Goal: Task Accomplishment & Management: Use online tool/utility

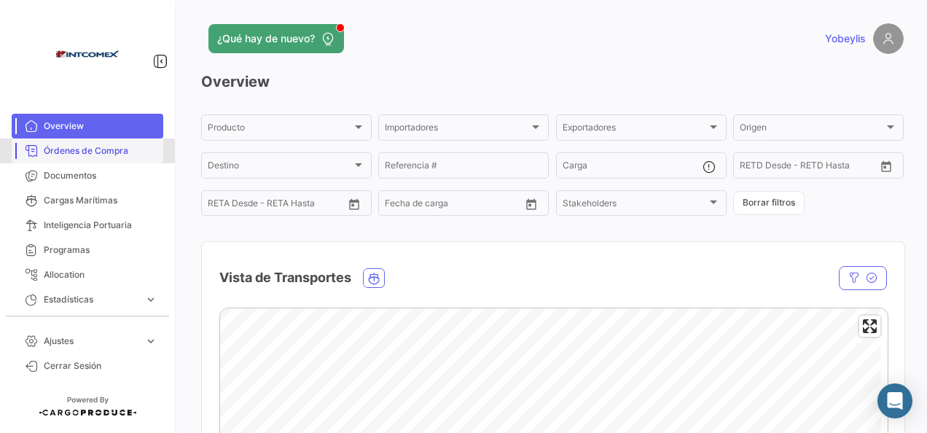
click at [115, 146] on span "Órdenes de Compra" at bounding box center [101, 150] width 114 height 13
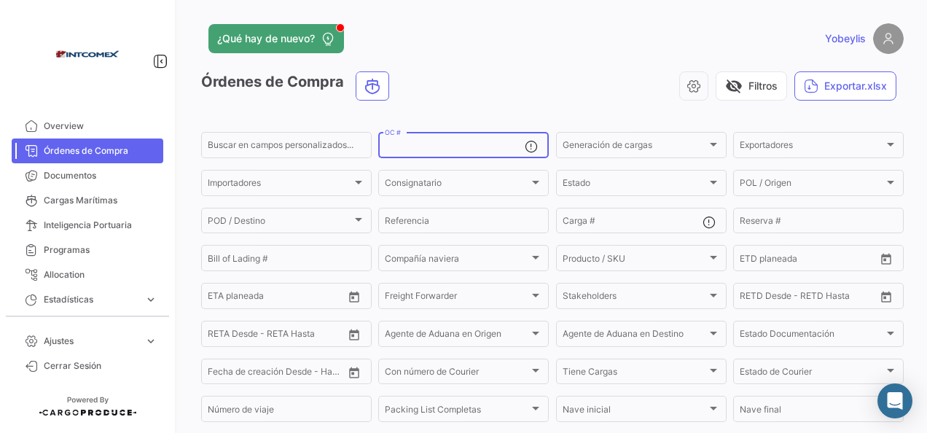
click at [477, 150] on input "OC #" at bounding box center [455, 147] width 140 height 10
paste input "550337"
type input "550337"
drag, startPoint x: 534, startPoint y: 23, endPoint x: 490, endPoint y: 39, distance: 46.6
click at [490, 39] on div "¿Qué hay de nuevo?" at bounding box center [394, 38] width 386 height 29
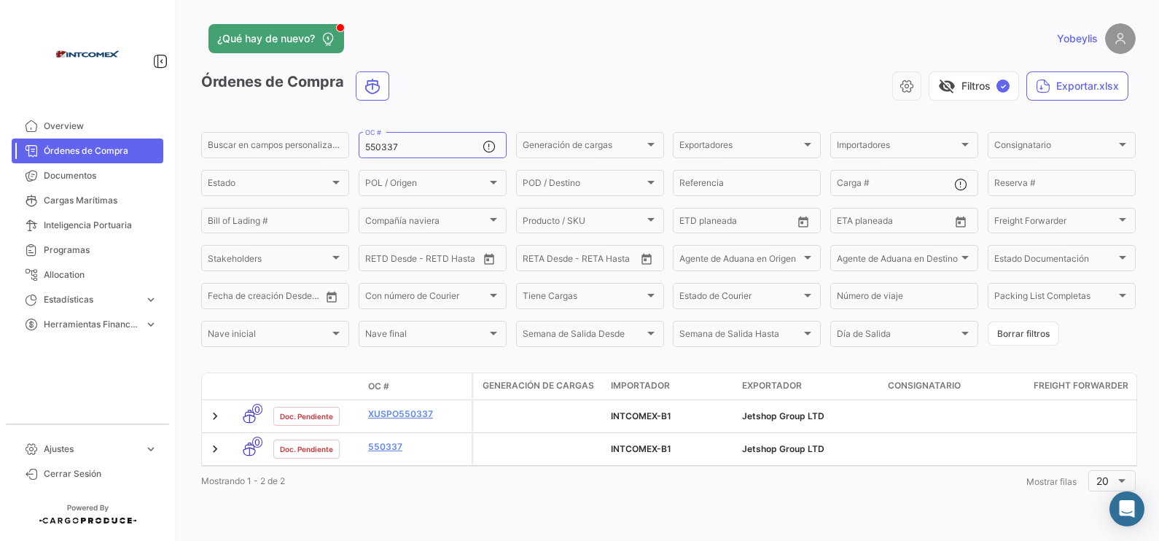
drag, startPoint x: 755, startPoint y: 0, endPoint x: 589, endPoint y: 44, distance: 171.8
click at [589, 44] on div "¿Qué hay de nuevo?" at bounding box center [458, 38] width 514 height 29
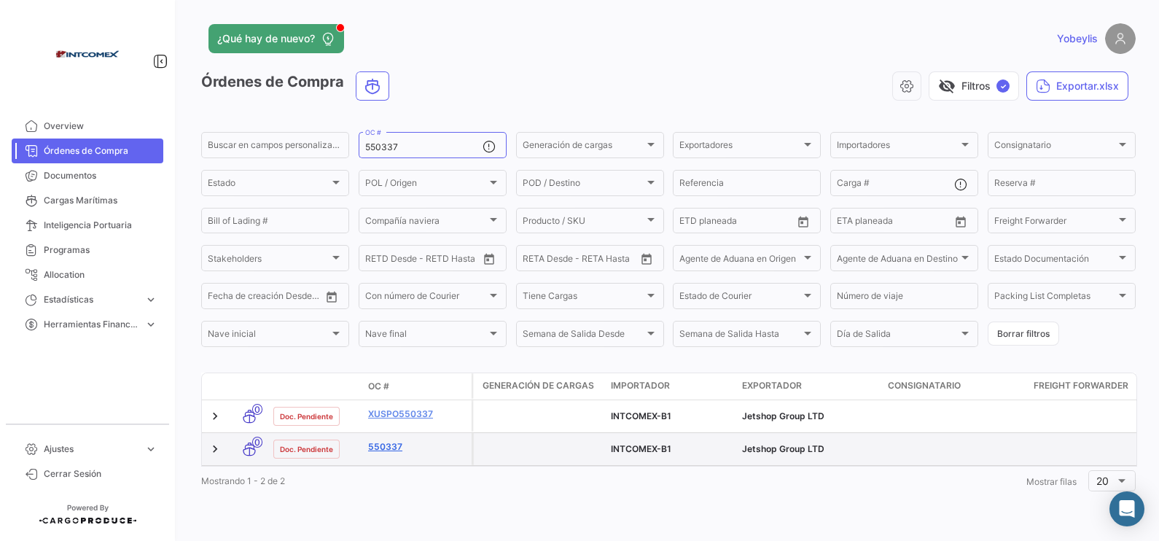
click at [389, 432] on link "550337" at bounding box center [417, 446] width 98 height 13
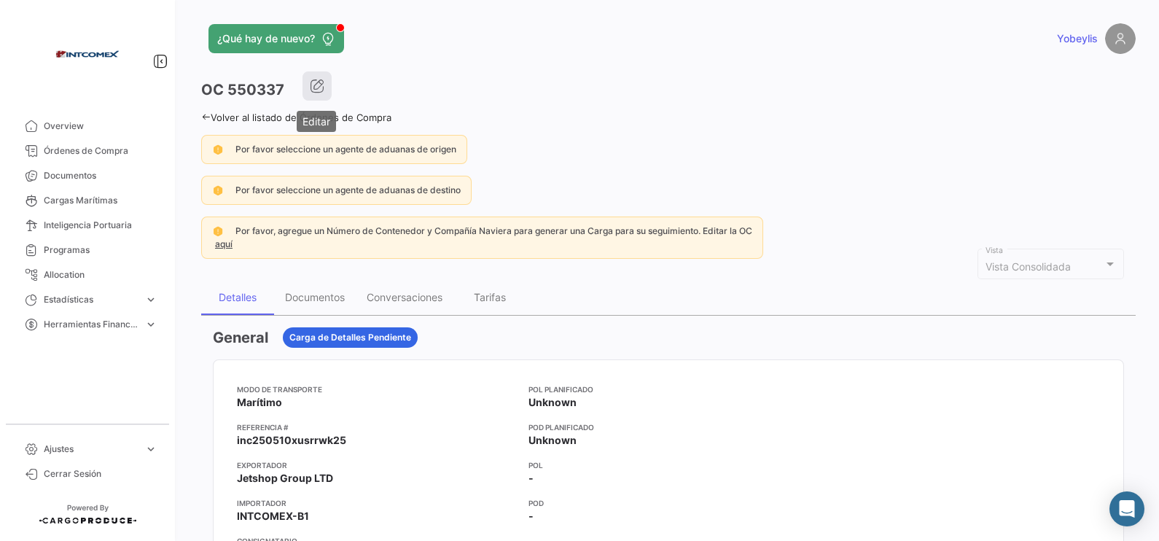
click at [314, 89] on icon "button" at bounding box center [317, 86] width 15 height 15
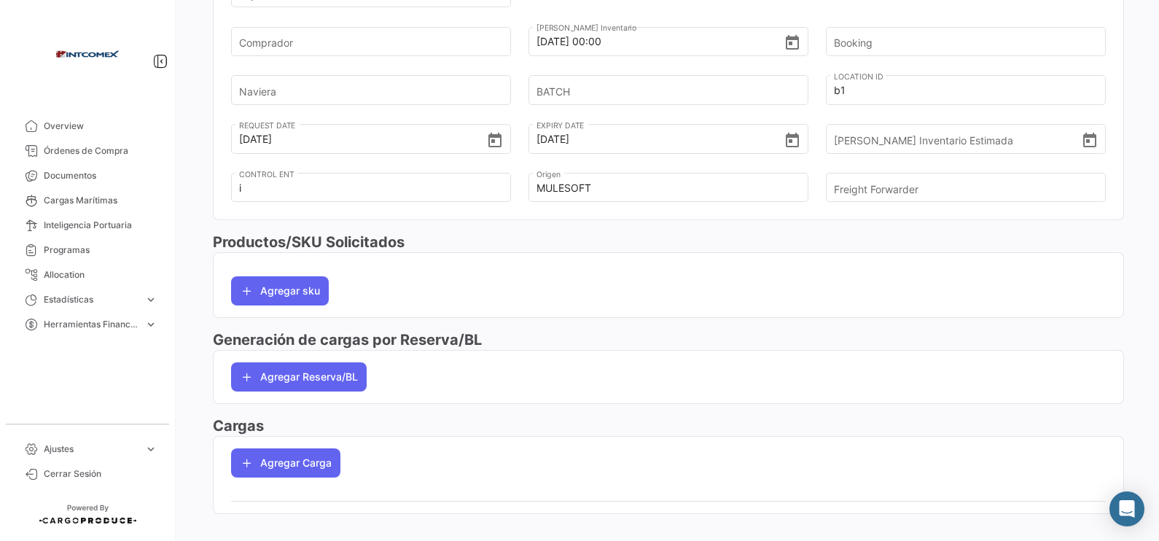
scroll to position [521, 0]
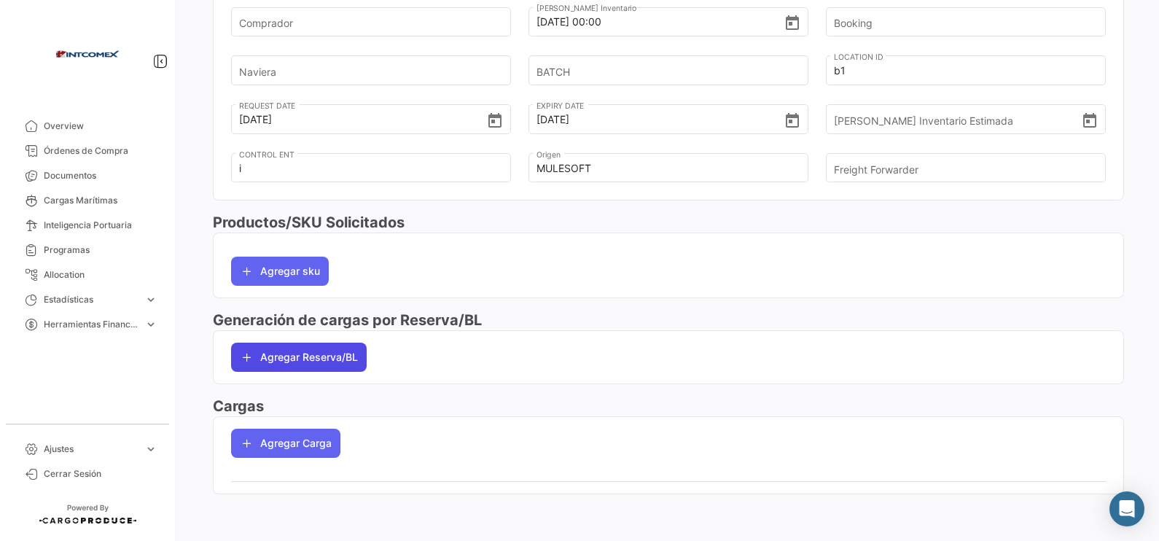
click at [323, 364] on button "Agregar Reserva/BL" at bounding box center [299, 357] width 136 height 29
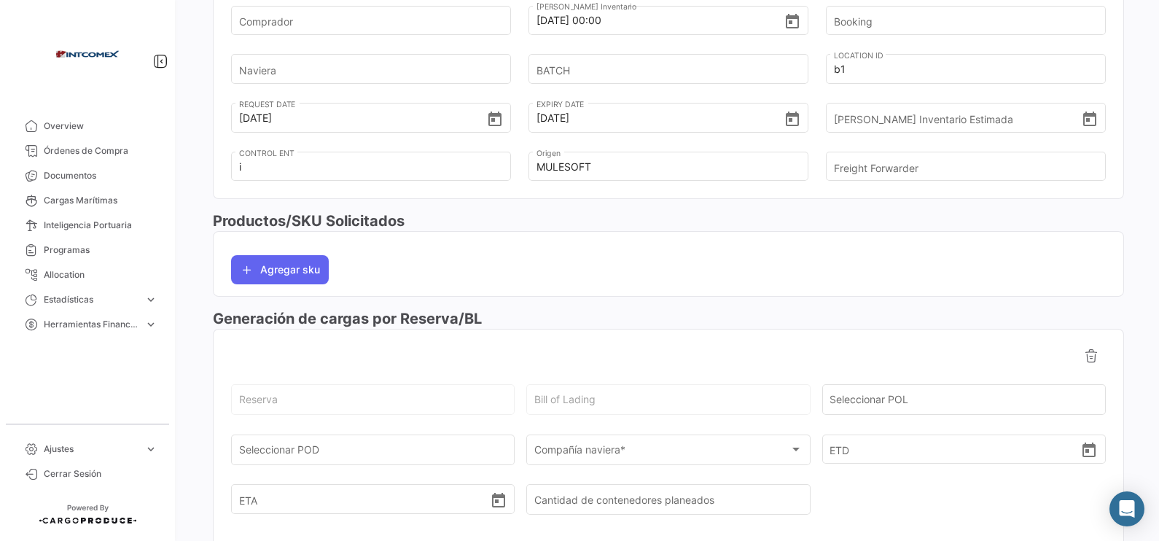
scroll to position [612, 0]
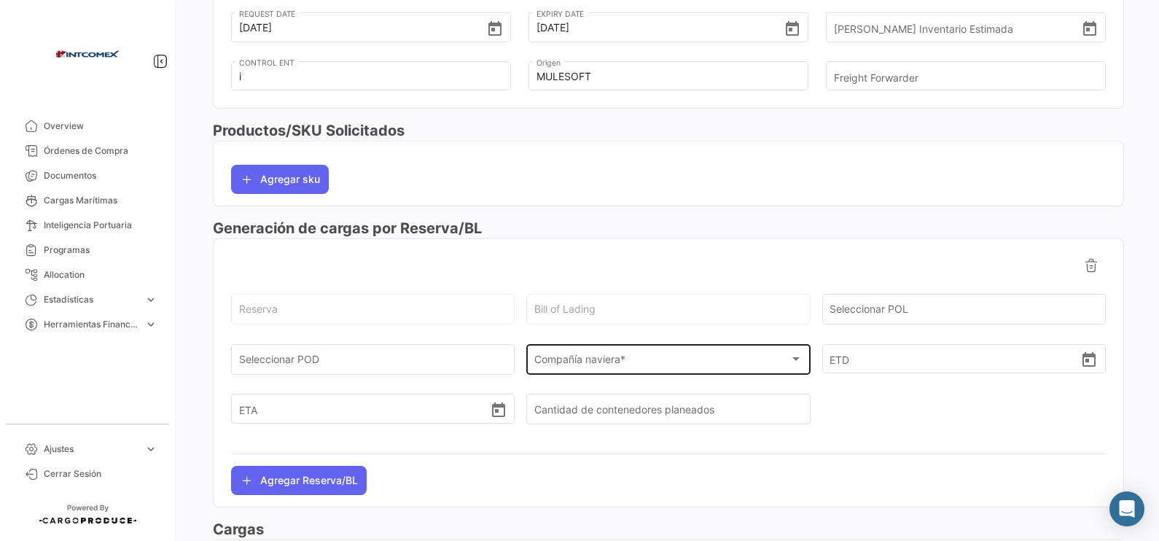
click at [643, 356] on div "Compañía naviera * Compañía naviera *" at bounding box center [668, 358] width 268 height 34
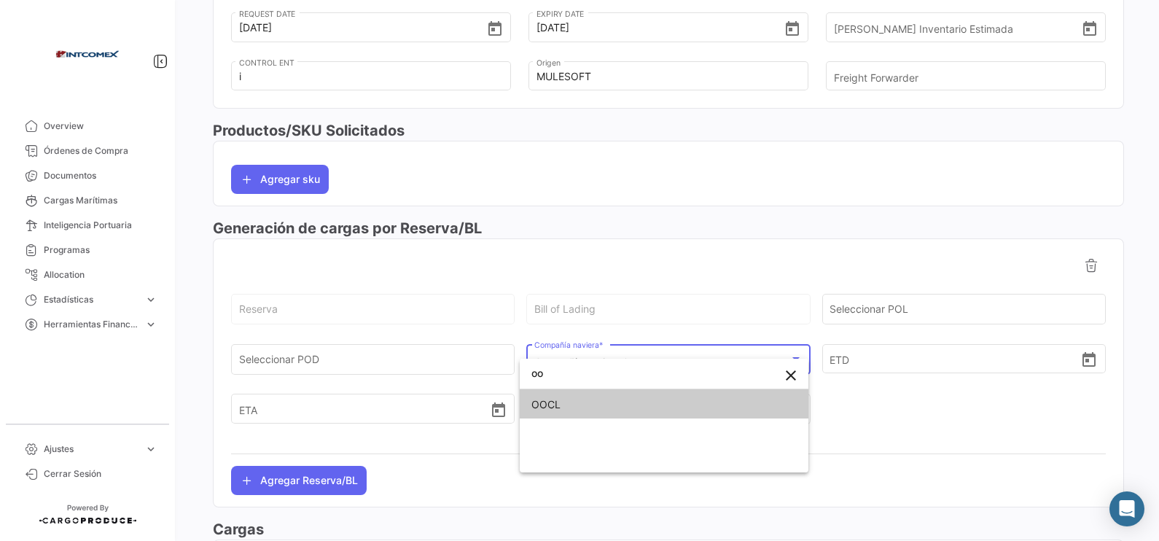
type input "oo"
click at [603, 405] on span "OOCL" at bounding box center [663, 404] width 265 height 31
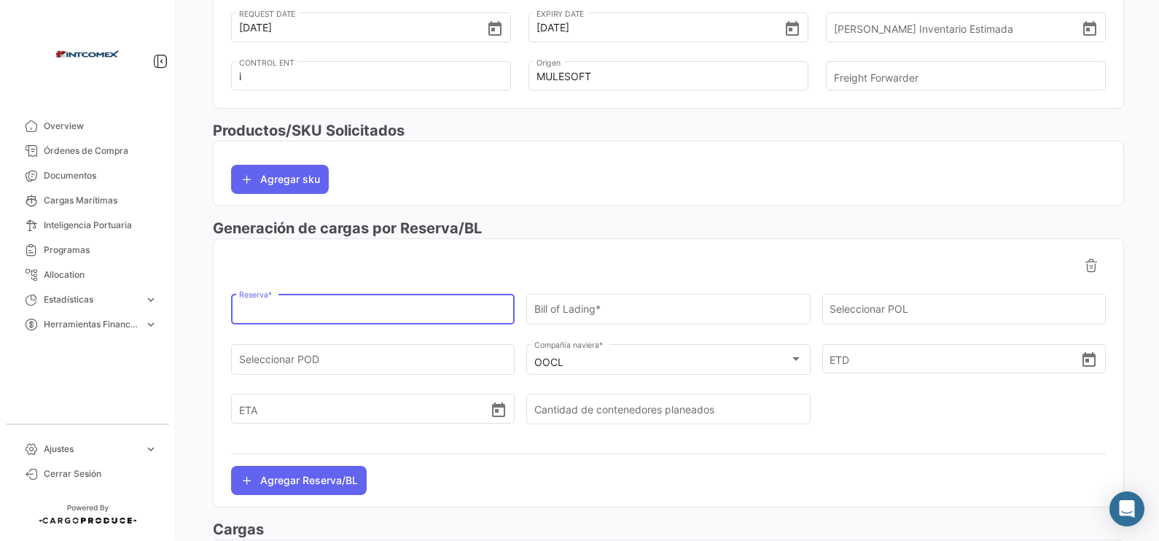
click at [381, 319] on input "Reserva *" at bounding box center [373, 312] width 268 height 12
paste input "2162725800"
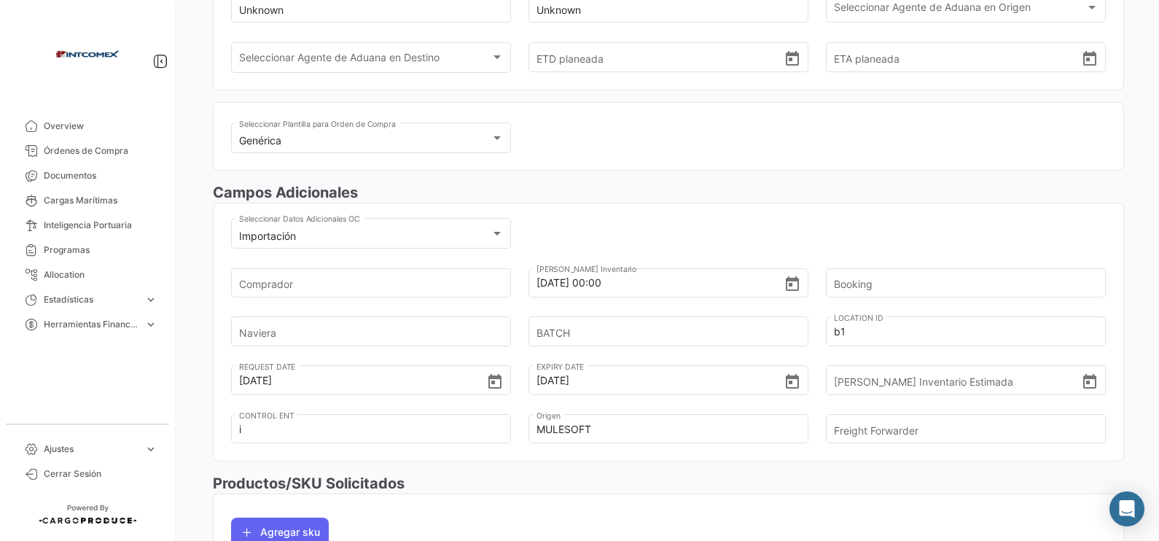
scroll to position [248, 0]
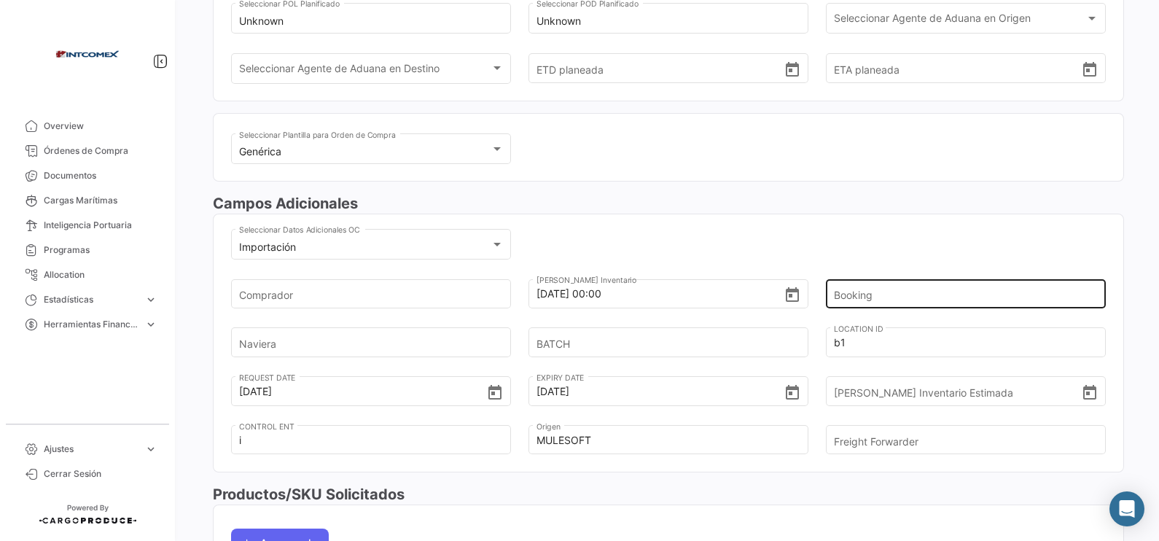
type input "2162725800"
click at [908, 295] on input "Booking" at bounding box center [959, 293] width 251 height 51
paste input "2162725800"
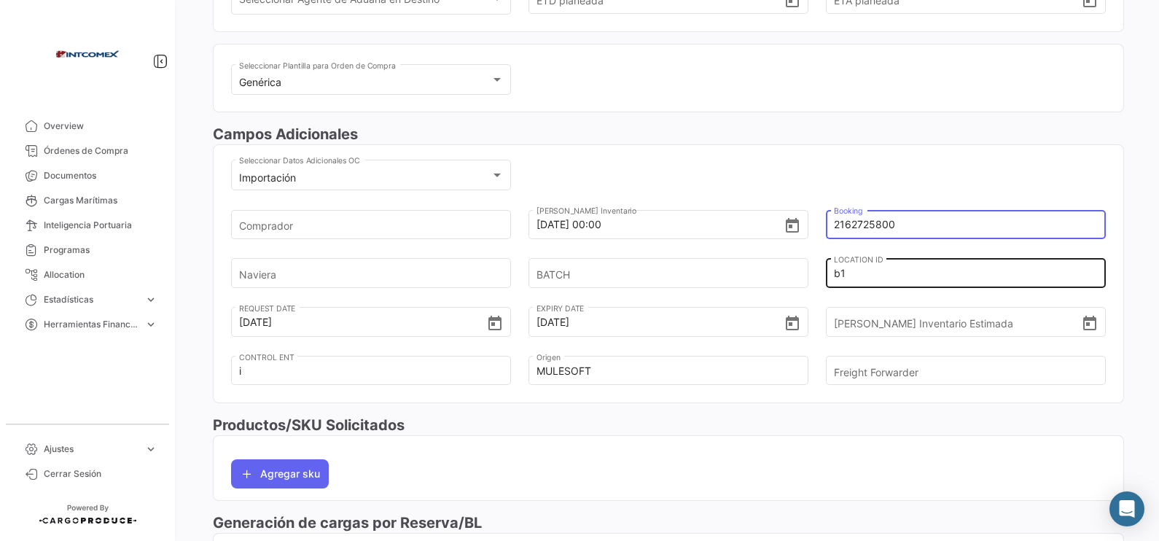
scroll to position [338, 0]
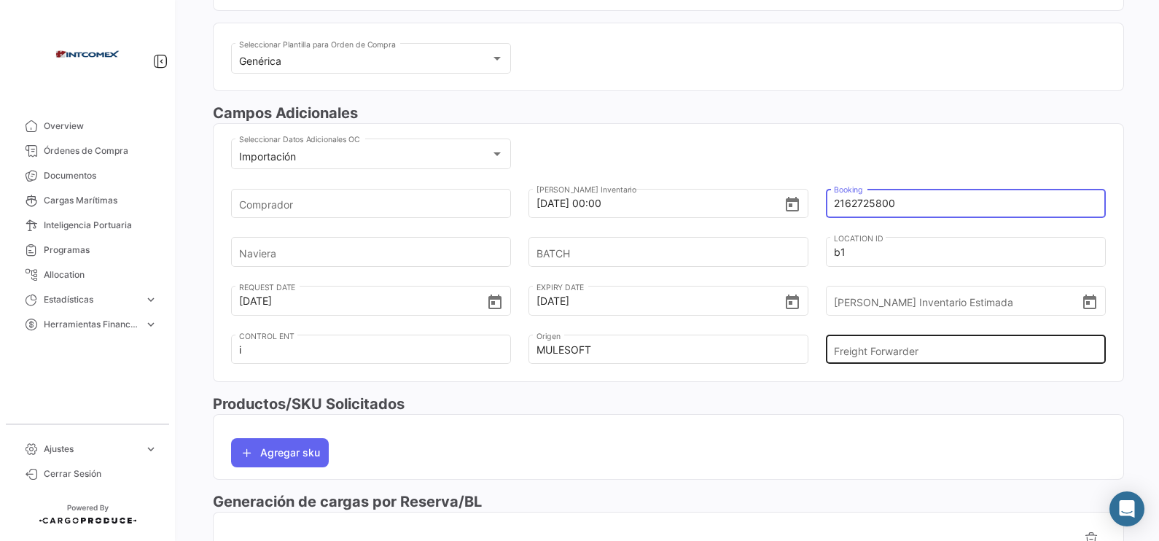
type input "2162725800"
click at [907, 347] on input "Freight Forwarder" at bounding box center [959, 349] width 251 height 51
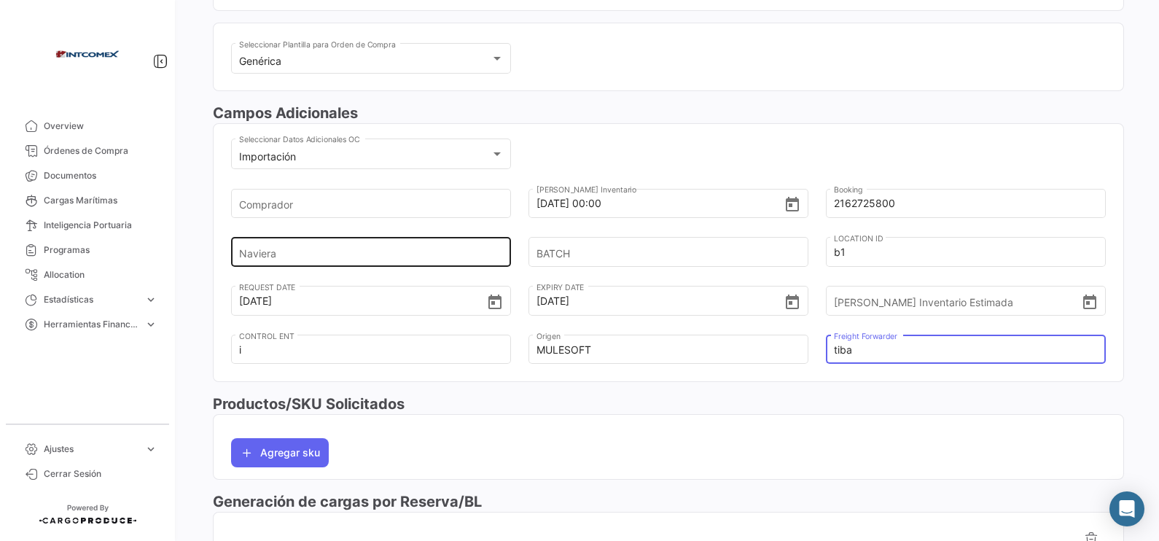
type input "tiba"
click at [386, 250] on input "Naviera" at bounding box center [364, 252] width 251 height 51
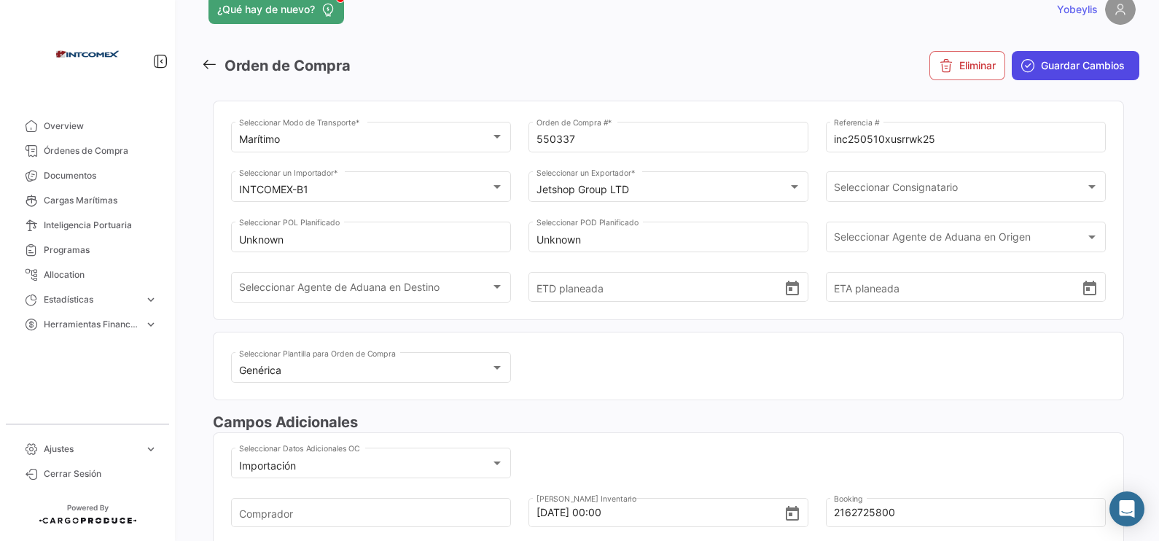
scroll to position [0, 0]
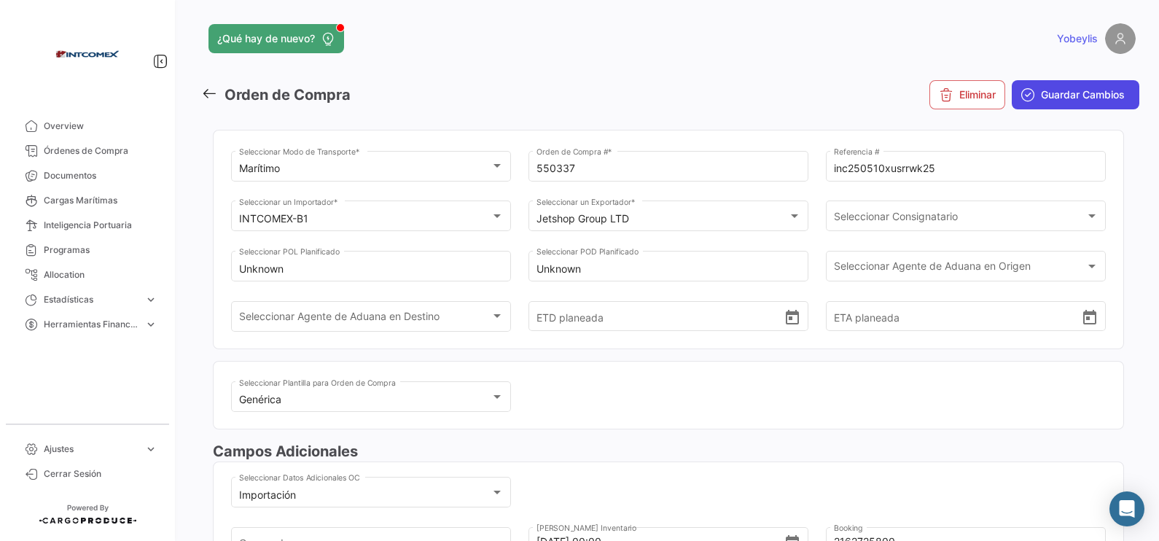
type input "oocl"
click at [926, 100] on span "Guardar Cambios" at bounding box center [1083, 94] width 84 height 15
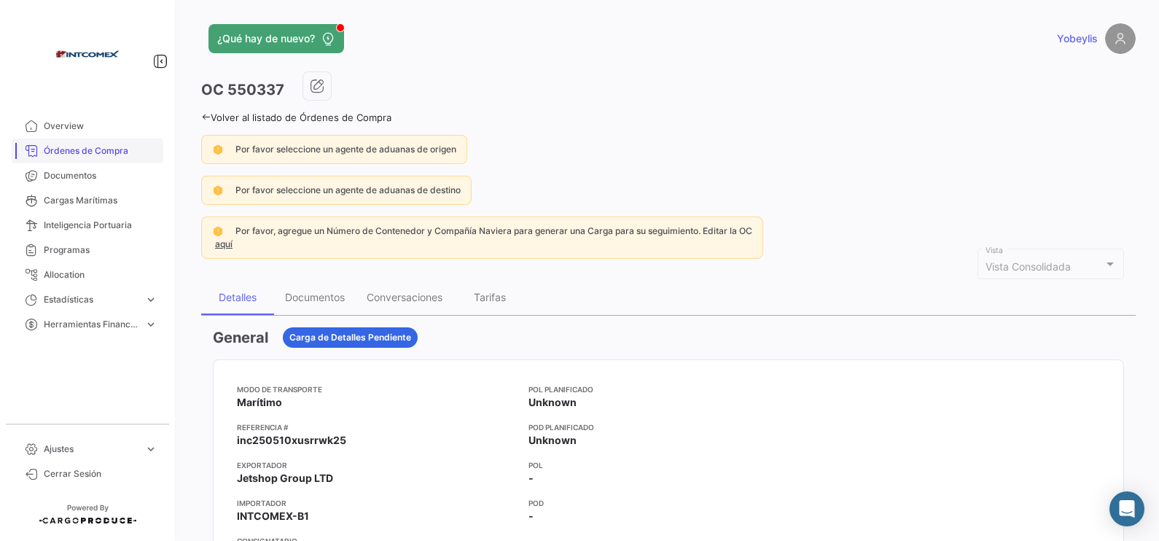
click at [114, 153] on span "Órdenes de Compra" at bounding box center [101, 150] width 114 height 13
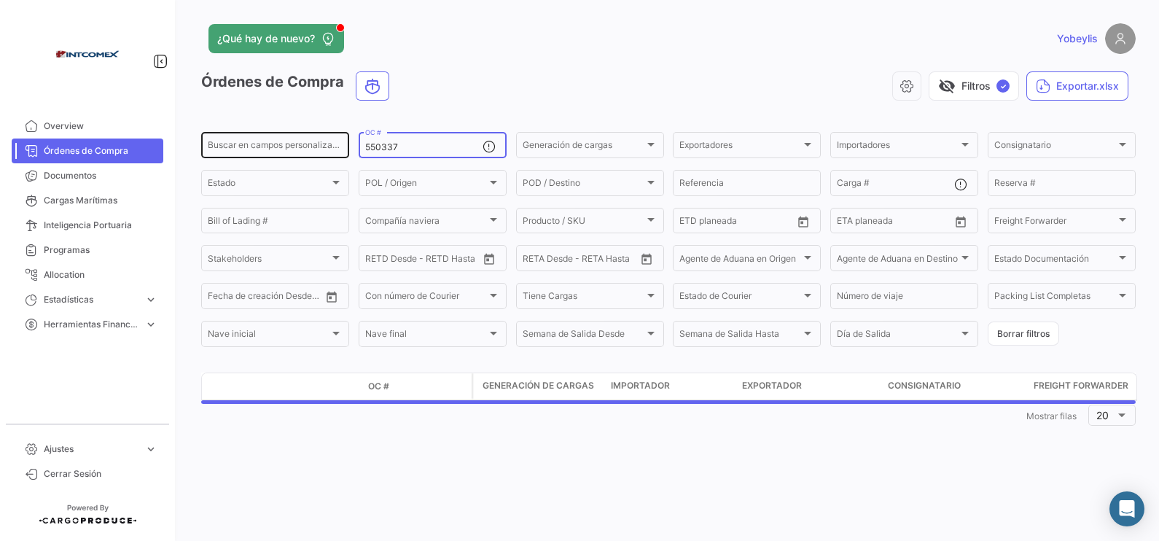
drag, startPoint x: 407, startPoint y: 145, endPoint x: 332, endPoint y: 141, distance: 75.9
click at [0, 0] on div "Buscar en [PERSON_NAME] personalizados... 550337 OC # Generación [PERSON_NAME] …" at bounding box center [0, 0] width 0 height 0
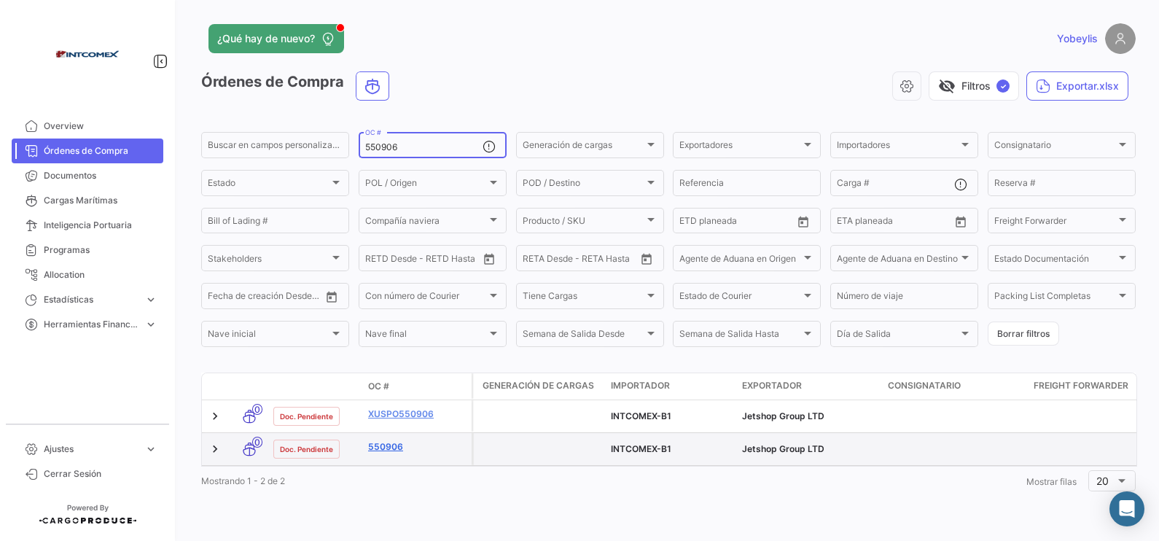
type input "550906"
click at [386, 432] on link "550906" at bounding box center [417, 446] width 98 height 13
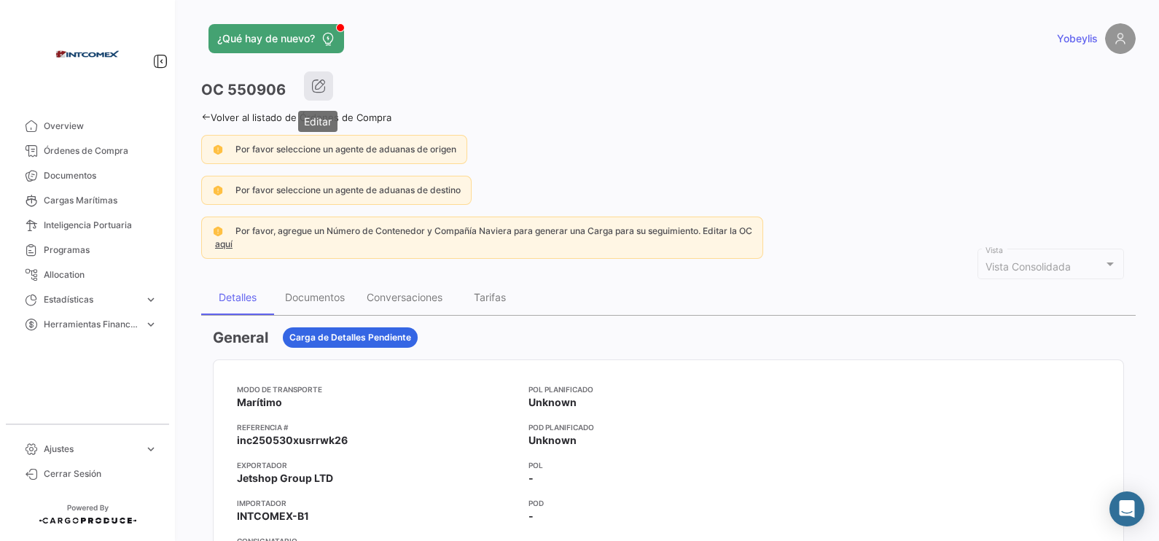
click at [317, 86] on icon "button" at bounding box center [318, 86] width 15 height 15
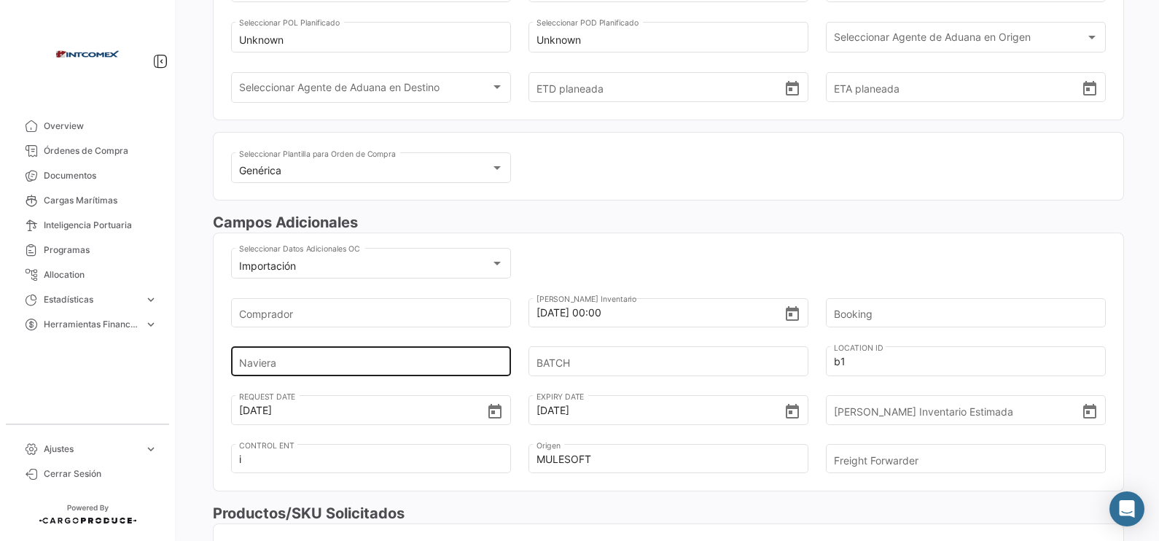
scroll to position [521, 0]
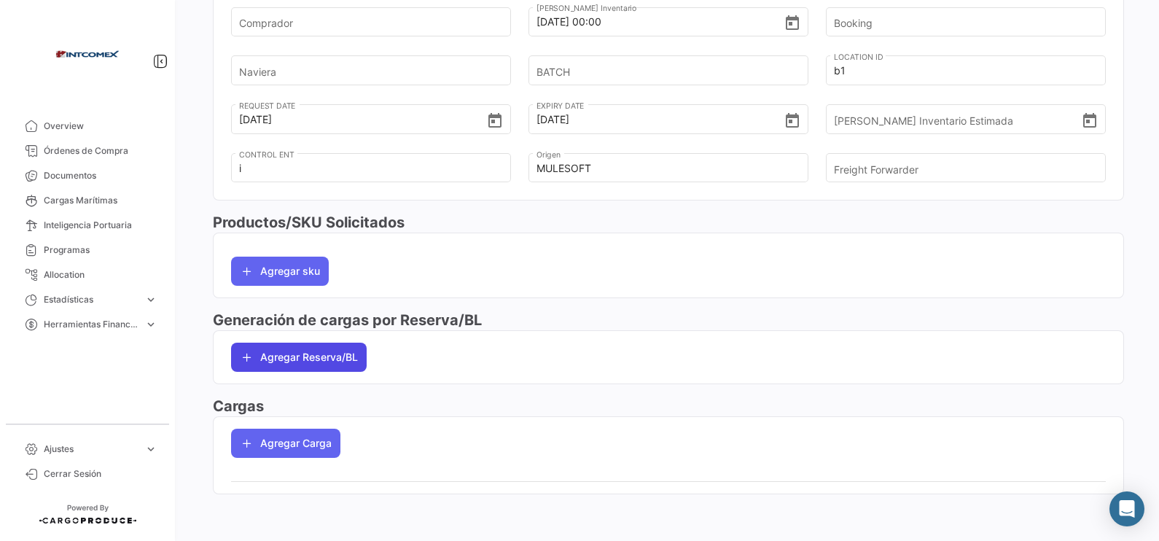
click at [345, 356] on button "Agregar Reserva/BL" at bounding box center [299, 357] width 136 height 29
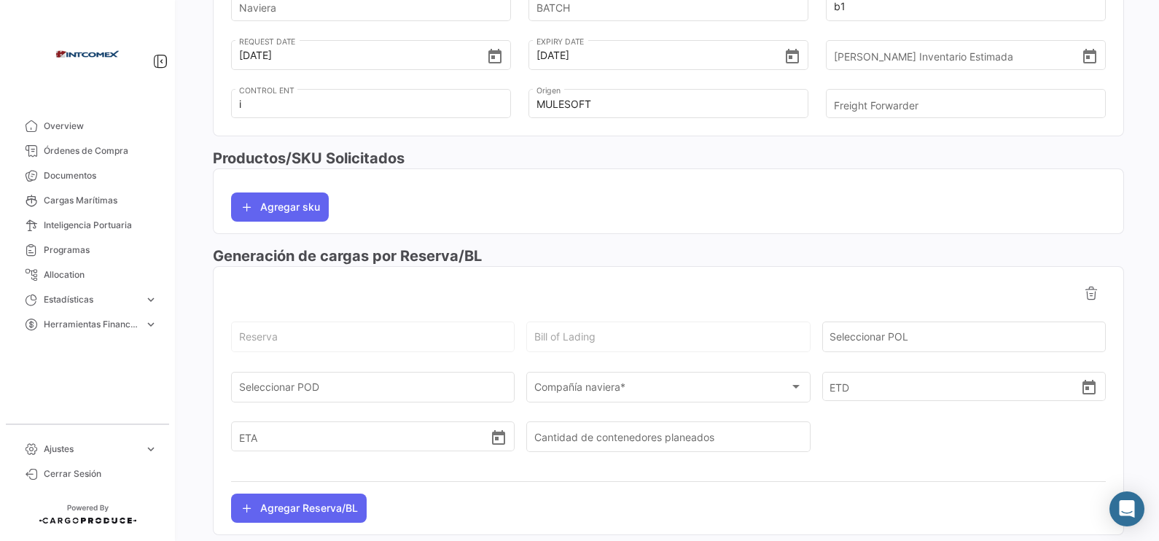
scroll to position [612, 0]
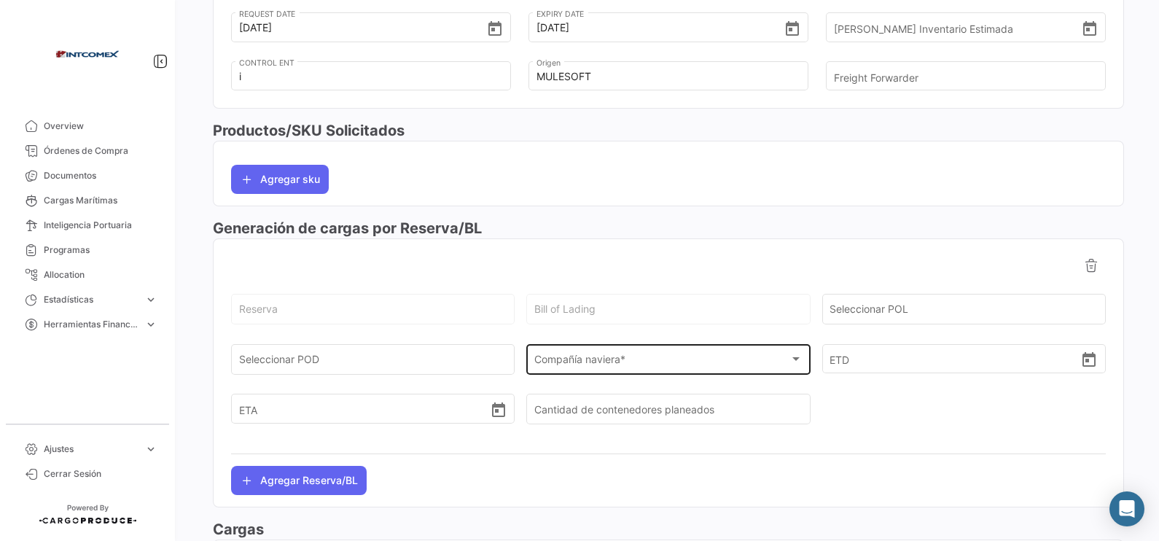
click at [622, 372] on div "Compañía naviera * Compañía naviera *" at bounding box center [668, 358] width 268 height 34
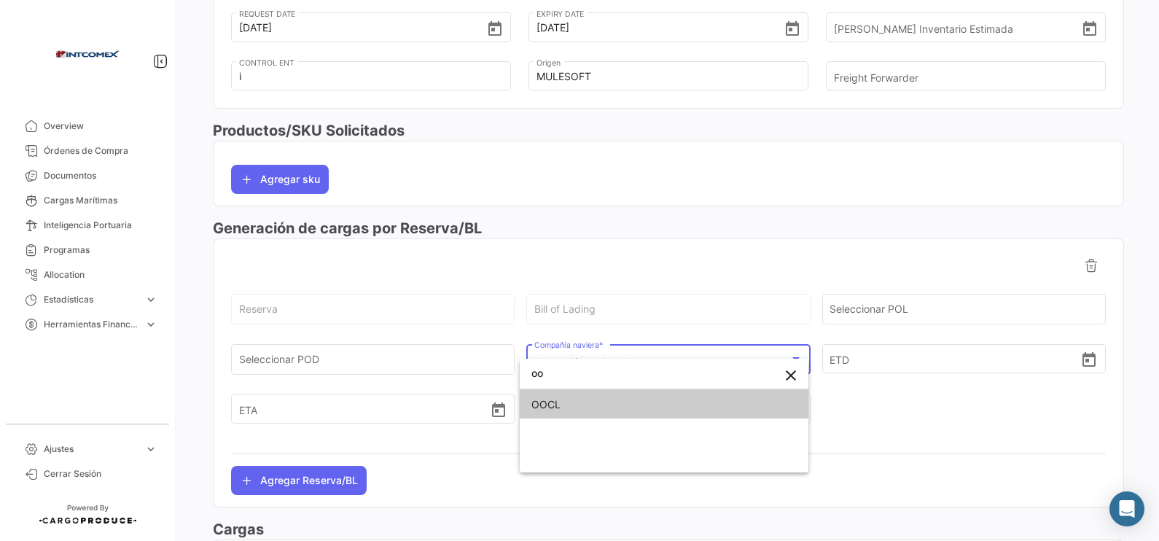
type input "oo"
click at [614, 415] on span "OOCL" at bounding box center [663, 404] width 265 height 31
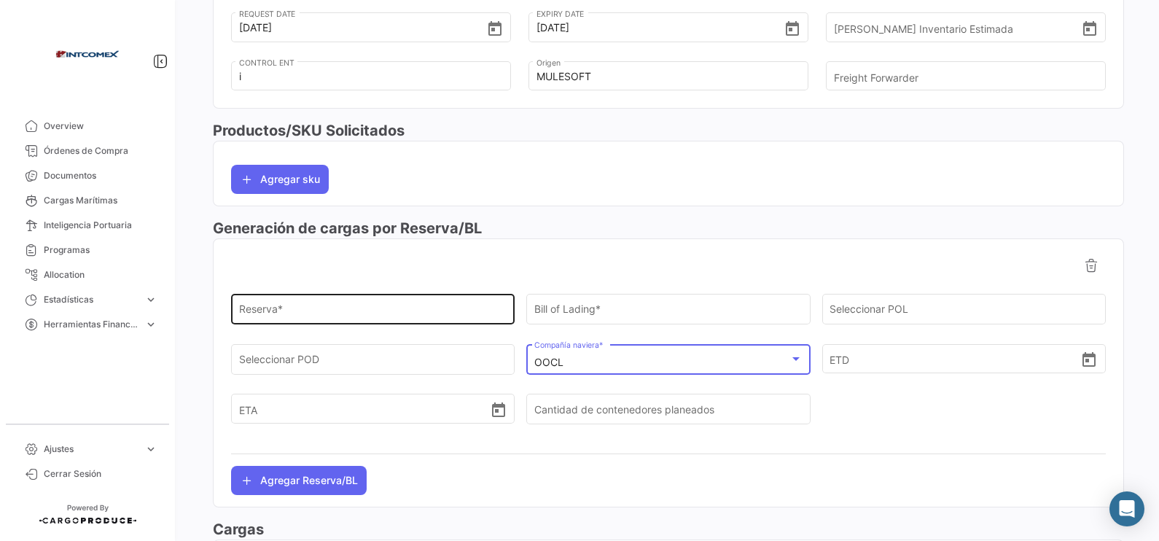
click at [378, 310] on input "Reserva *" at bounding box center [373, 312] width 268 height 12
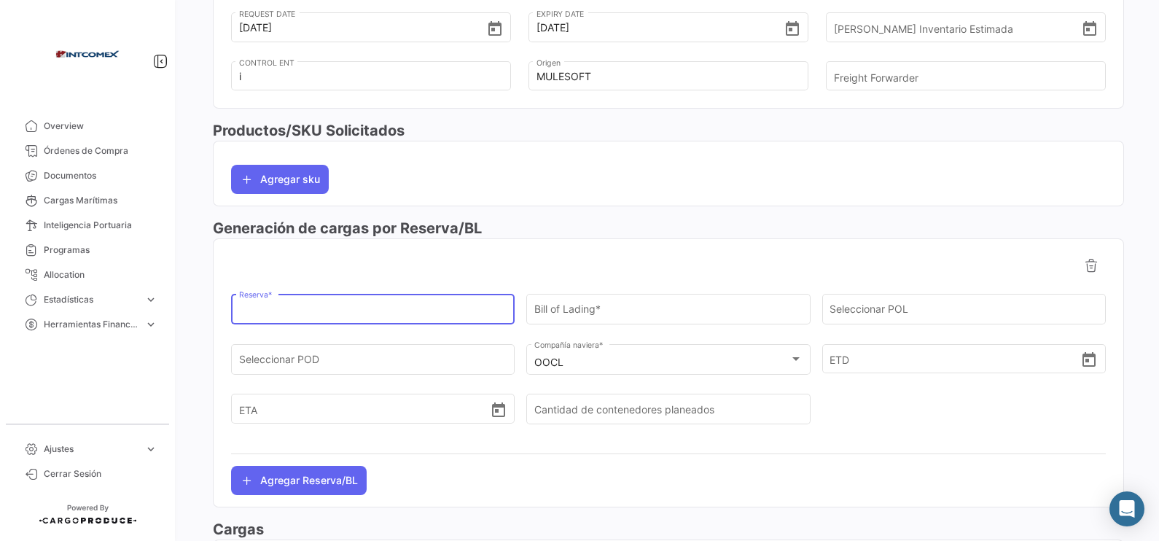
paste input "2162725800"
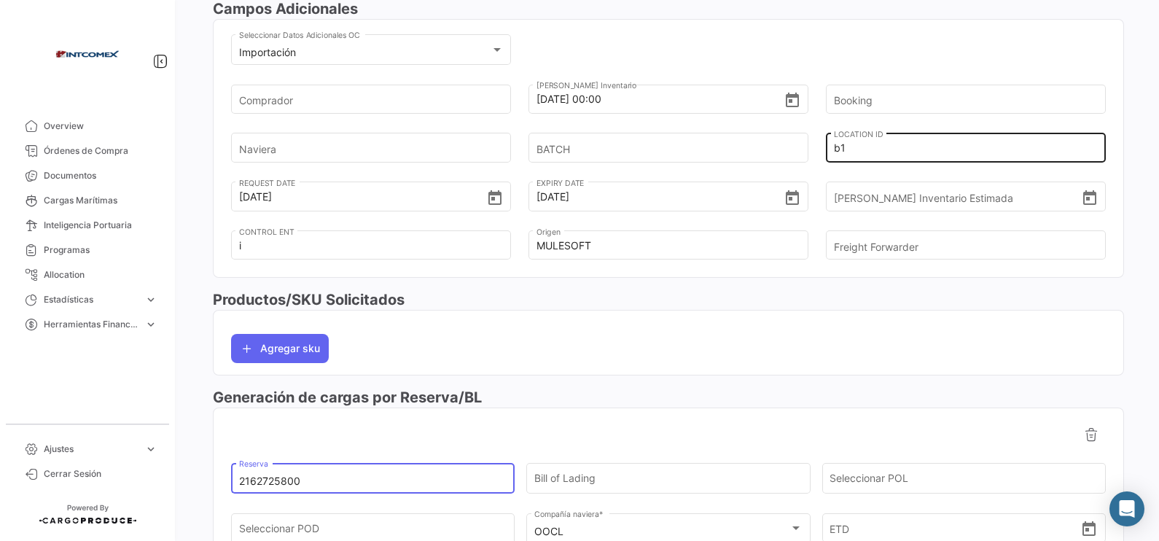
scroll to position [430, 0]
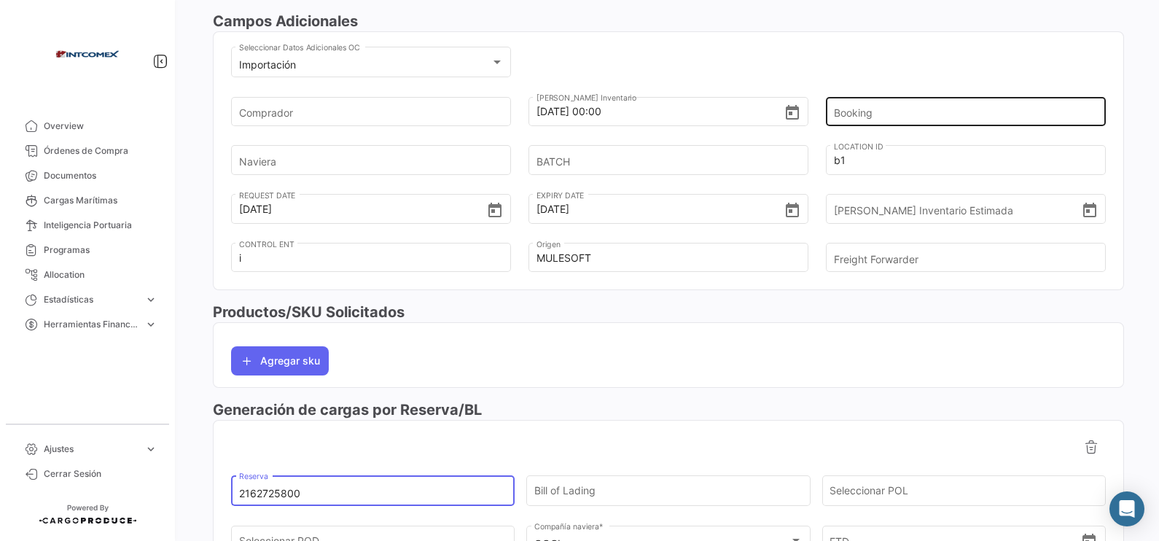
type input "2162725800"
click at [862, 105] on input "Booking" at bounding box center [959, 111] width 251 height 51
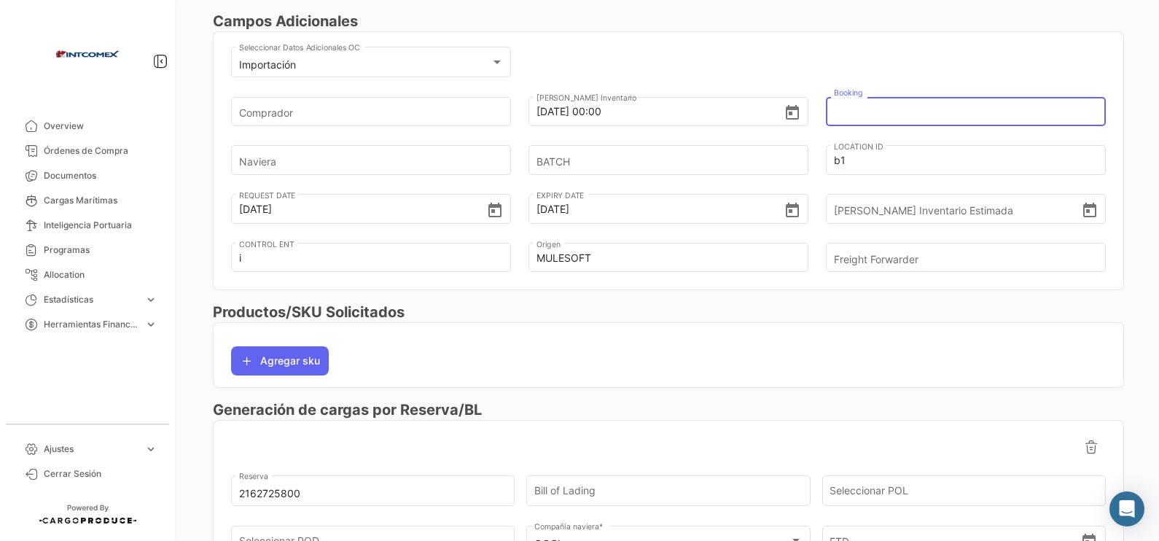
paste input "2162725800"
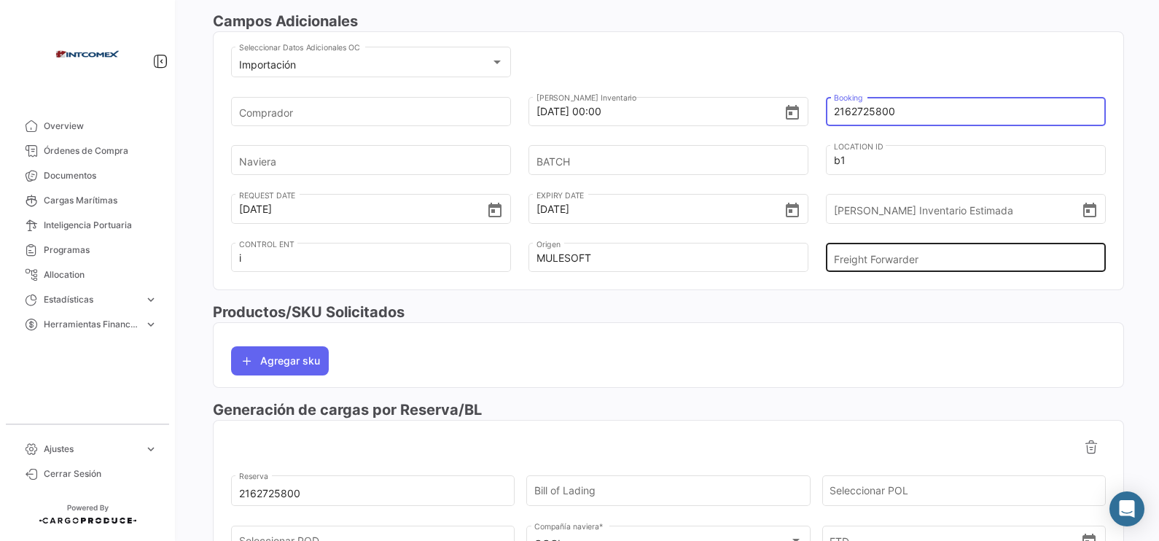
type input "2162725800"
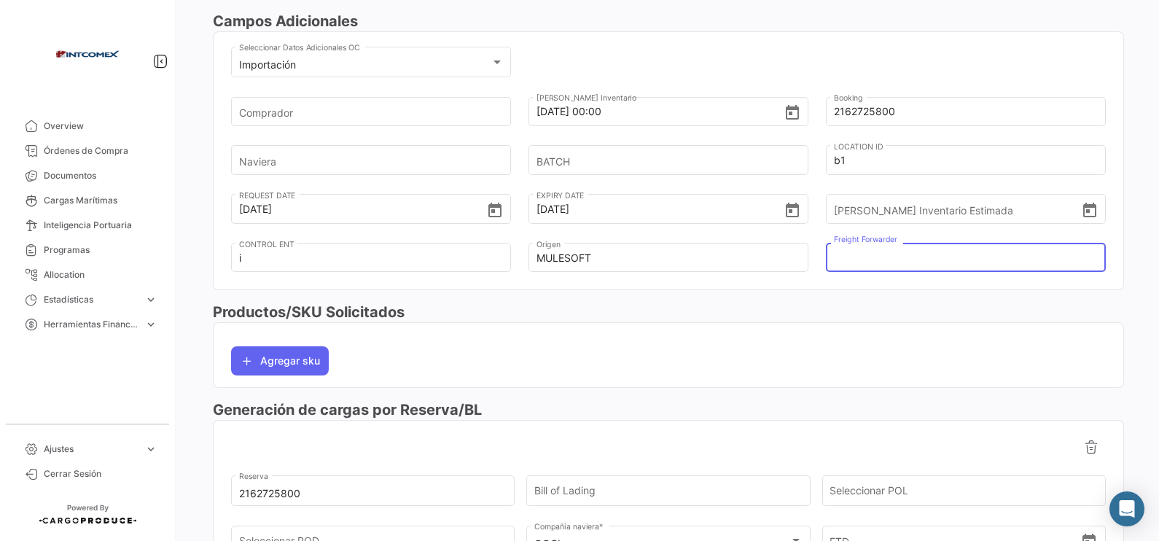
click at [903, 251] on input "Freight Forwarder" at bounding box center [959, 258] width 251 height 51
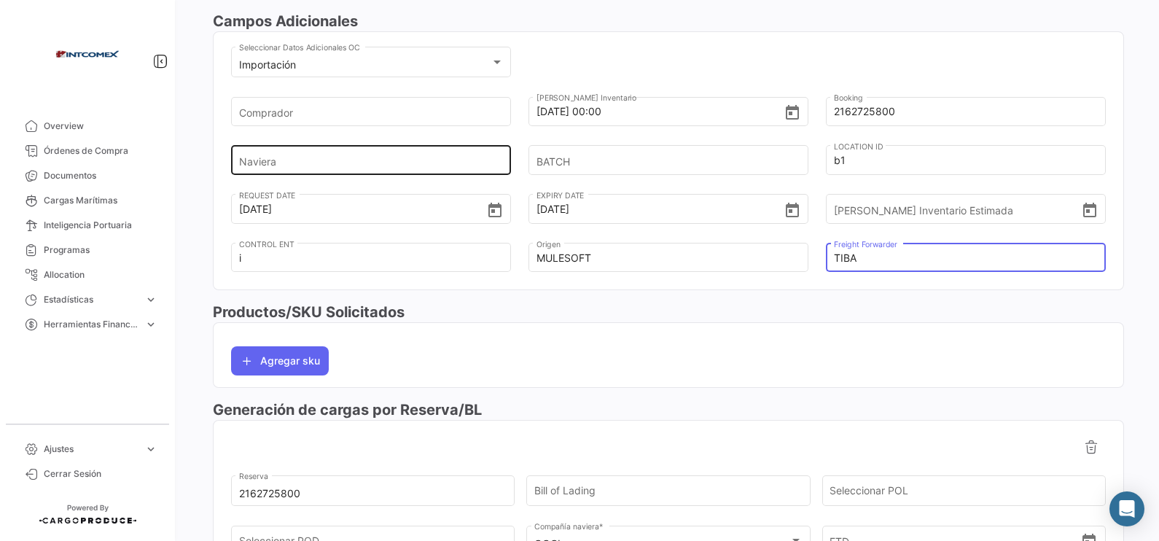
type input "TIBA"
click at [315, 160] on input "Naviera" at bounding box center [364, 160] width 251 height 51
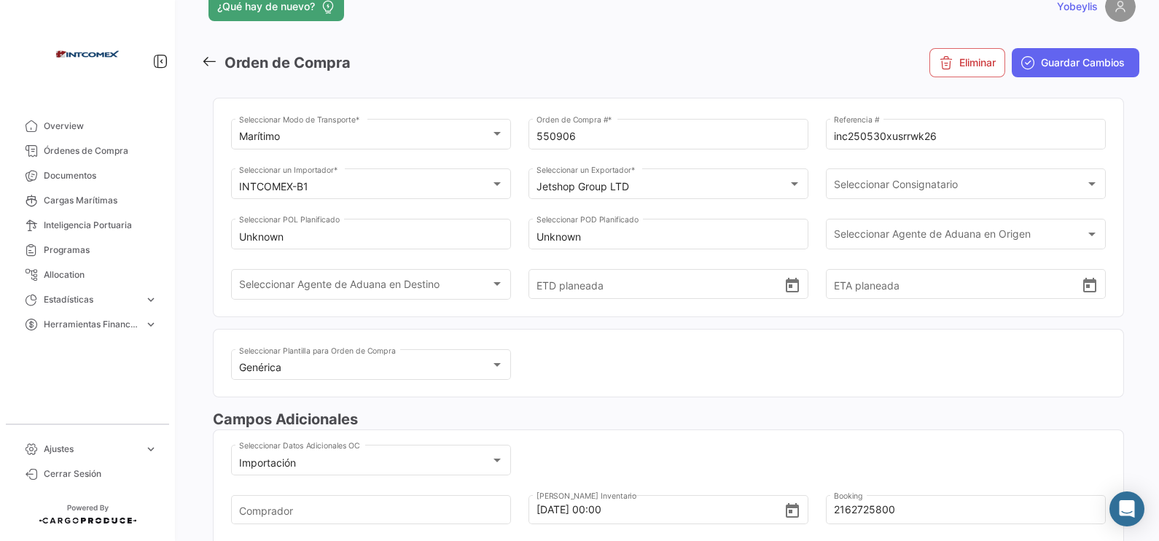
scroll to position [0, 0]
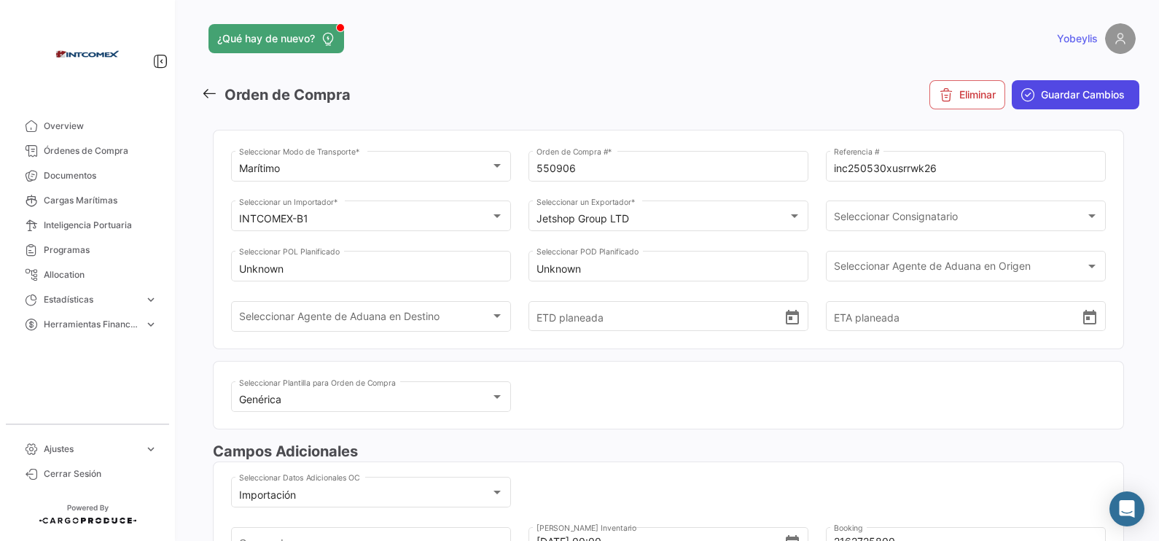
type input "OOCL"
click at [926, 92] on span "Guardar Cambios" at bounding box center [1083, 94] width 84 height 15
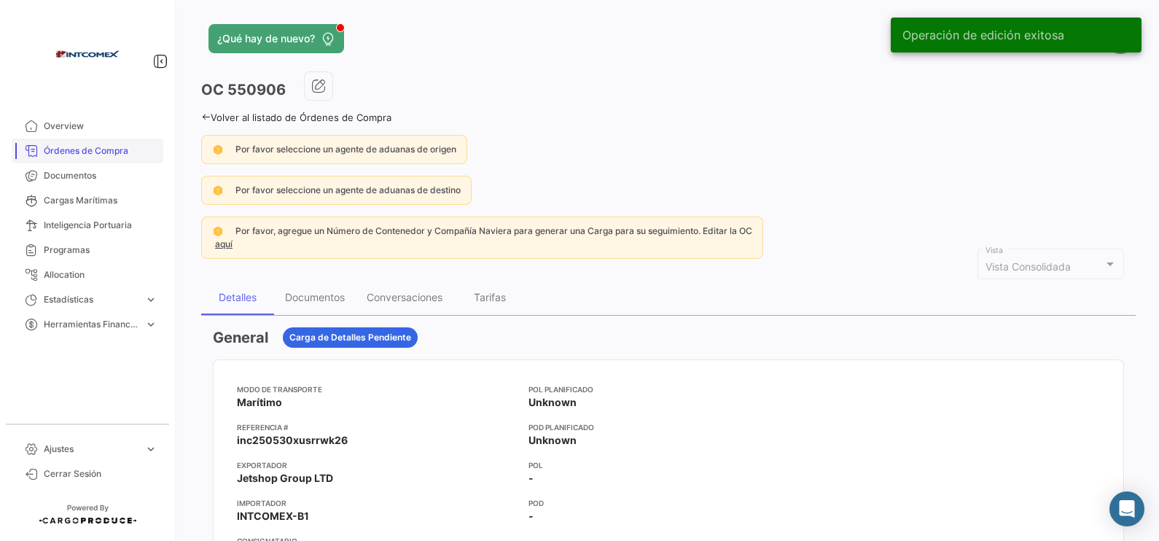
click at [104, 157] on link "Órdenes de Compra" at bounding box center [88, 150] width 152 height 25
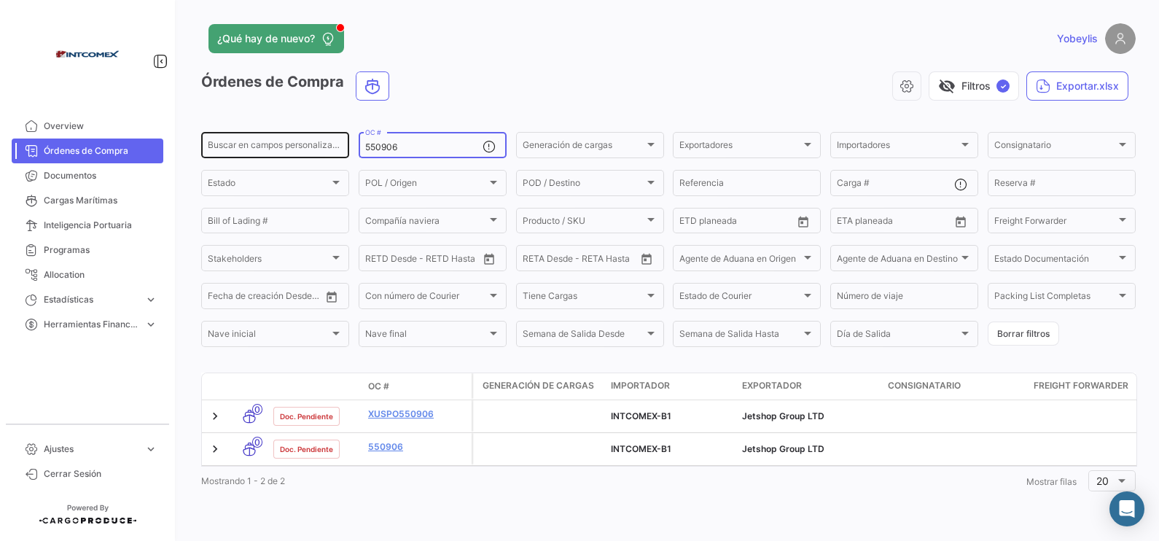
drag, startPoint x: 413, startPoint y: 145, endPoint x: 312, endPoint y: 140, distance: 100.7
click at [0, 0] on div "Buscar en [PERSON_NAME] personalizados... 550906 OC # Generación [PERSON_NAME] …" at bounding box center [0, 0] width 0 height 0
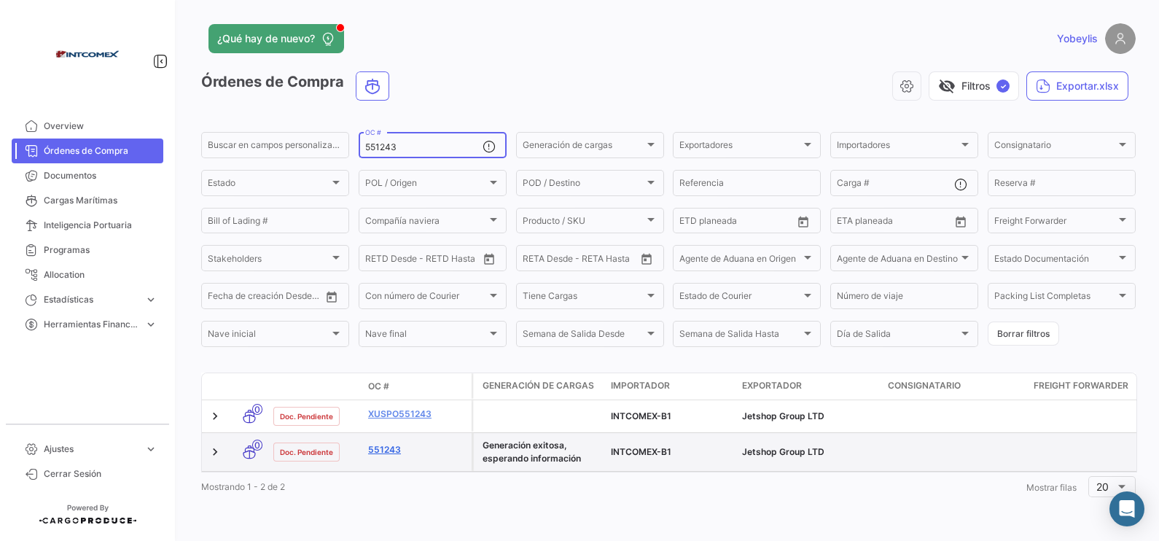
type input "551243"
click at [380, 432] on link "551243" at bounding box center [417, 449] width 98 height 13
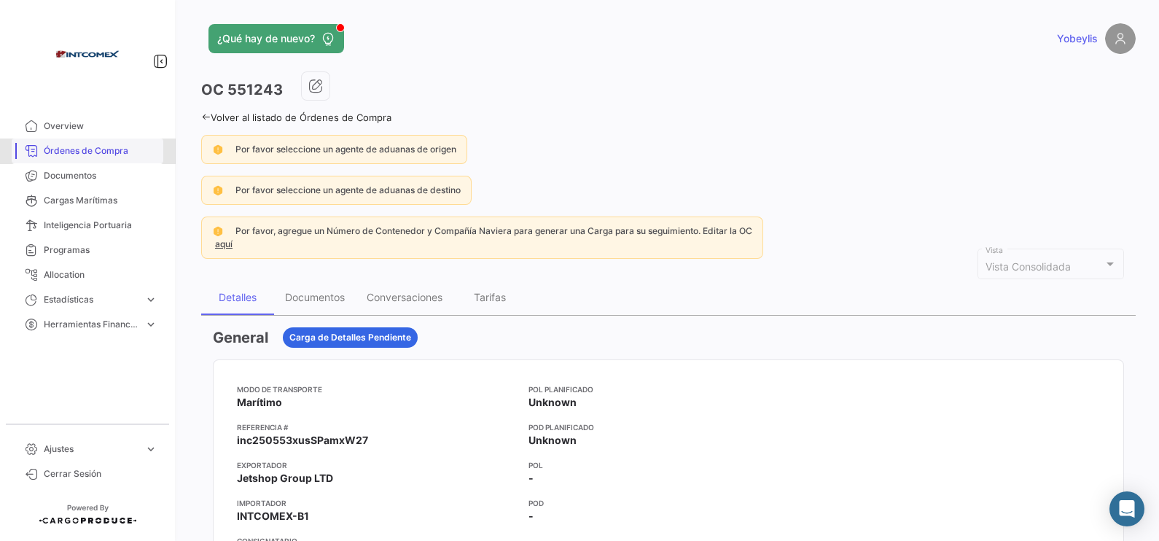
click at [111, 138] on link "Órdenes de Compra" at bounding box center [88, 150] width 152 height 25
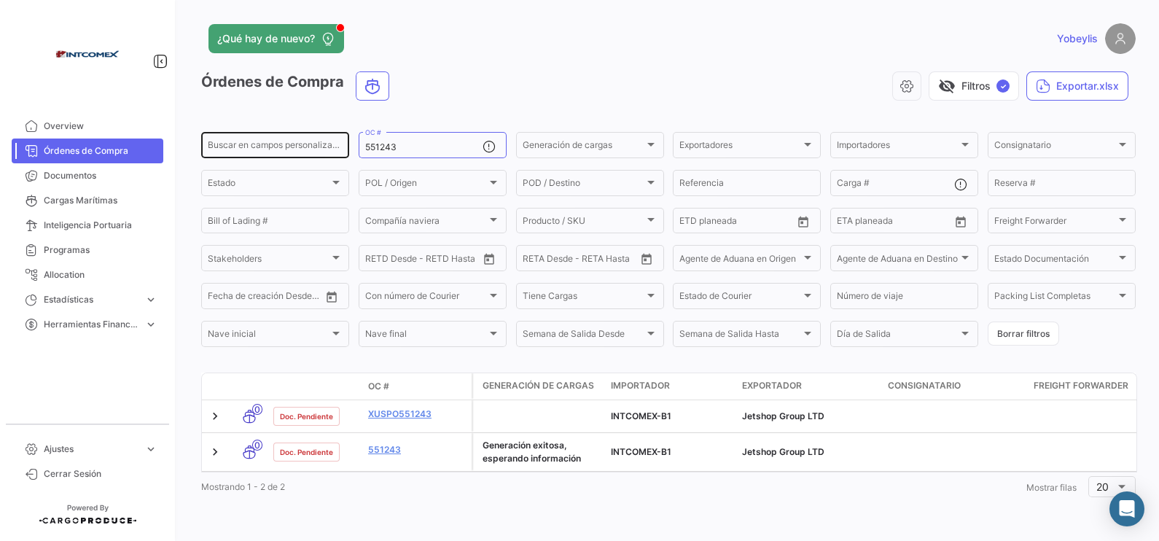
drag, startPoint x: 332, startPoint y: 144, endPoint x: 319, endPoint y: 144, distance: 12.4
click at [0, 0] on div "Buscar en [PERSON_NAME] personalizados... 551243 OC # Generación [PERSON_NAME] …" at bounding box center [0, 0] width 0 height 0
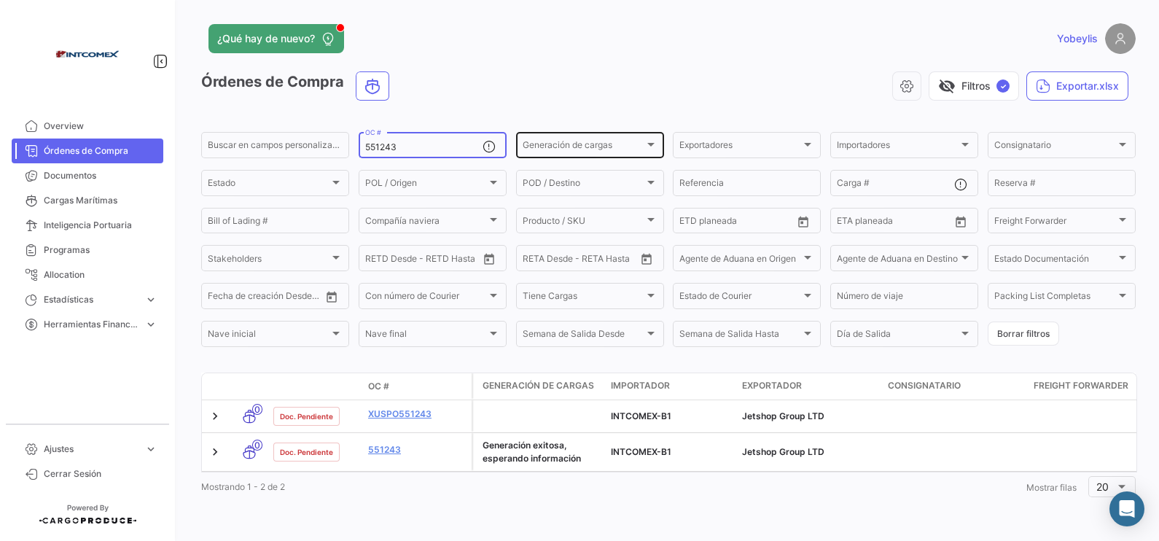
paste input "3949"
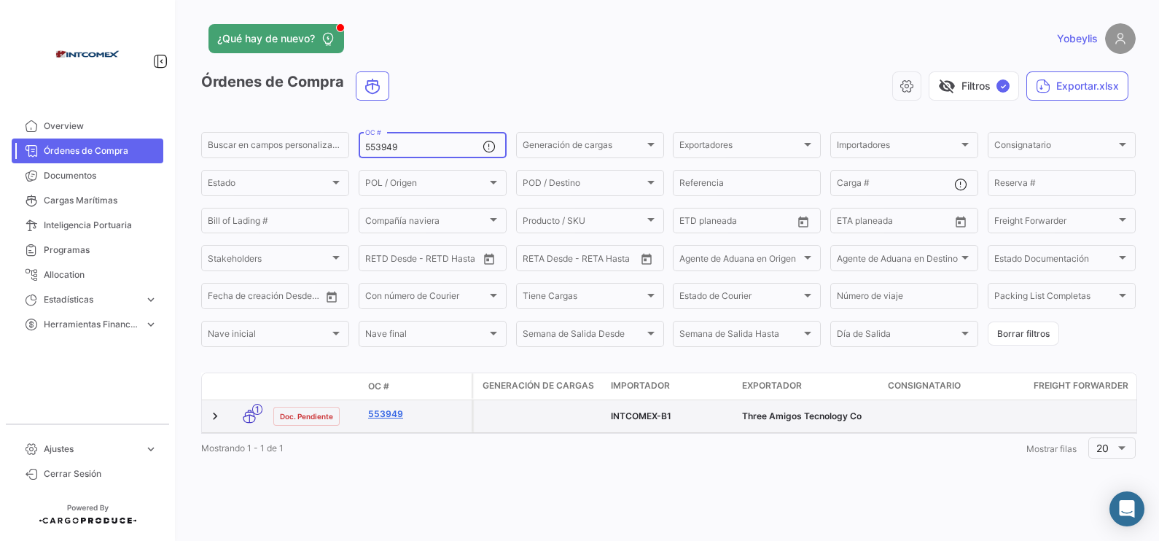
type input "553949"
click at [394, 415] on link "553949" at bounding box center [417, 413] width 98 height 13
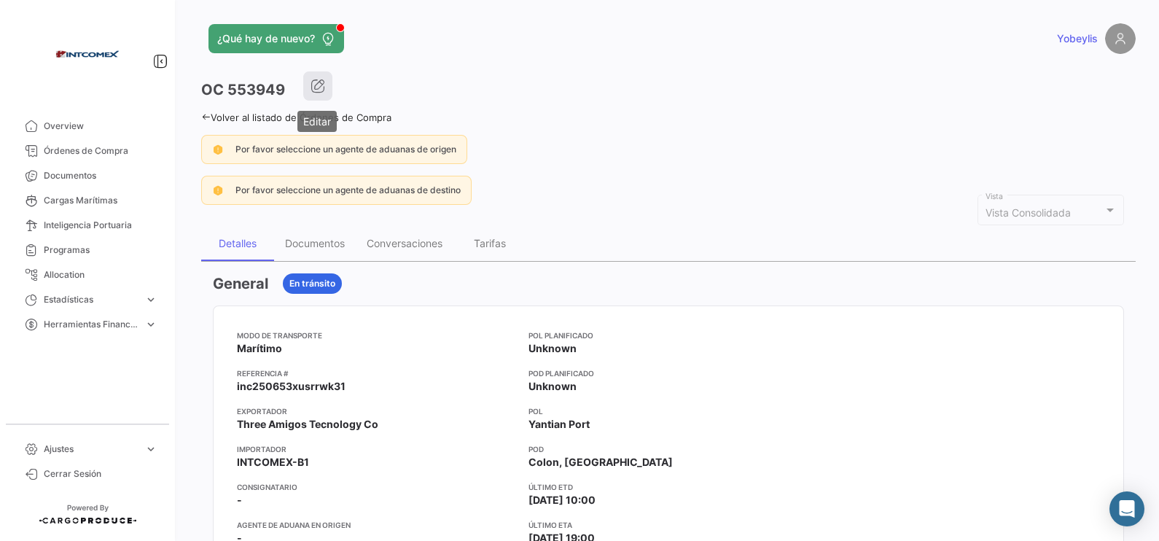
click at [321, 80] on icon "button" at bounding box center [317, 86] width 15 height 15
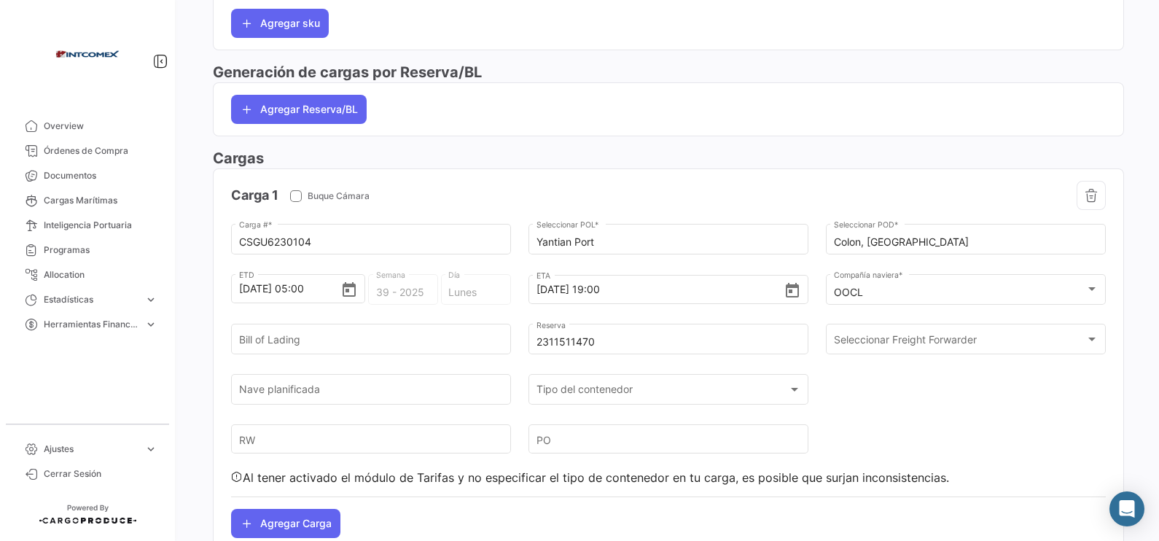
scroll to position [851, 0]
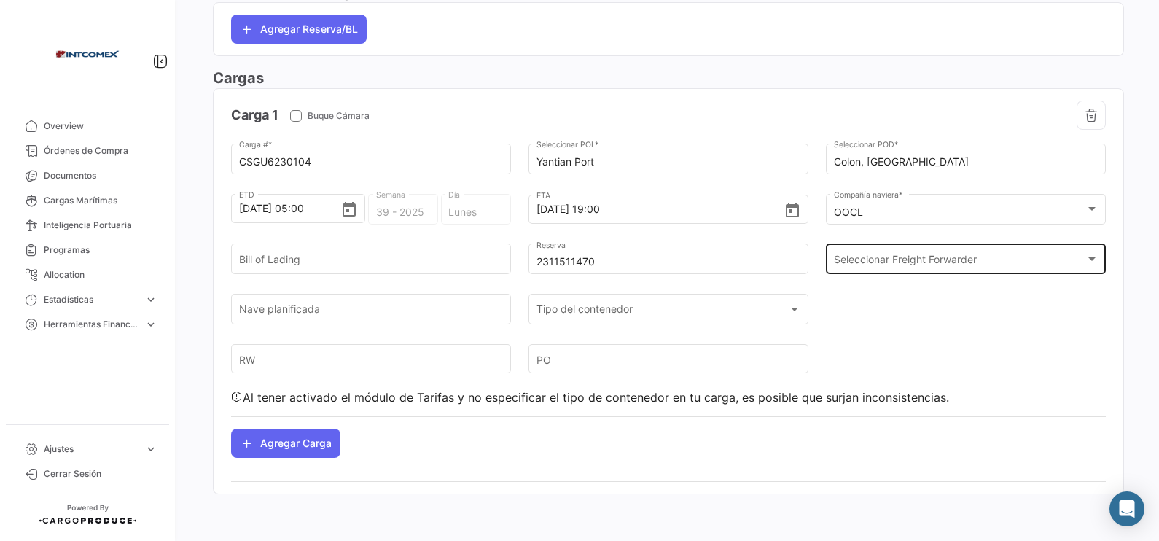
click at [915, 265] on span "Seleccionar Freight Forwarder" at bounding box center [959, 262] width 251 height 12
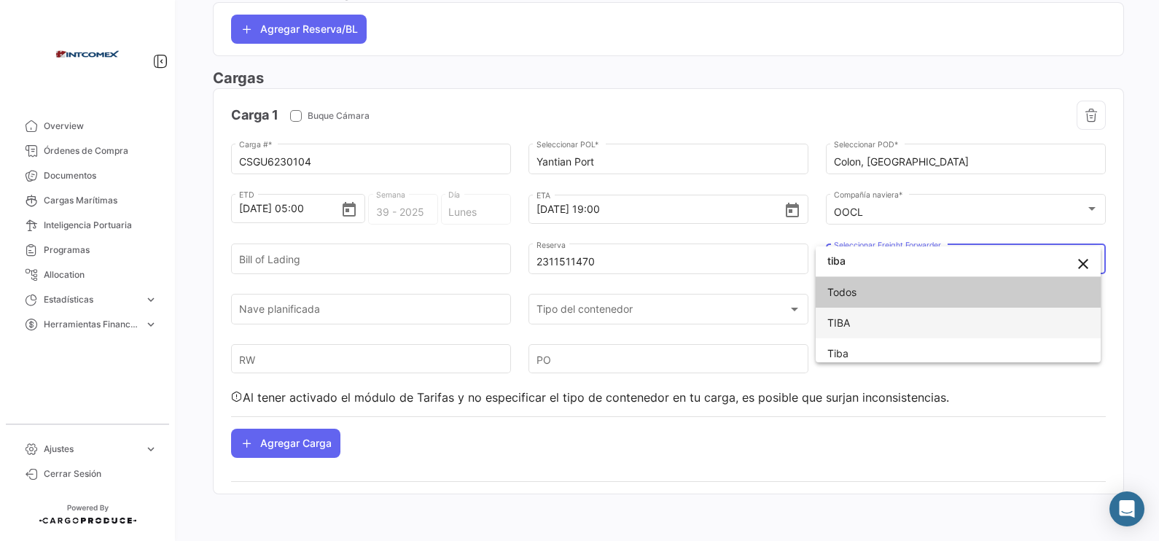
type input "tiba"
click at [875, 313] on span "TIBA" at bounding box center [958, 323] width 262 height 31
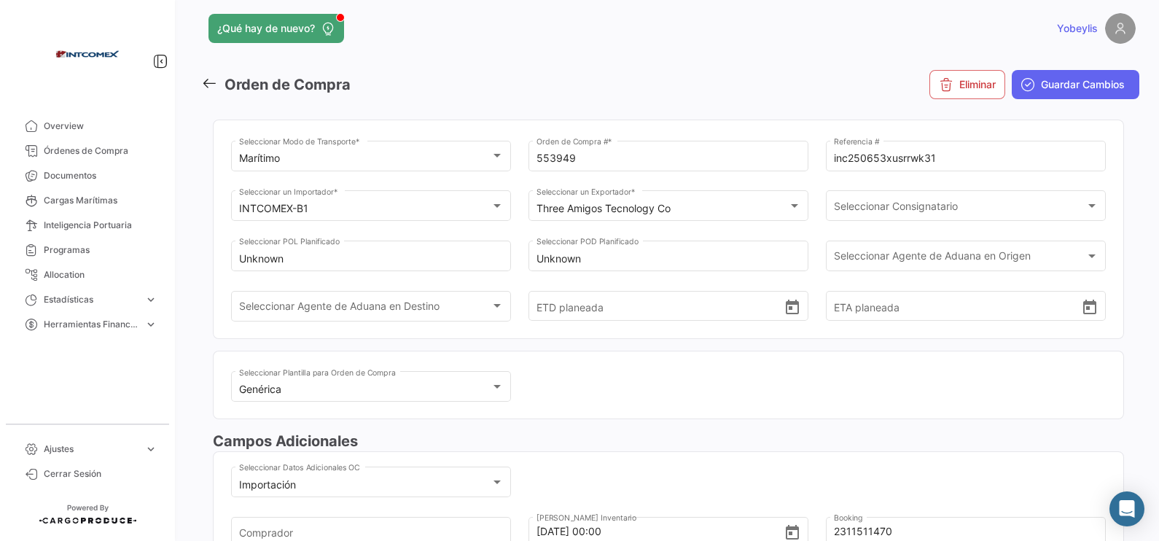
scroll to position [0, 0]
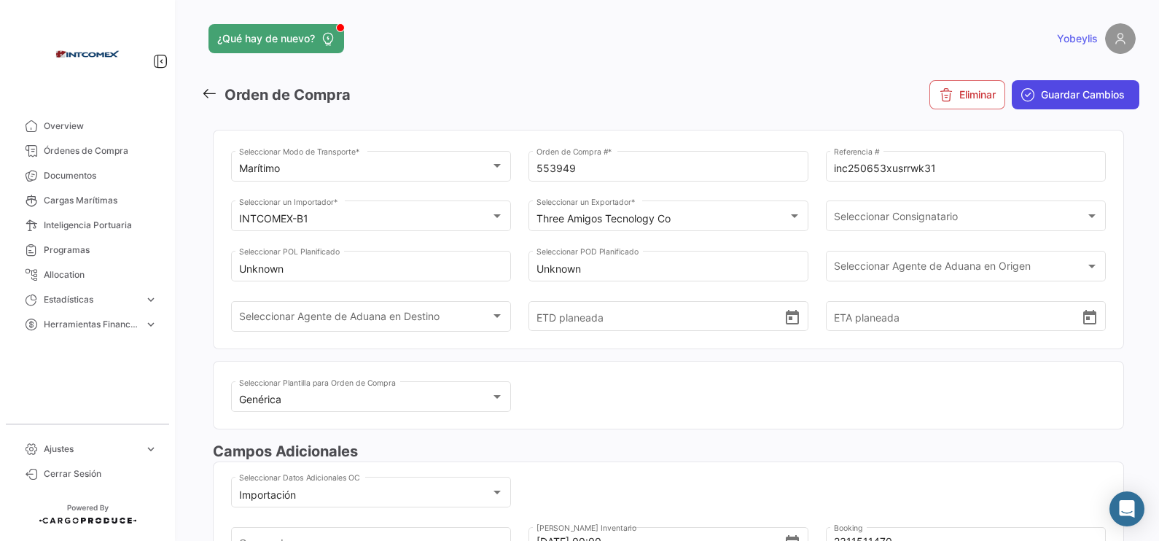
click at [926, 95] on span "Guardar Cambios" at bounding box center [1083, 94] width 84 height 15
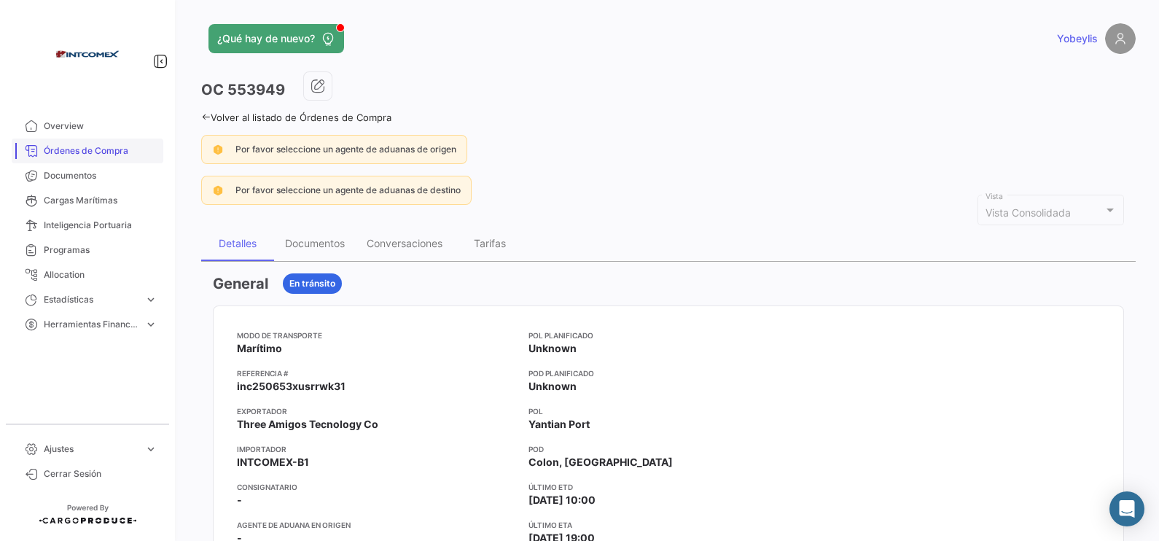
drag, startPoint x: 84, startPoint y: 139, endPoint x: 95, endPoint y: 139, distance: 10.9
click at [84, 139] on link "Órdenes de Compra" at bounding box center [88, 150] width 152 height 25
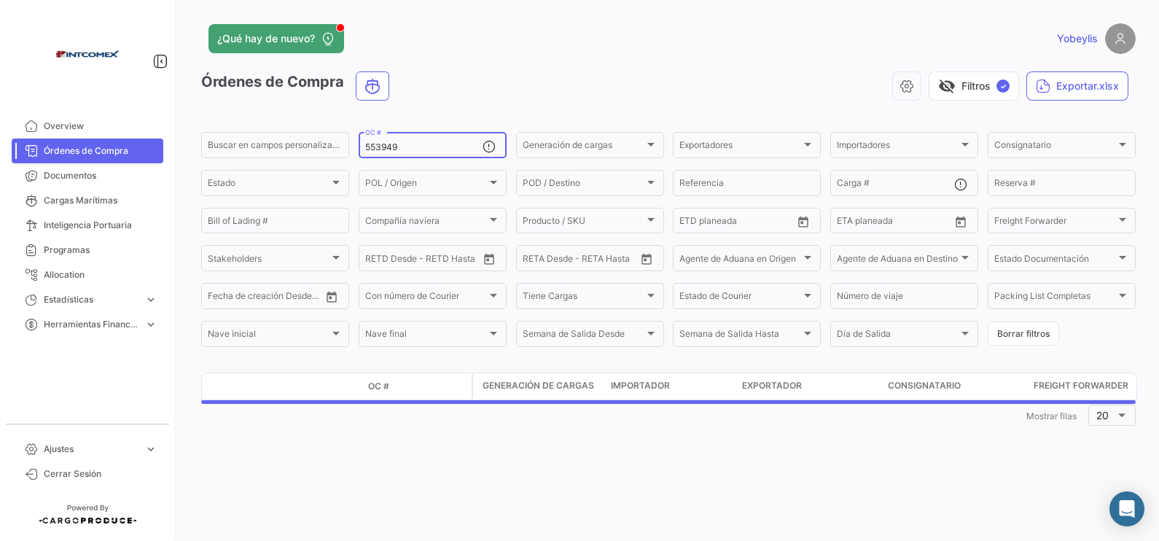
drag, startPoint x: 419, startPoint y: 148, endPoint x: 230, endPoint y: 125, distance: 190.8
click at [230, 126] on app-list-header "Órdenes de Compra visibility_off Filtros ✓ Exportar.xlsx Buscar en [PERSON_NAME…" at bounding box center [668, 210] width 934 height 278
paste input "205"
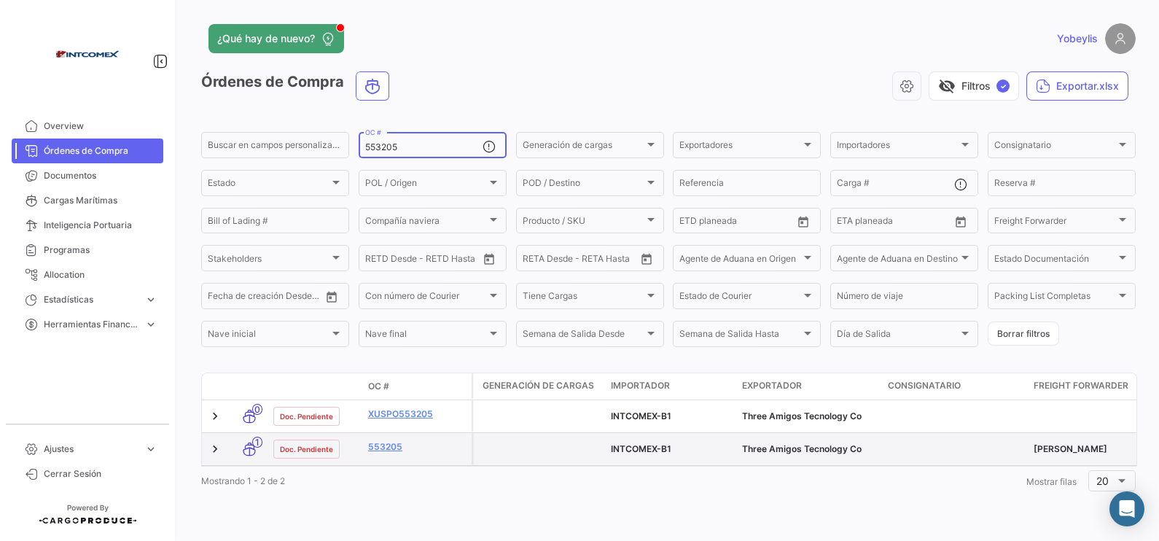
type input "553205"
click at [379, 432] on div "553205" at bounding box center [417, 448] width 98 height 17
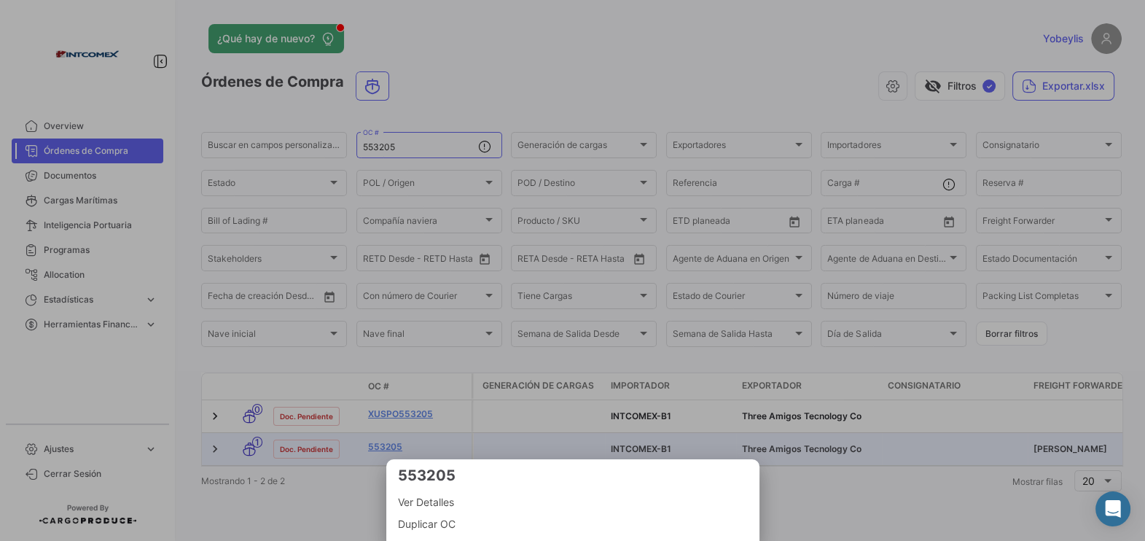
click at [379, 432] on div at bounding box center [572, 270] width 1145 height 541
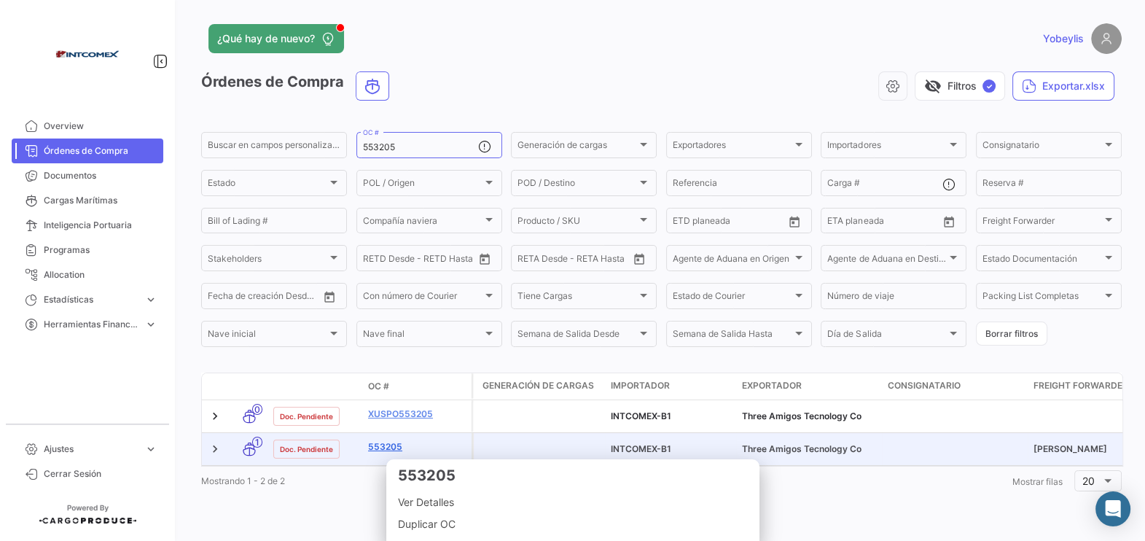
click at [379, 432] on link "553205" at bounding box center [417, 446] width 98 height 13
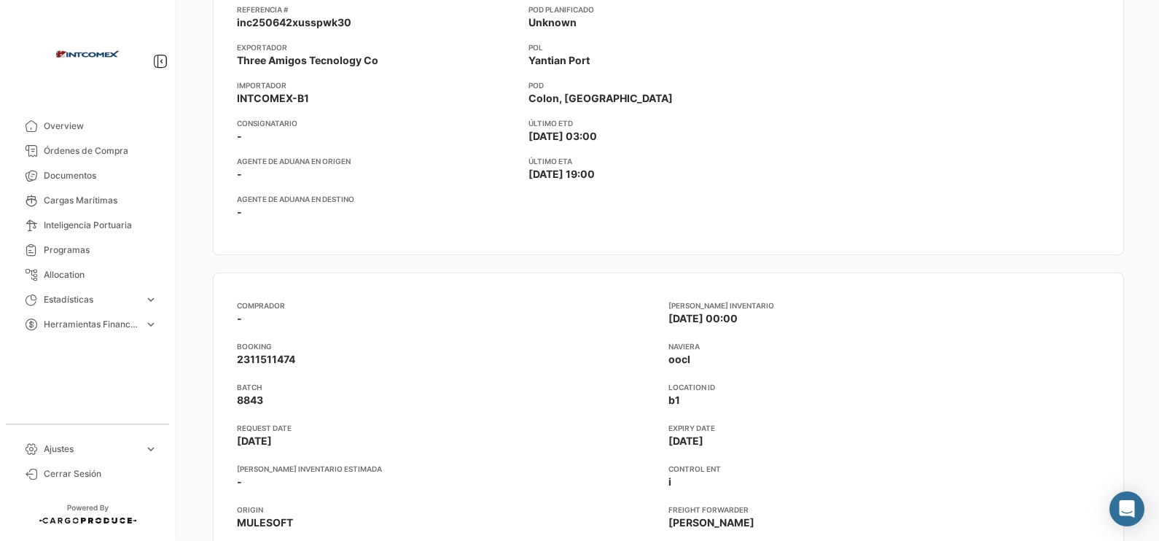
scroll to position [456, 0]
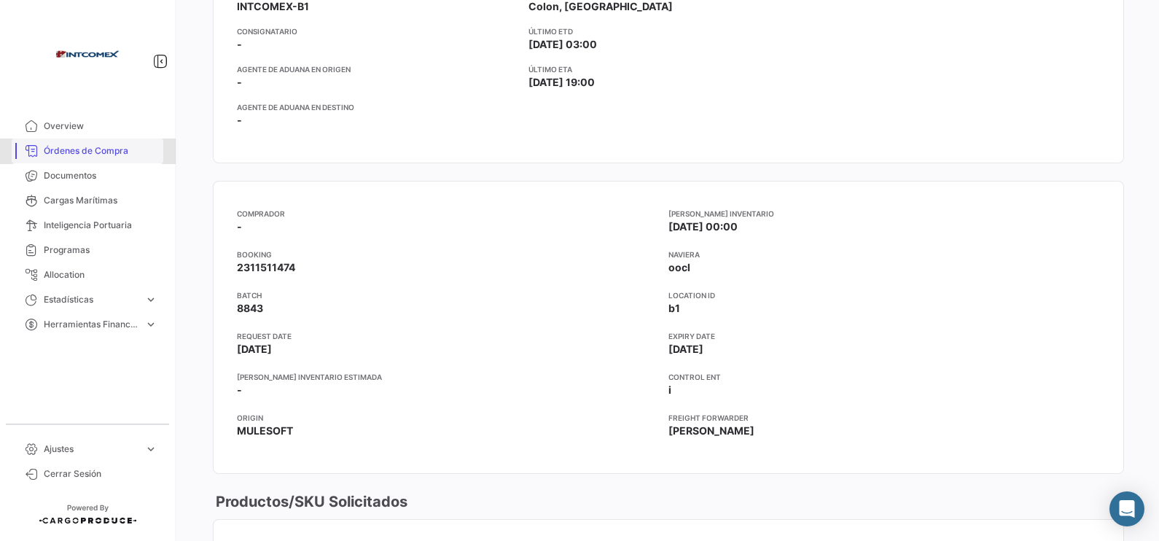
click at [104, 144] on span "Órdenes de Compra" at bounding box center [101, 150] width 114 height 13
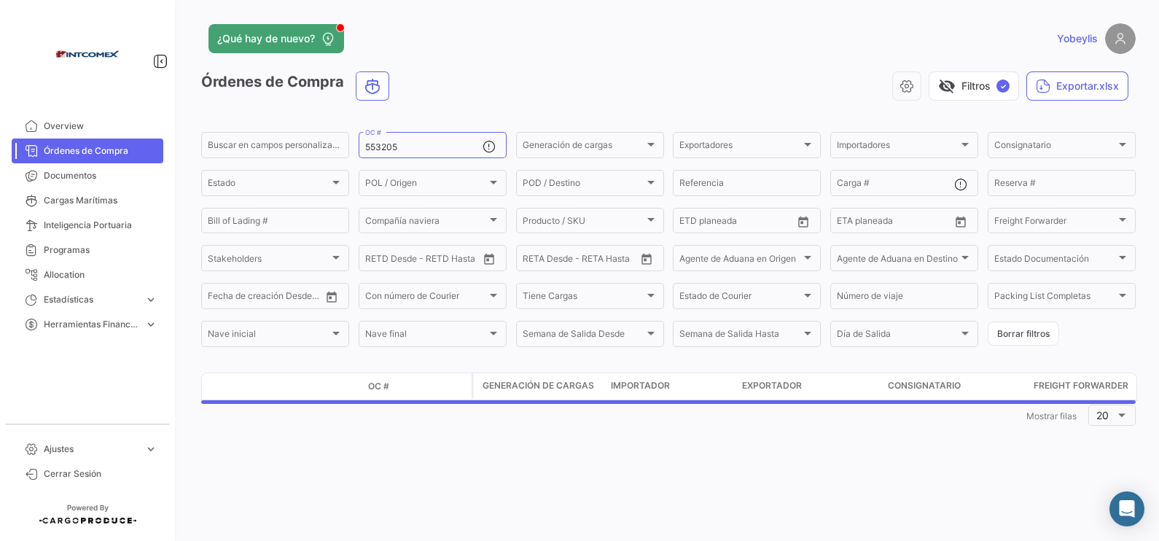
drag, startPoint x: 267, startPoint y: 114, endPoint x: 257, endPoint y: 113, distance: 10.2
click at [257, 113] on app-list-header "Órdenes de Compra visibility_off Filtros ✓ Exportar.xlsx Buscar en [PERSON_NAME…" at bounding box center [668, 210] width 934 height 278
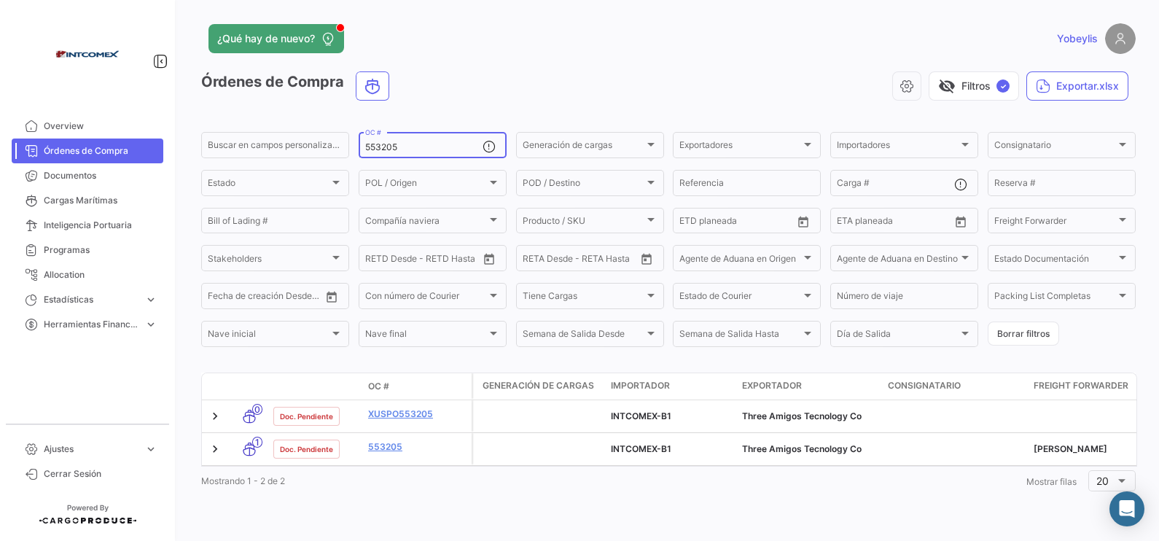
paste input "1450"
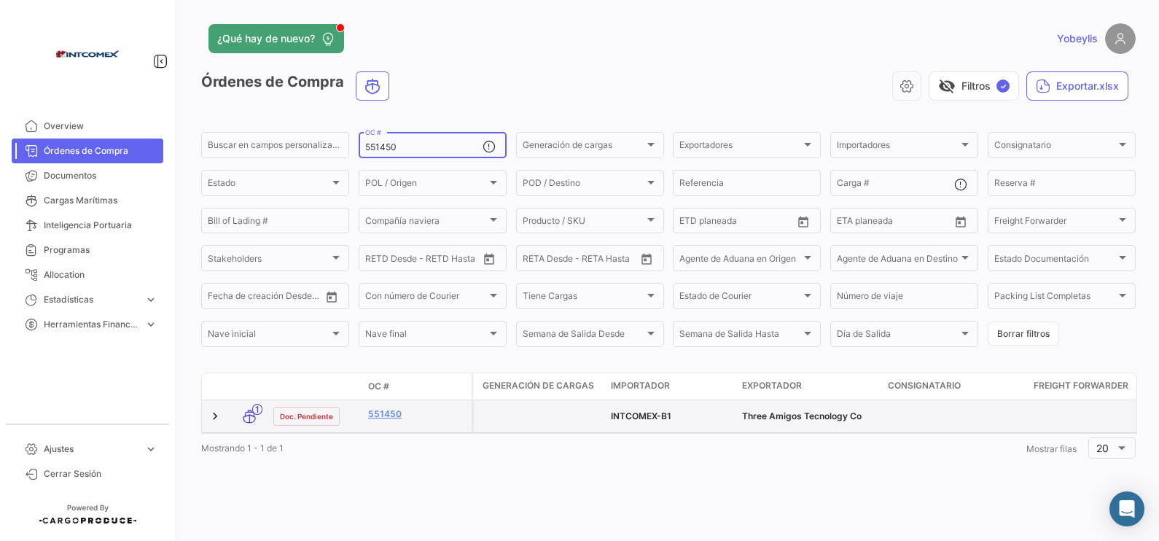
type input "551450"
click at [394, 421] on div "551450" at bounding box center [417, 415] width 98 height 17
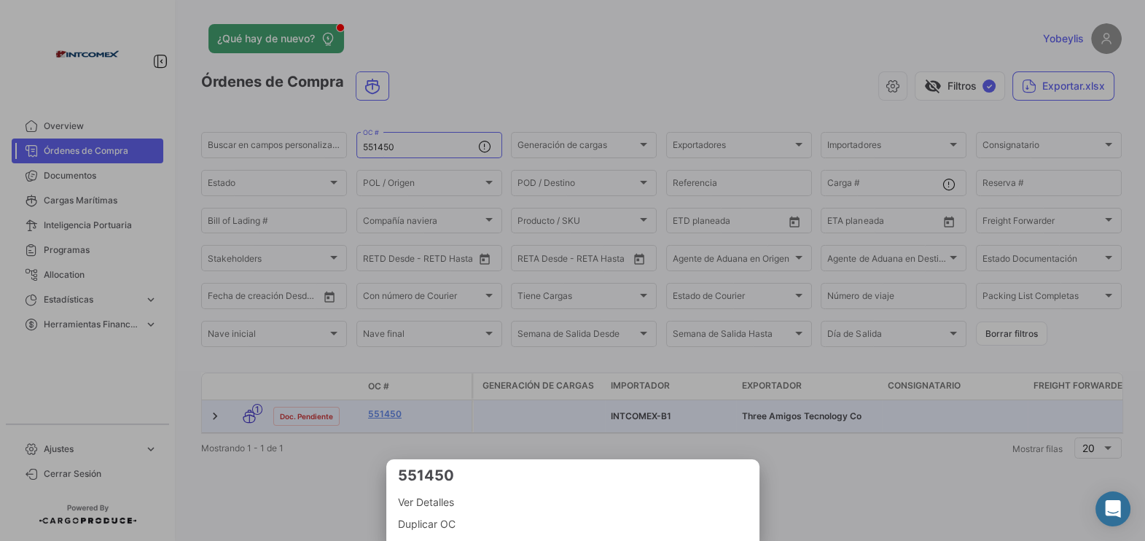
click at [395, 419] on div at bounding box center [572, 270] width 1145 height 541
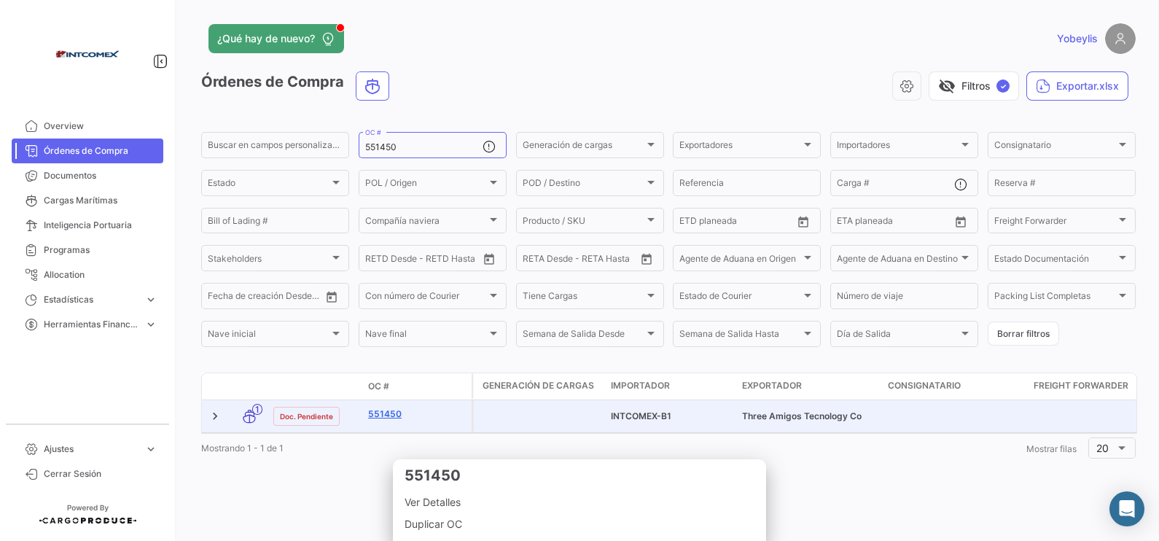
click at [394, 412] on link "551450" at bounding box center [417, 413] width 98 height 13
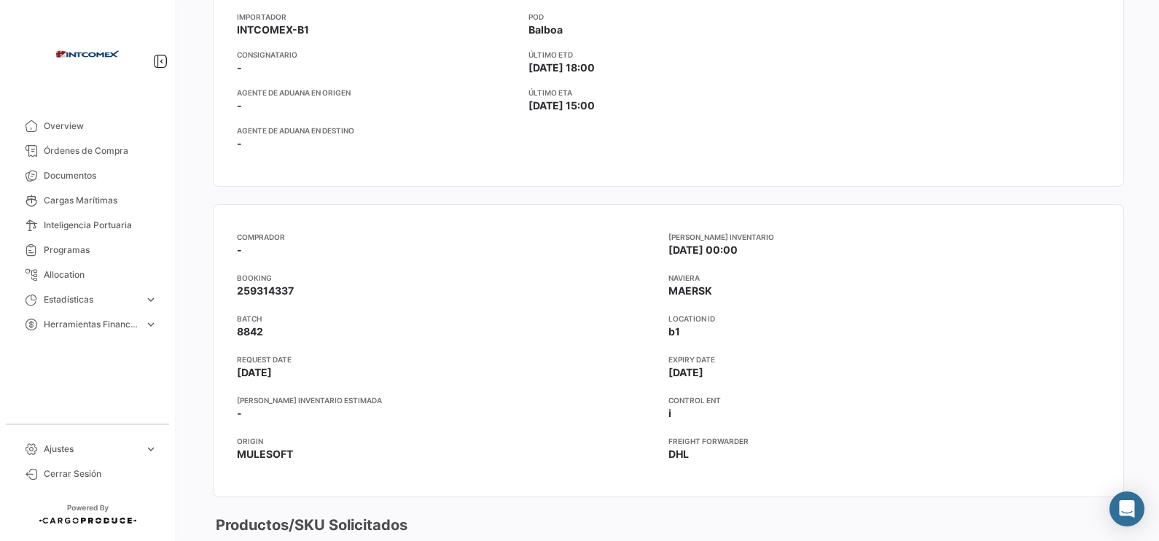
scroll to position [456, 0]
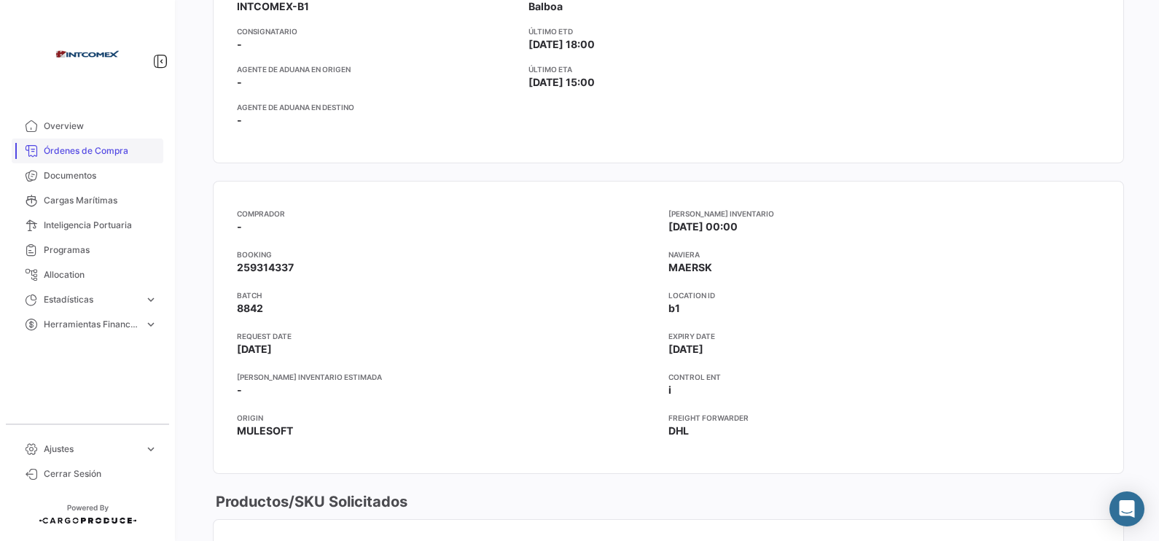
click at [116, 150] on span "Órdenes de Compra" at bounding box center [101, 150] width 114 height 13
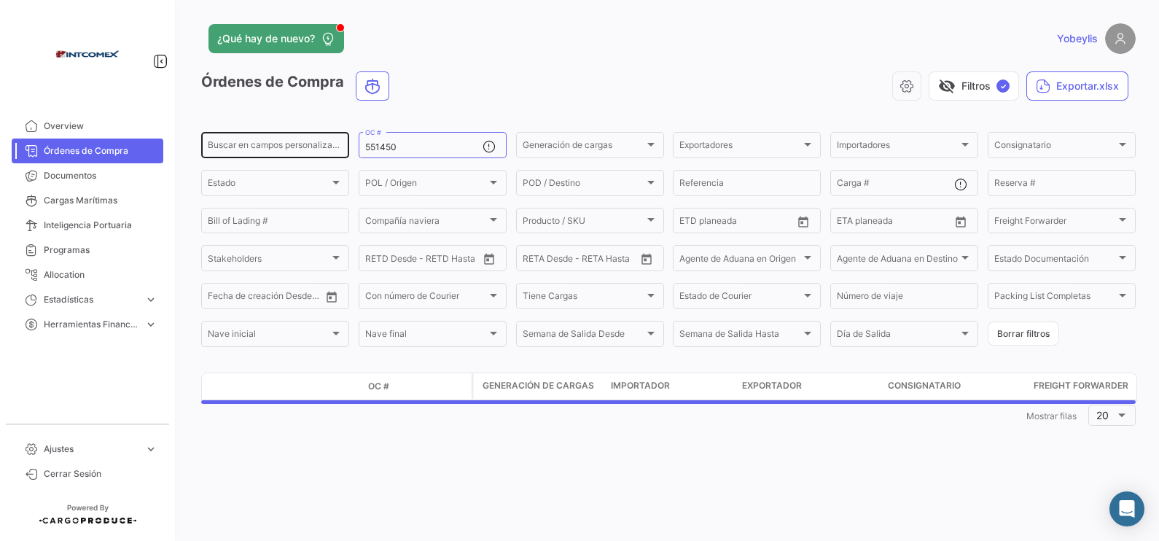
drag, startPoint x: 410, startPoint y: 144, endPoint x: 318, endPoint y: 132, distance: 93.4
click at [0, 0] on div "Buscar en [PERSON_NAME] personalizados... 551450 OC # Generación [PERSON_NAME] …" at bounding box center [0, 0] width 0 height 0
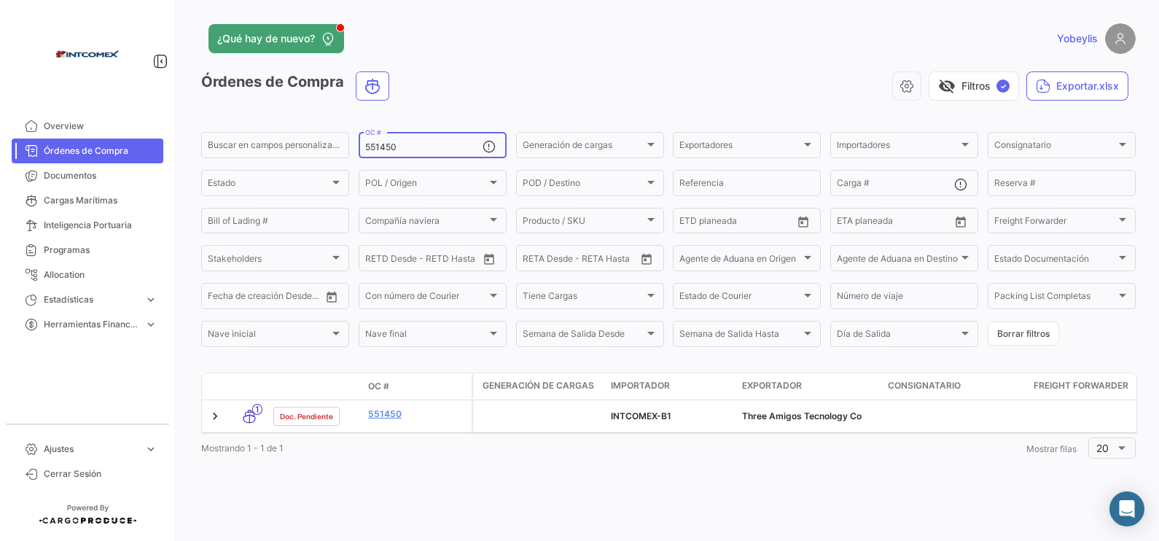
paste input "3209"
type input "553209"
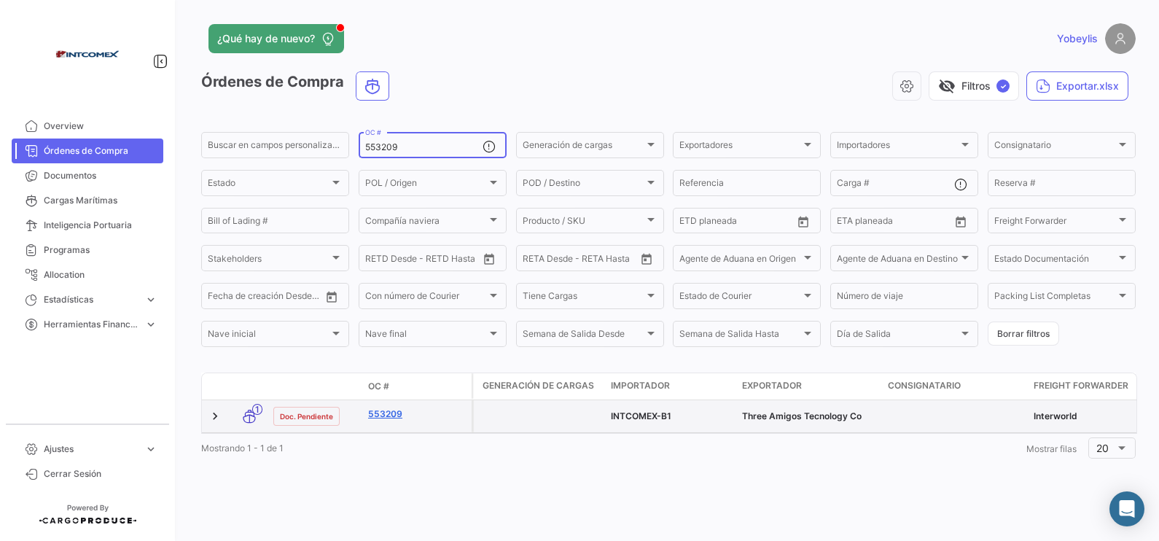
click at [396, 415] on link "553209" at bounding box center [417, 413] width 98 height 13
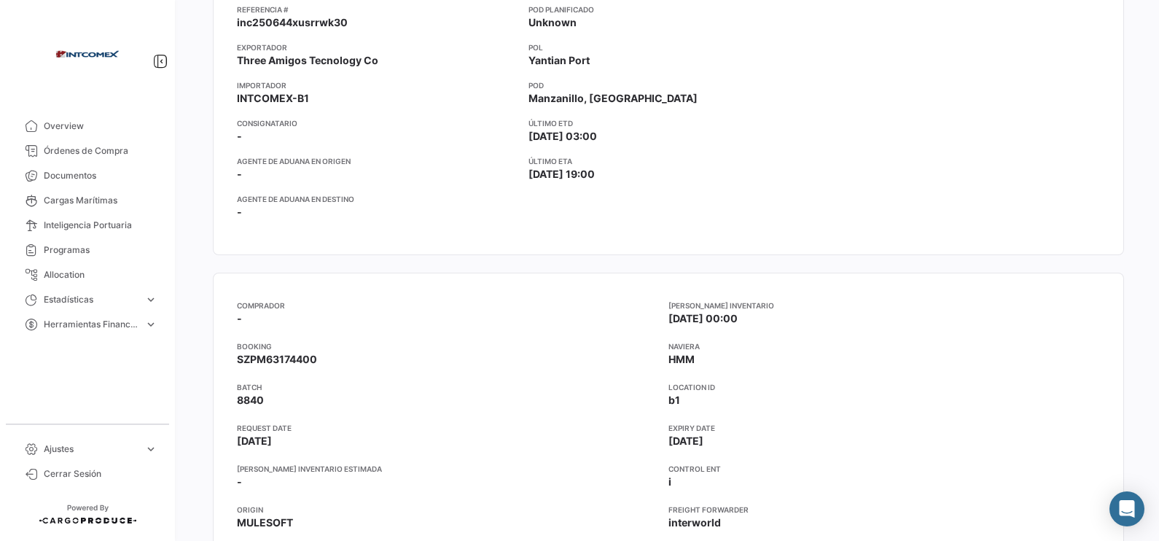
scroll to position [456, 0]
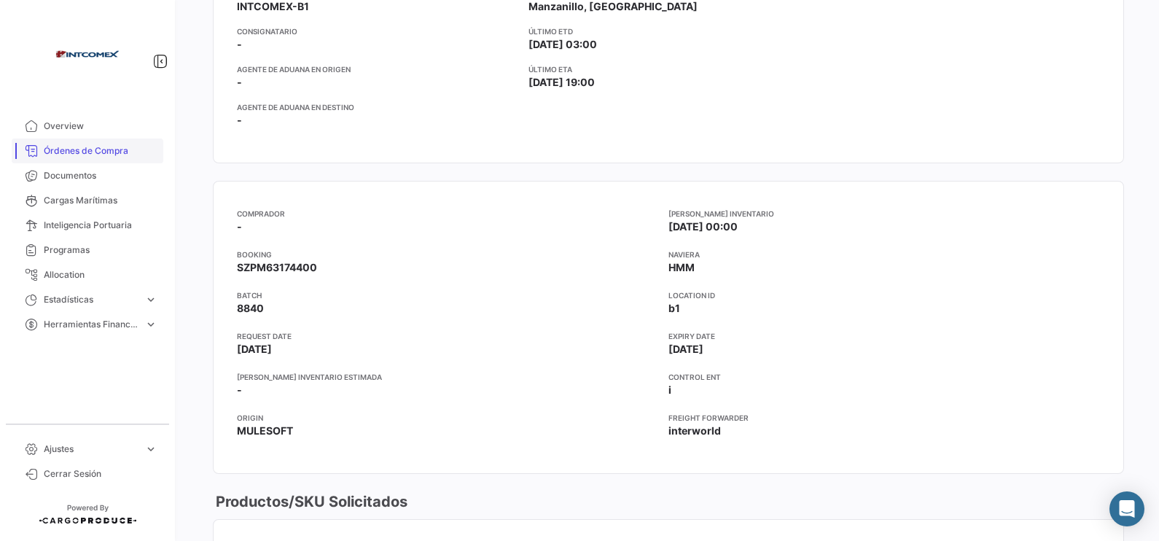
click at [90, 160] on link "Órdenes de Compra" at bounding box center [88, 150] width 152 height 25
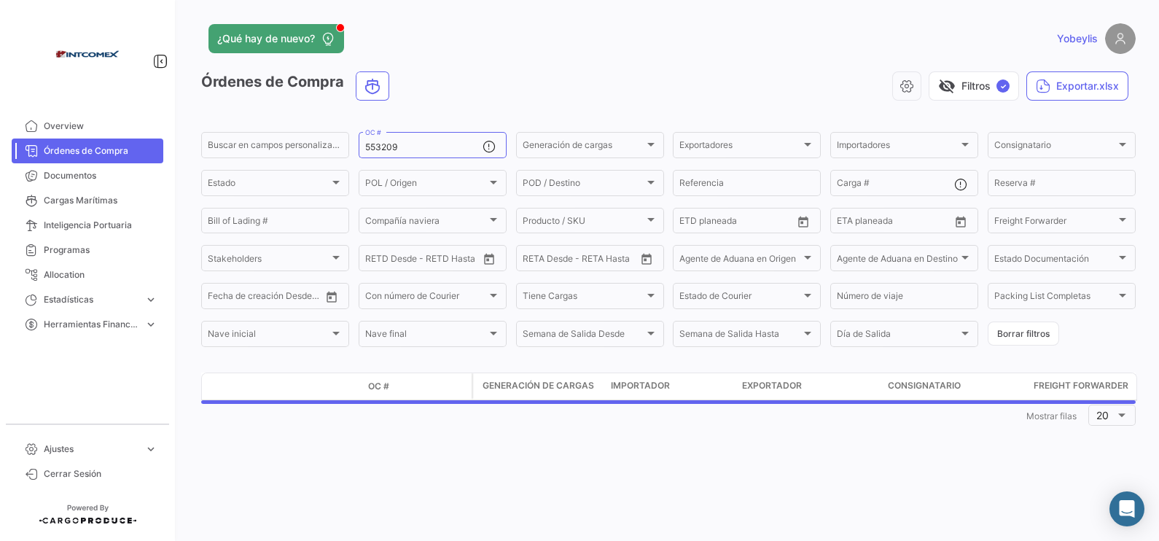
drag, startPoint x: 405, startPoint y: 148, endPoint x: 324, endPoint y: 117, distance: 86.8
click at [0, 0] on div "Buscar en [PERSON_NAME] personalizados... 553209 OC # Generación [PERSON_NAME] …" at bounding box center [0, 0] width 0 height 0
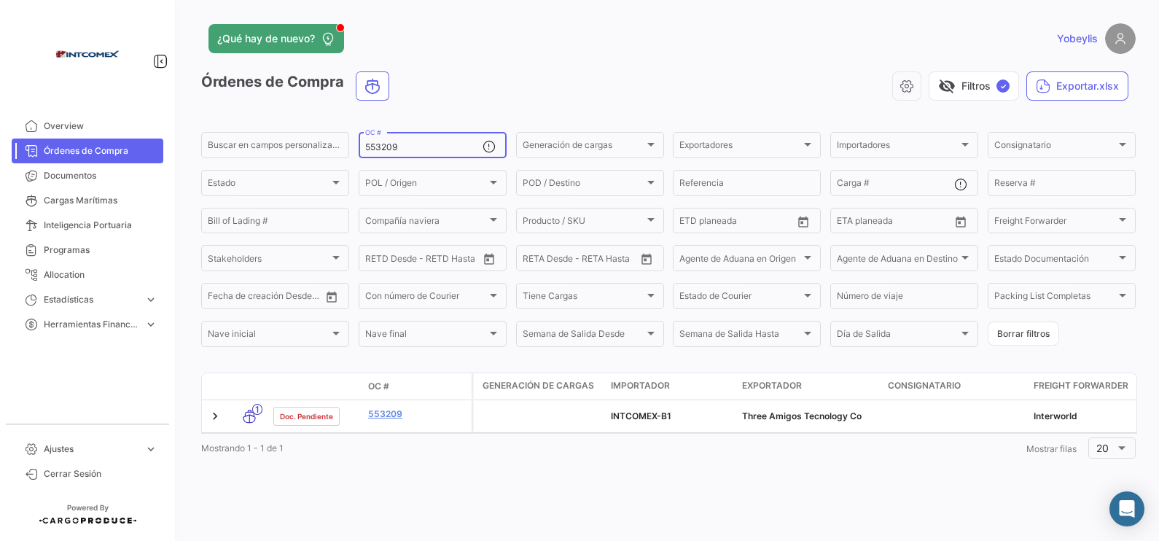
paste input "0042"
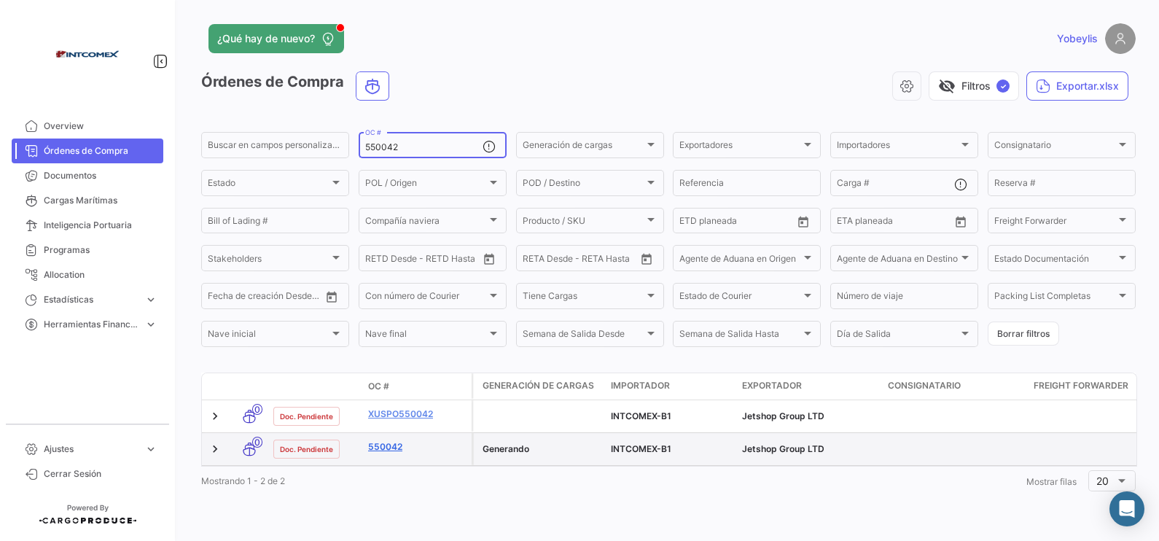
type input "550042"
click at [391, 432] on link "550042" at bounding box center [417, 446] width 98 height 13
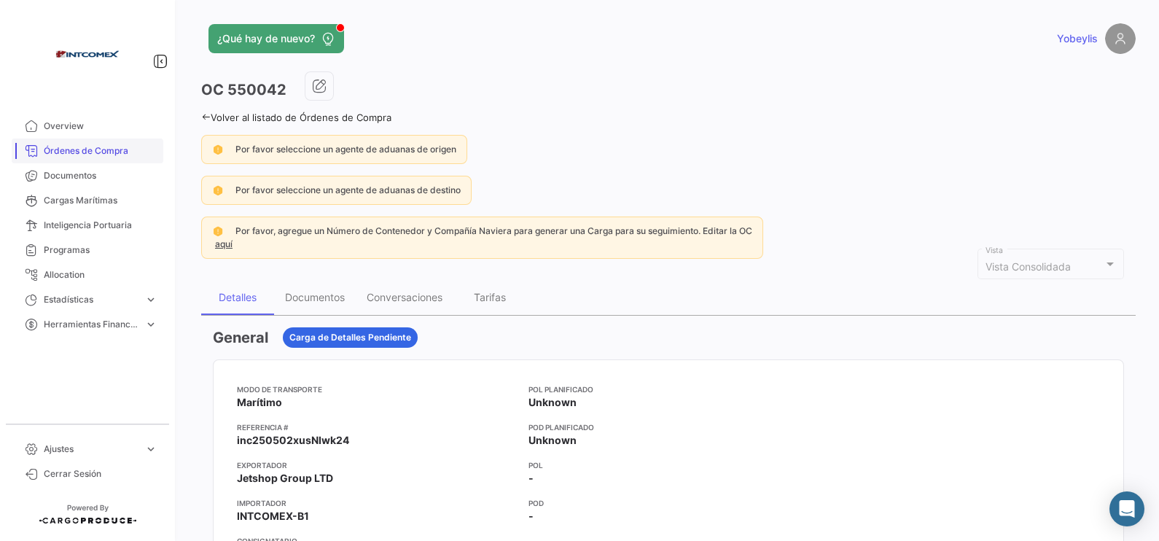
click at [114, 154] on span "Órdenes de Compra" at bounding box center [101, 150] width 114 height 13
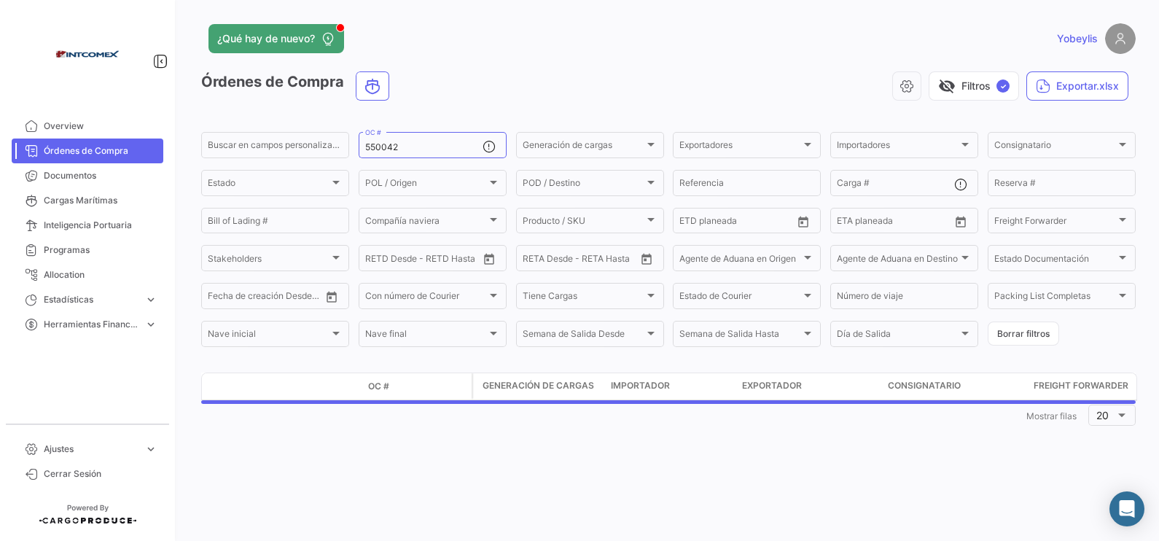
drag, startPoint x: 413, startPoint y: 147, endPoint x: 297, endPoint y: 121, distance: 118.8
click at [299, 122] on app-list-header "Órdenes de Compra visibility_off Filtros ✓ Exportar.xlsx Buscar en [PERSON_NAME…" at bounding box center [668, 210] width 934 height 278
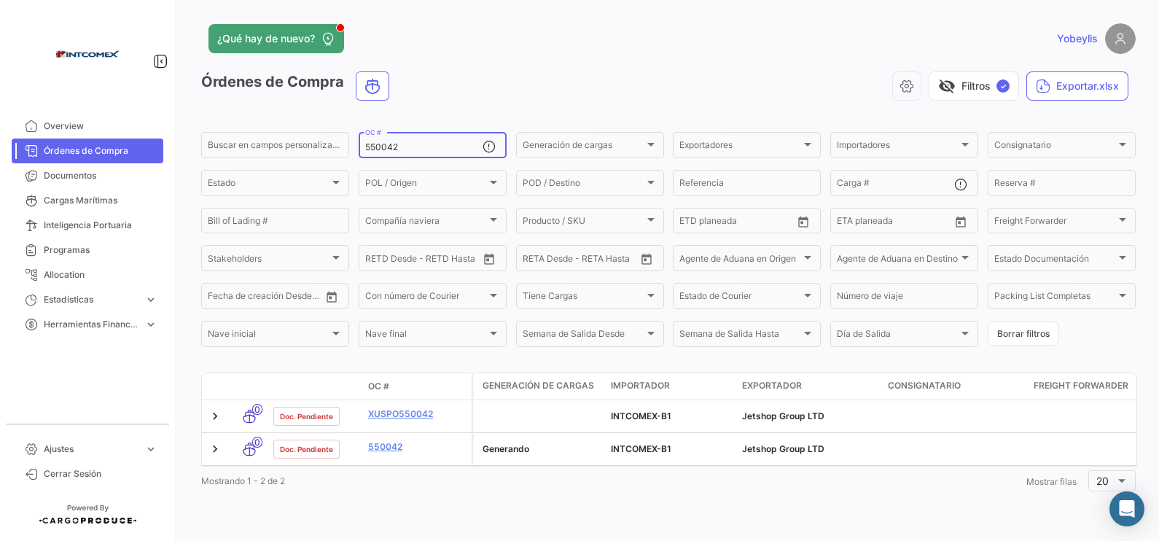
paste input "2758"
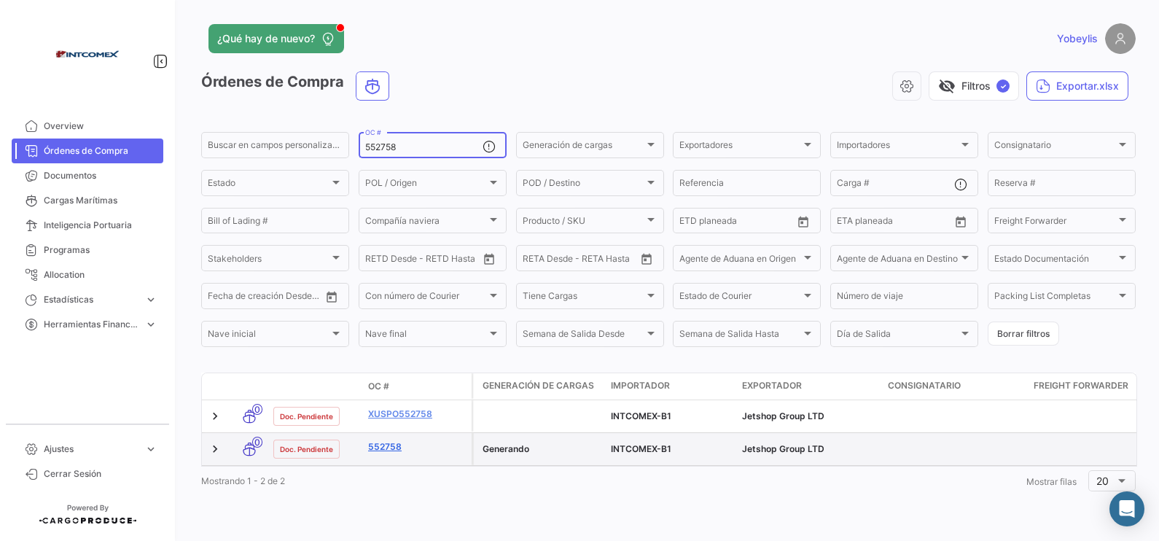
type input "552758"
click at [391, 432] on link "552758" at bounding box center [417, 446] width 98 height 13
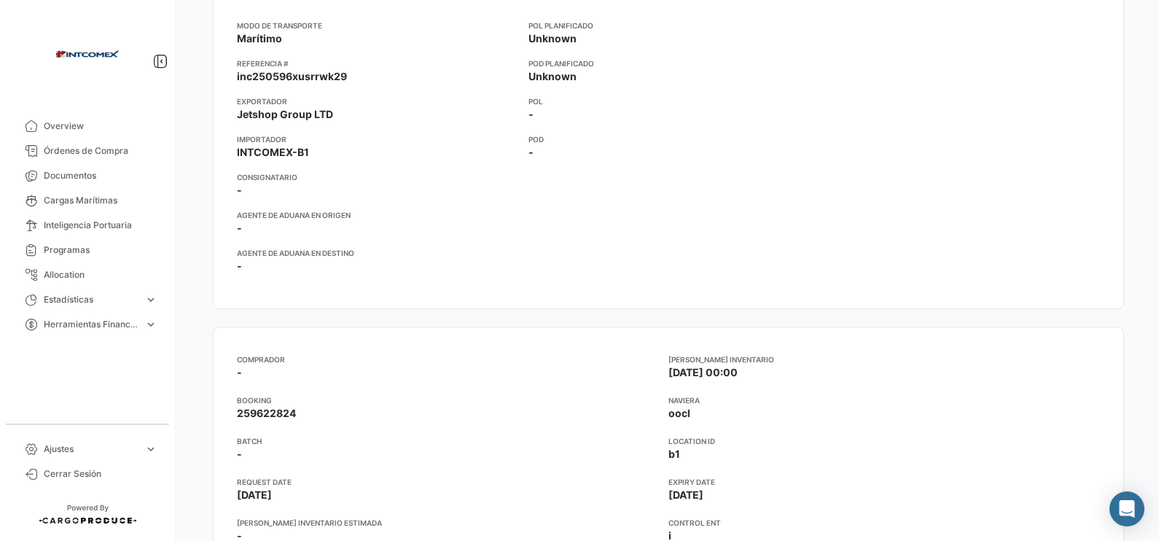
scroll to position [456, 0]
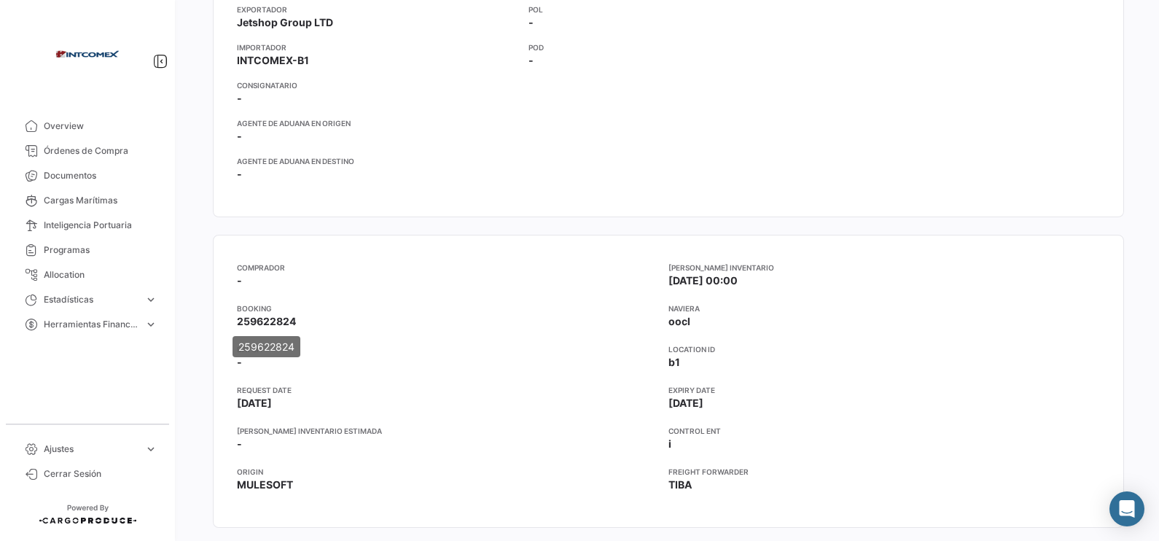
drag, startPoint x: 296, startPoint y: 320, endPoint x: 240, endPoint y: 324, distance: 56.3
click at [240, 324] on app-card-info-label "Booking 259622824" at bounding box center [452, 315] width 431 height 26
drag, startPoint x: 241, startPoint y: 324, endPoint x: 249, endPoint y: 322, distance: 9.0
copy span "259622824"
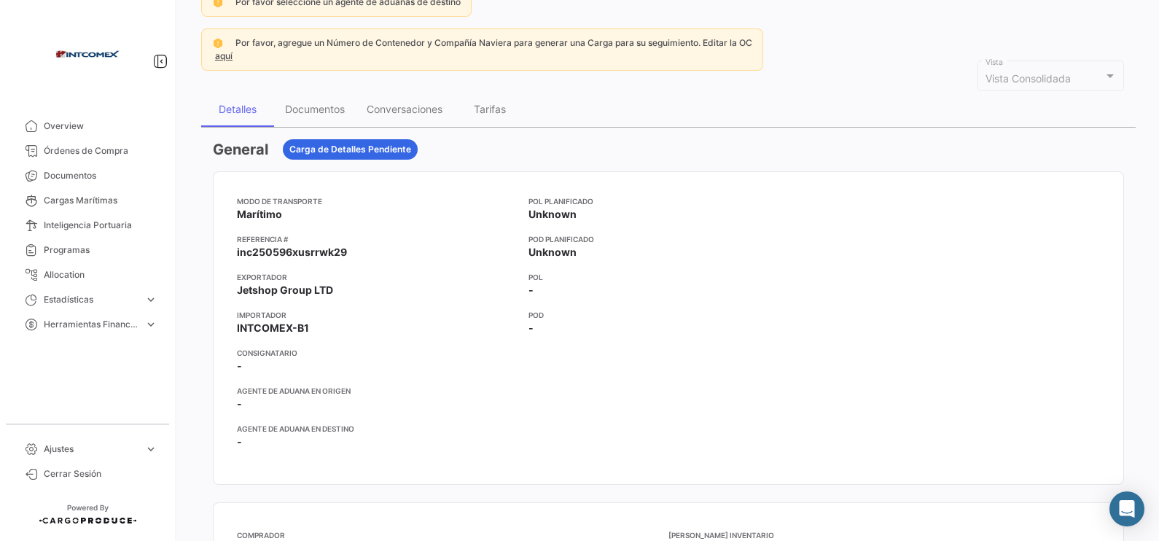
scroll to position [0, 0]
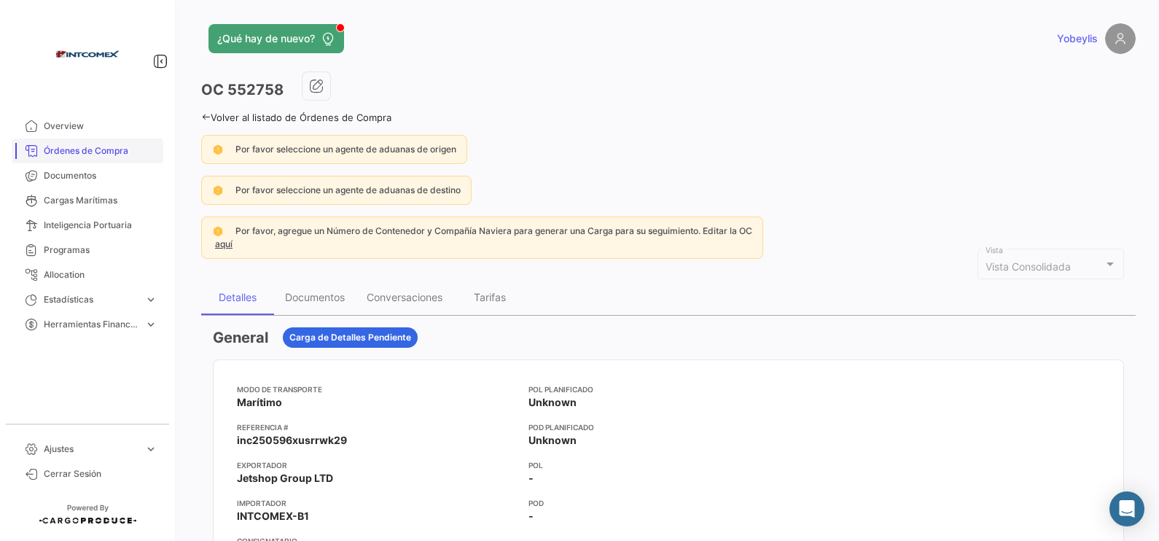
click at [113, 144] on span "Órdenes de Compra" at bounding box center [101, 150] width 114 height 13
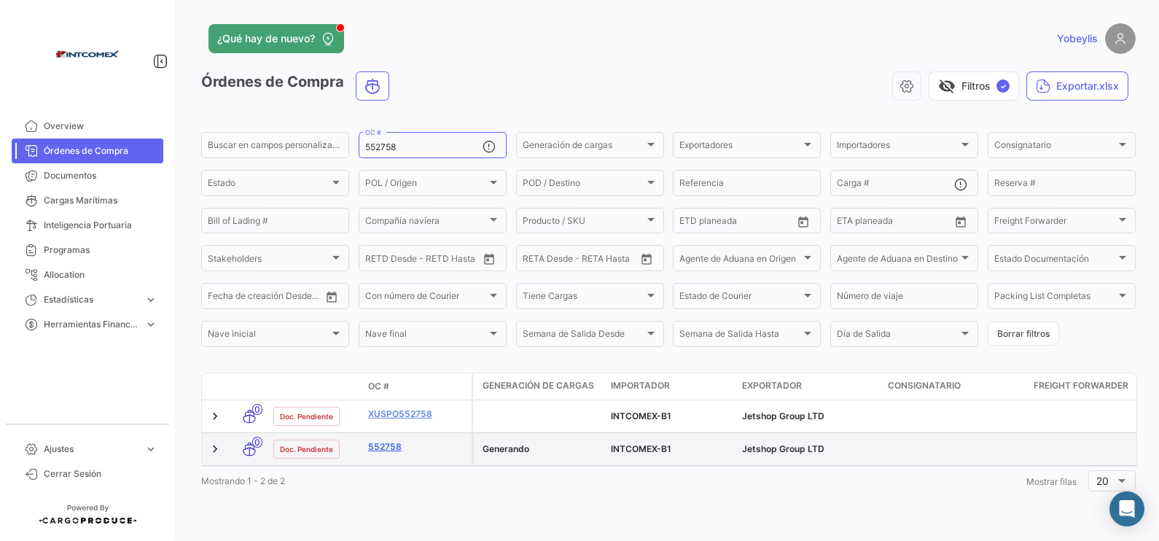
click at [395, 432] on link "552758" at bounding box center [417, 446] width 98 height 13
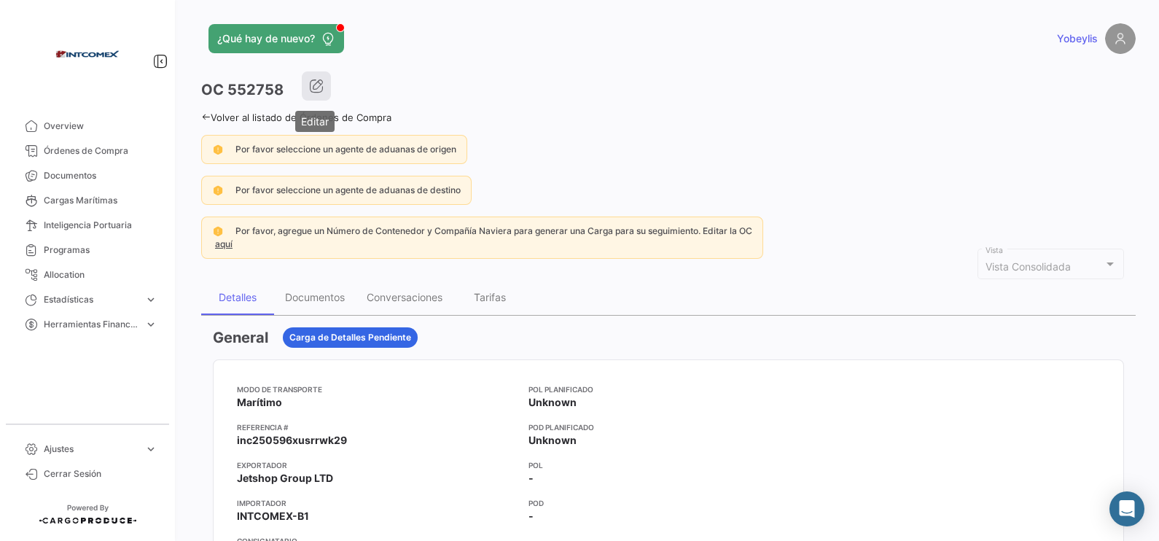
click at [315, 89] on icon "button" at bounding box center [316, 86] width 15 height 15
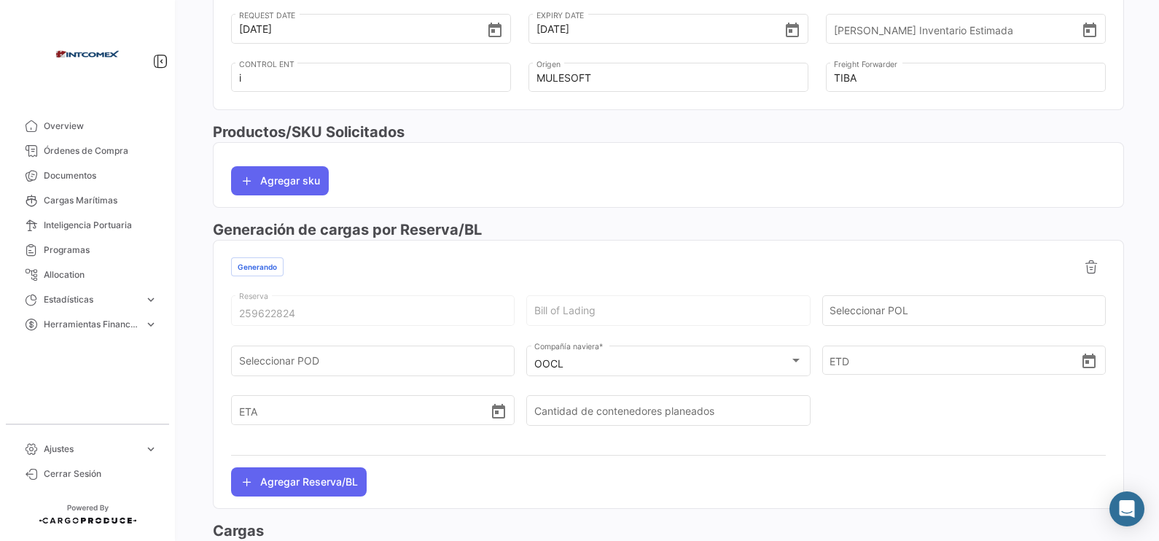
scroll to position [637, 0]
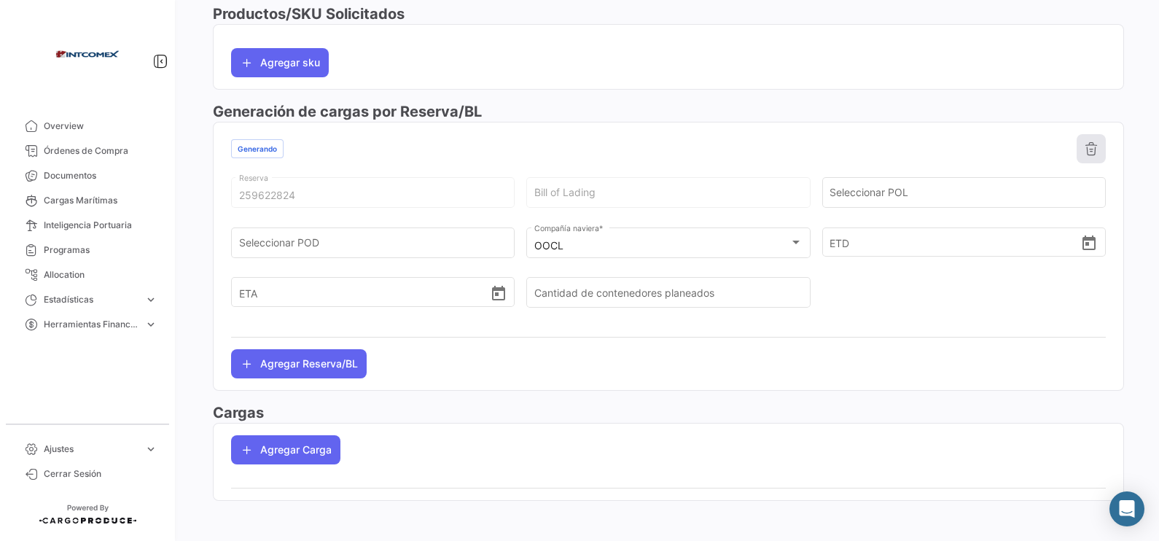
click at [926, 146] on icon at bounding box center [1091, 148] width 15 height 15
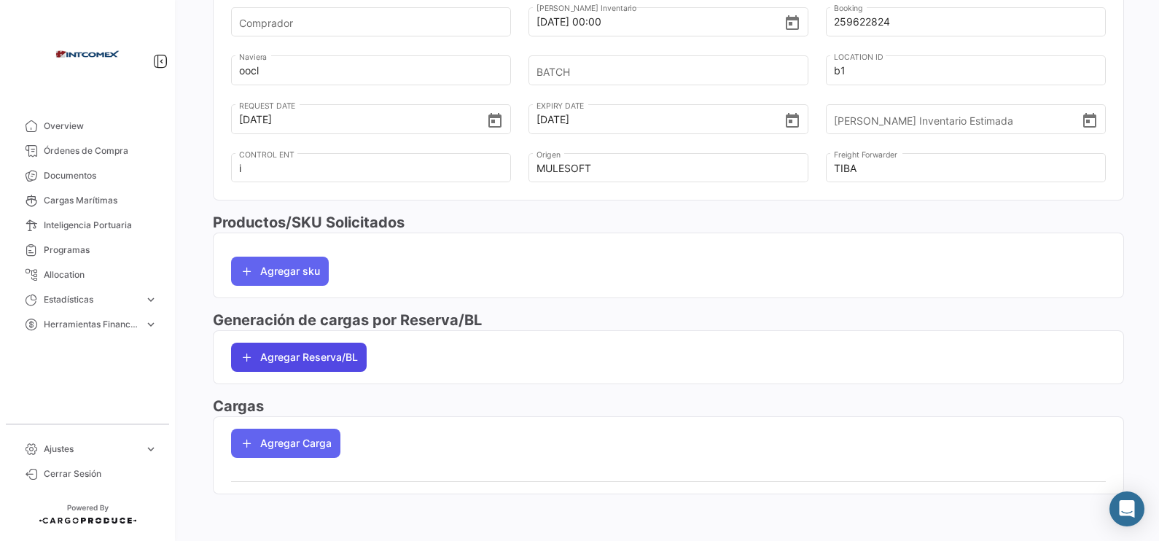
click at [332, 361] on button "Agregar Reserva/BL" at bounding box center [299, 357] width 136 height 29
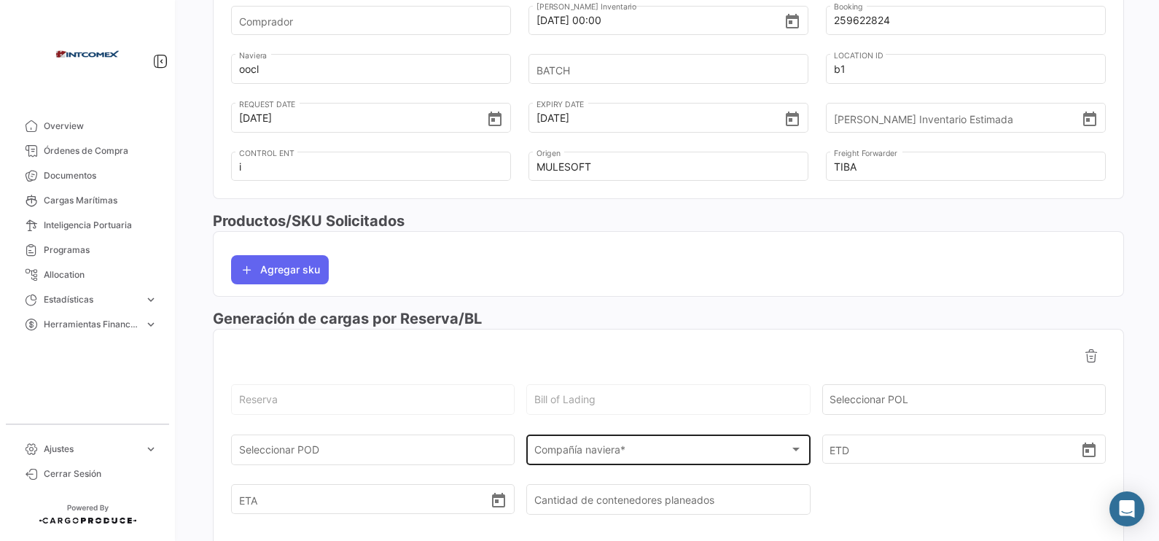
click at [622, 432] on span "Compañía naviera *" at bounding box center [661, 453] width 255 height 12
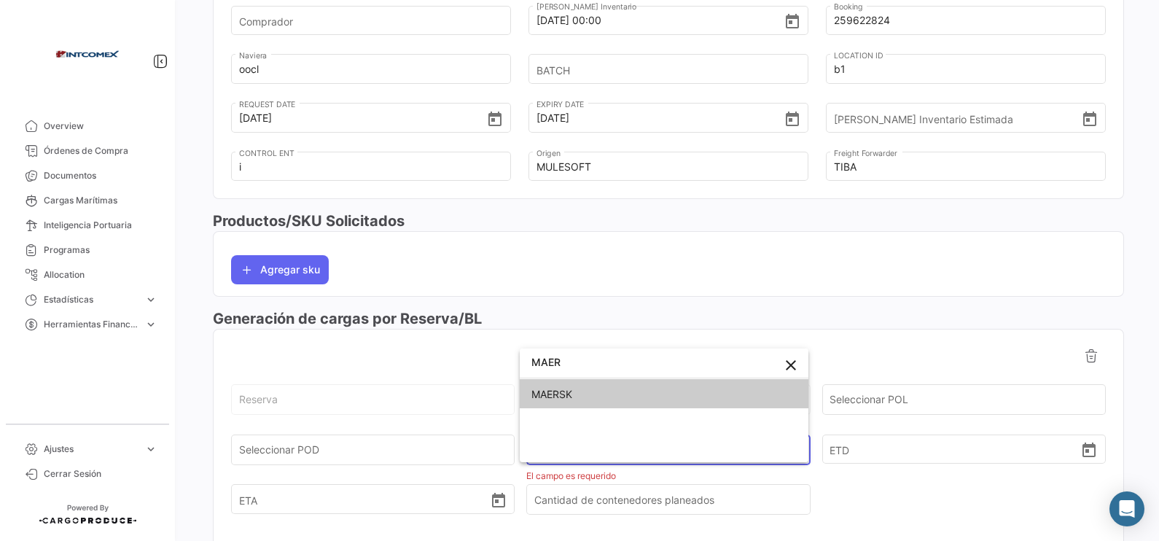
type input "MAER"
click at [634, 397] on span "MAERSK" at bounding box center [663, 394] width 265 height 31
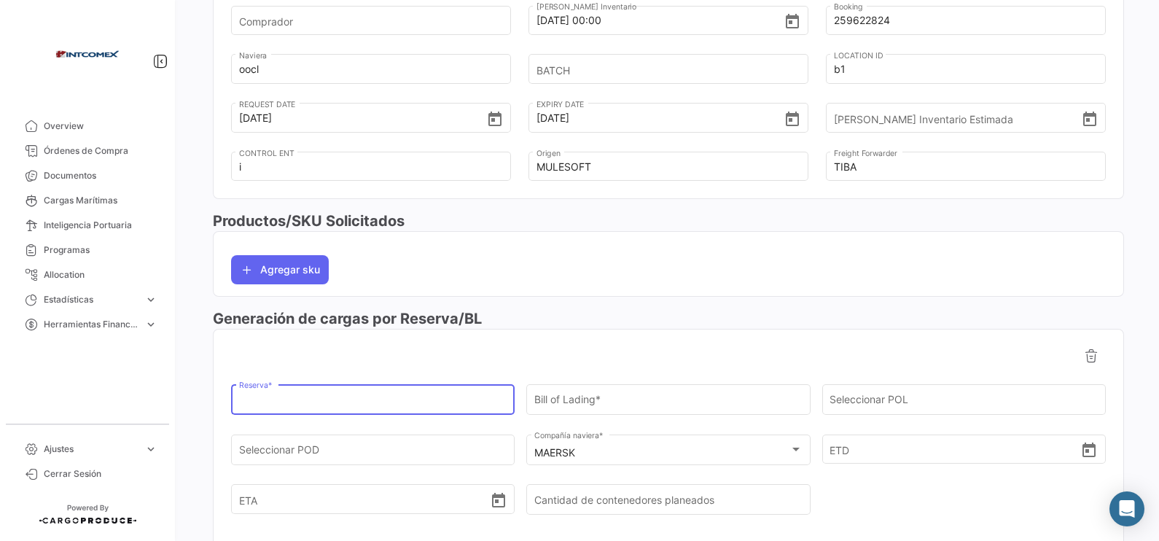
click at [392, 407] on input "Reserva *" at bounding box center [373, 402] width 268 height 12
paste input "553186"
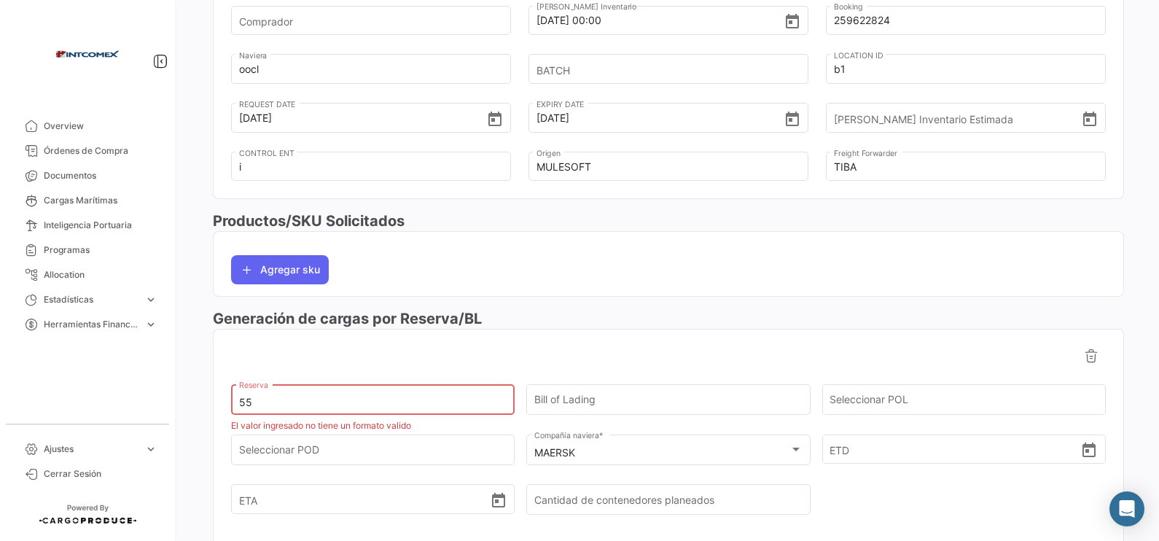
type input "5"
click at [418, 405] on input "Reserva *" at bounding box center [373, 402] width 268 height 12
paste input "259622824"
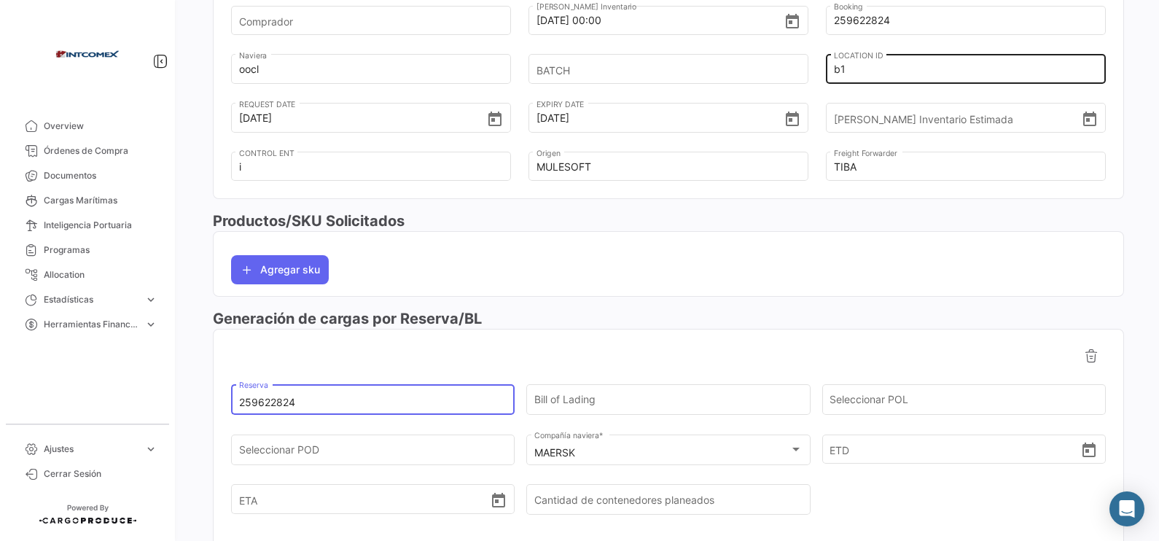
scroll to position [430, 0]
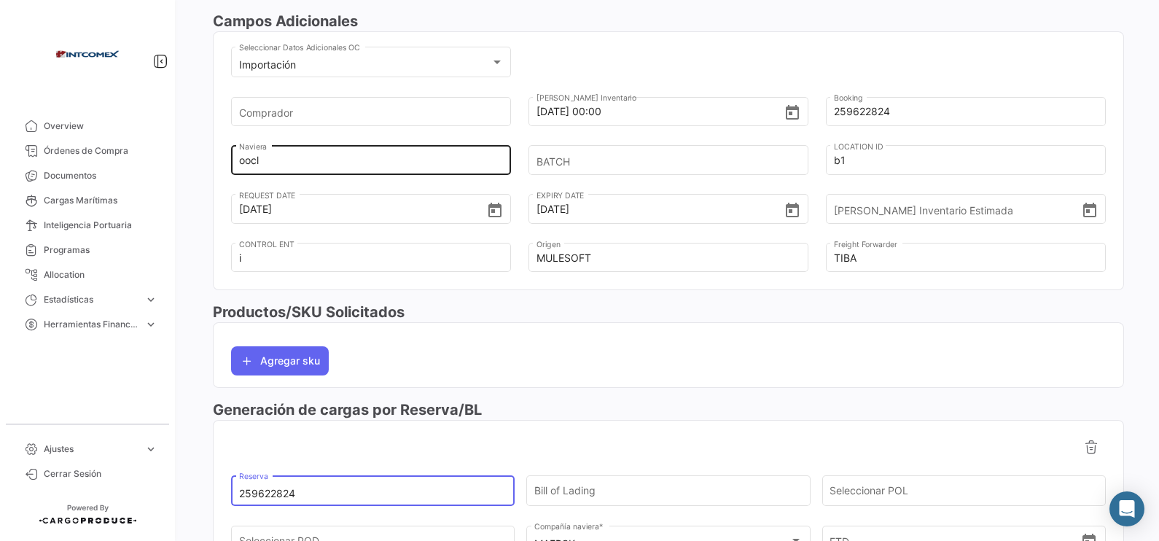
type input "259622824"
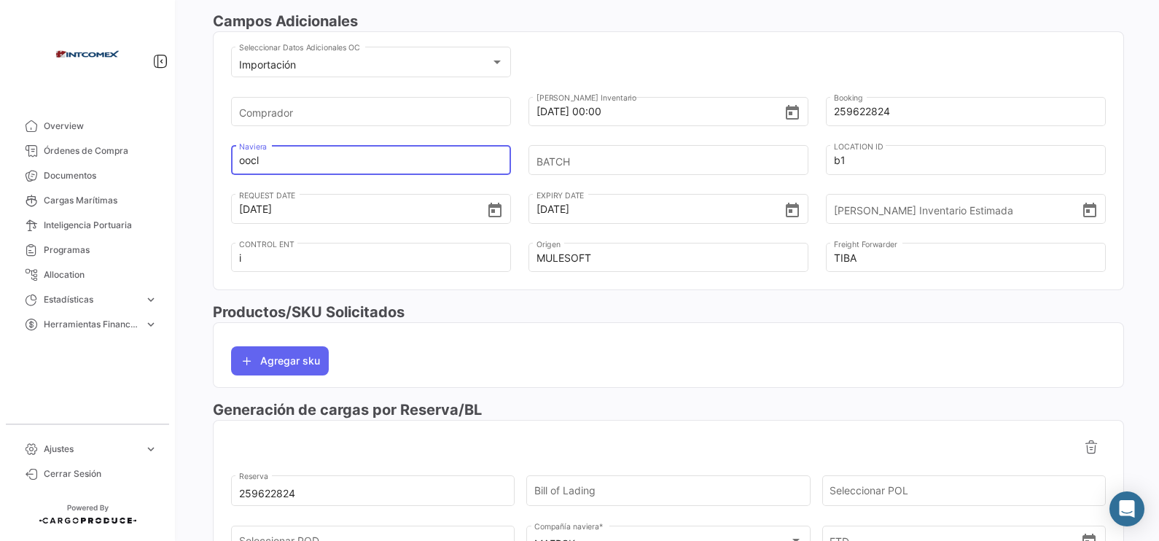
drag, startPoint x: 253, startPoint y: 160, endPoint x: 225, endPoint y: 156, distance: 28.0
click at [223, 160] on mat-card "Importación Seleccionar Datos Adicionales OC Comprador [DATE] 00:00 Fecha Ingre…" at bounding box center [668, 160] width 911 height 258
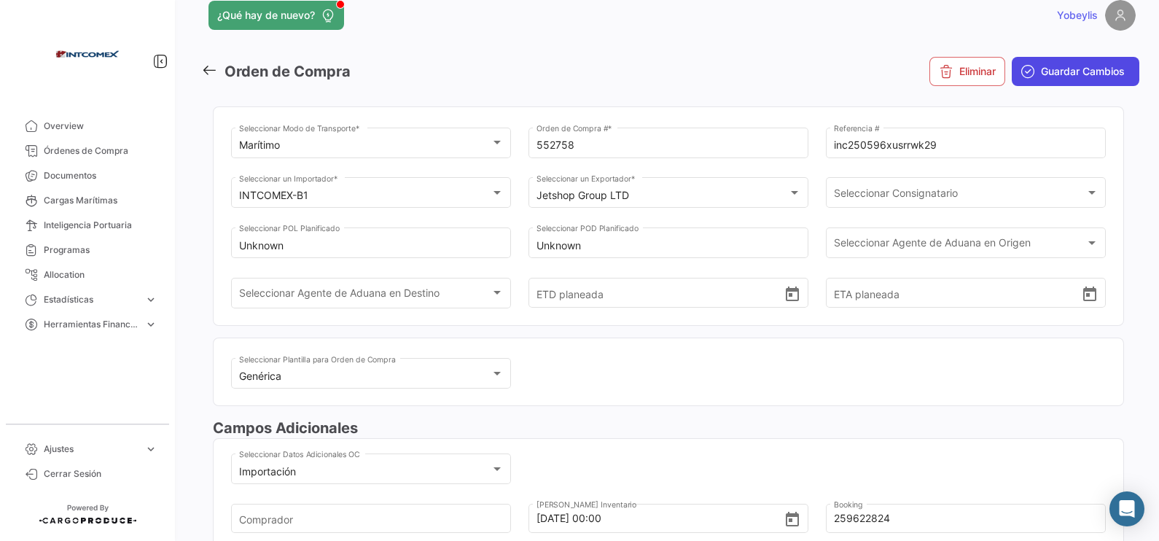
scroll to position [0, 0]
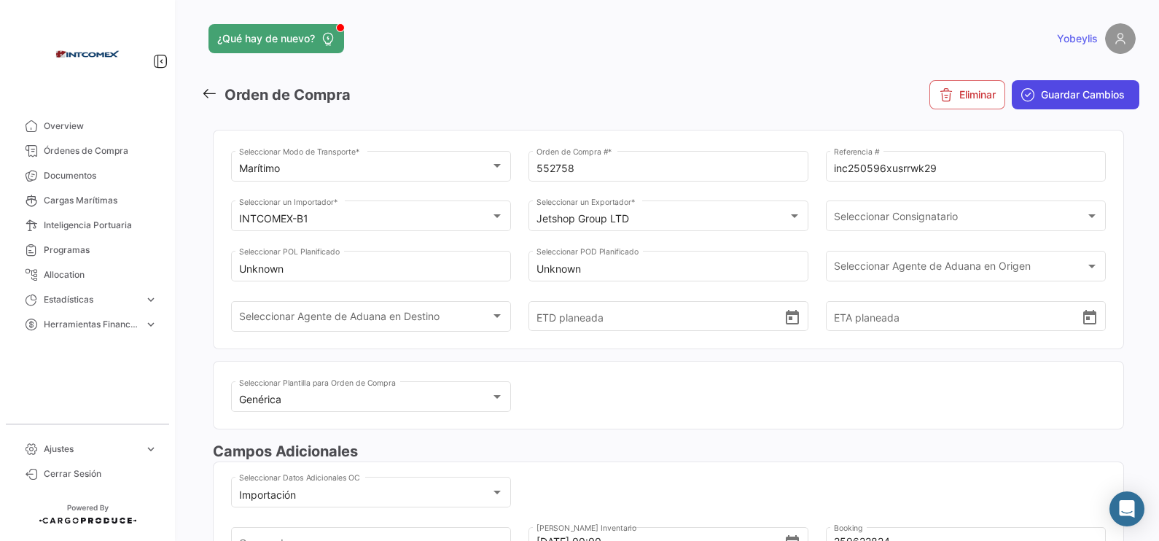
type input "maersk"
click at [926, 91] on span "Guardar Cambios" at bounding box center [1083, 94] width 84 height 15
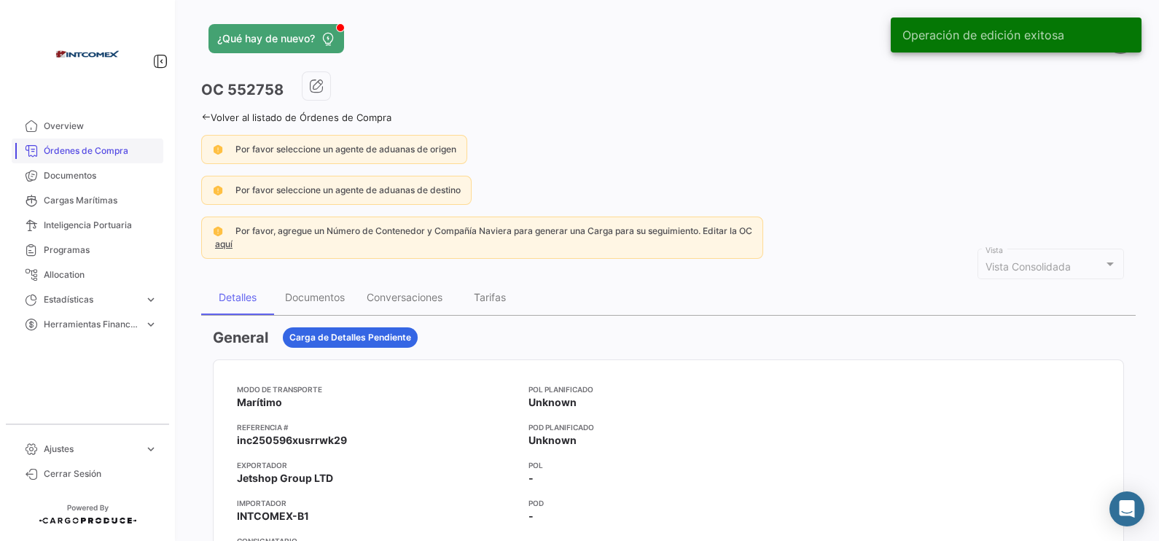
click at [98, 154] on span "Órdenes de Compra" at bounding box center [101, 150] width 114 height 13
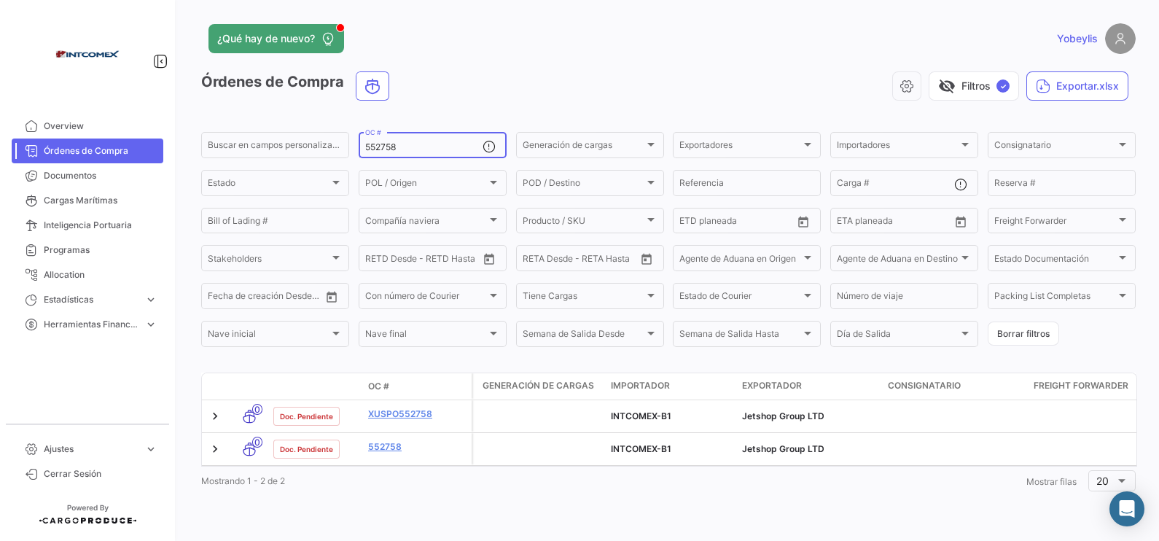
drag, startPoint x: 413, startPoint y: 149, endPoint x: 407, endPoint y: 98, distance: 51.4
click at [335, 125] on app-list-header "Órdenes de Compra visibility_off Filtros ✓ Exportar.xlsx Buscar en [PERSON_NAME…" at bounding box center [668, 210] width 934 height 278
paste input "0042"
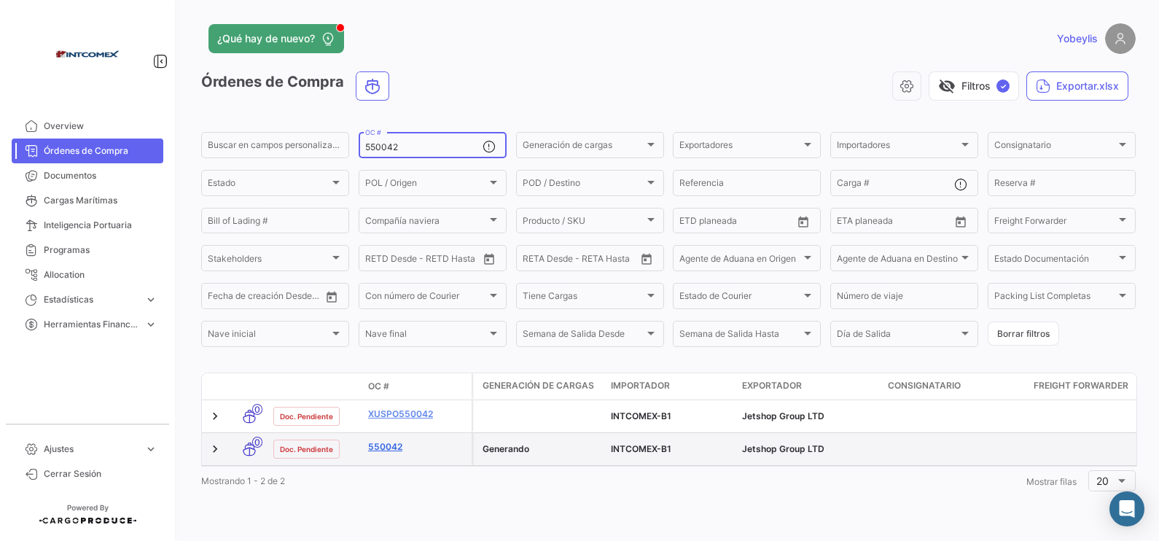
type input "550042"
click at [389, 432] on link "550042" at bounding box center [417, 446] width 98 height 13
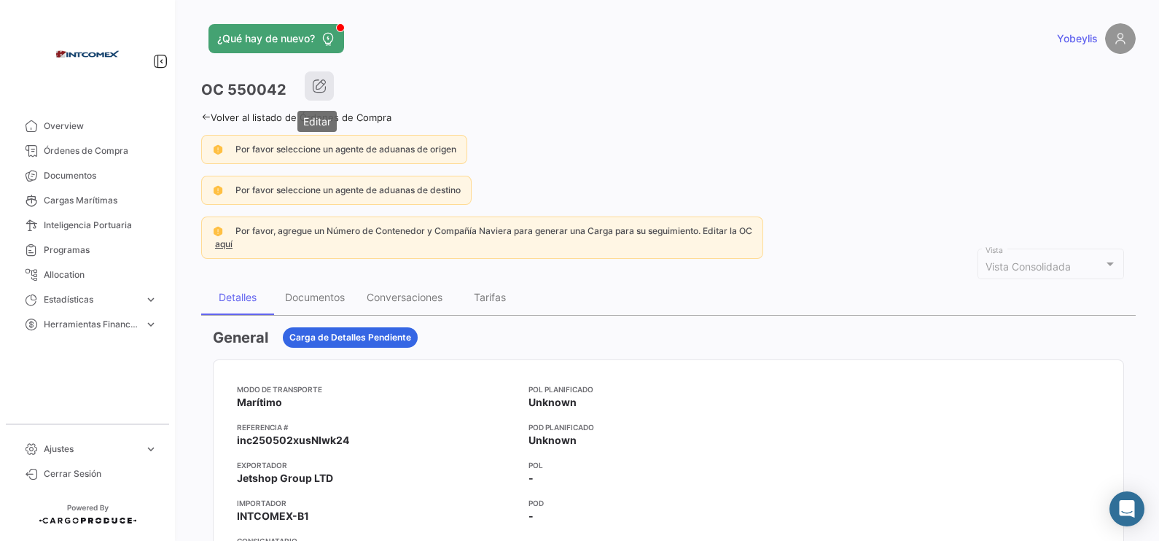
click at [327, 80] on button "button" at bounding box center [319, 85] width 29 height 29
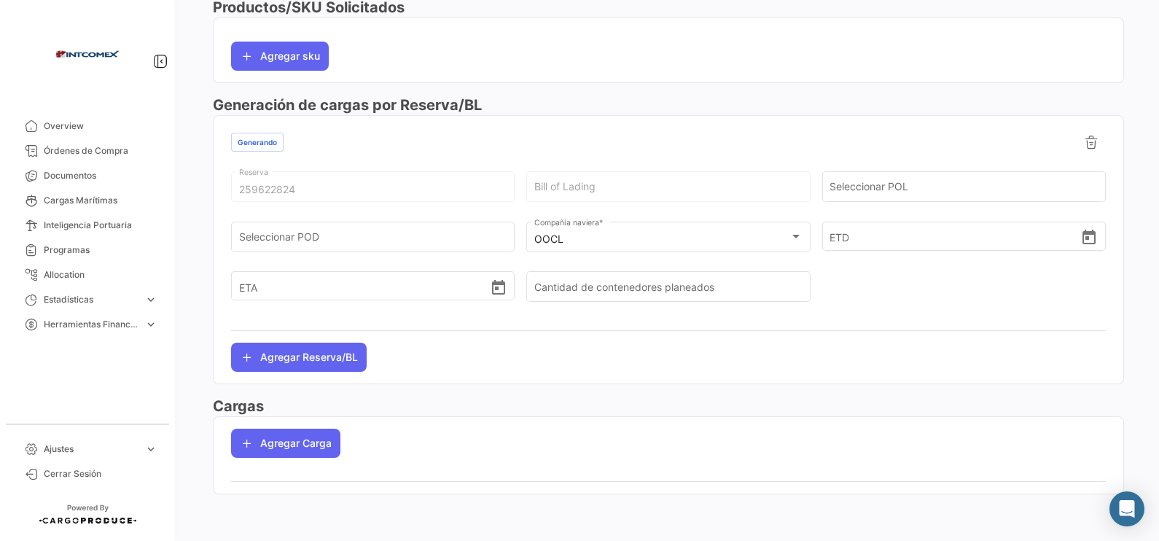
scroll to position [736, 0]
click at [926, 137] on icon at bounding box center [1091, 142] width 15 height 15
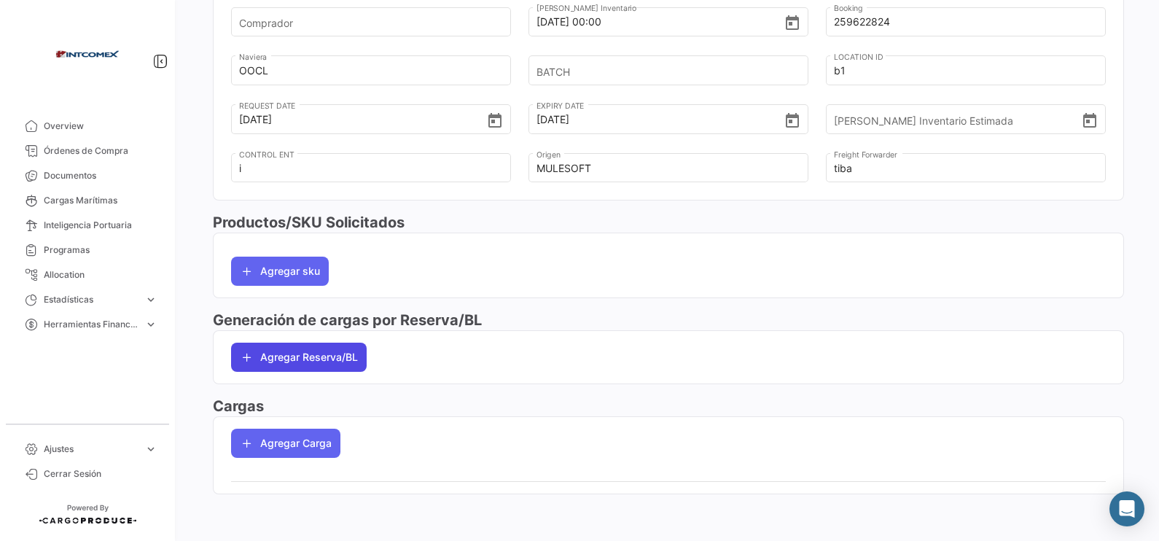
click at [339, 358] on button "Agregar Reserva/BL" at bounding box center [299, 357] width 136 height 29
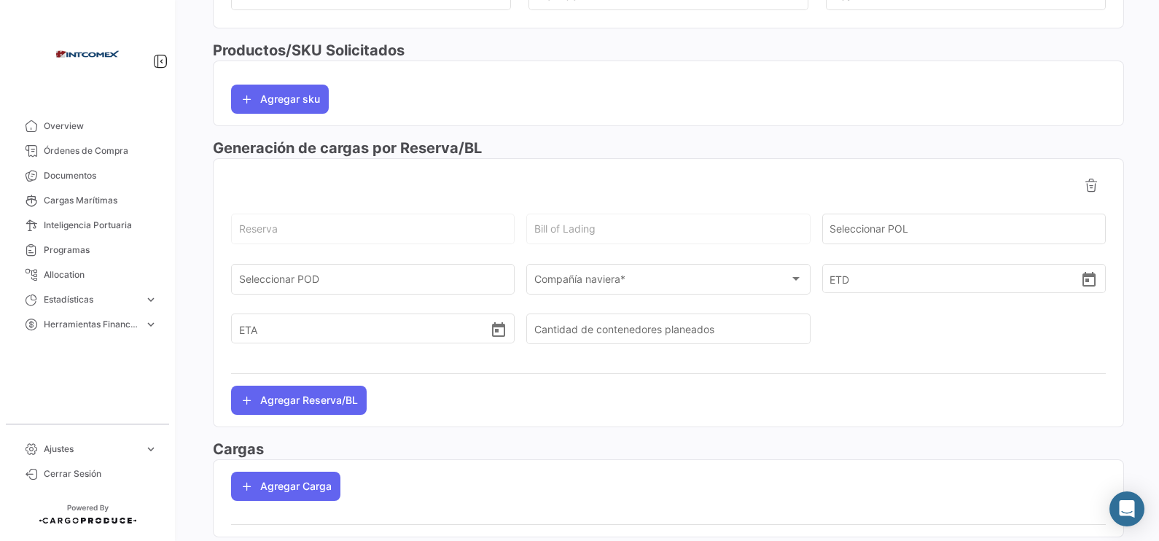
scroll to position [703, 0]
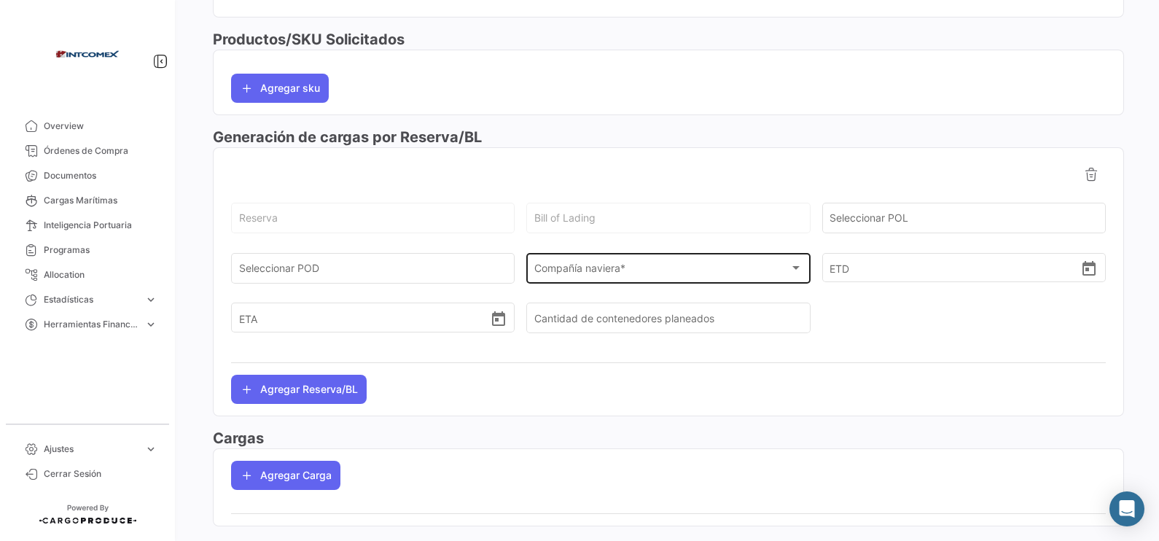
click at [581, 272] on span "Compañía naviera *" at bounding box center [661, 271] width 255 height 12
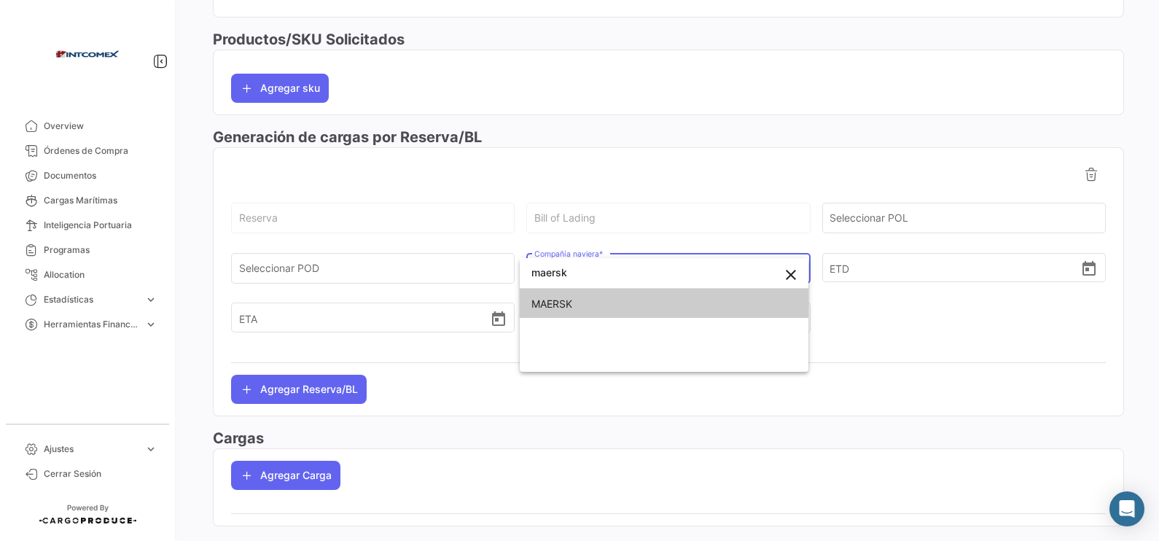
type input "maersk"
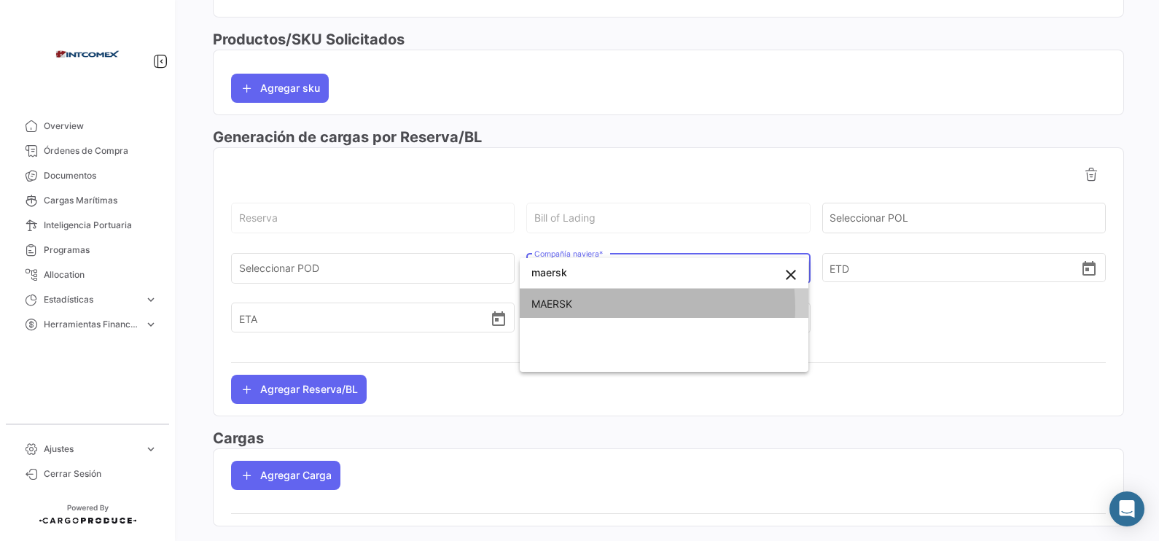
click at [610, 308] on span "MAERSK" at bounding box center [663, 304] width 265 height 31
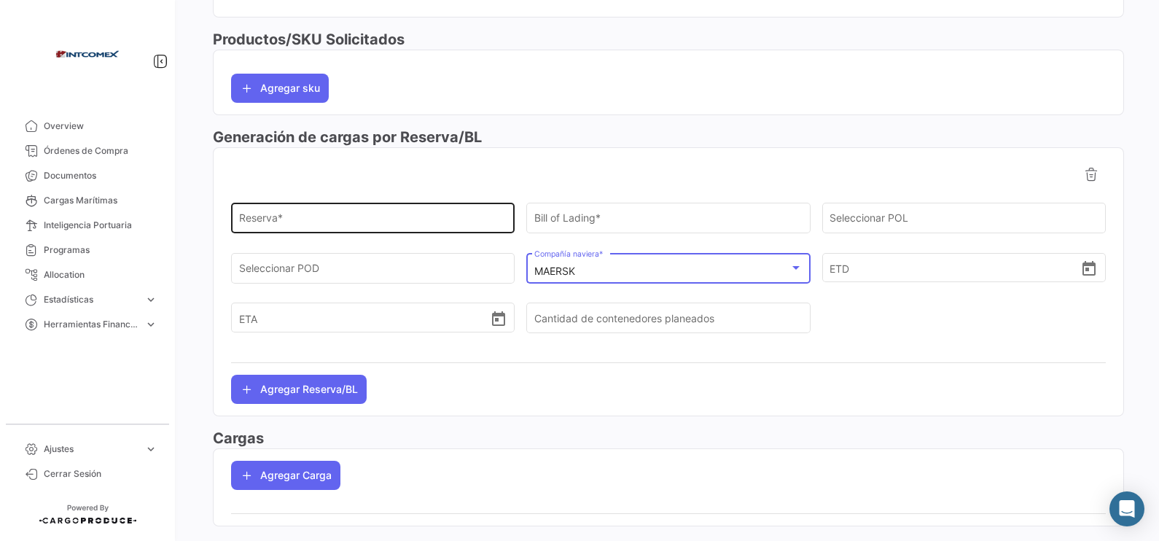
click at [359, 219] on input "Reserva *" at bounding box center [373, 221] width 268 height 12
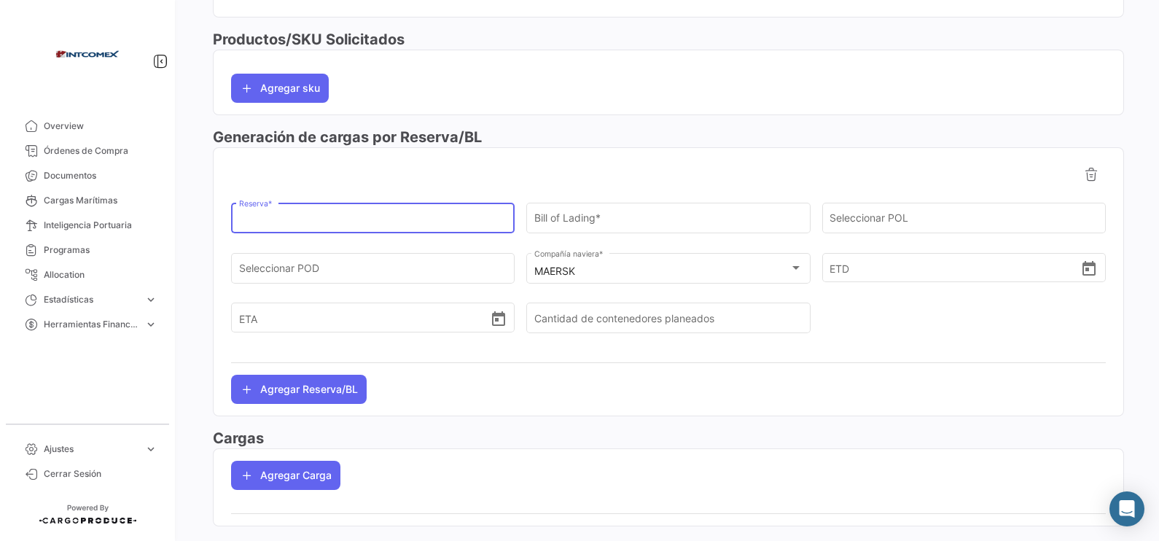
paste input "550042"
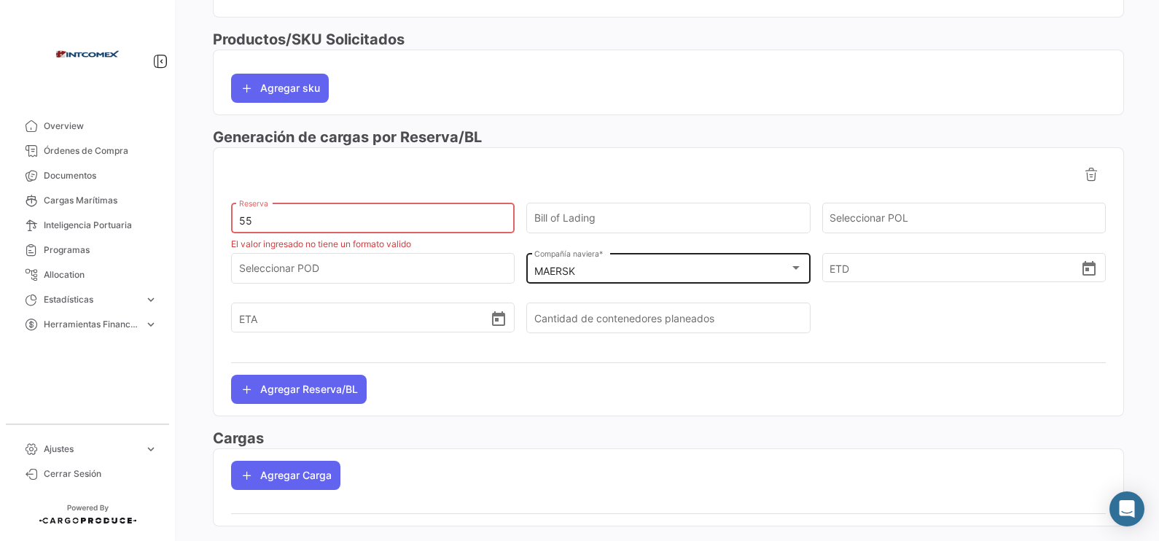
type input "5"
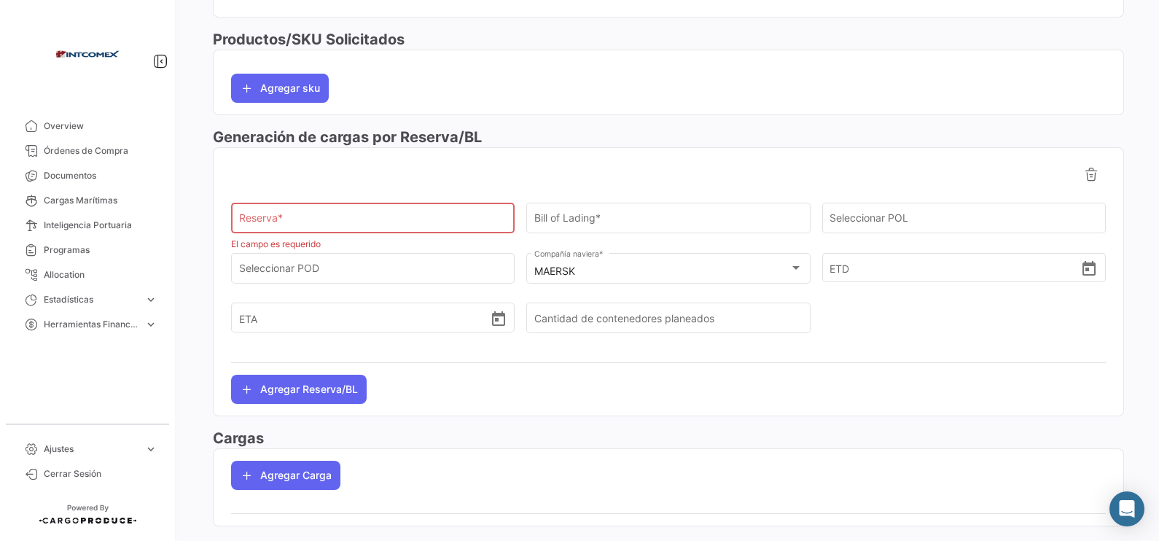
click at [386, 224] on input "Reserva *" at bounding box center [373, 221] width 268 height 12
paste input "259622824"
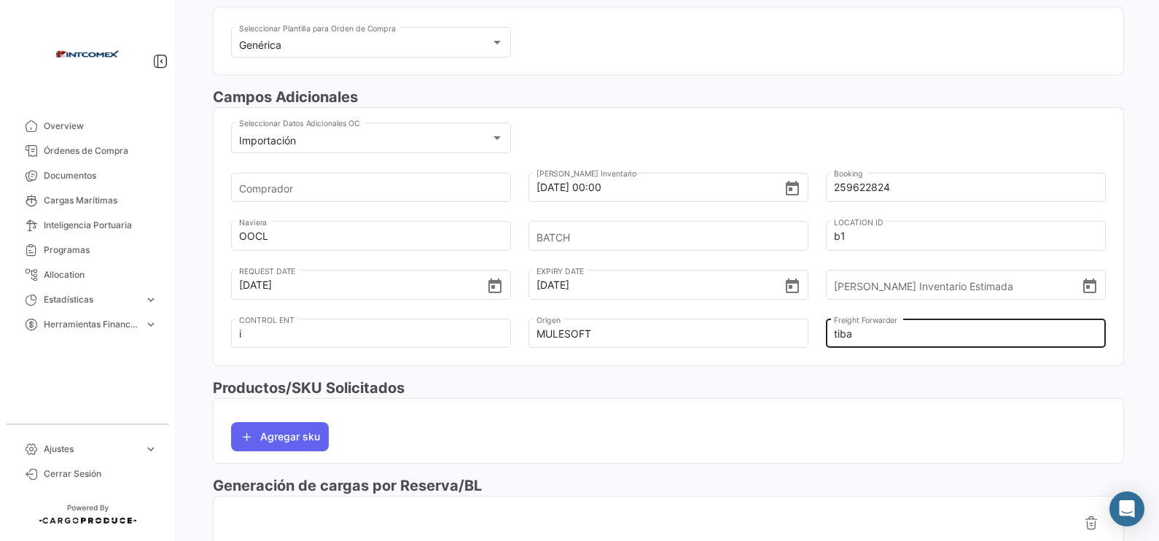
scroll to position [338, 0]
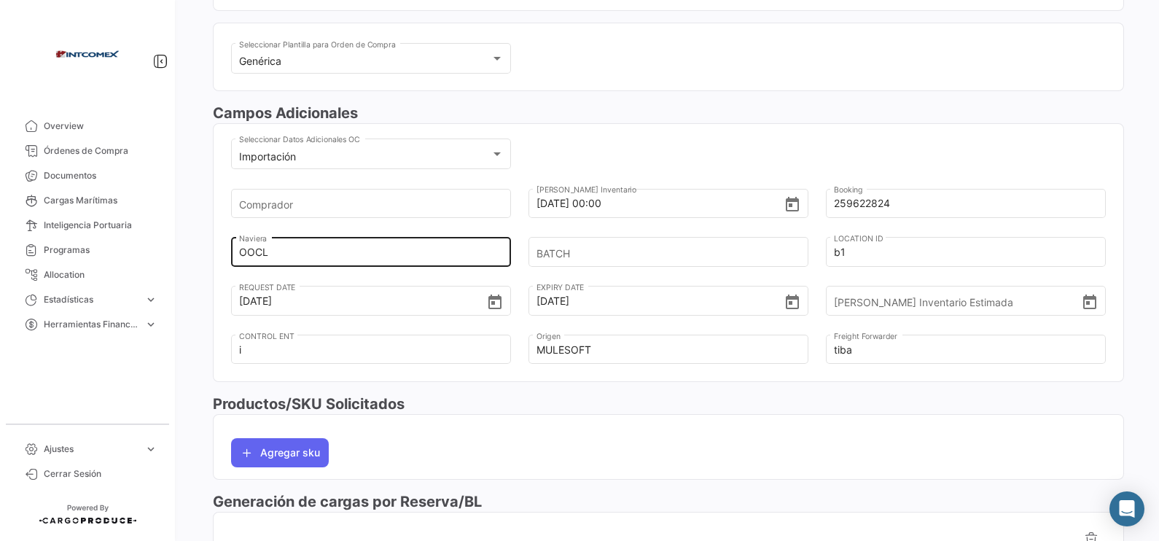
type input "259622824"
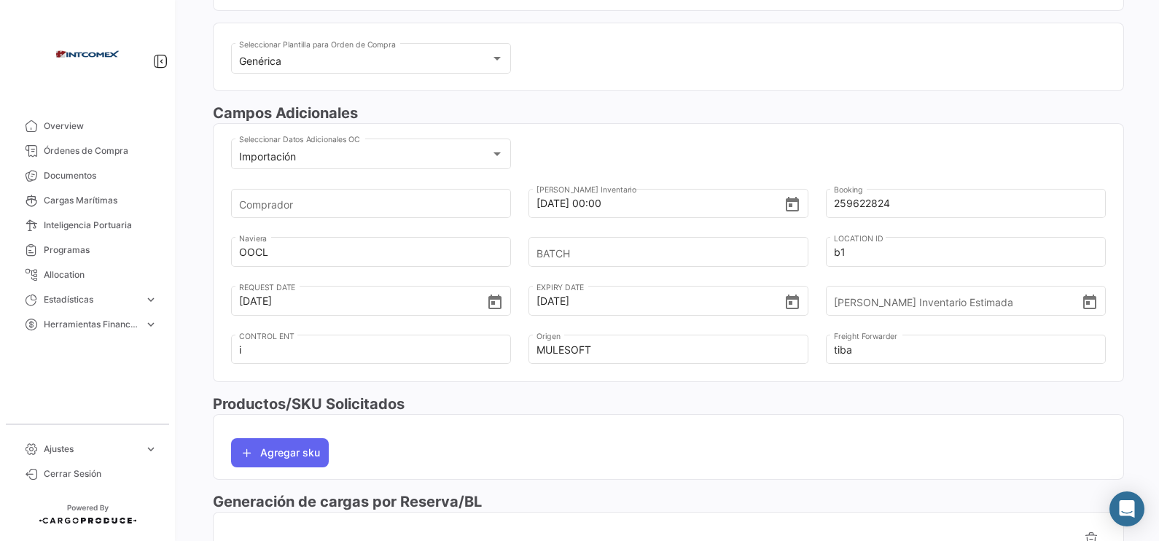
drag, startPoint x: 310, startPoint y: 248, endPoint x: 181, endPoint y: 222, distance: 130.8
click at [182, 223] on div "¿Qué hay de nuevo? Yobeylis Orden de Compra Eliminar Guardar Cambios Marítimo S…" at bounding box center [668, 270] width 981 height 541
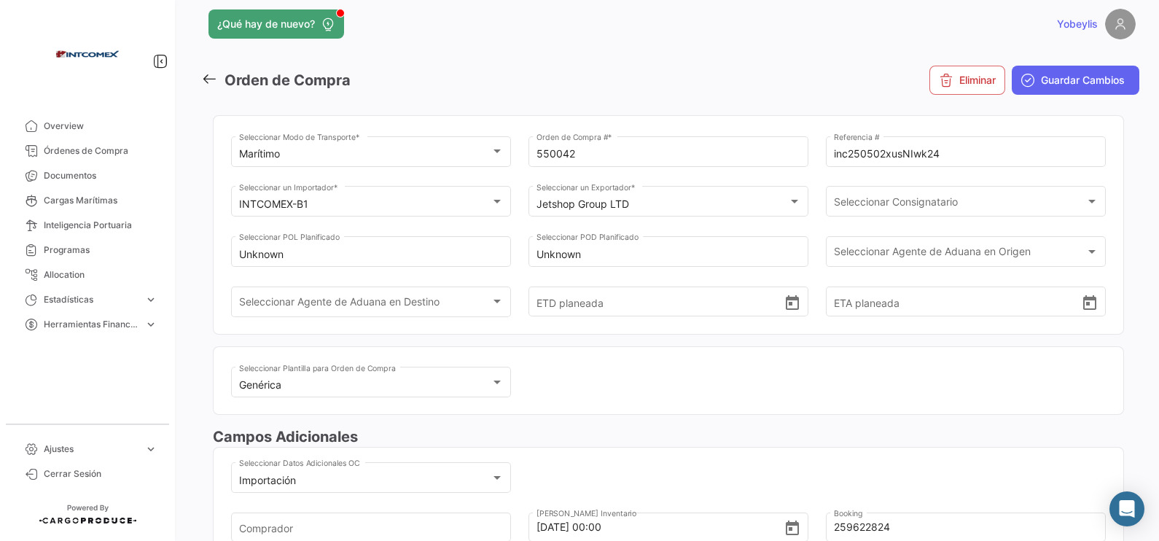
scroll to position [0, 0]
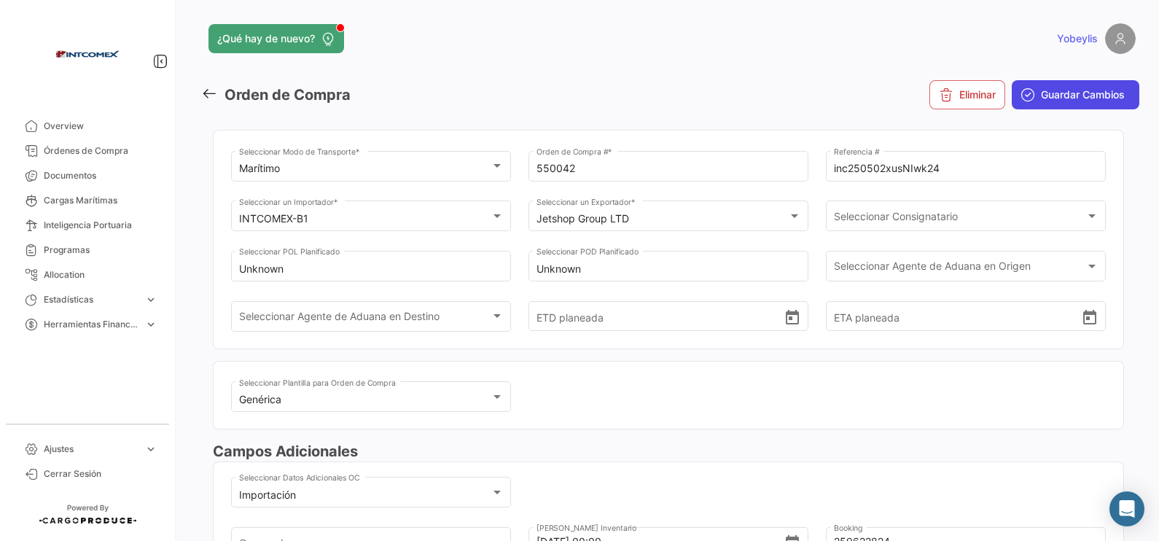
type input "maersk"
click at [926, 92] on span "Guardar Cambios" at bounding box center [1083, 94] width 84 height 15
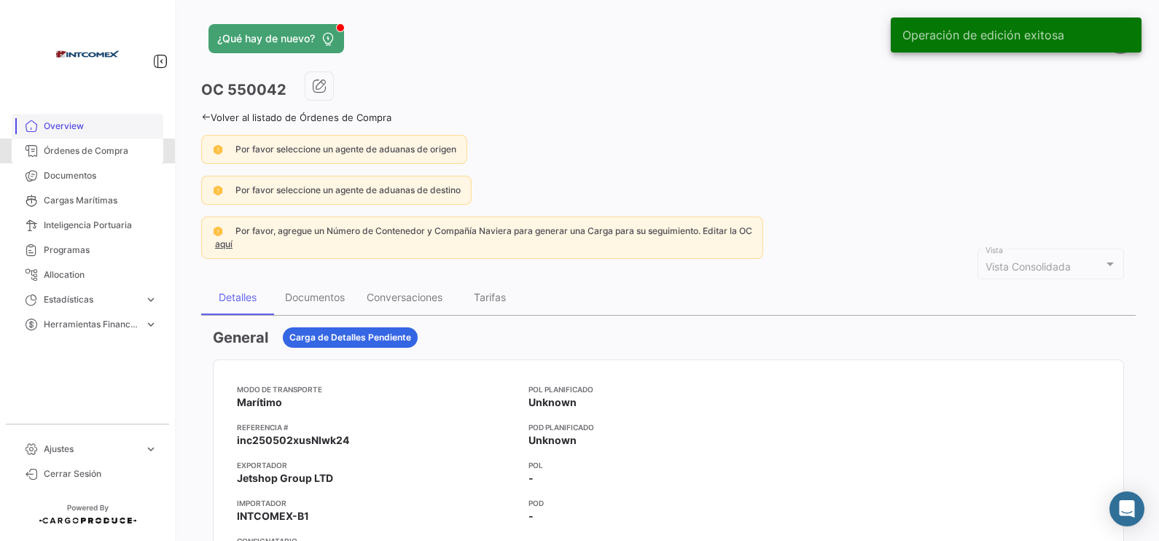
drag, startPoint x: 85, startPoint y: 152, endPoint x: 112, endPoint y: 123, distance: 40.2
click at [85, 152] on span "Órdenes de Compra" at bounding box center [101, 150] width 114 height 13
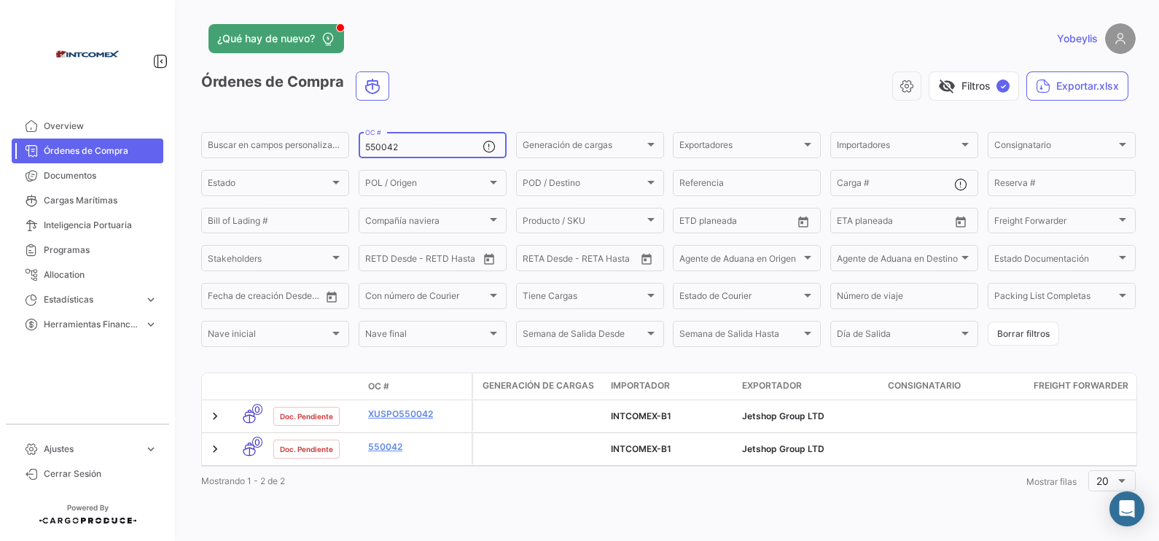
drag, startPoint x: 423, startPoint y: 139, endPoint x: 412, endPoint y: 142, distance: 12.0
click at [412, 142] on div "550042 OC #" at bounding box center [423, 144] width 117 height 28
click at [317, 128] on app-list-header "Órdenes de Compra visibility_off Filtros ✓ Exportar.xlsx Buscar en [PERSON_NAME…" at bounding box center [668, 210] width 934 height 278
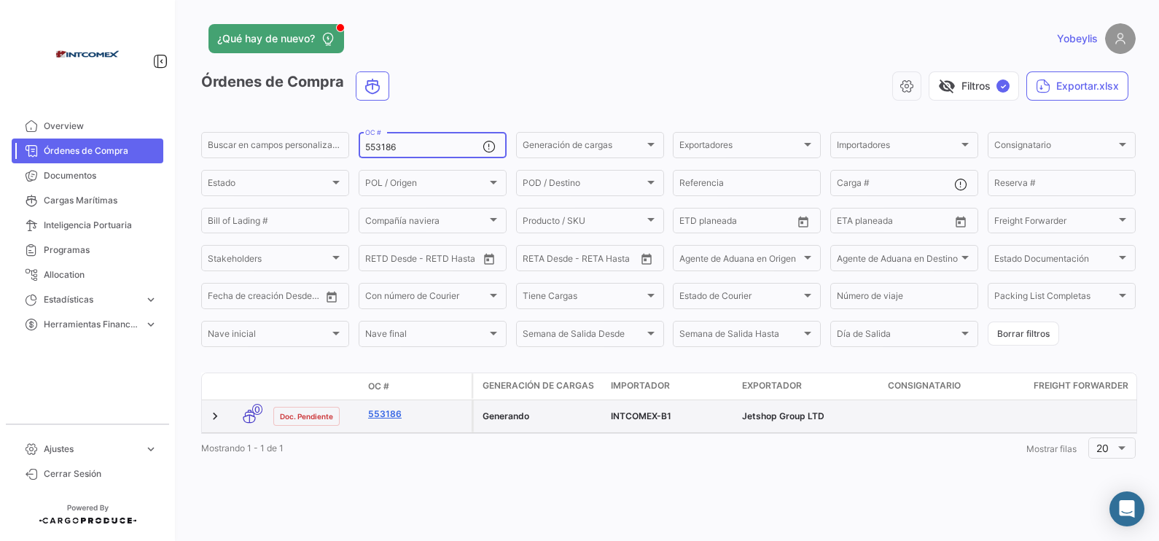
type input "553186"
click at [392, 416] on link "553186" at bounding box center [417, 413] width 98 height 13
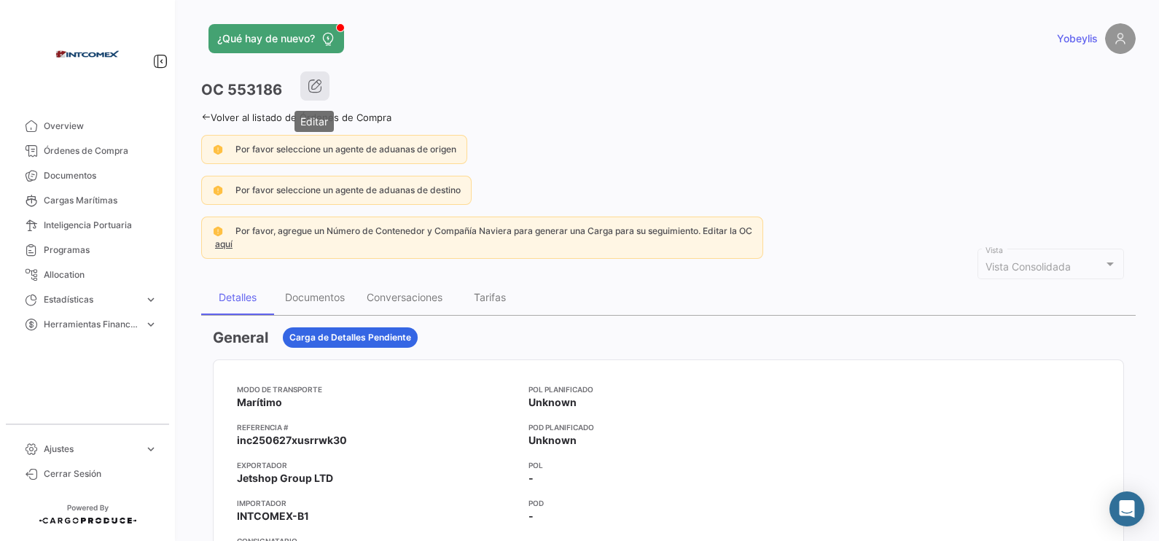
click at [305, 86] on button "button" at bounding box center [314, 85] width 29 height 29
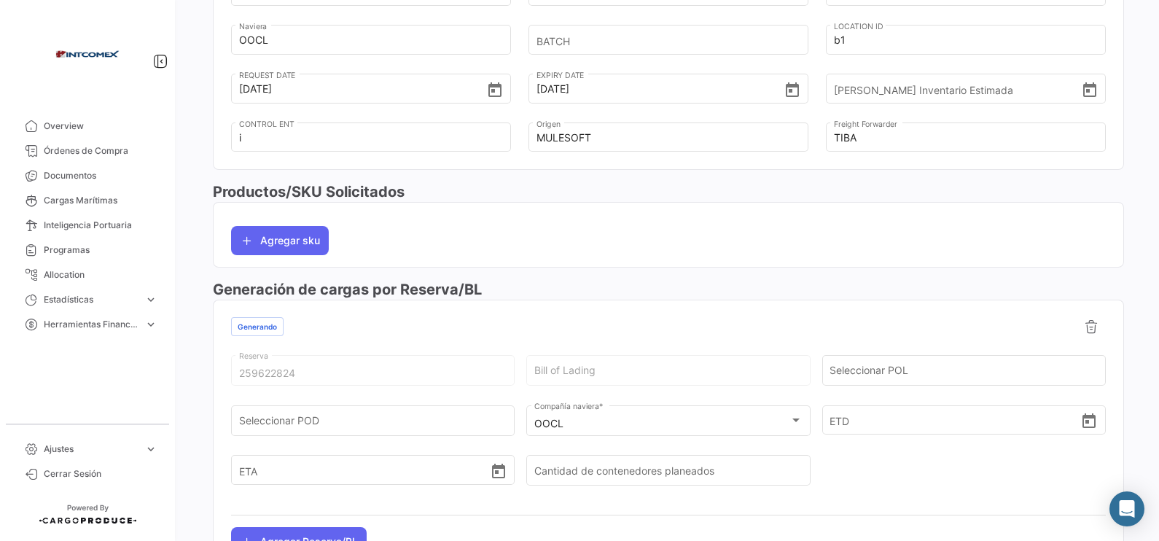
scroll to position [637, 0]
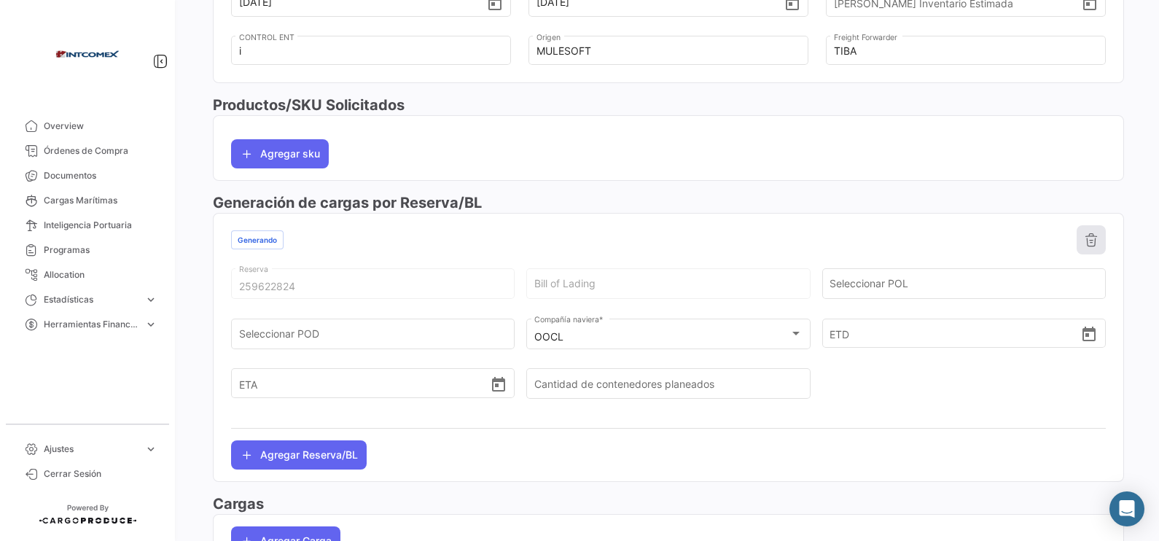
click at [926, 241] on icon at bounding box center [1091, 240] width 15 height 15
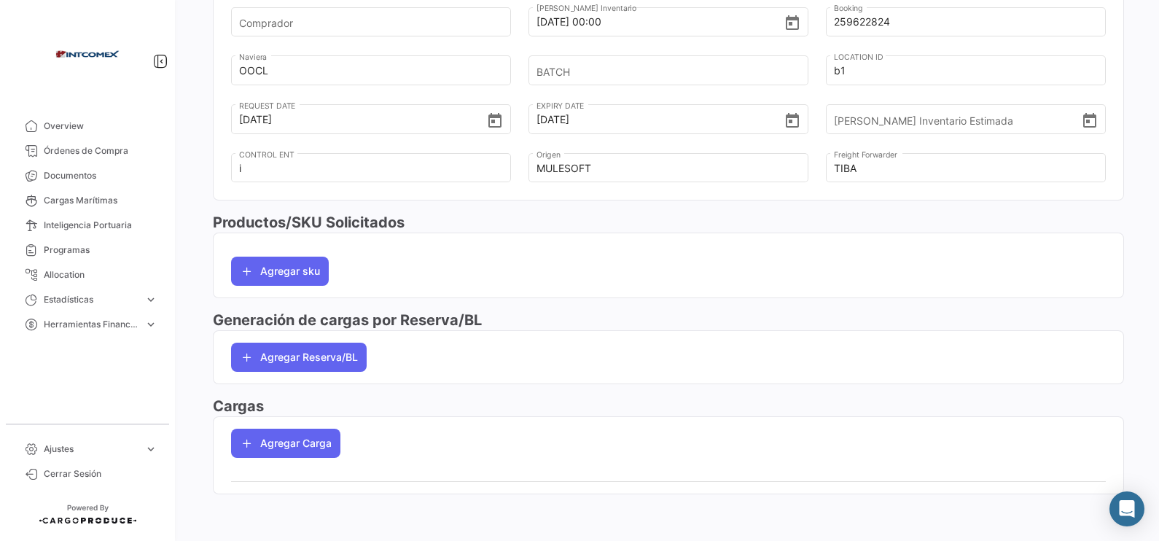
scroll to position [521, 0]
click at [327, 359] on button "Agregar Reserva/BL" at bounding box center [299, 357] width 136 height 29
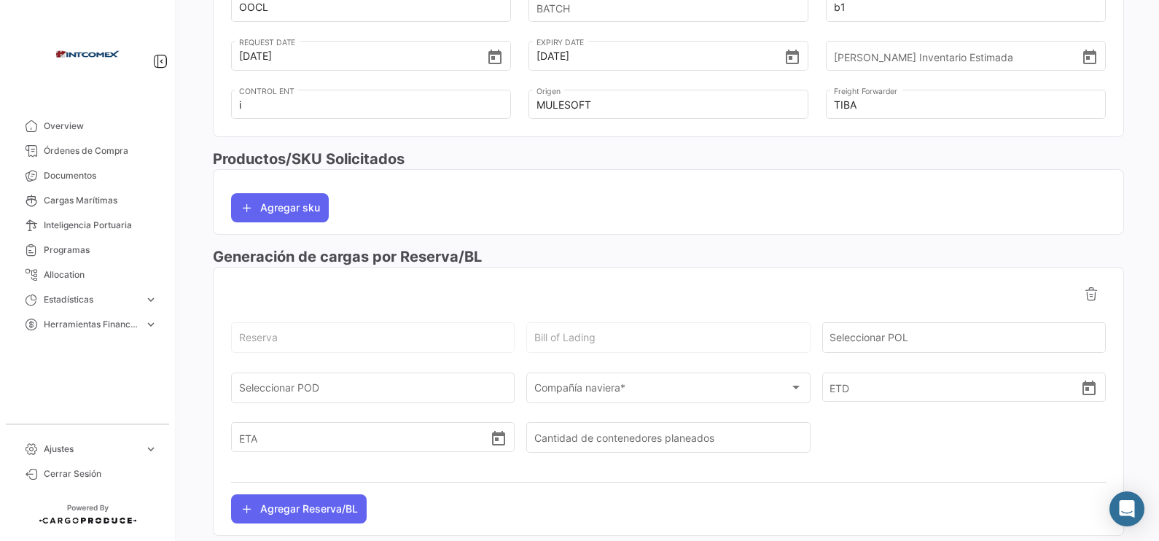
scroll to position [612, 0]
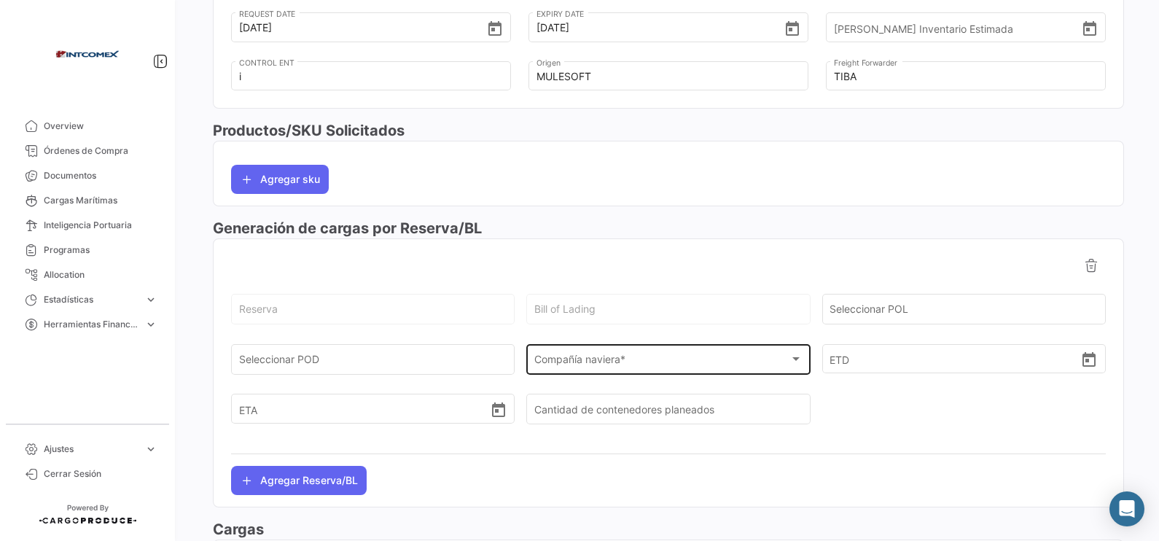
click at [627, 372] on div "Compañía naviera * Compañía naviera *" at bounding box center [668, 358] width 268 height 34
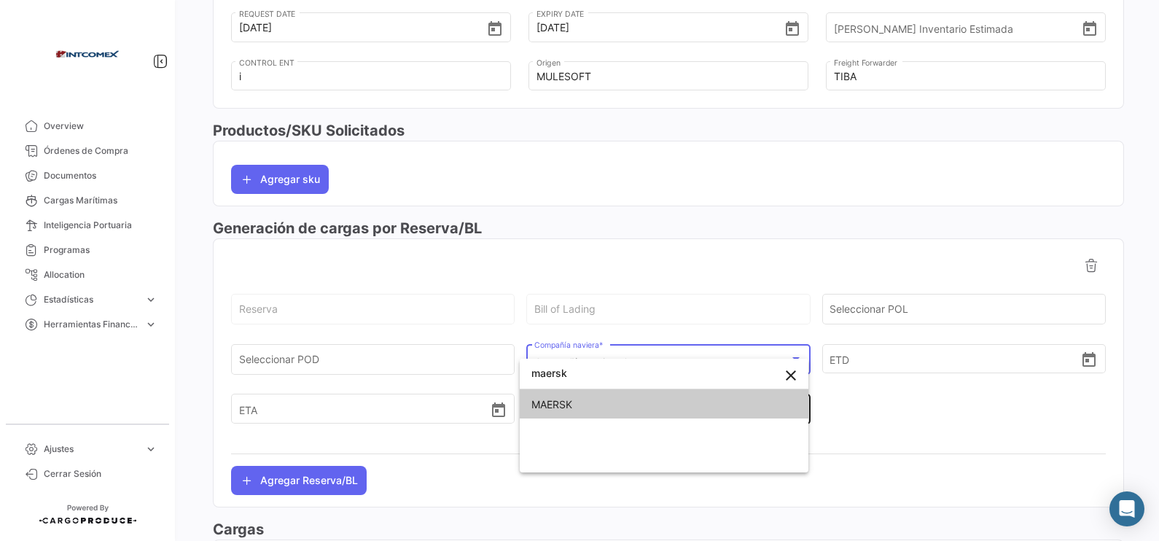
type input "maersk"
click at [636, 407] on span "MAERSK" at bounding box center [663, 404] width 265 height 31
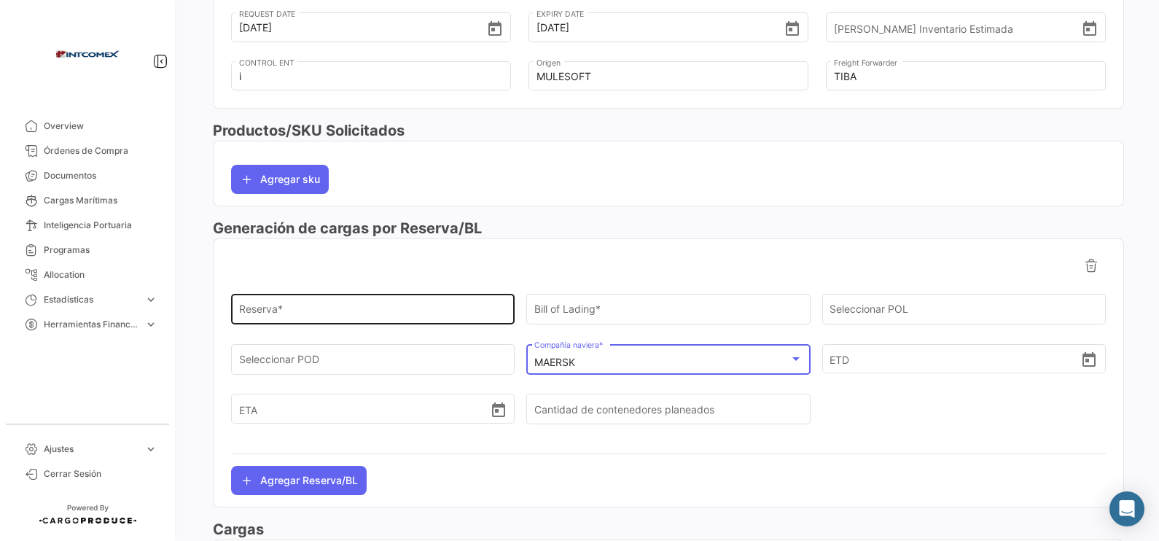
click at [308, 307] on div "Reserva *" at bounding box center [373, 309] width 268 height 34
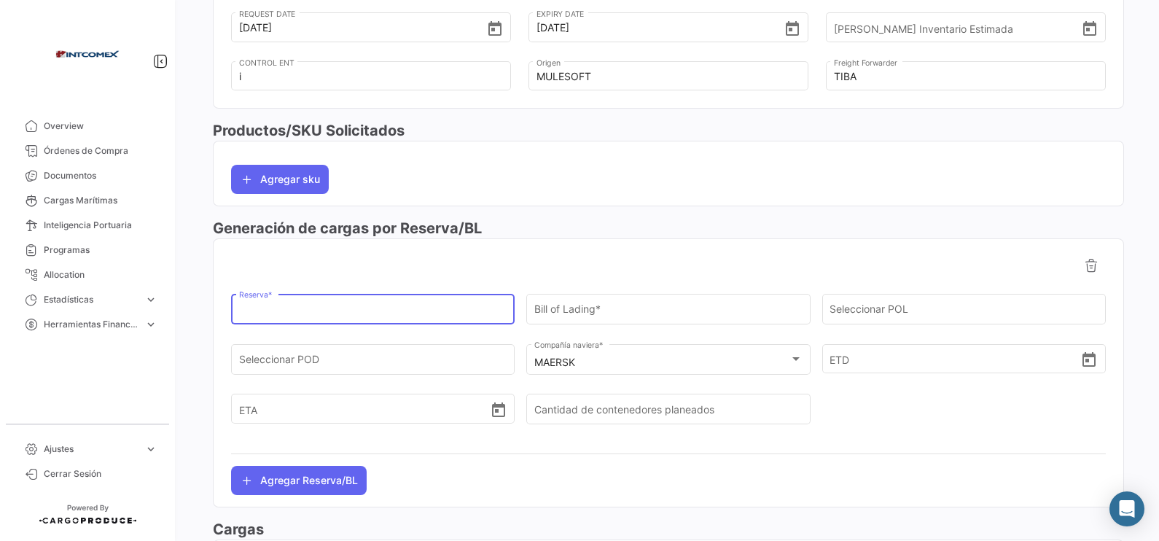
paste input "259622824"
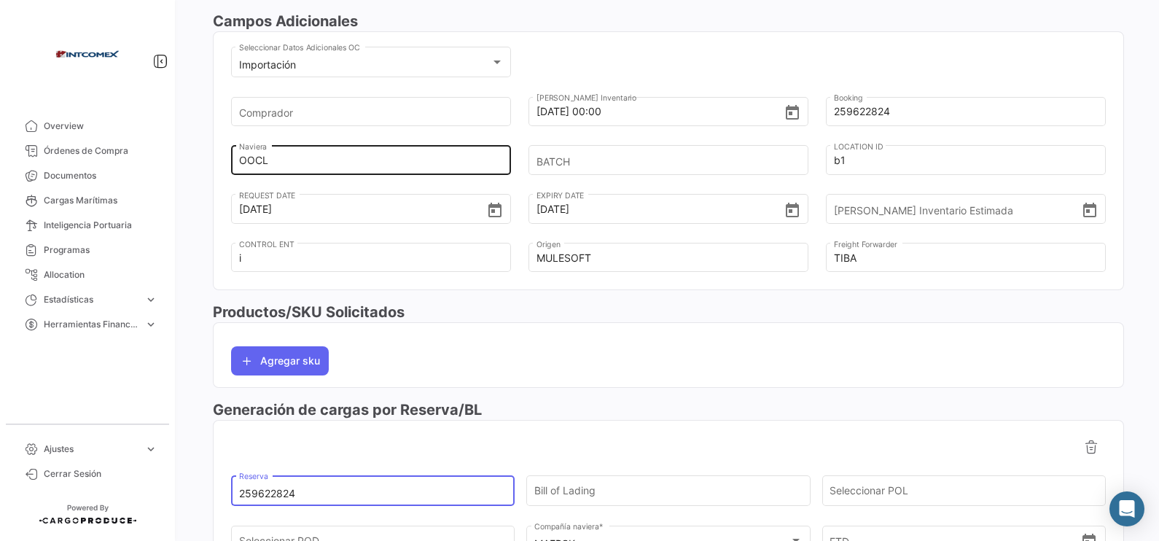
type input "259622824"
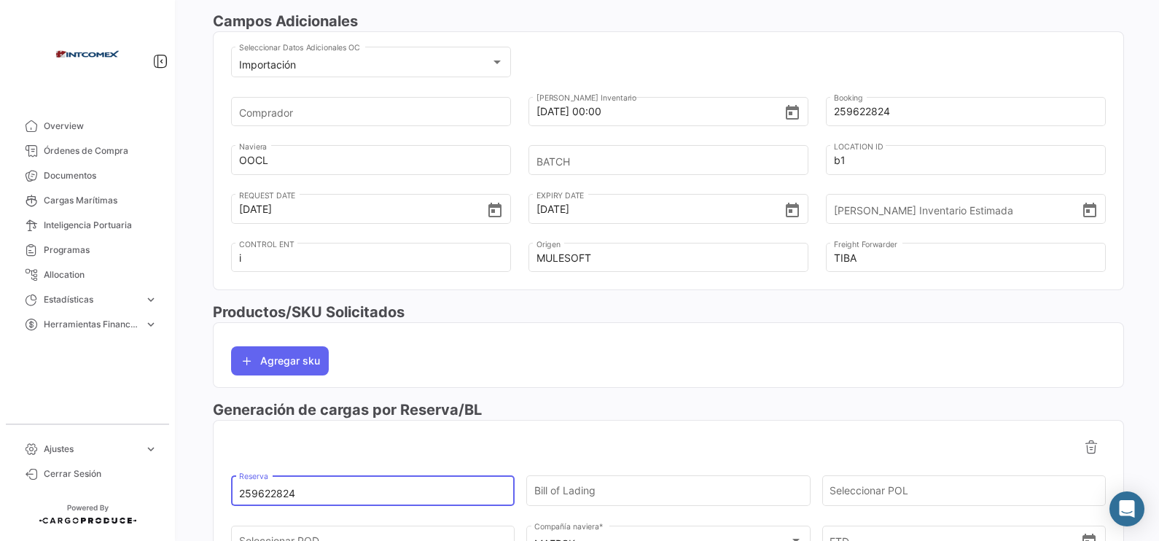
drag, startPoint x: 270, startPoint y: 160, endPoint x: 163, endPoint y: 155, distance: 106.6
click at [168, 156] on mat-sidenav-container "Overview Órdenes de Compra Documentos Cargas Marítimas Inteligencia Portuaria P…" at bounding box center [579, 270] width 1159 height 541
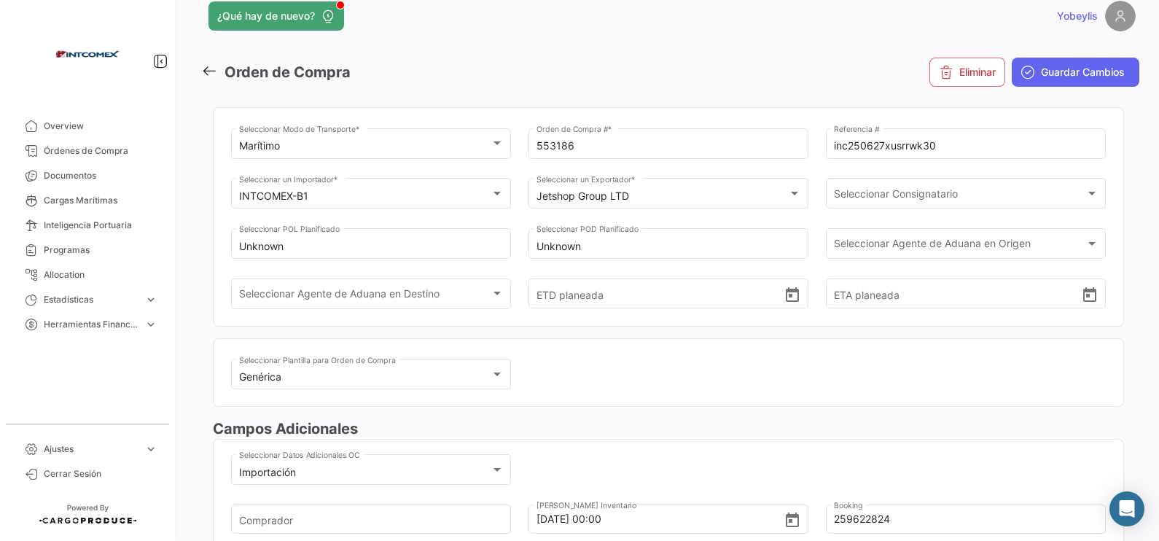
scroll to position [0, 0]
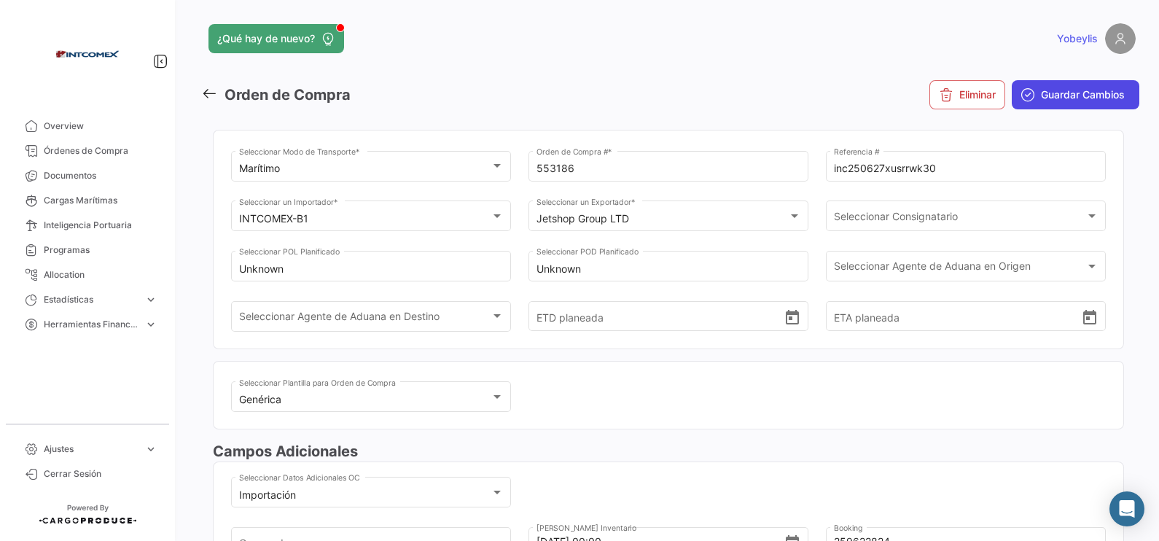
type input "maersk"
click at [926, 91] on span "Guardar Cambios" at bounding box center [1083, 94] width 84 height 15
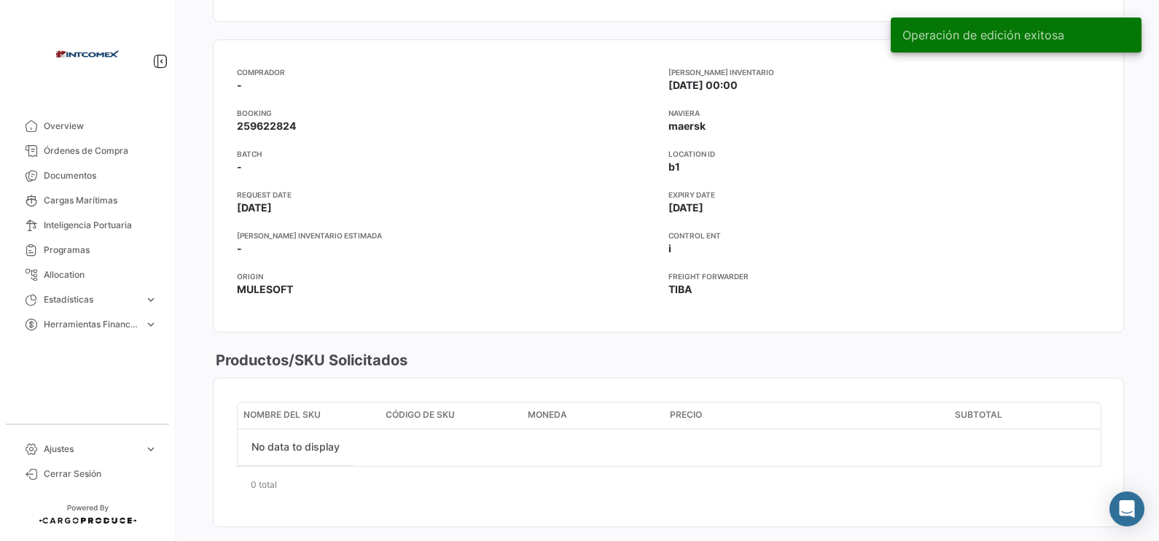
scroll to position [728, 0]
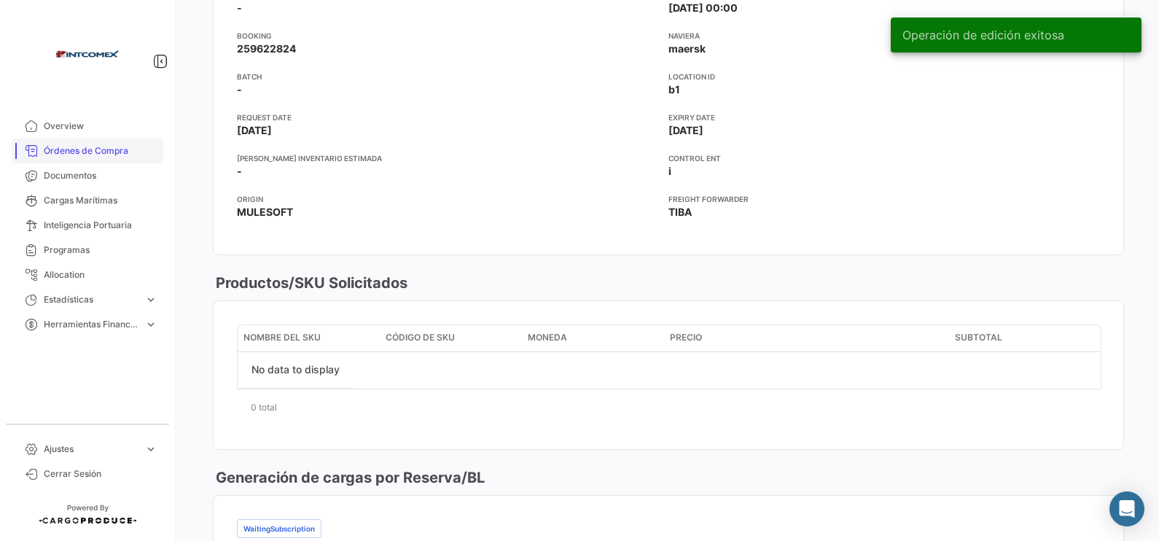
click at [88, 148] on span "Órdenes de Compra" at bounding box center [101, 150] width 114 height 13
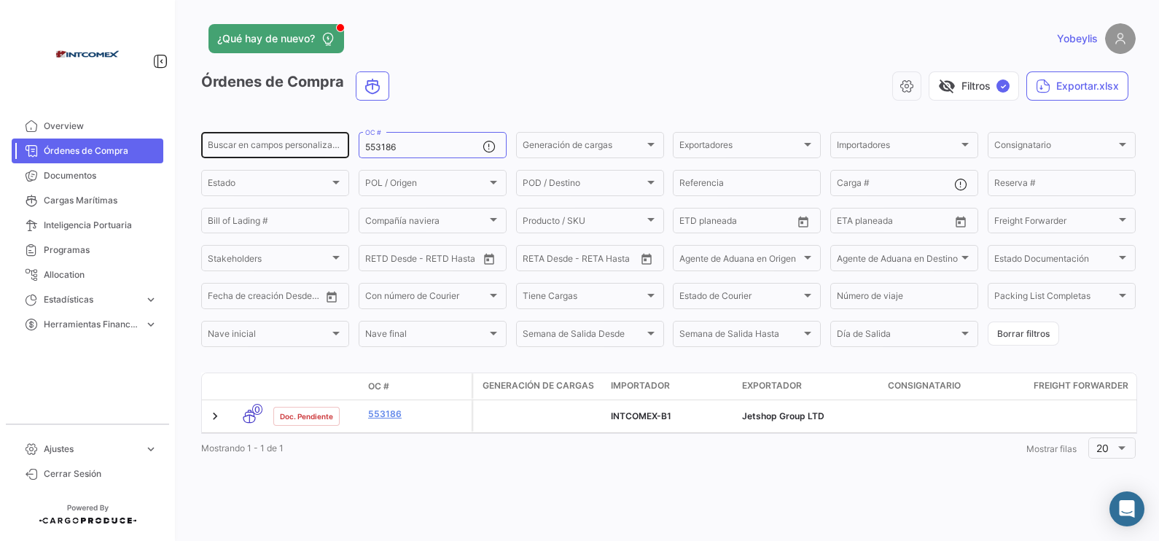
drag, startPoint x: 405, startPoint y: 149, endPoint x: 211, endPoint y: 137, distance: 193.5
click at [0, 0] on div "Buscar en [PERSON_NAME] personalizados... 553186 OC # Generación [PERSON_NAME] …" at bounding box center [0, 0] width 0 height 0
paste input "9"
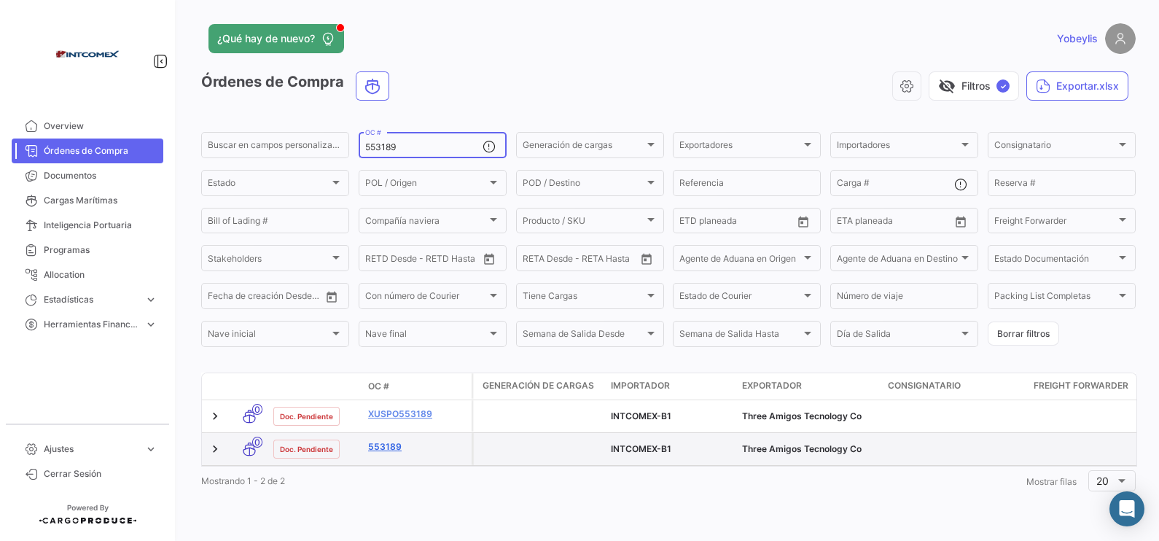
type input "553189"
click at [383, 432] on link "553189" at bounding box center [417, 446] width 98 height 13
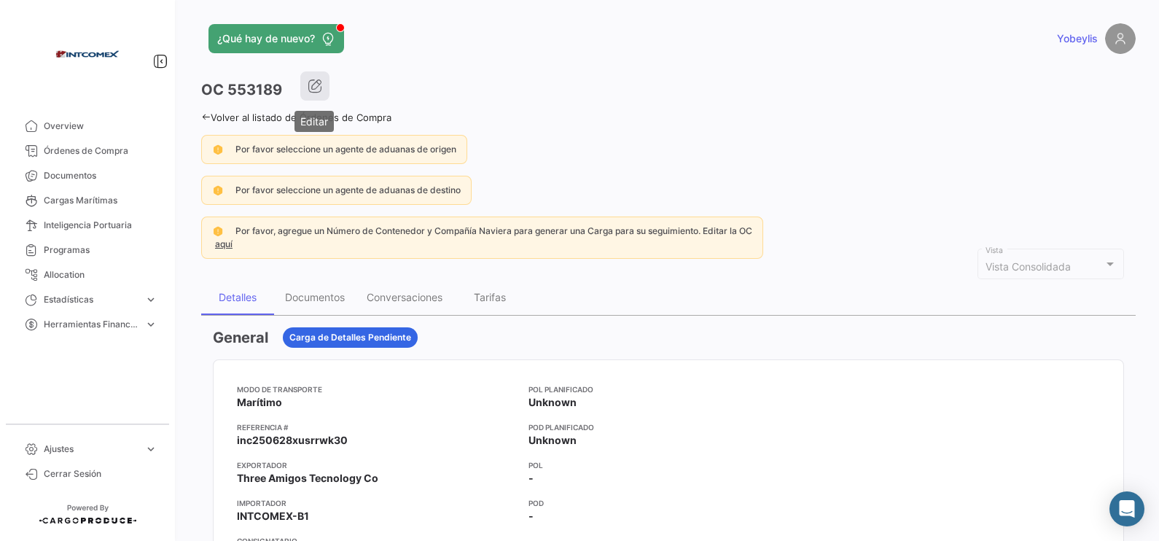
click at [311, 85] on icon "button" at bounding box center [315, 86] width 15 height 15
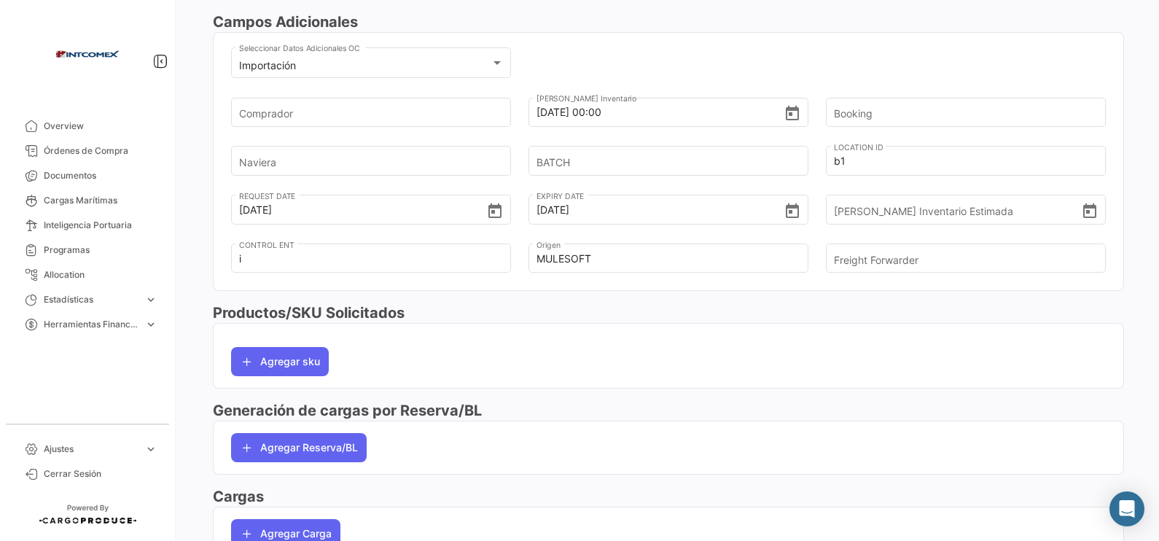
scroll to position [456, 0]
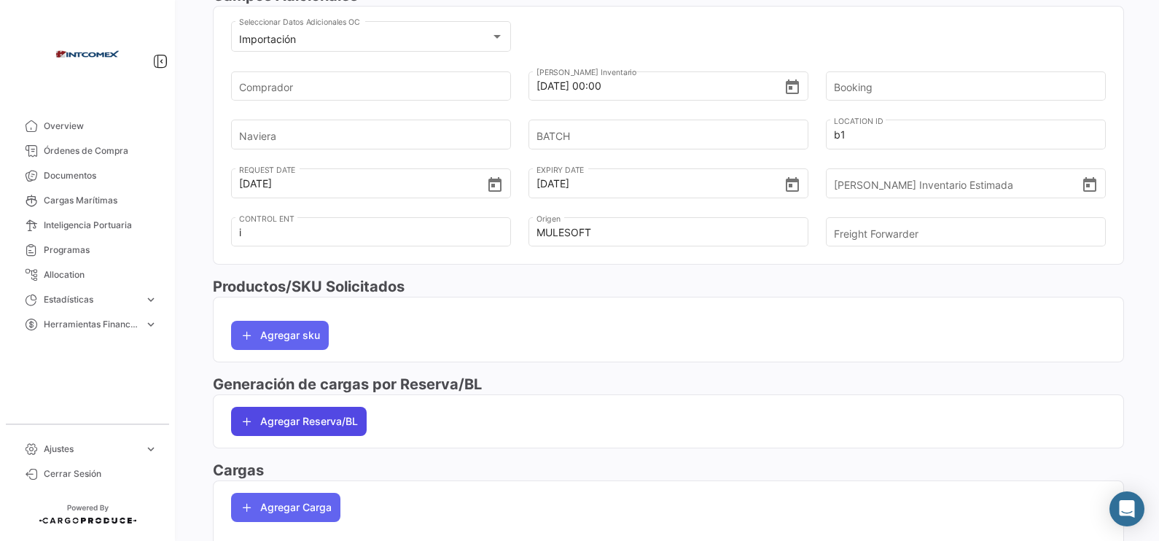
click at [356, 421] on button "Agregar Reserva/BL" at bounding box center [299, 421] width 136 height 29
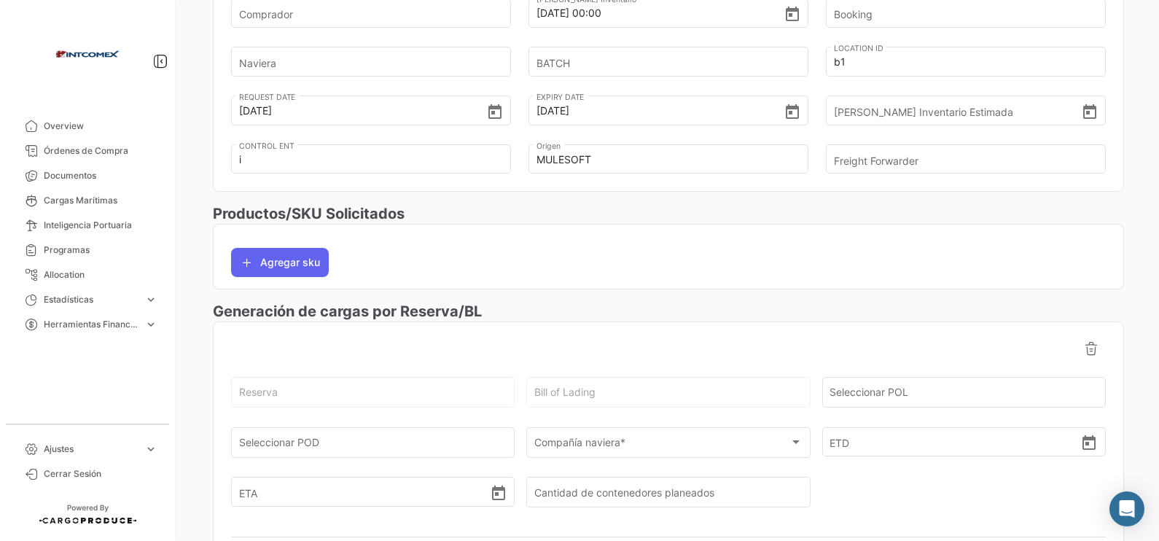
scroll to position [637, 0]
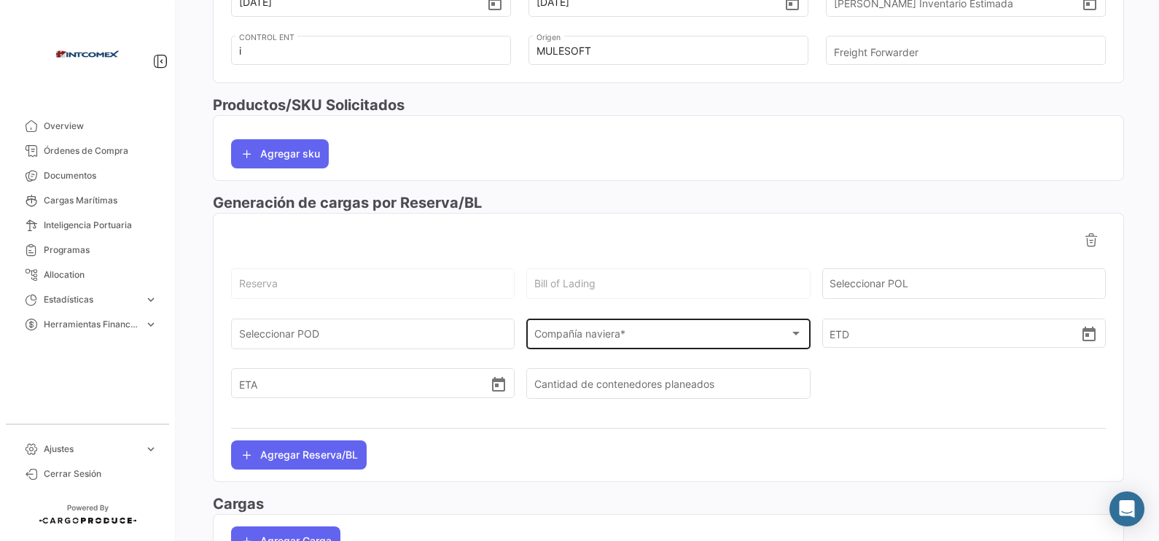
click at [605, 345] on div "Compañía naviera * Compañía naviera *" at bounding box center [668, 333] width 268 height 34
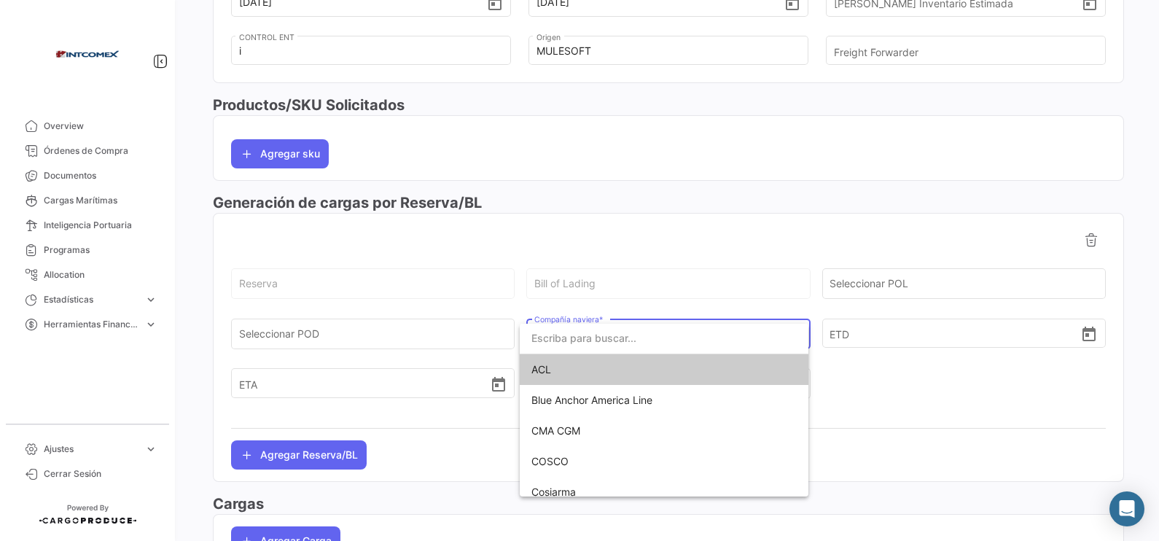
type input "o"
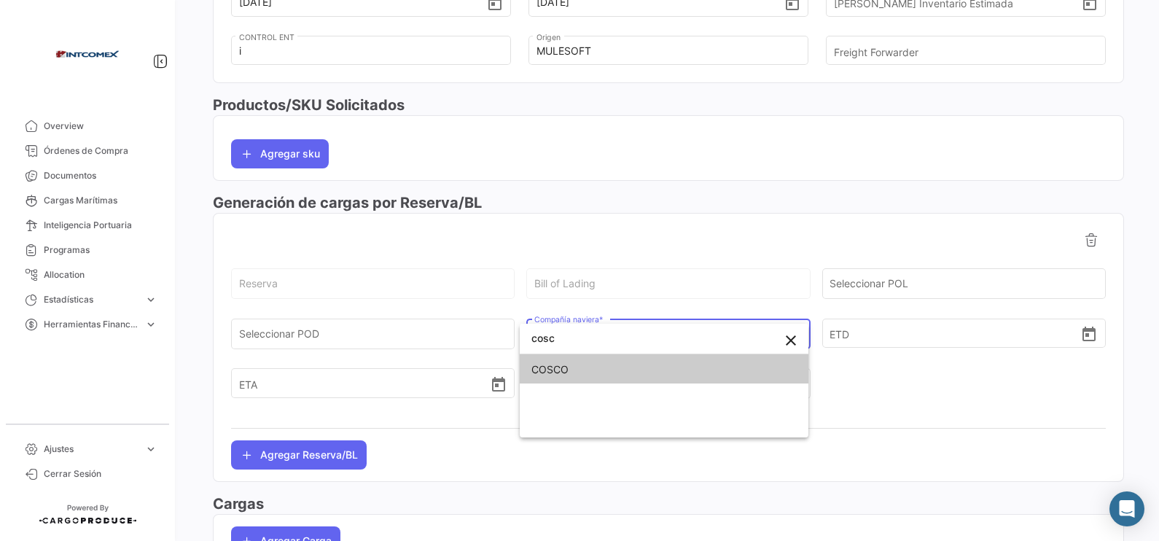
type input "cosc"
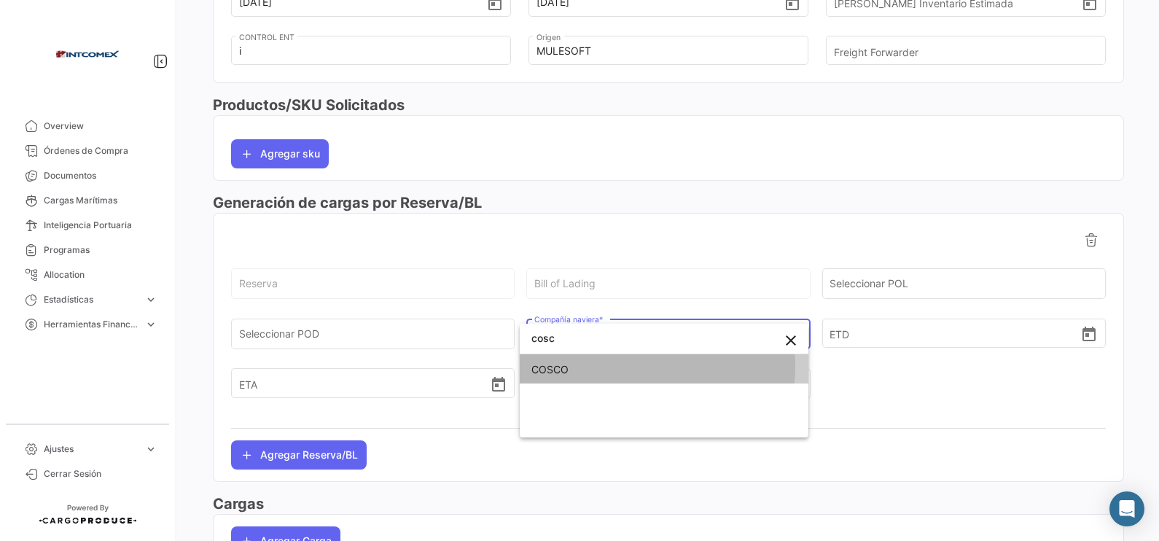
click at [597, 366] on span "COSCO" at bounding box center [663, 369] width 265 height 31
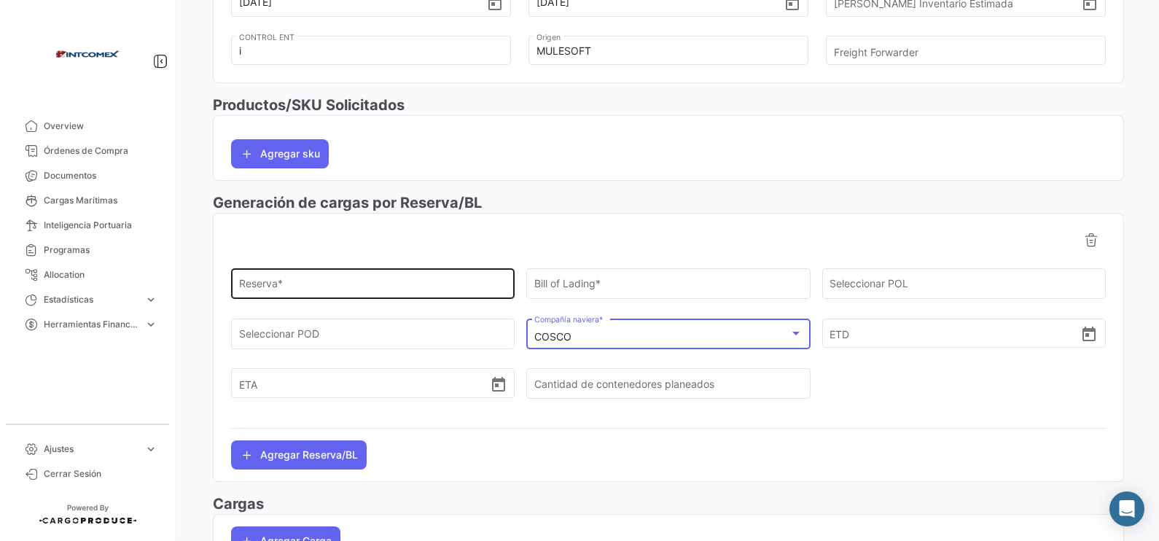
click at [393, 284] on input "Reserva *" at bounding box center [373, 287] width 268 height 12
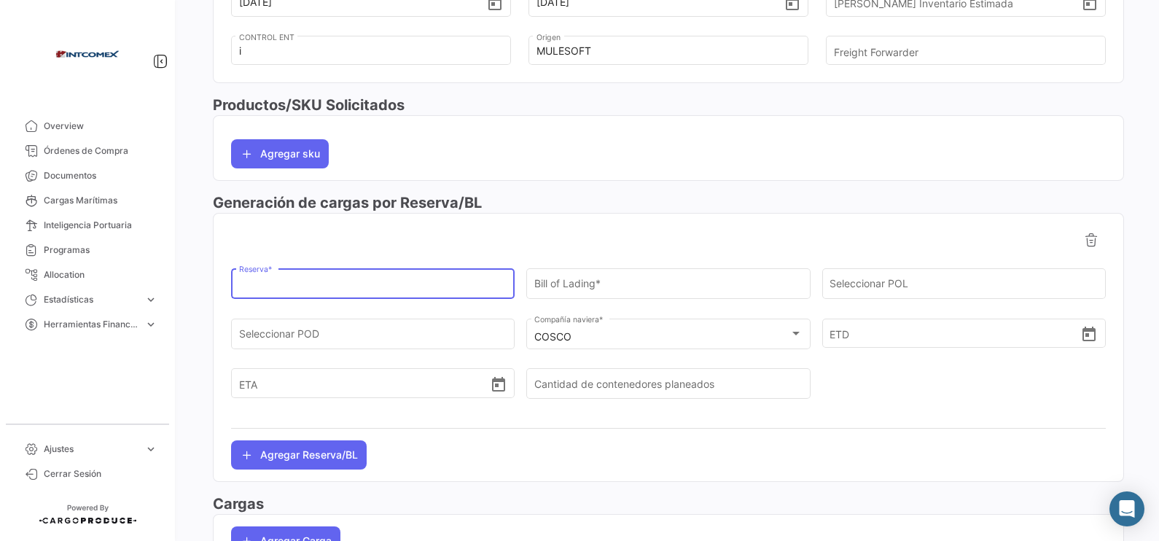
paste input "6430210540"
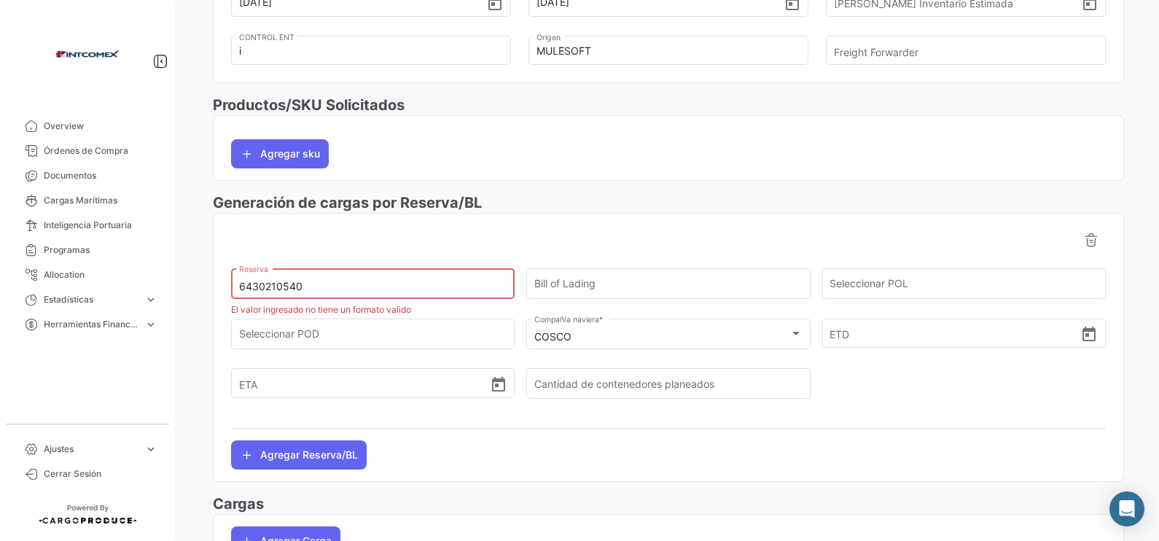
click at [237, 285] on div "6430210540 Reserva" at bounding box center [373, 283] width 284 height 34
click at [239, 285] on input "6430210540" at bounding box center [373, 287] width 268 height 12
type input "cosu6430210540"
drag, startPoint x: 321, startPoint y: 284, endPoint x: 184, endPoint y: 279, distance: 137.1
click at [184, 279] on div "¿Qué hay de nuevo? Yobeylis Orden de Compra Eliminar Guardar Cambios Marítimo S…" at bounding box center [668, 270] width 981 height 541
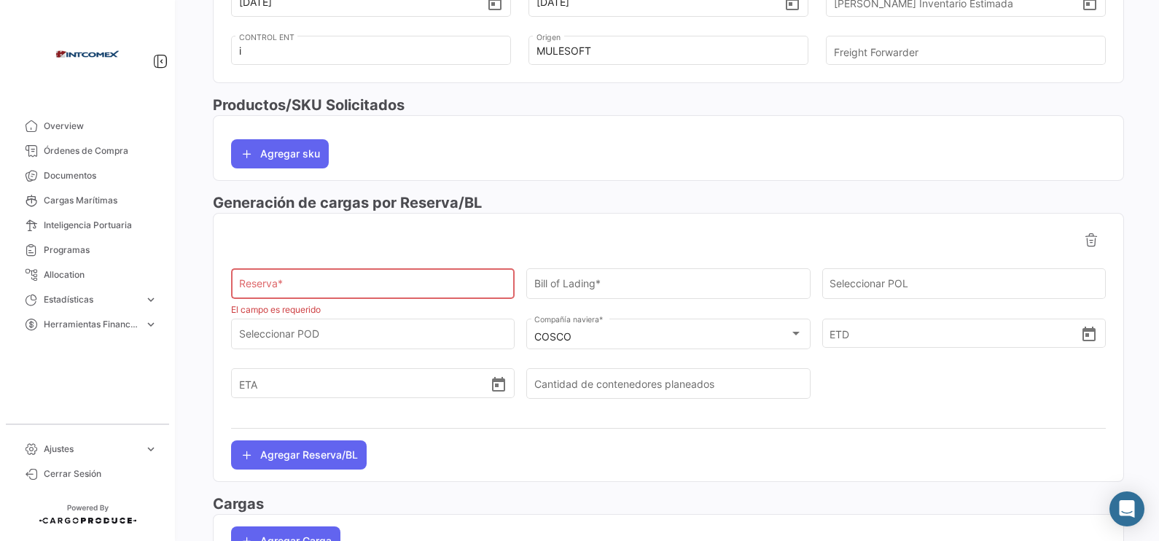
click at [303, 281] on div "Reserva *" at bounding box center [373, 283] width 268 height 34
paste input "COSU6430210540"
type input "COSU6430210540"
click at [658, 246] on div at bounding box center [668, 239] width 875 height 29
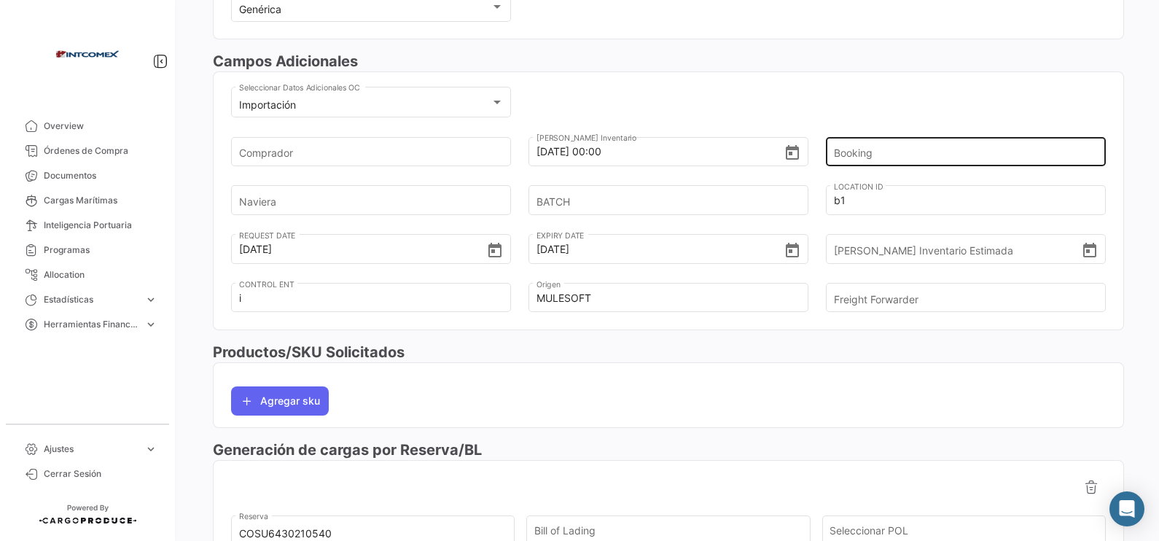
scroll to position [364, 0]
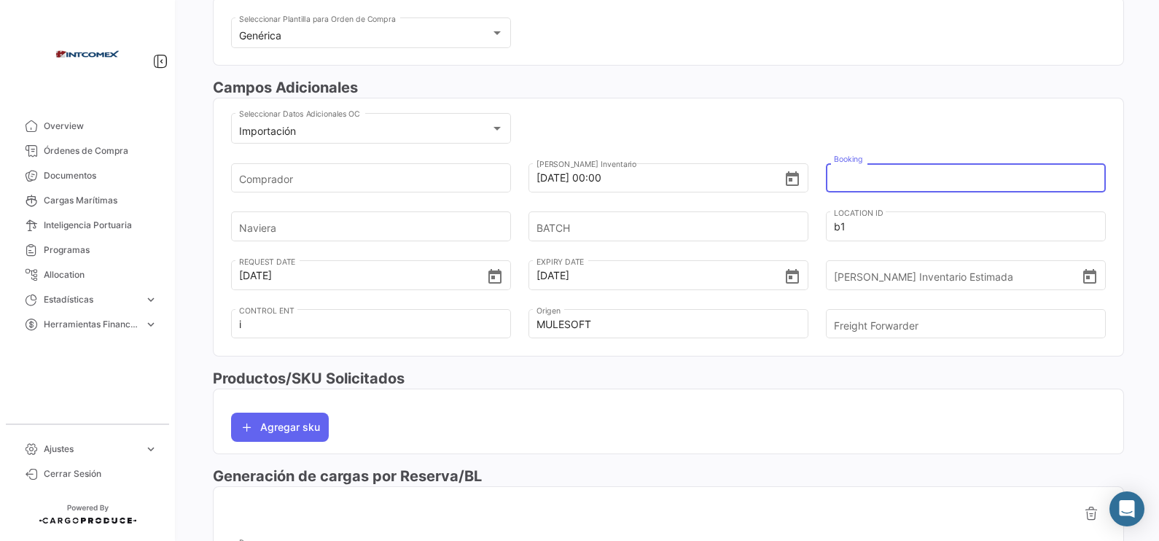
click at [865, 184] on input "Booking" at bounding box center [959, 177] width 251 height 51
paste input "COSU6430210540"
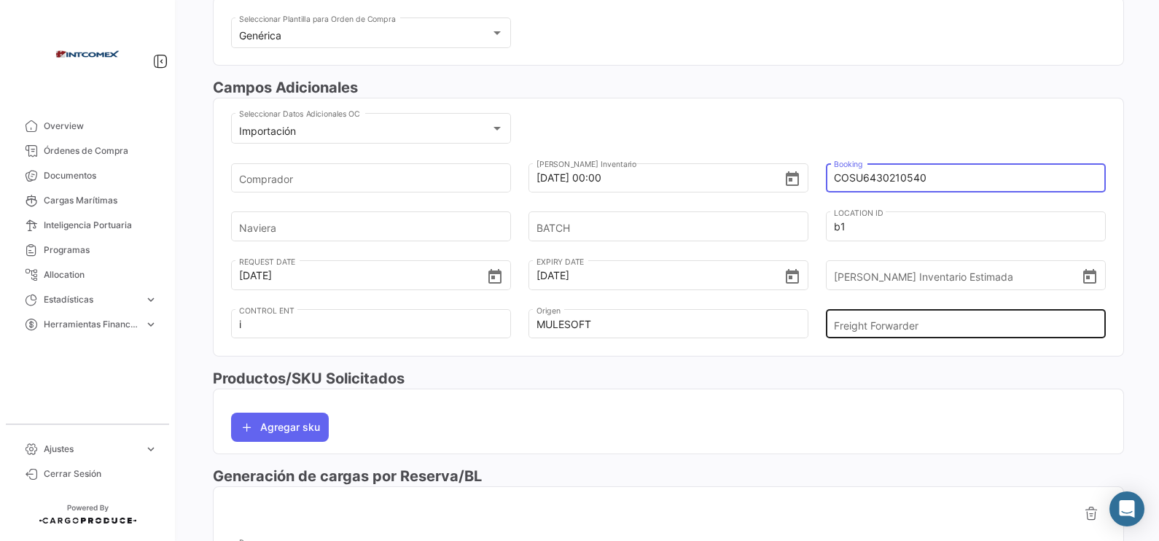
type input "COSU6430210540"
click at [896, 328] on input "Freight Forwarder" at bounding box center [959, 324] width 251 height 51
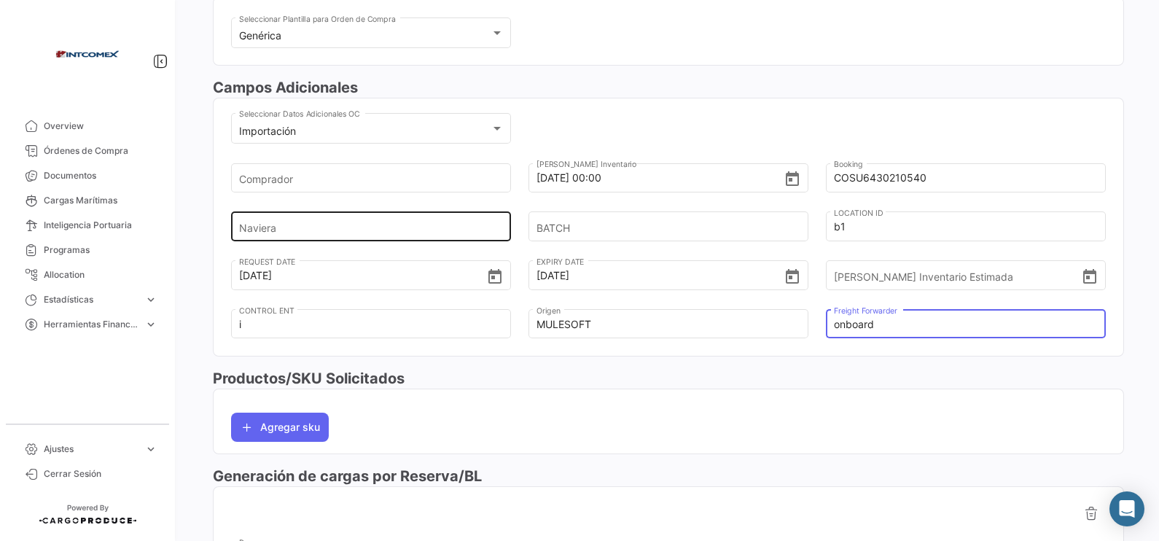
type input "onboard"
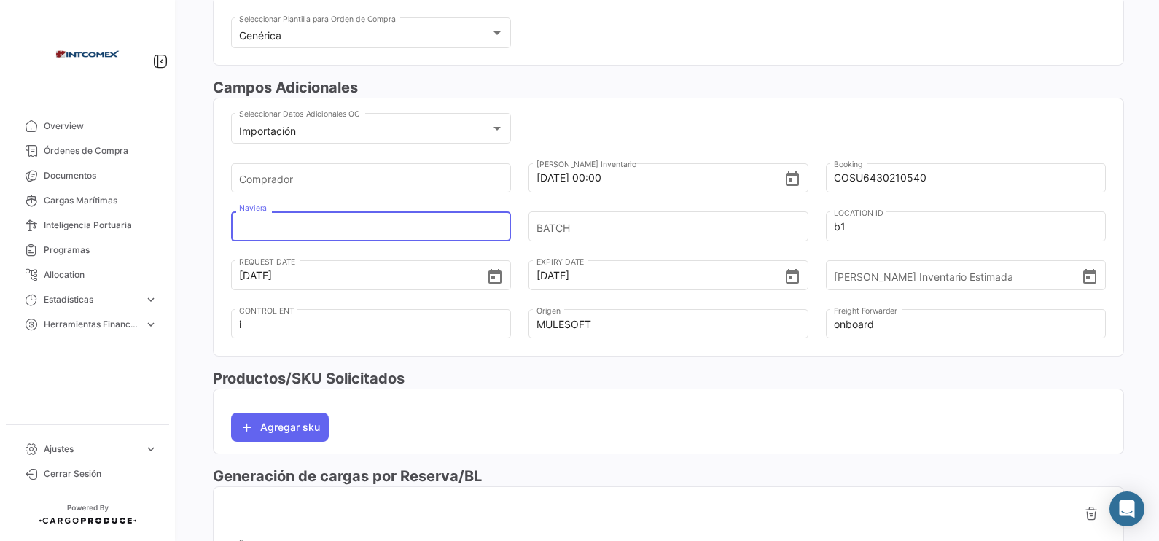
click at [423, 232] on input "Naviera" at bounding box center [364, 226] width 251 height 51
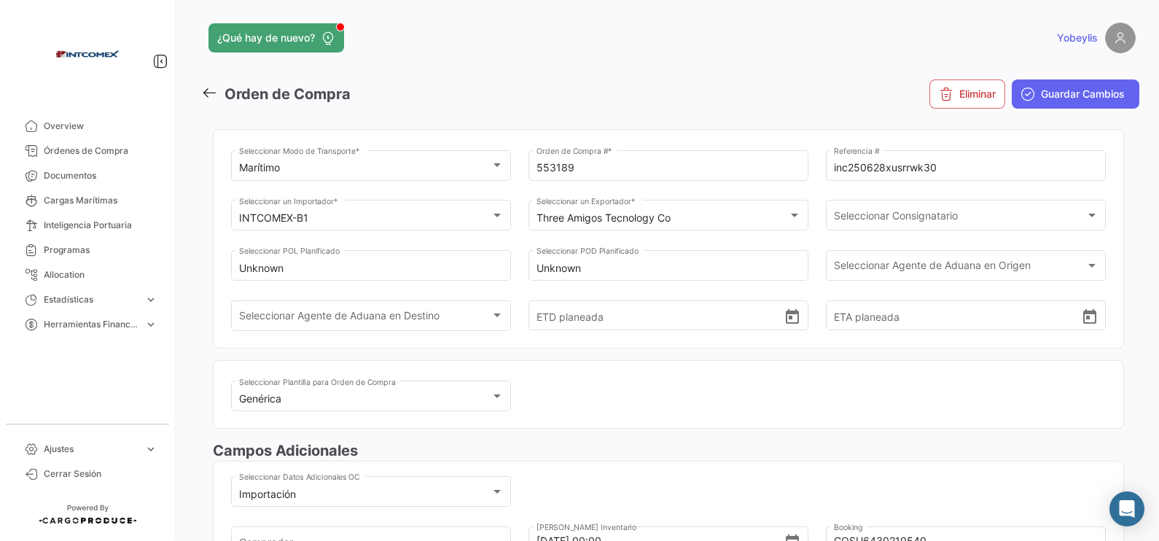
scroll to position [0, 0]
type input "cosco"
click at [926, 87] on span "Guardar Cambios" at bounding box center [1083, 94] width 84 height 15
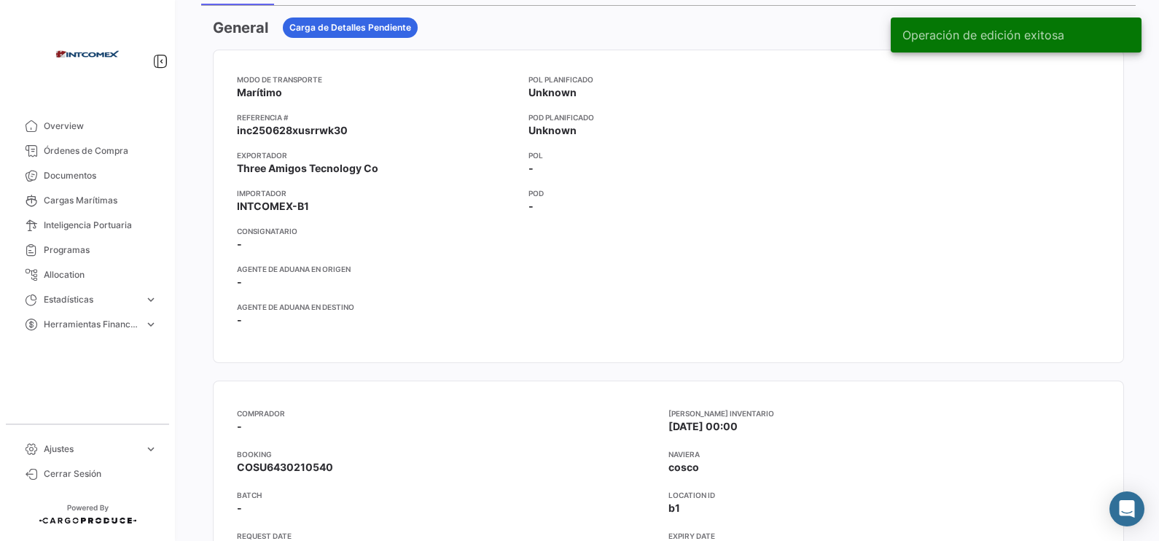
scroll to position [456, 0]
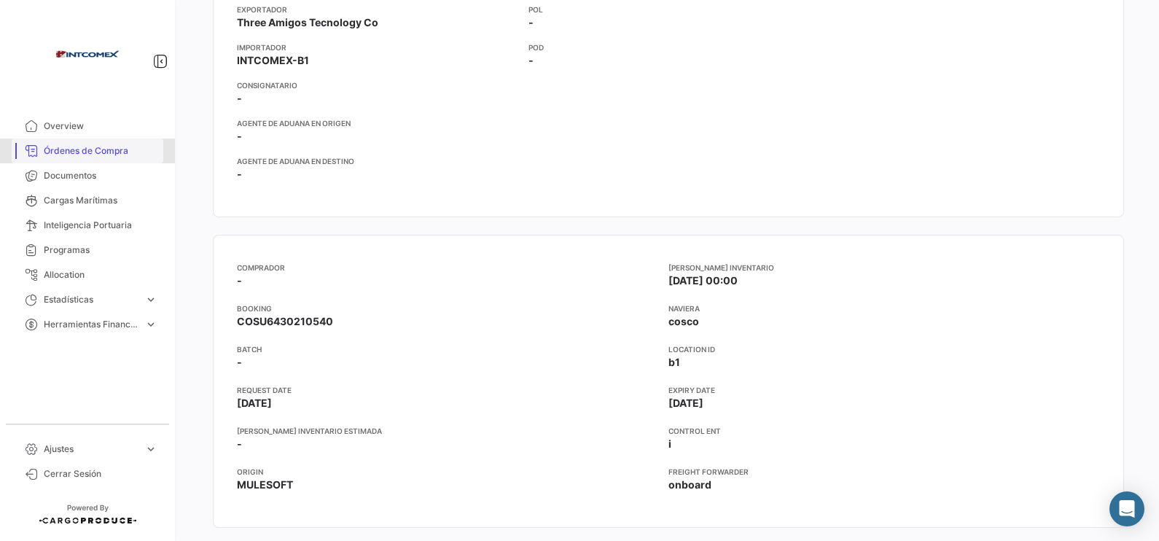
click at [93, 146] on span "Órdenes de Compra" at bounding box center [101, 150] width 114 height 13
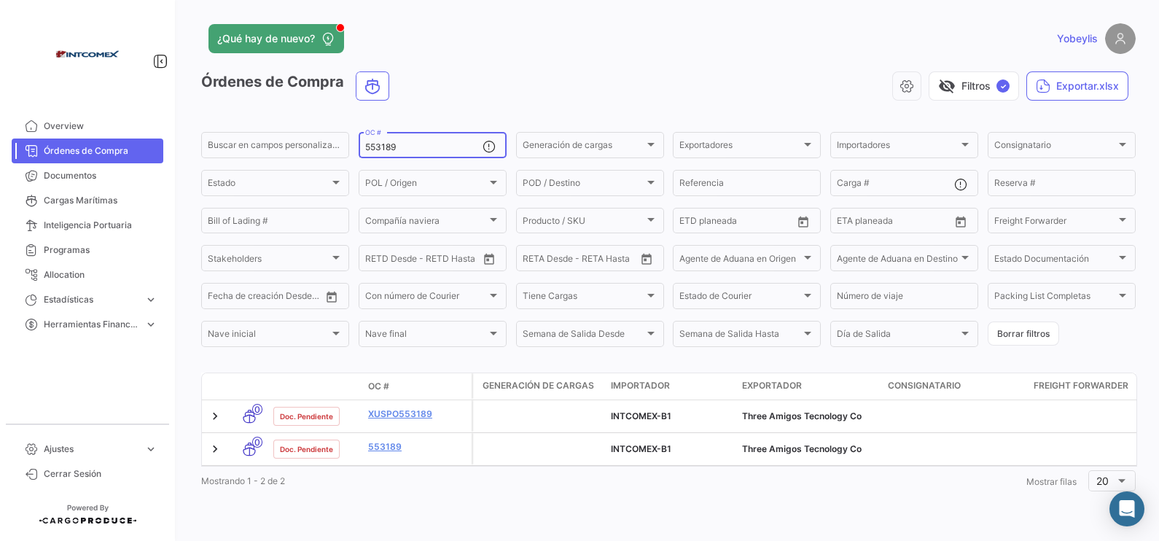
drag, startPoint x: 412, startPoint y: 146, endPoint x: 370, endPoint y: 137, distance: 42.6
click at [388, 141] on div "553189 OC #" at bounding box center [423, 144] width 117 height 28
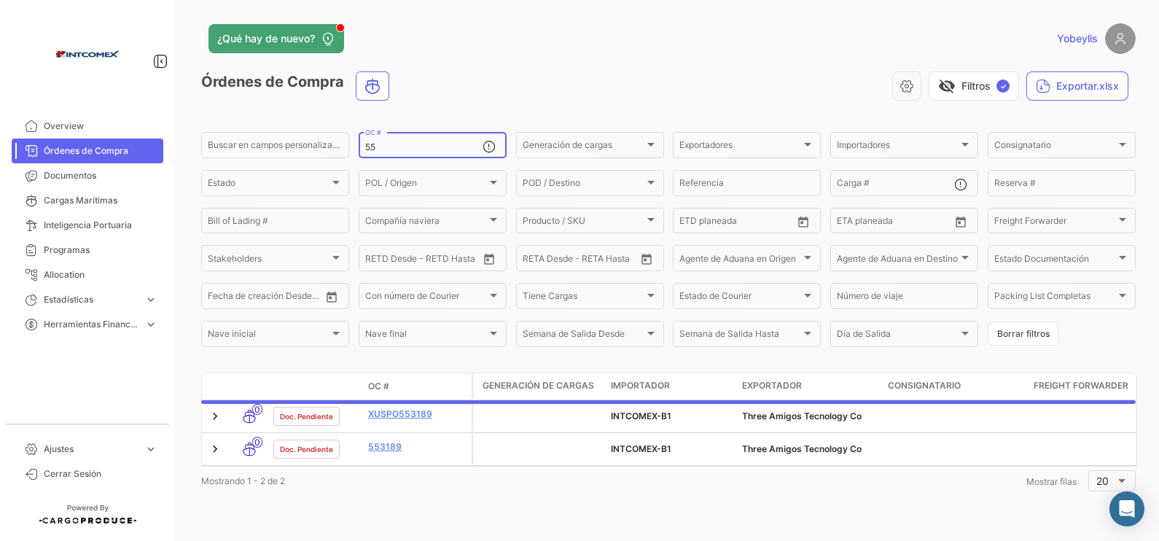
type input "5"
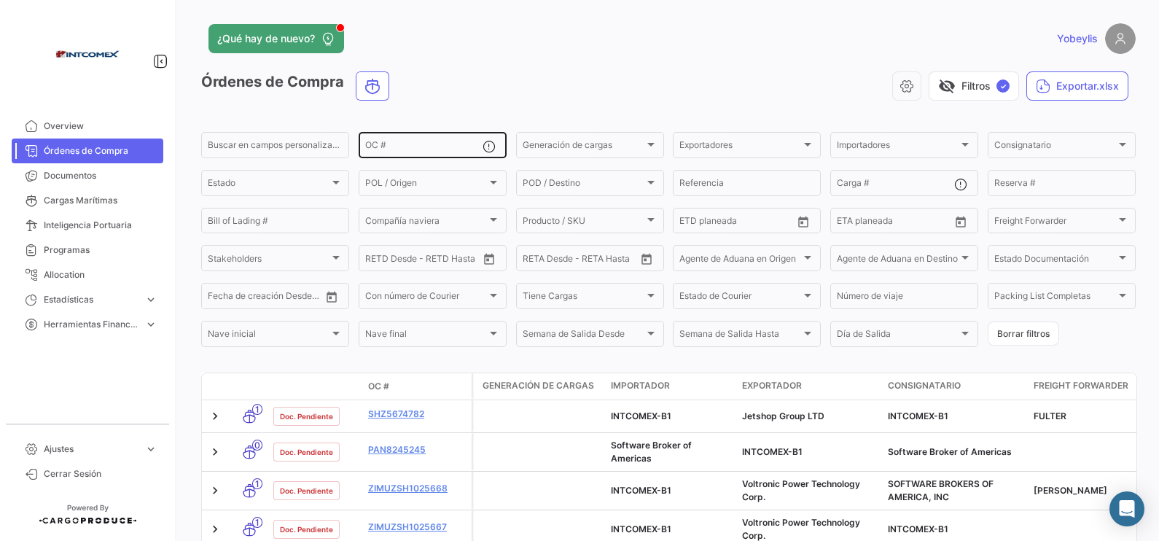
click at [440, 133] on div "OC #" at bounding box center [423, 144] width 117 height 28
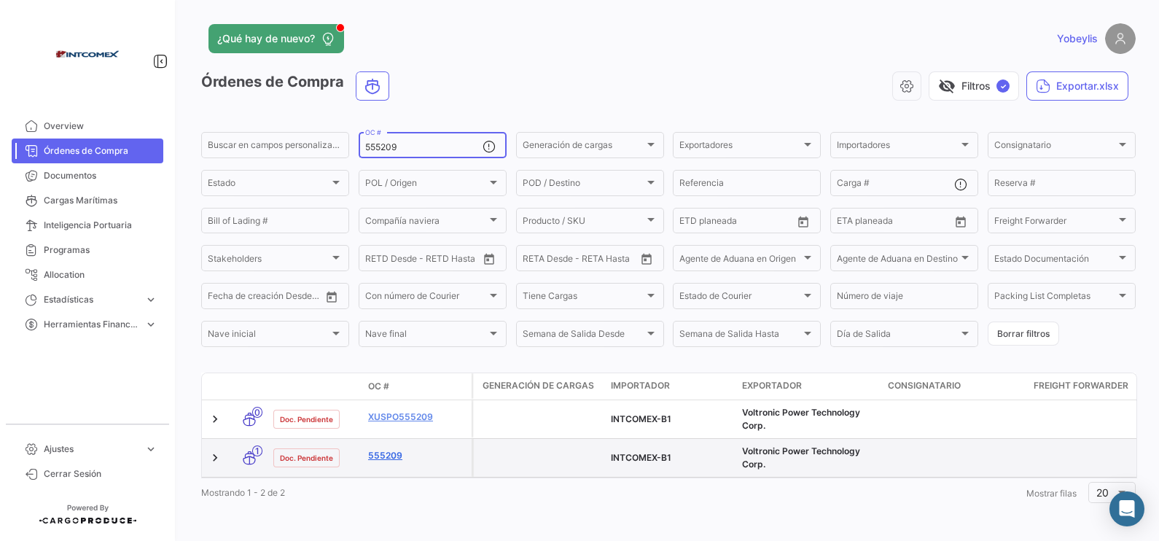
type input "555209"
click at [378, 432] on link "555209" at bounding box center [417, 455] width 98 height 13
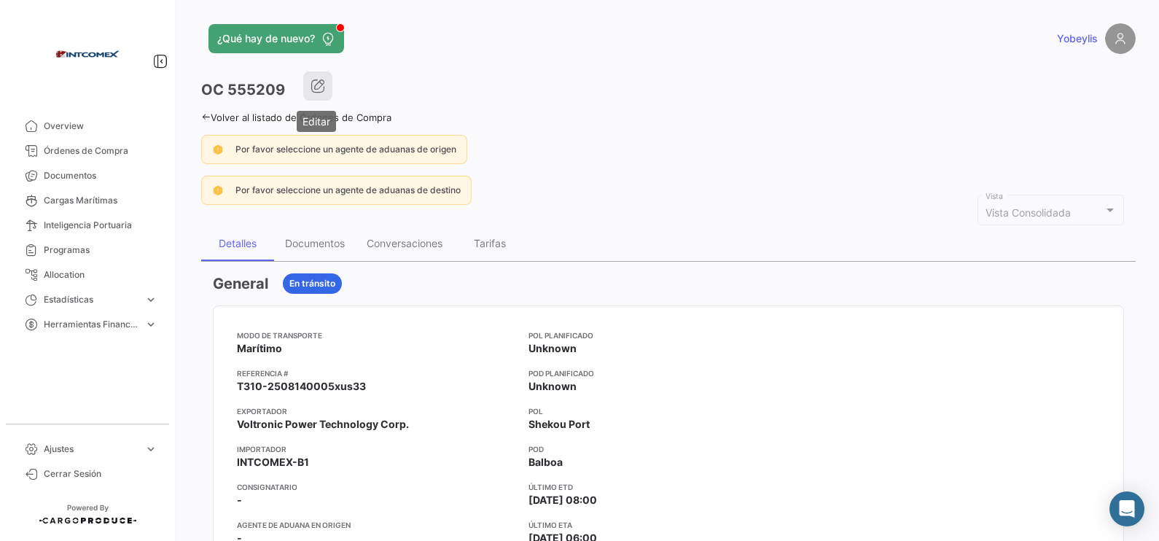
click at [322, 83] on icon "button" at bounding box center [317, 86] width 15 height 15
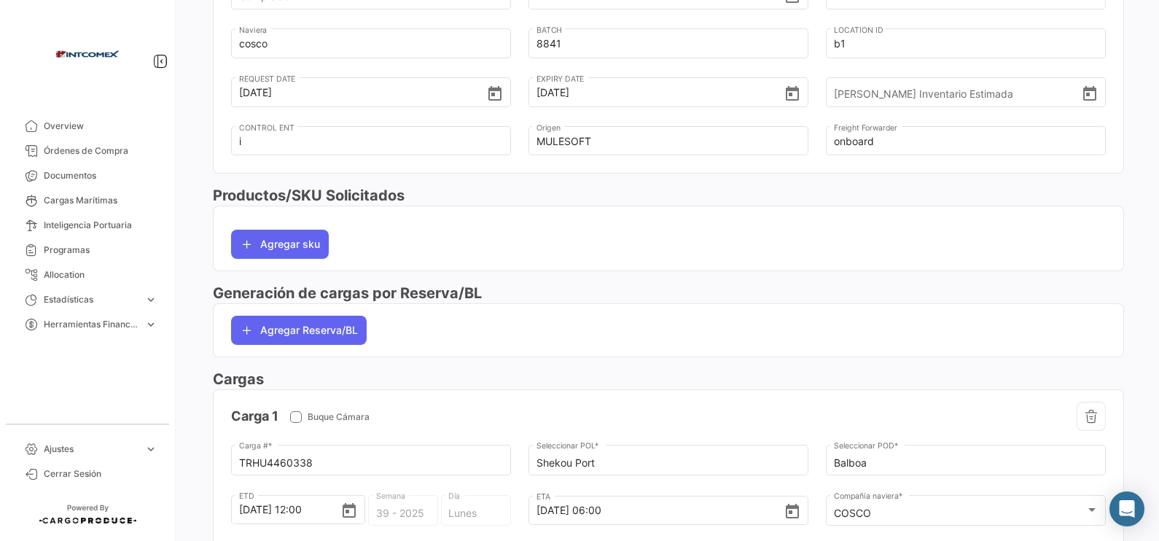
scroll to position [728, 0]
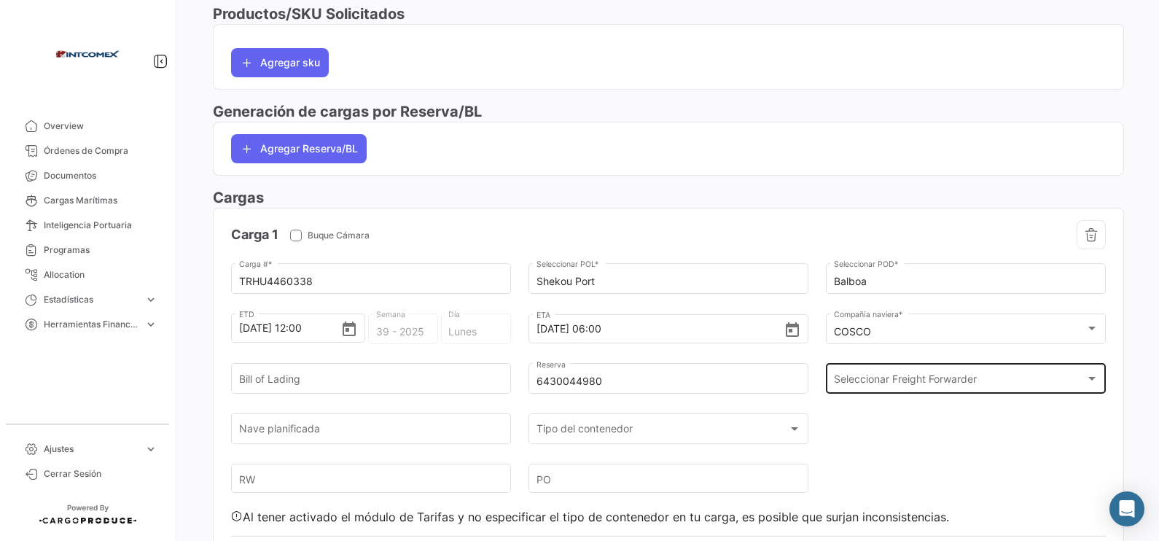
click at [899, 380] on span "Seleccionar Freight Forwarder" at bounding box center [959, 381] width 251 height 12
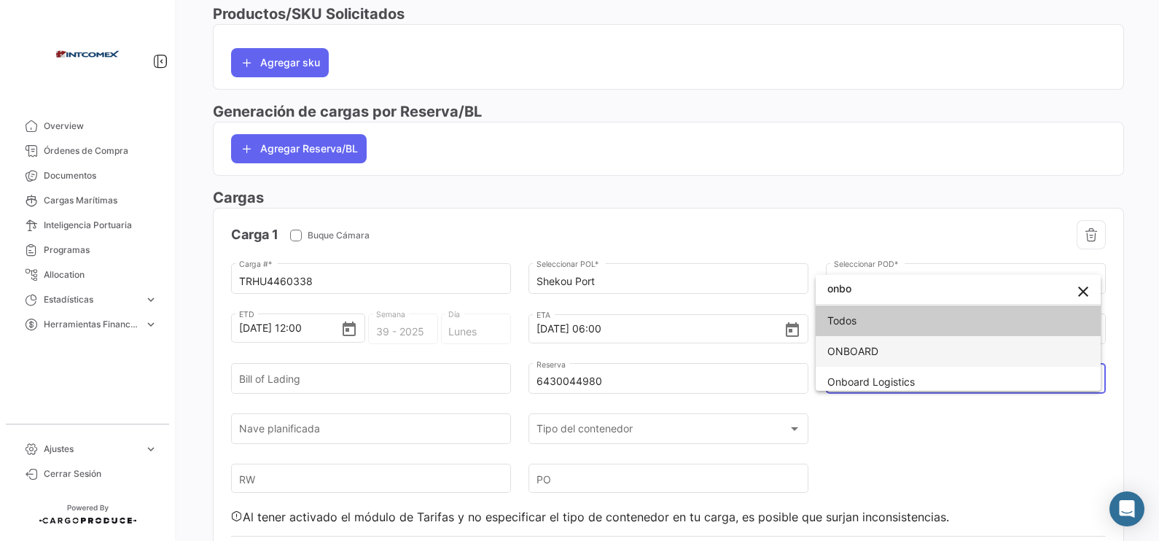
type input "onbo"
click at [923, 350] on span "ONBOARD" at bounding box center [958, 351] width 262 height 31
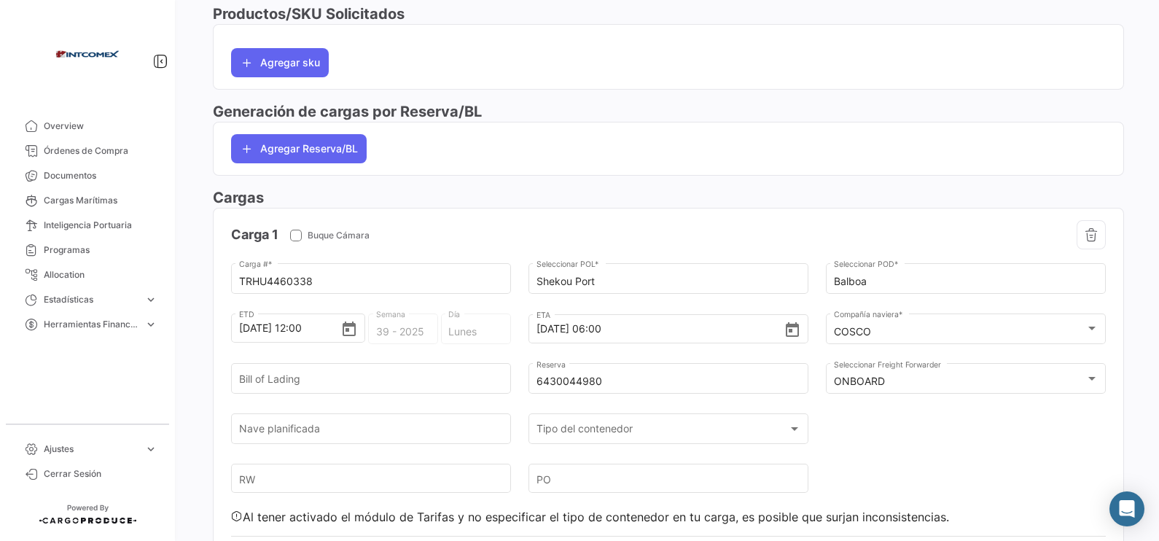
click at [891, 216] on app-po-load-list "Carga 1 Buque Cámara TRHU4460338 Carga # * Shekou Port Seleccionar POL * Balboa…" at bounding box center [669, 398] width 910 height 381
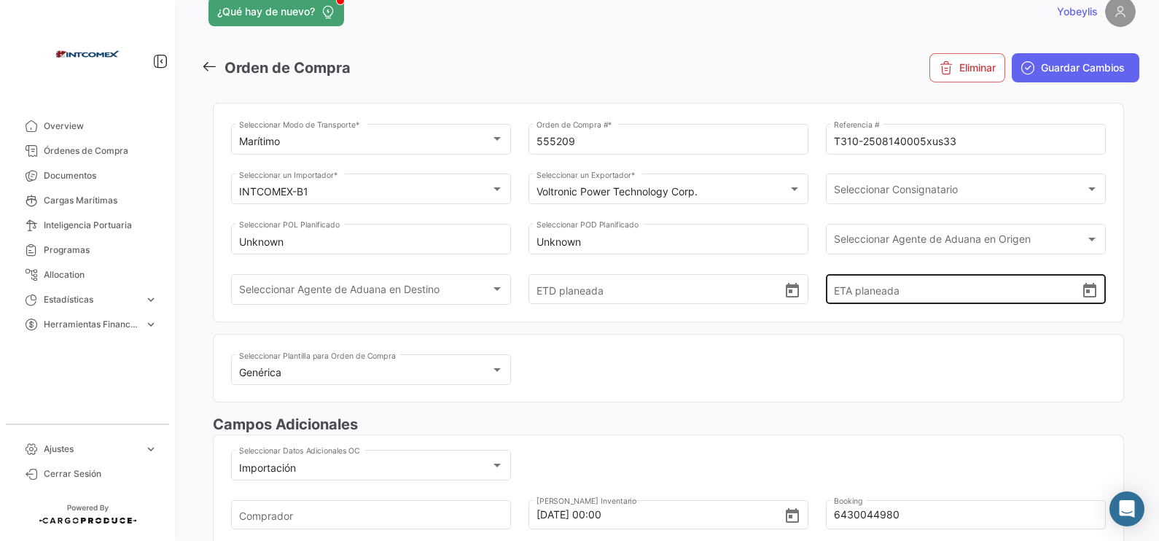
scroll to position [0, 0]
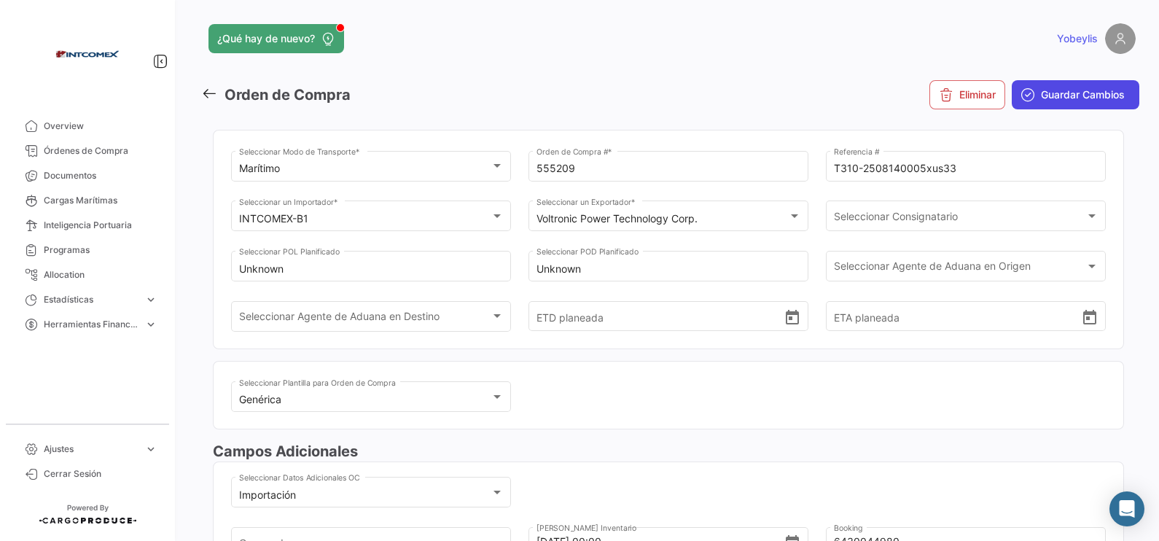
click at [926, 94] on span "Guardar Cambios" at bounding box center [1083, 94] width 84 height 15
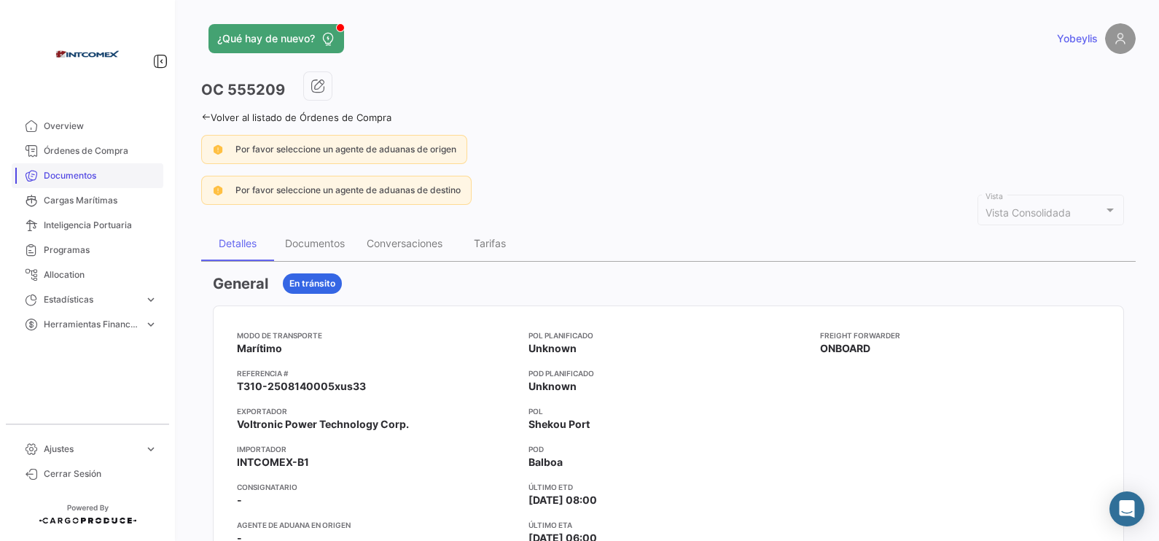
click at [113, 159] on link "Órdenes de Compra" at bounding box center [88, 150] width 152 height 25
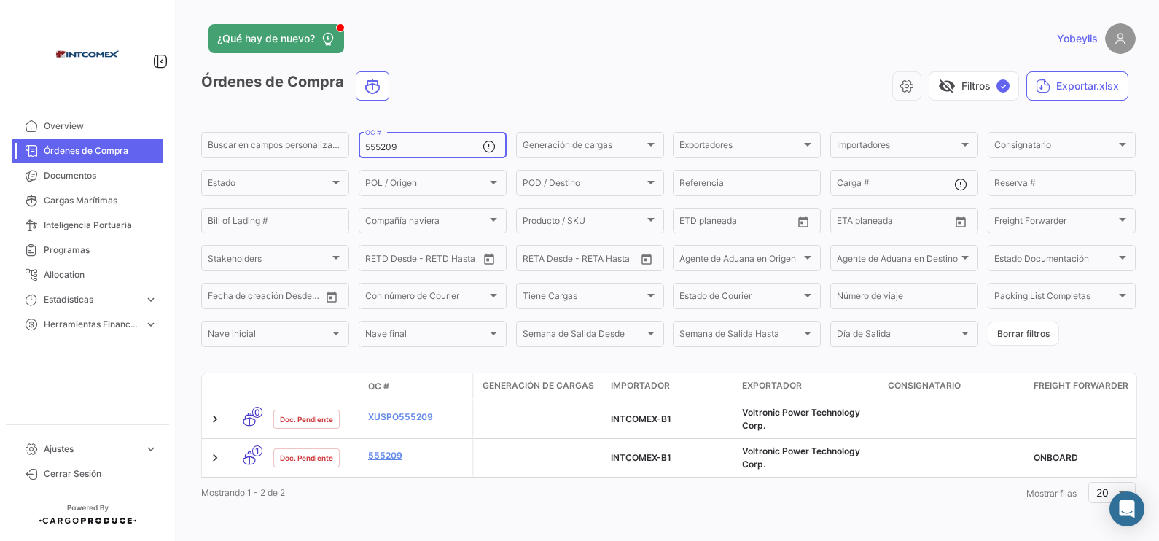
click at [419, 153] on div "555209 OC #" at bounding box center [423, 144] width 117 height 28
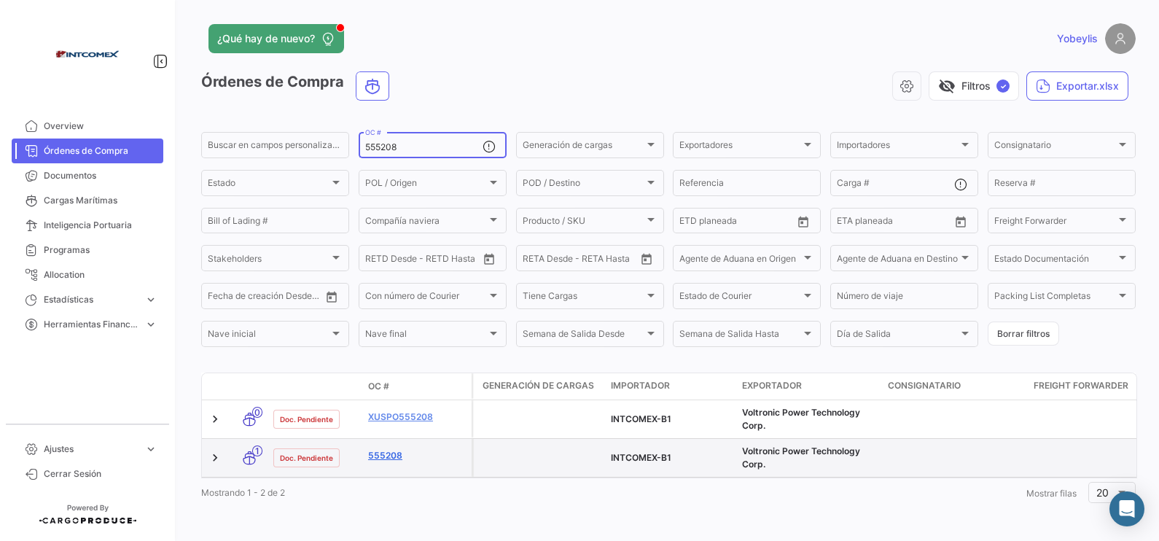
type input "555208"
click at [390, 432] on link "555208" at bounding box center [417, 455] width 98 height 13
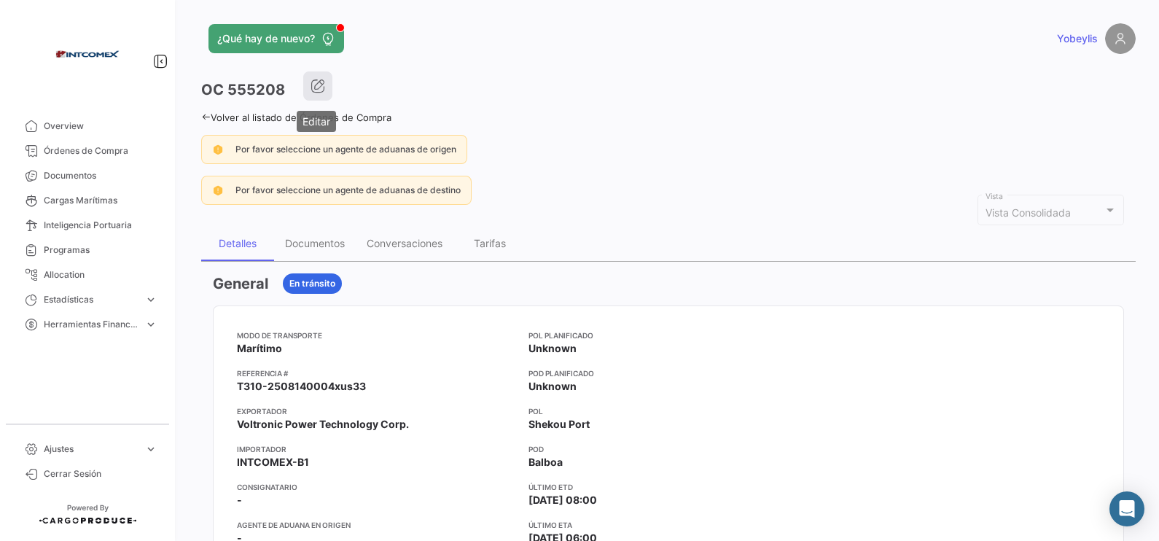
click at [323, 90] on icon "button" at bounding box center [317, 86] width 15 height 15
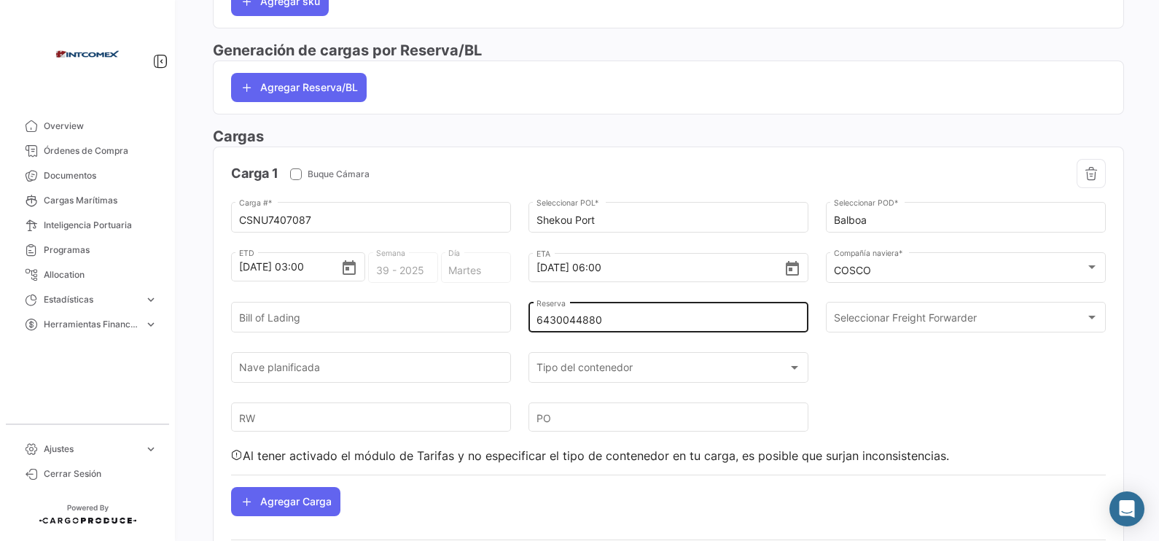
scroll to position [851, 0]
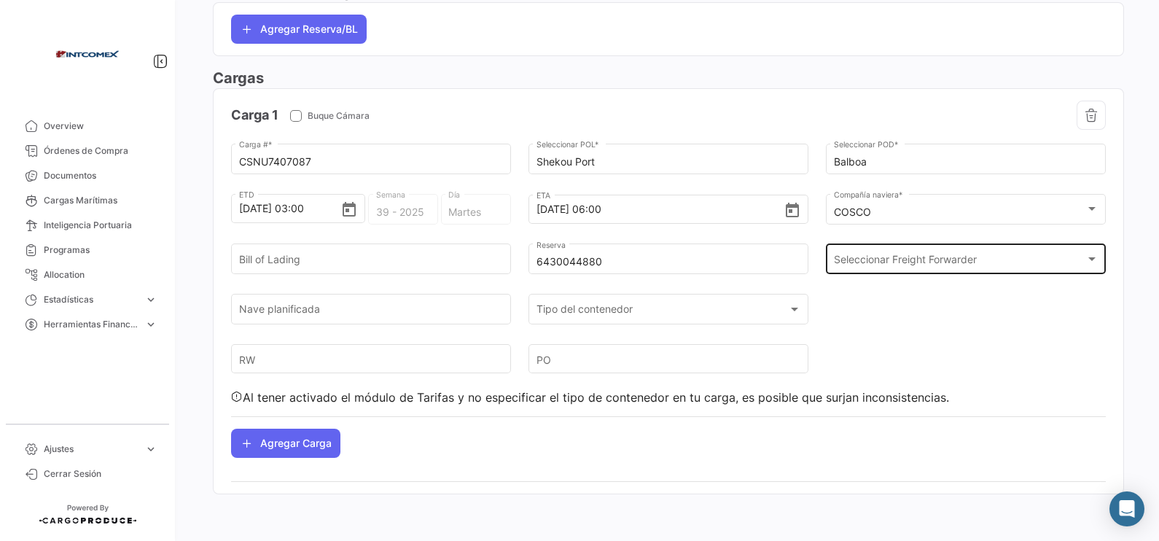
click at [868, 247] on div "Seleccionar Freight Forwarder Seleccionar Freight Forwarder" at bounding box center [966, 258] width 265 height 34
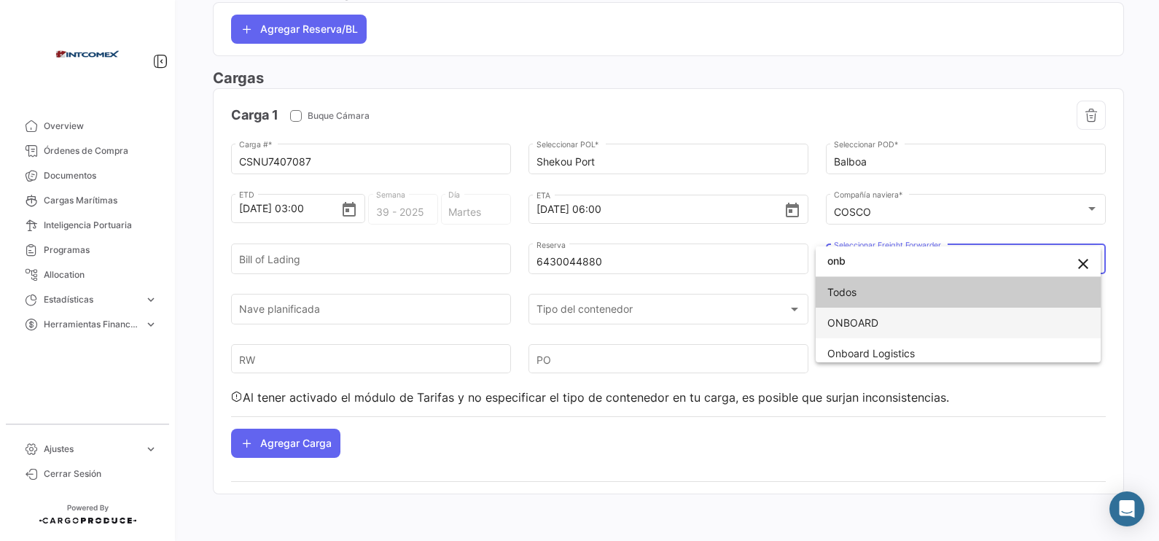
type input "onb"
click at [913, 314] on span "ONBOARD" at bounding box center [958, 323] width 262 height 31
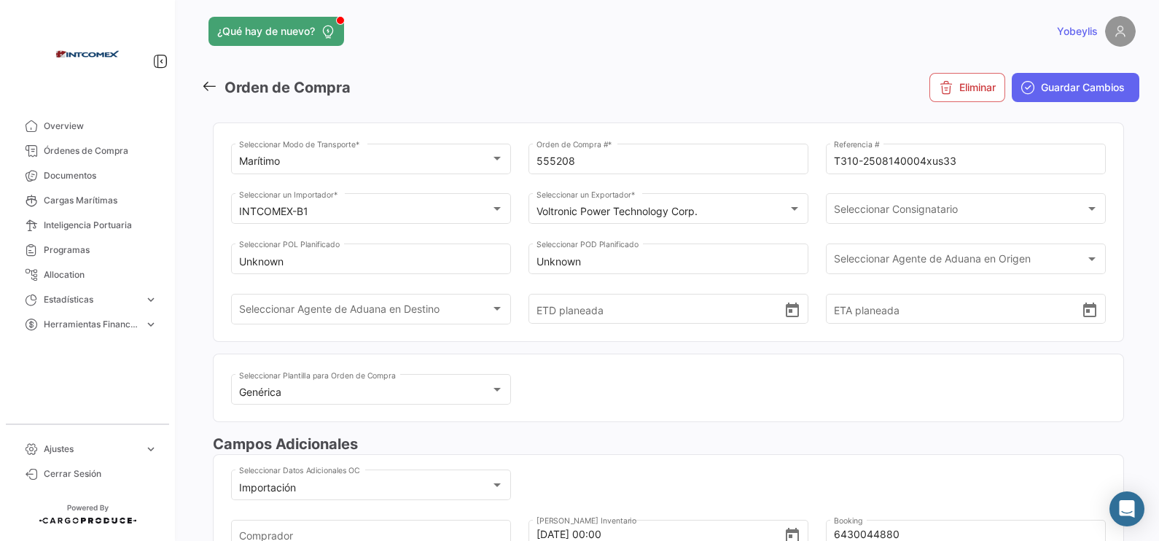
scroll to position [0, 0]
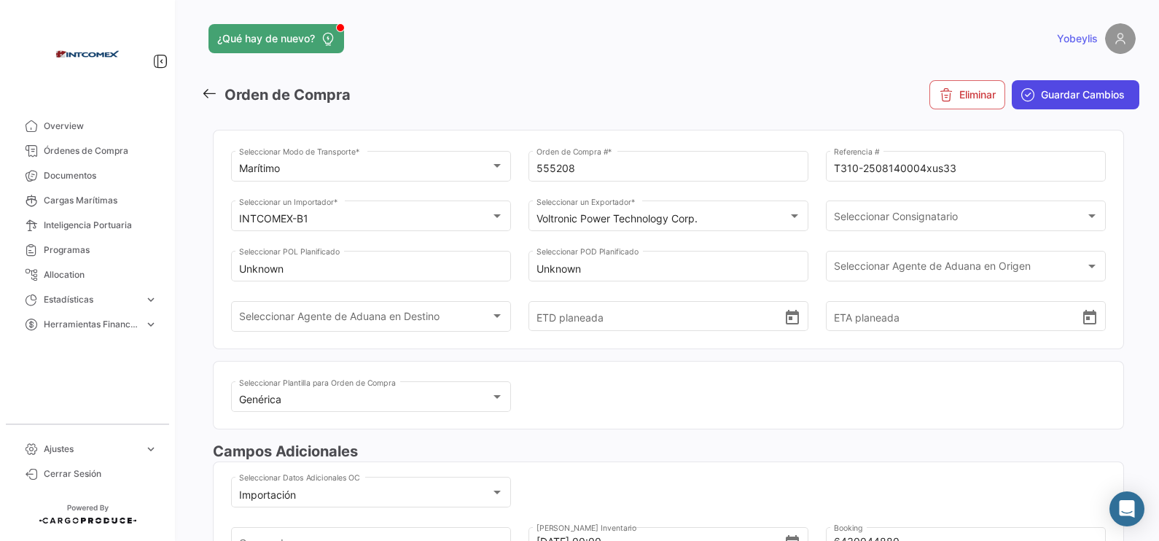
click at [926, 101] on span "Guardar Cambios" at bounding box center [1083, 94] width 84 height 15
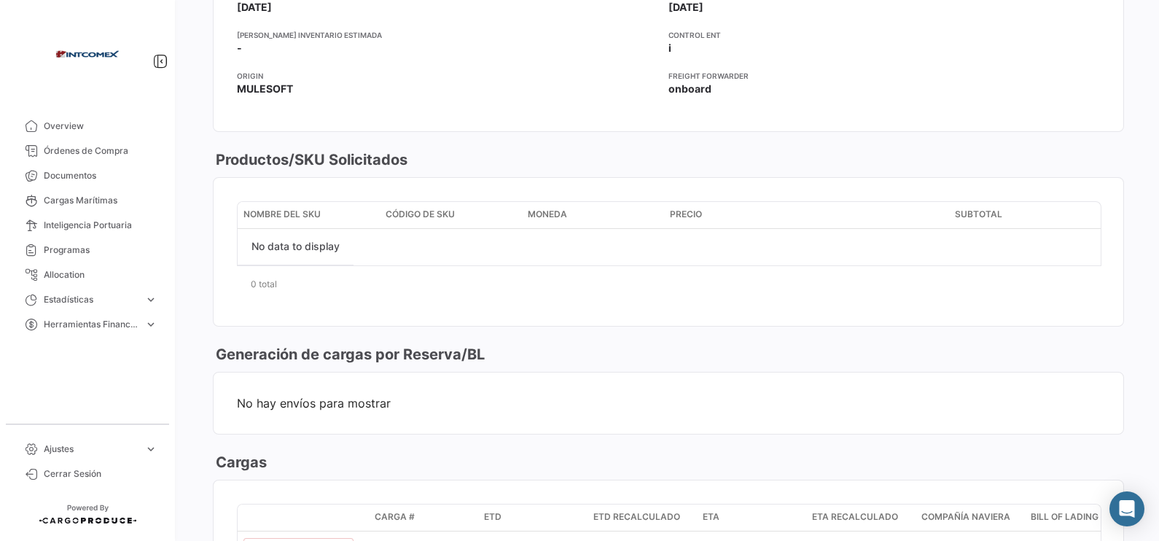
scroll to position [911, 0]
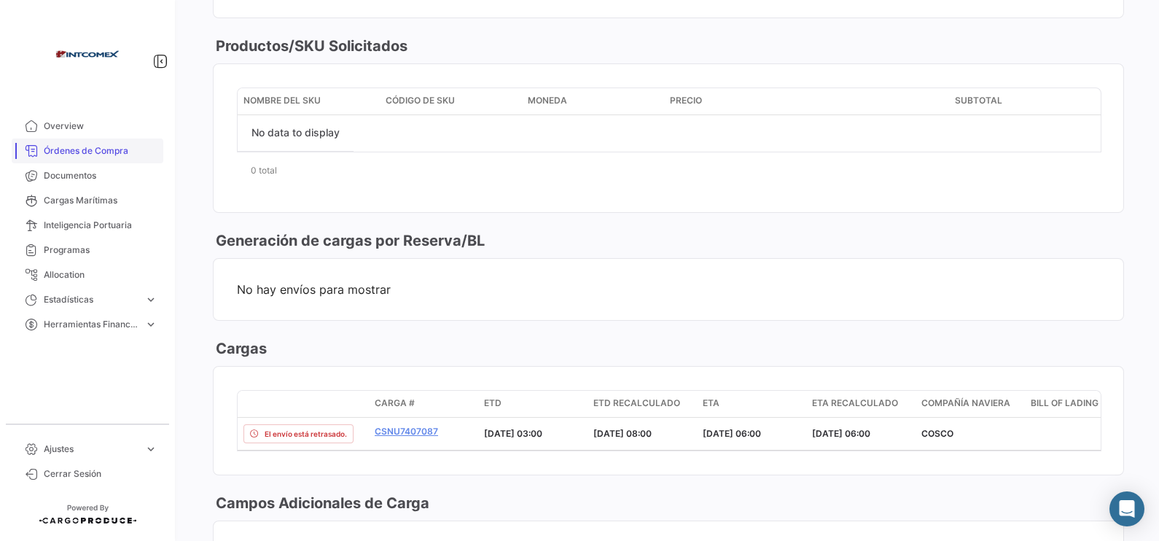
drag, startPoint x: 119, startPoint y: 143, endPoint x: 153, endPoint y: 141, distance: 34.3
click at [119, 143] on link "Órdenes de Compra" at bounding box center [88, 150] width 152 height 25
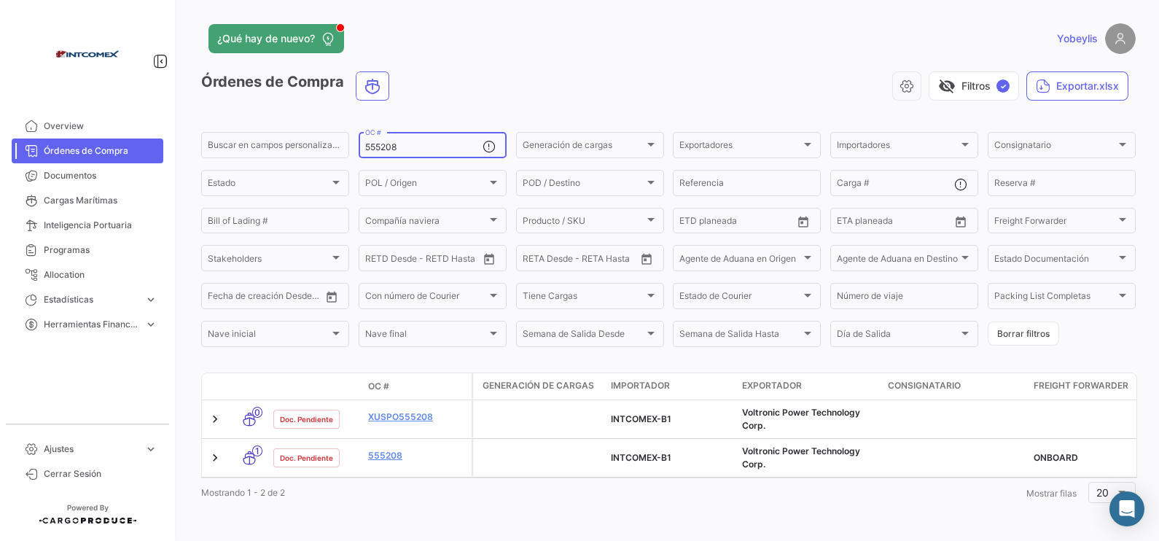
drag, startPoint x: 397, startPoint y: 151, endPoint x: 422, endPoint y: 148, distance: 25.0
click at [399, 152] on input "555208" at bounding box center [423, 147] width 117 height 10
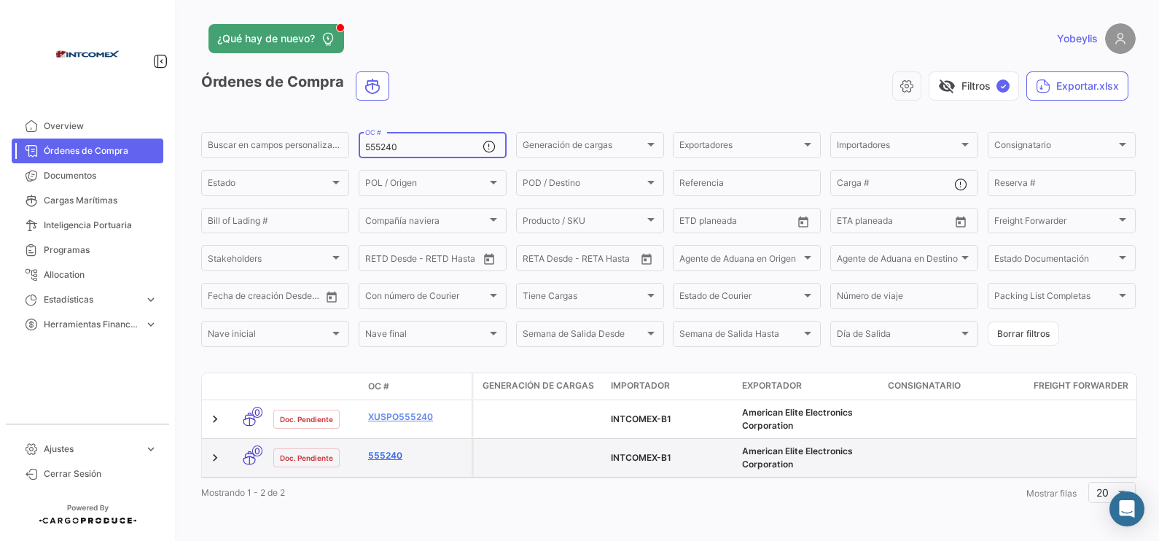
type input "555240"
click at [390, 432] on link "555240" at bounding box center [417, 455] width 98 height 13
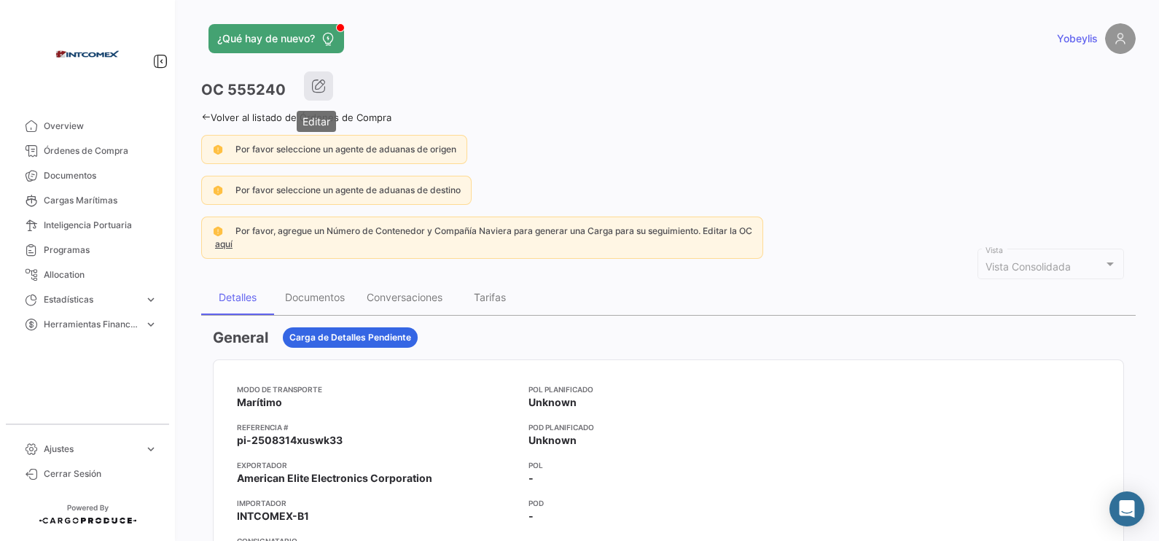
click at [321, 95] on button "button" at bounding box center [318, 85] width 29 height 29
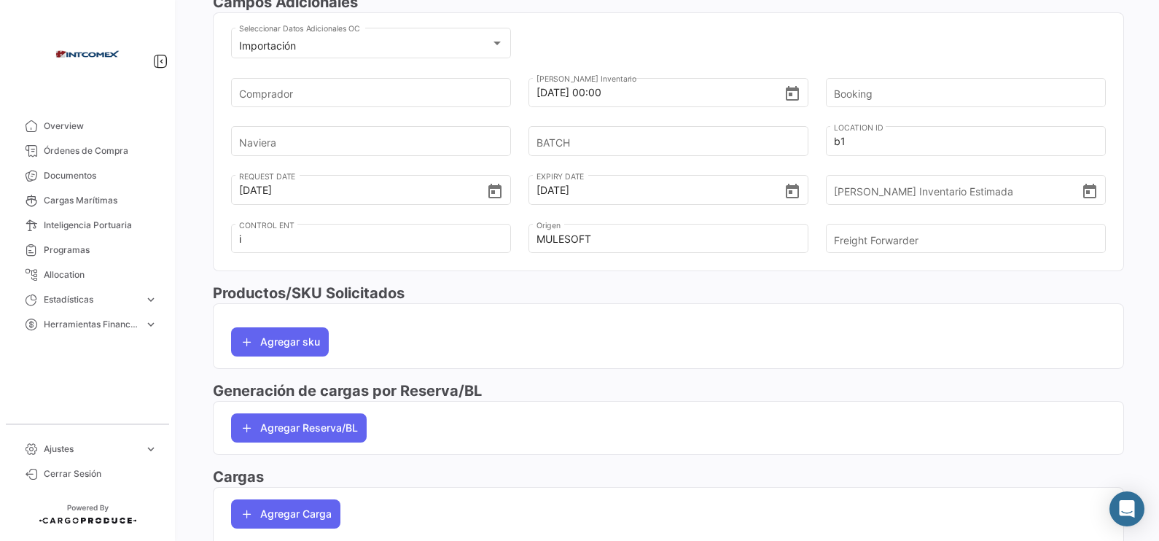
scroll to position [521, 0]
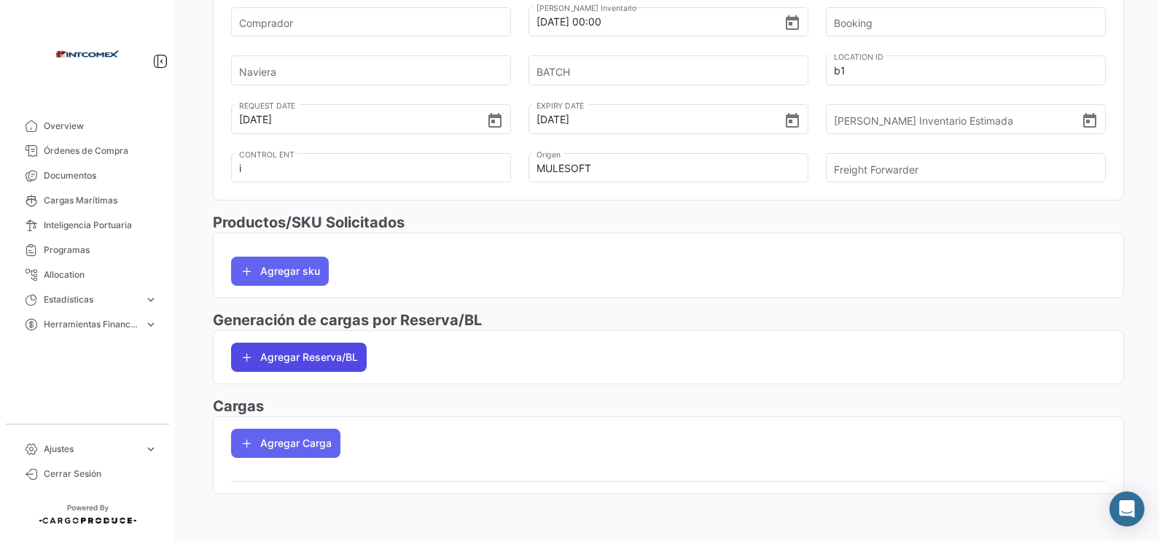
click at [327, 361] on button "Agregar Reserva/BL" at bounding box center [299, 357] width 136 height 29
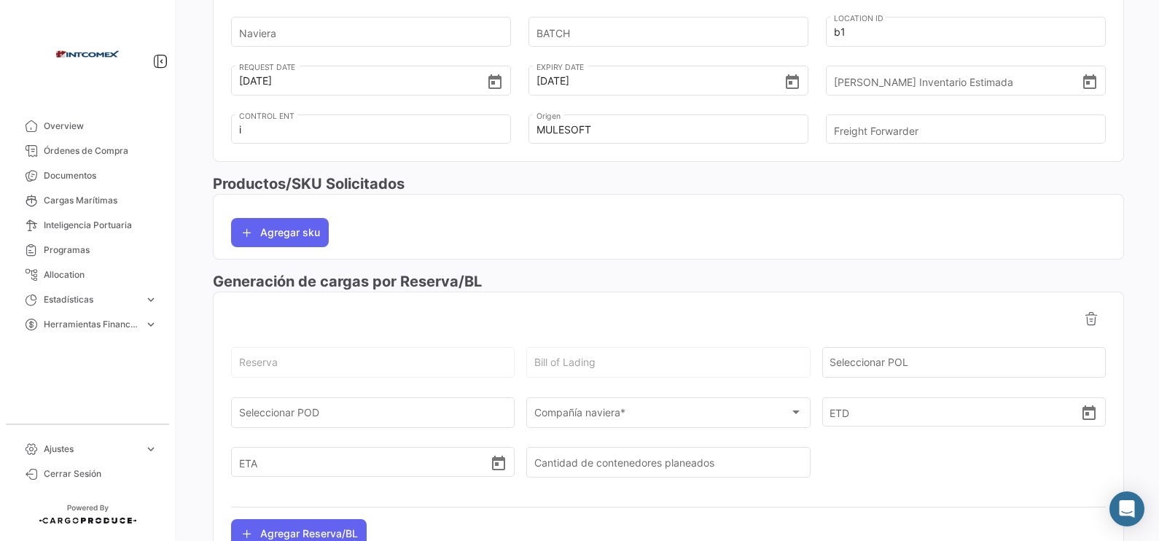
scroll to position [612, 0]
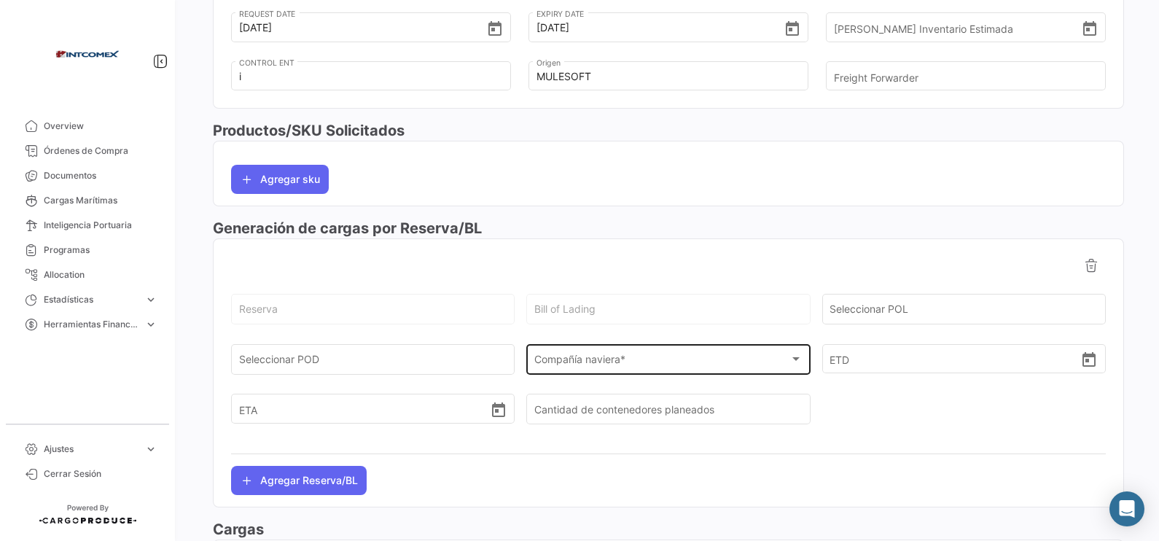
click at [765, 364] on div "Compañía naviera *" at bounding box center [661, 362] width 255 height 12
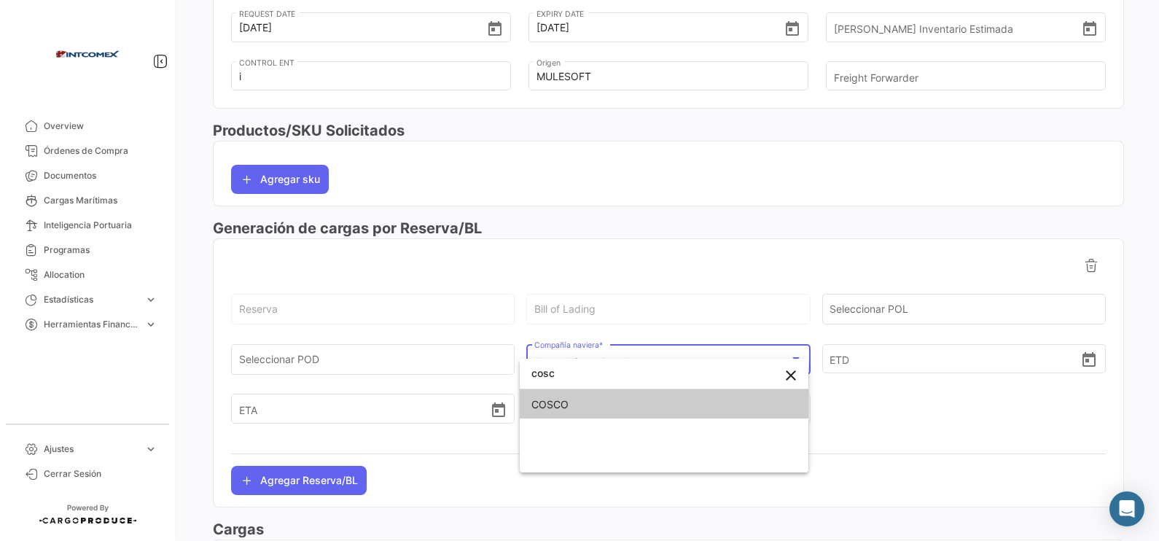
type input "cosc"
click at [665, 410] on span "COSCO" at bounding box center [663, 404] width 265 height 31
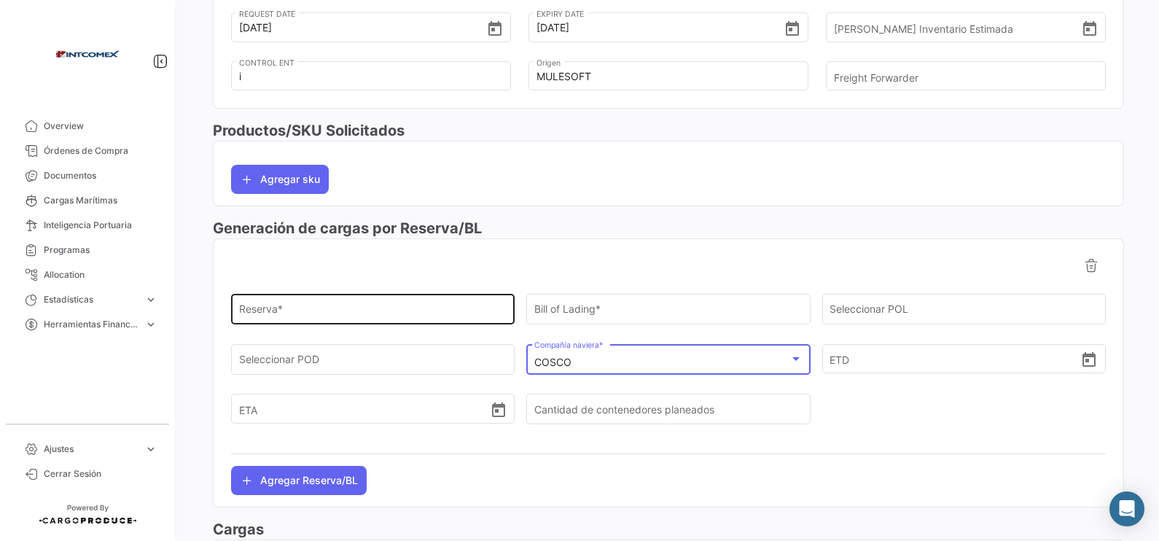
click at [372, 305] on div "Reserva *" at bounding box center [373, 309] width 268 height 34
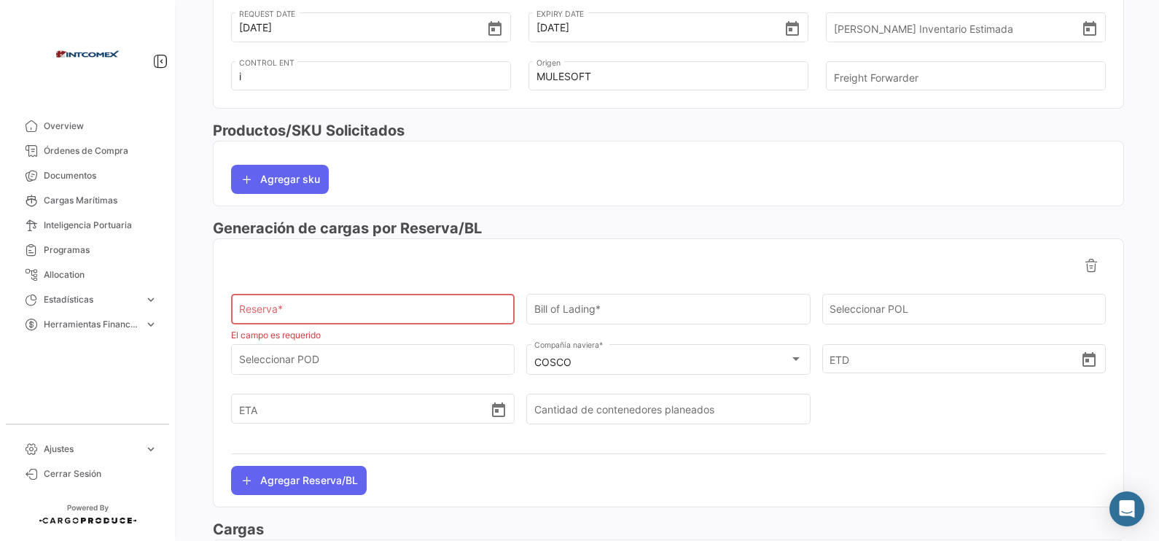
click at [472, 313] on input "Reserva *" at bounding box center [373, 312] width 268 height 12
paste input "2311672620"
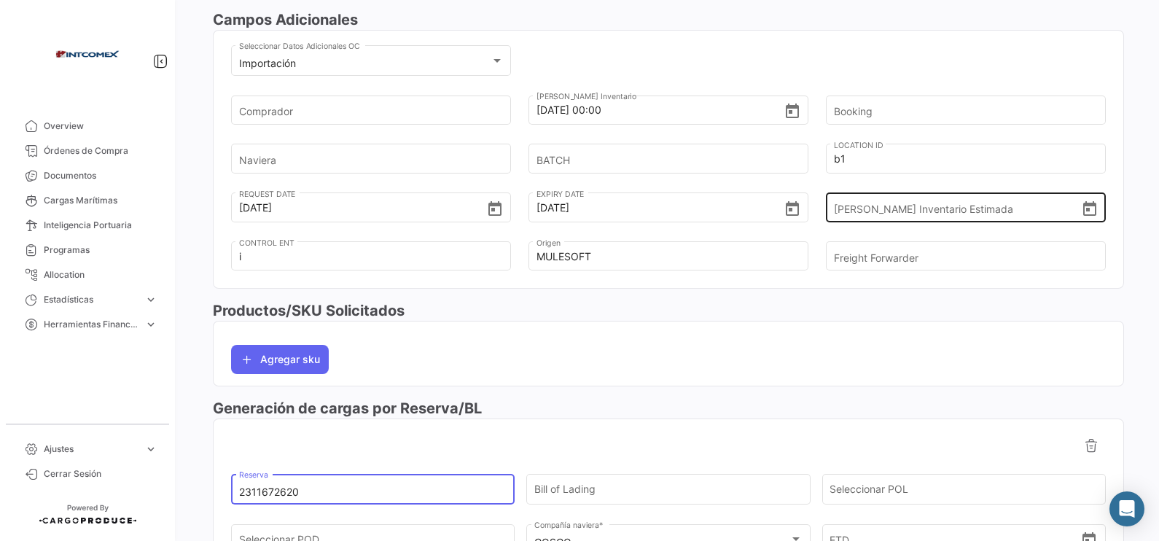
scroll to position [430, 0]
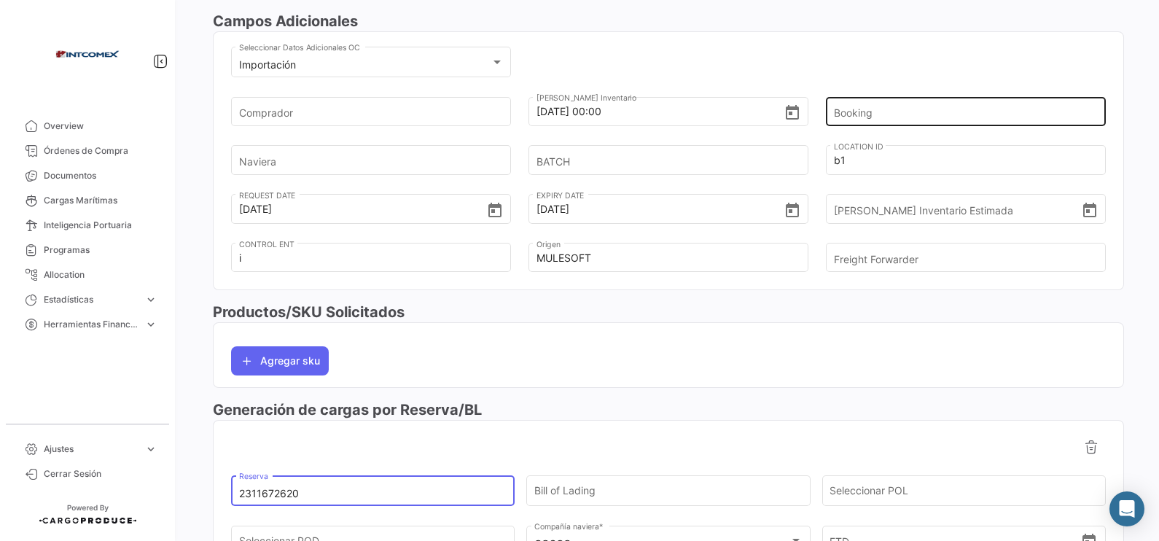
type input "2311672620"
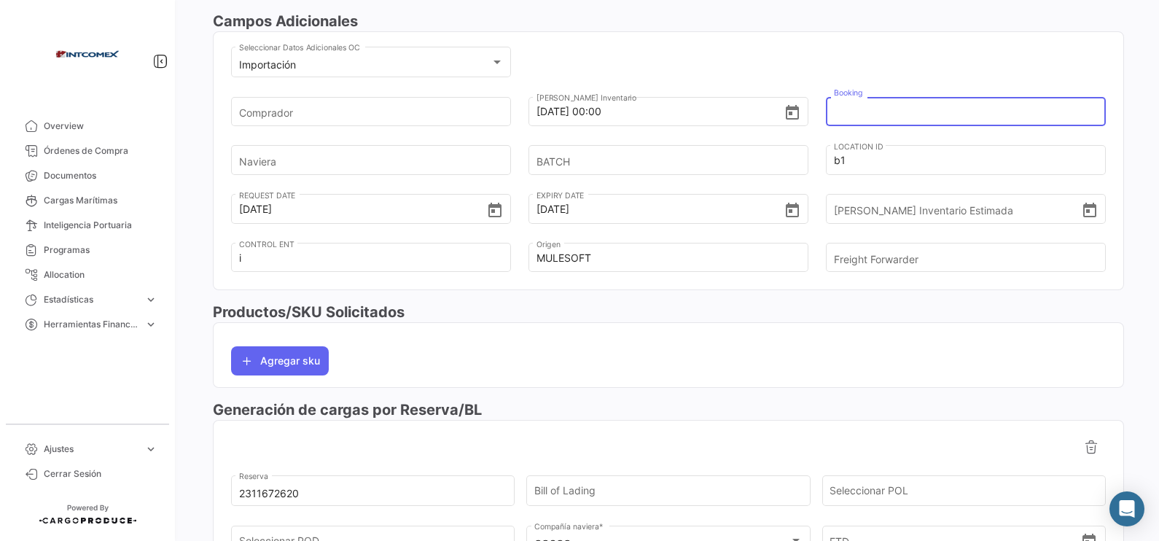
click at [926, 117] on input "Booking" at bounding box center [959, 111] width 251 height 51
paste input "2311672620"
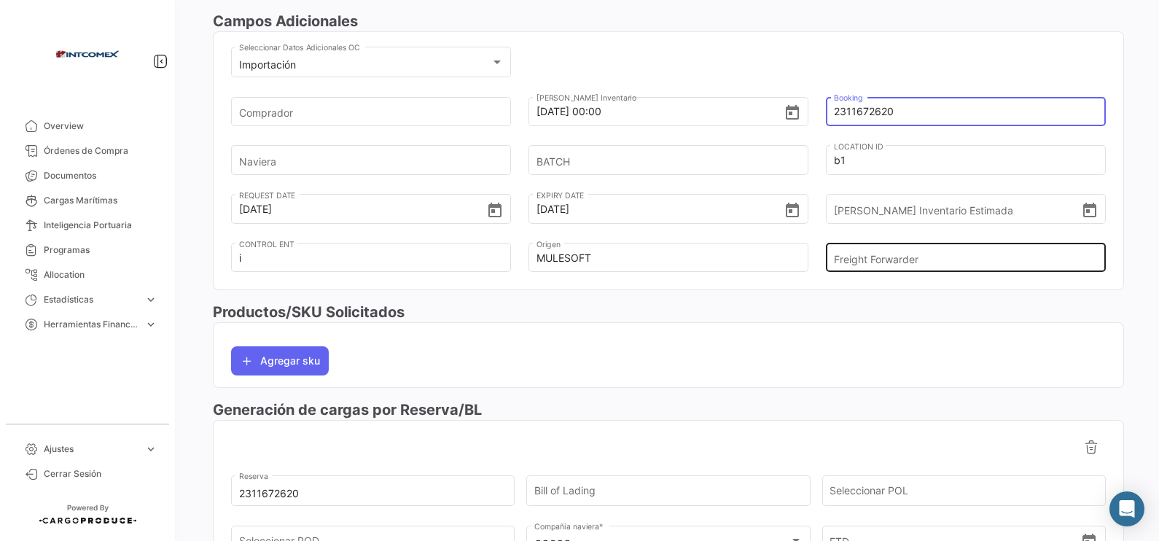
type input "2311672620"
click at [926, 262] on input "Freight Forwarder" at bounding box center [959, 258] width 251 height 51
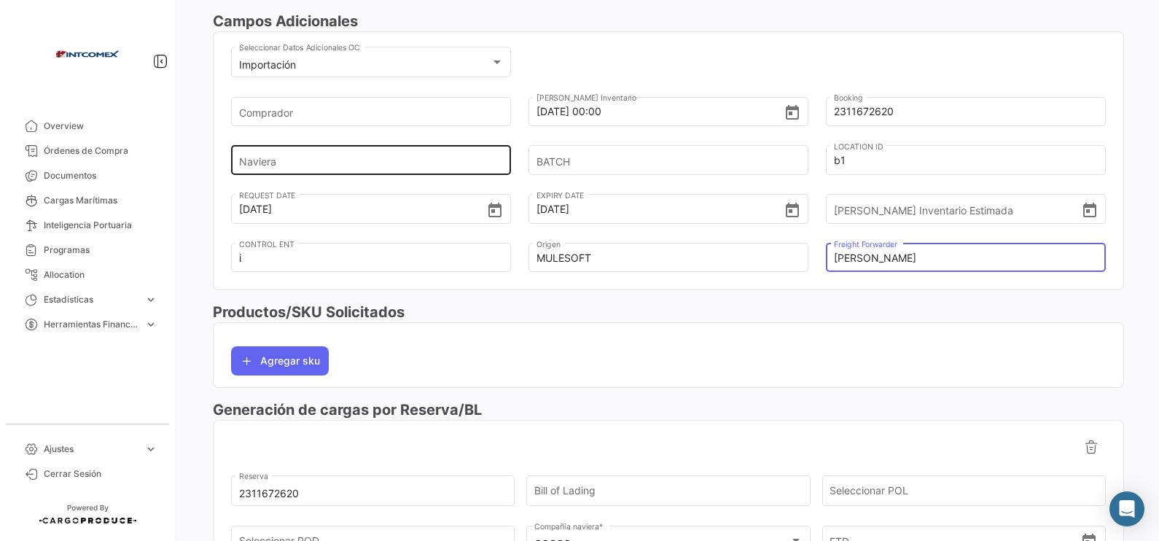
type input "[PERSON_NAME]"
click at [450, 153] on input "Naviera" at bounding box center [364, 160] width 251 height 51
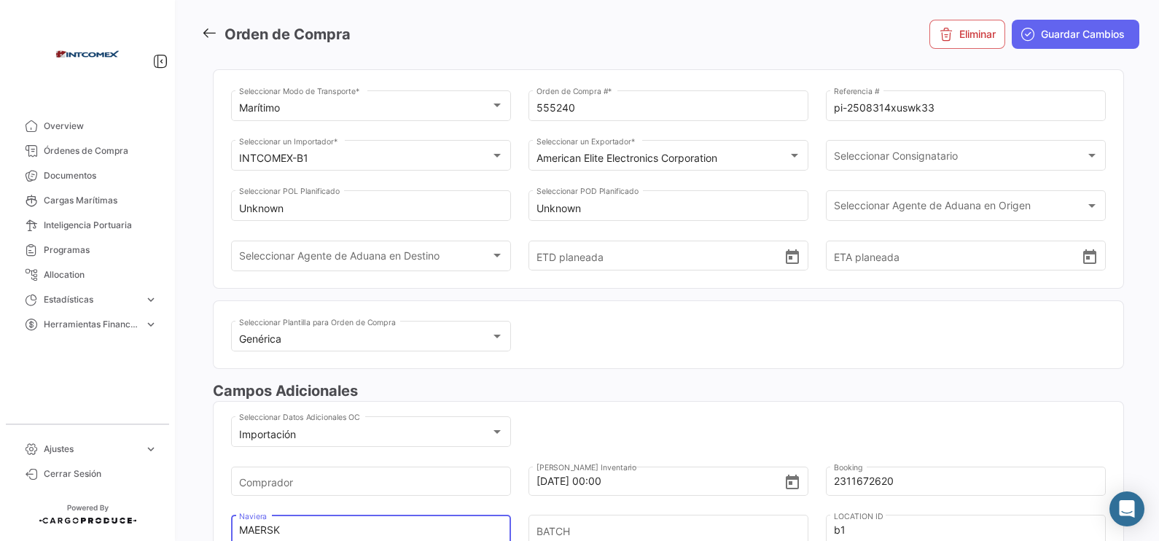
scroll to position [0, 0]
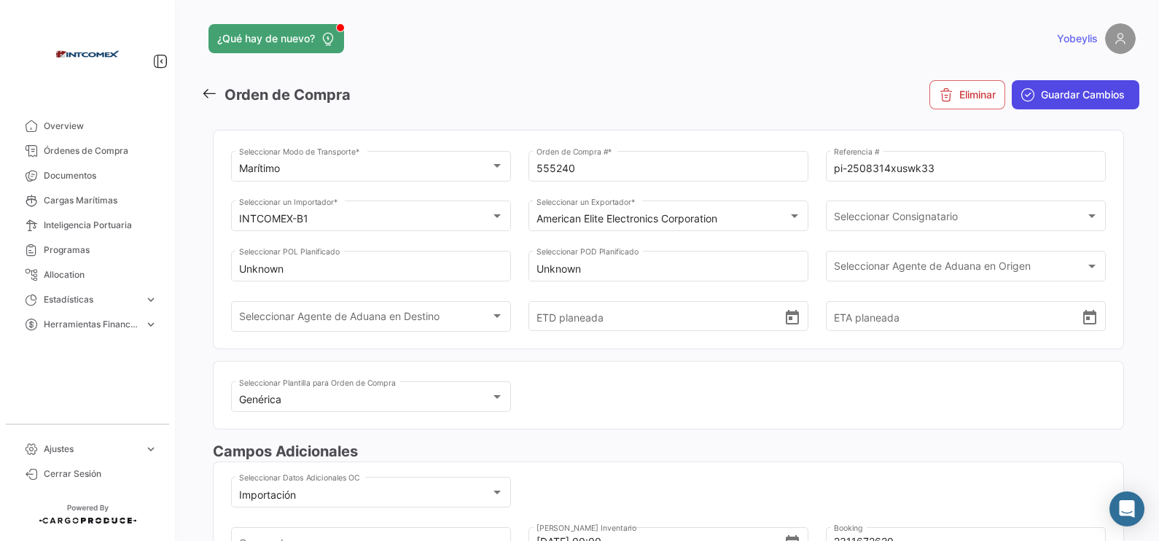
type input "MAERSK"
click at [926, 98] on span "Guardar Cambios" at bounding box center [1083, 94] width 84 height 15
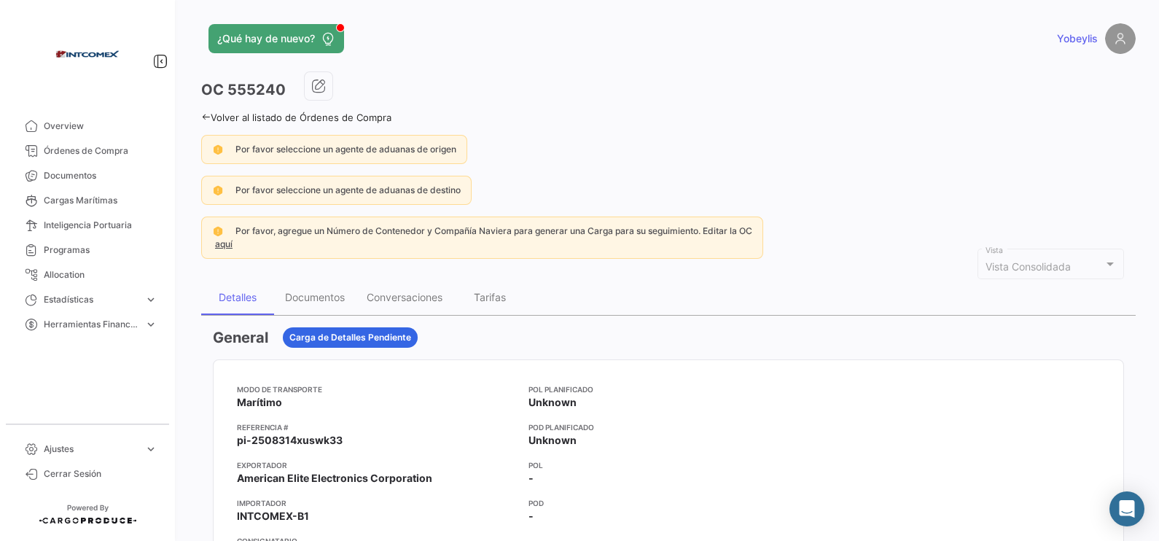
drag, startPoint x: 89, startPoint y: 151, endPoint x: 272, endPoint y: 5, distance: 233.9
click at [90, 151] on span "Órdenes de Compra" at bounding box center [101, 150] width 114 height 13
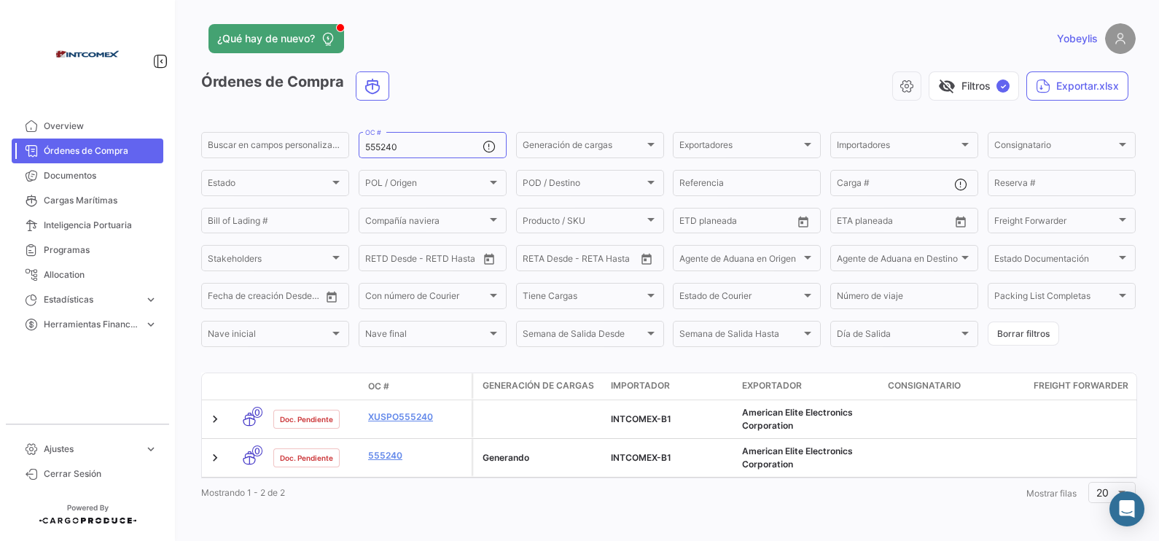
click at [667, 44] on div "¿Qué hay de nuevo?" at bounding box center [458, 38] width 514 height 29
click at [399, 145] on input "555240" at bounding box center [423, 147] width 117 height 10
drag, startPoint x: 408, startPoint y: 148, endPoint x: 340, endPoint y: 126, distance: 71.2
click at [340, 126] on app-list-header "Órdenes de Compra visibility_off Filtros ✓ Exportar.xlsx Buscar en [PERSON_NAME…" at bounding box center [668, 210] width 934 height 278
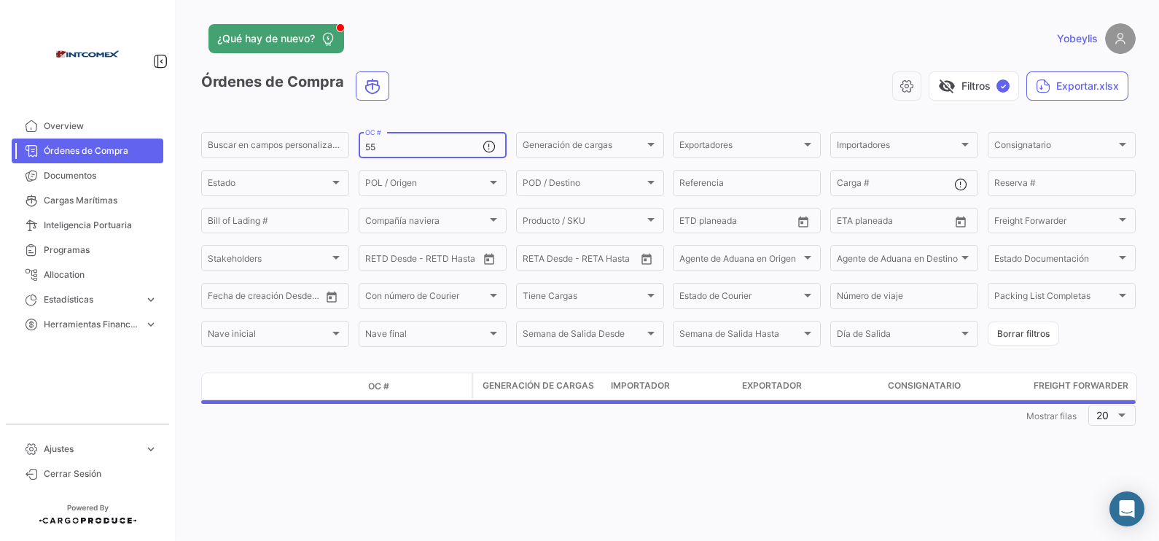
type input "5"
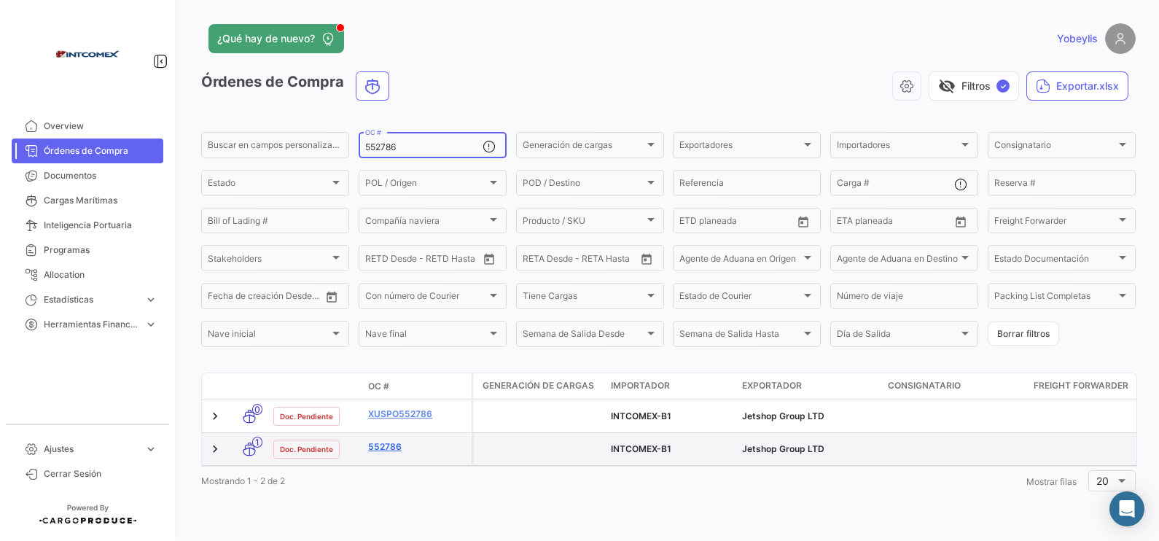
type input "552786"
click at [386, 432] on link "552786" at bounding box center [417, 446] width 98 height 13
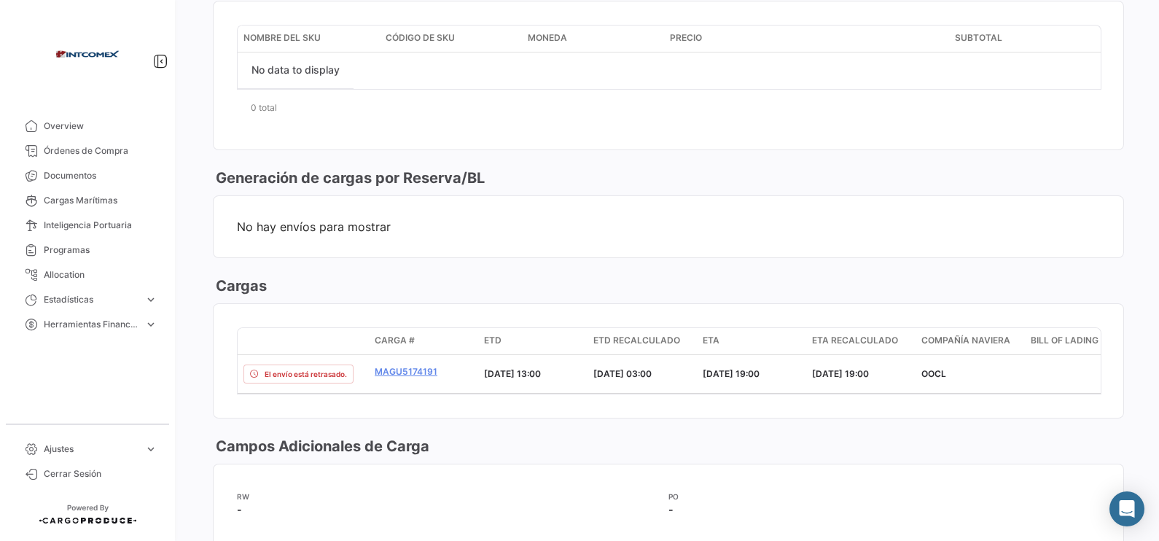
scroll to position [1002, 0]
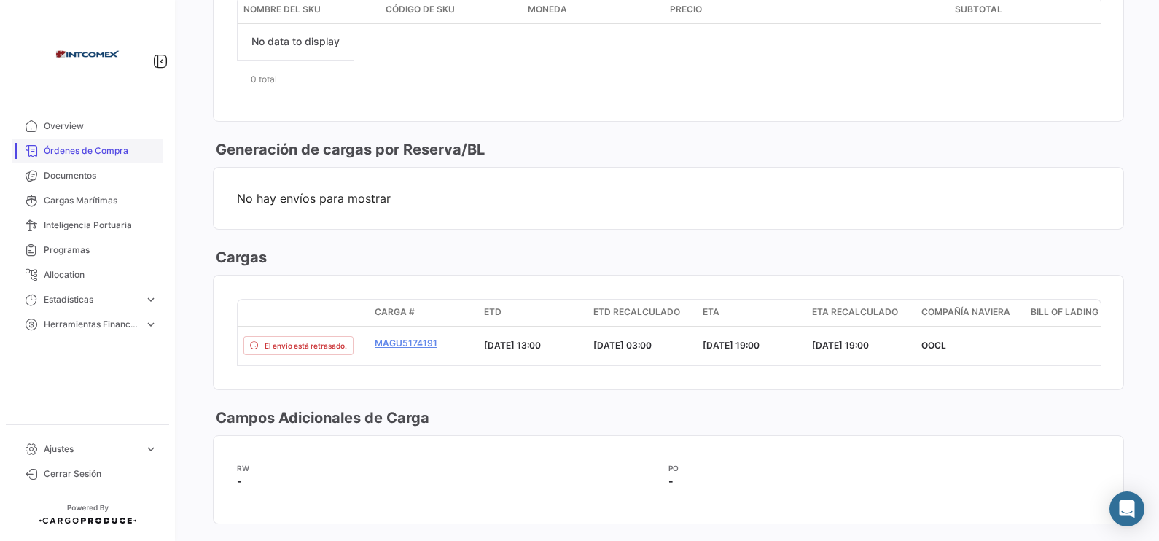
click at [91, 145] on span "Órdenes de Compra" at bounding box center [101, 150] width 114 height 13
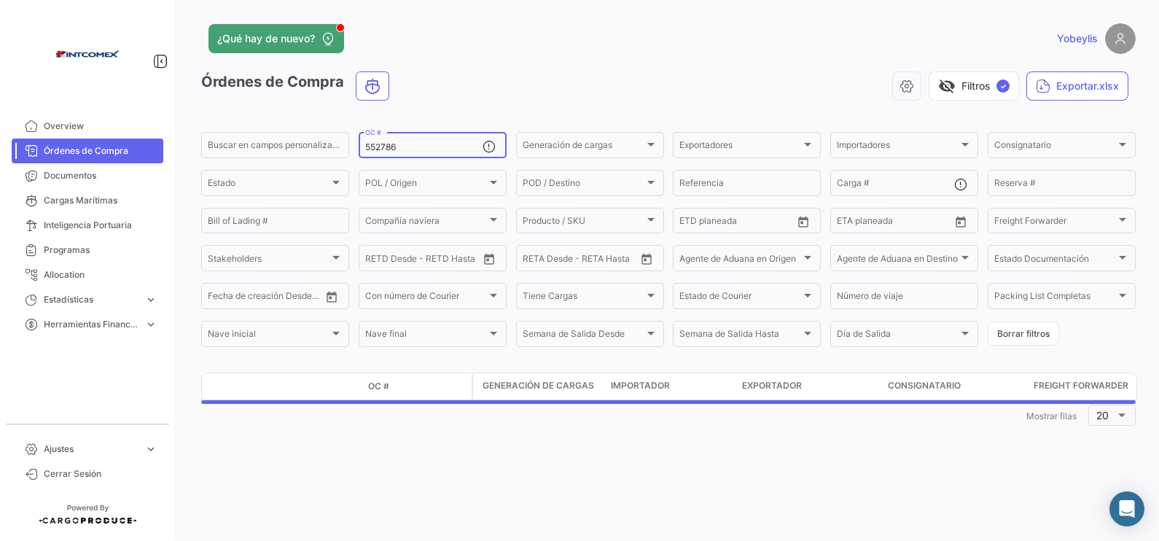
click at [405, 146] on input "552786" at bounding box center [423, 147] width 117 height 10
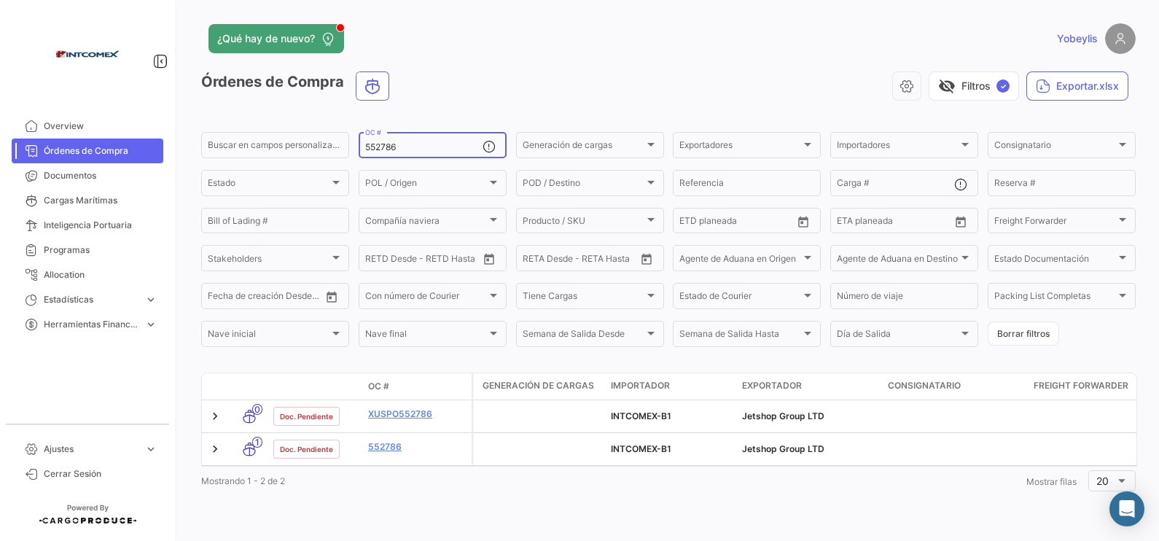
drag, startPoint x: 405, startPoint y: 146, endPoint x: 483, endPoint y: 68, distance: 109.8
click at [310, 125] on app-list-header "Órdenes de Compra visibility_off Filtros ✓ Exportar.xlsx Buscar en [PERSON_NAME…" at bounding box center [668, 210] width 934 height 278
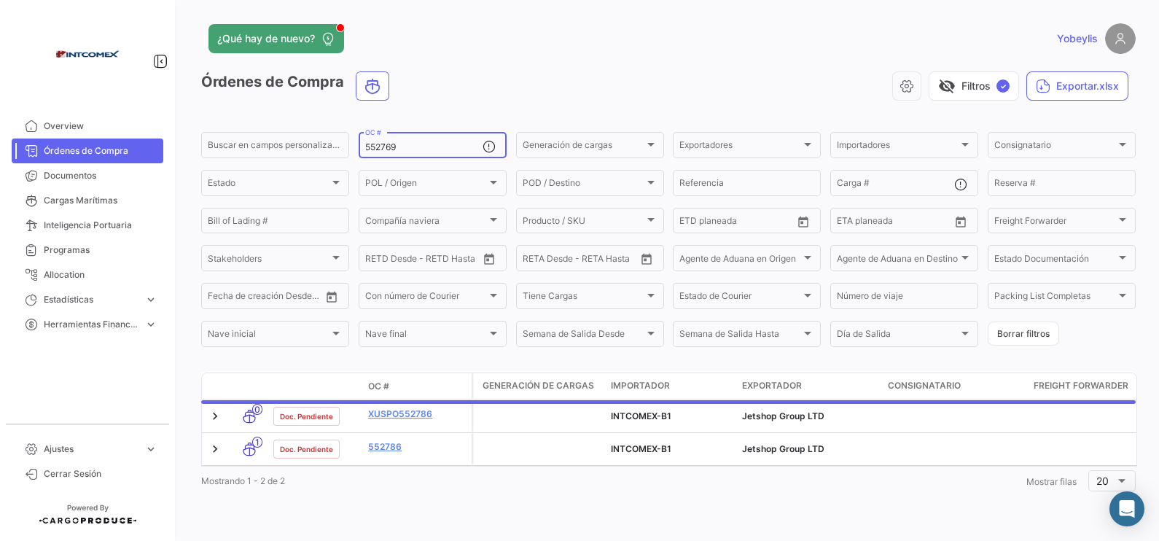
type input "552769"
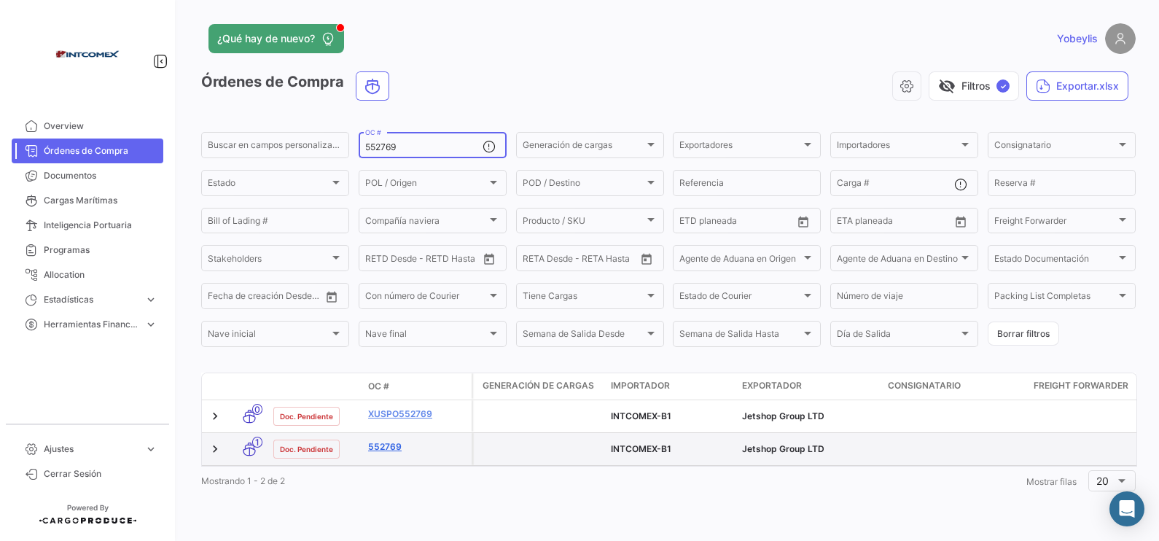
click at [375, 432] on link "552769" at bounding box center [417, 446] width 98 height 13
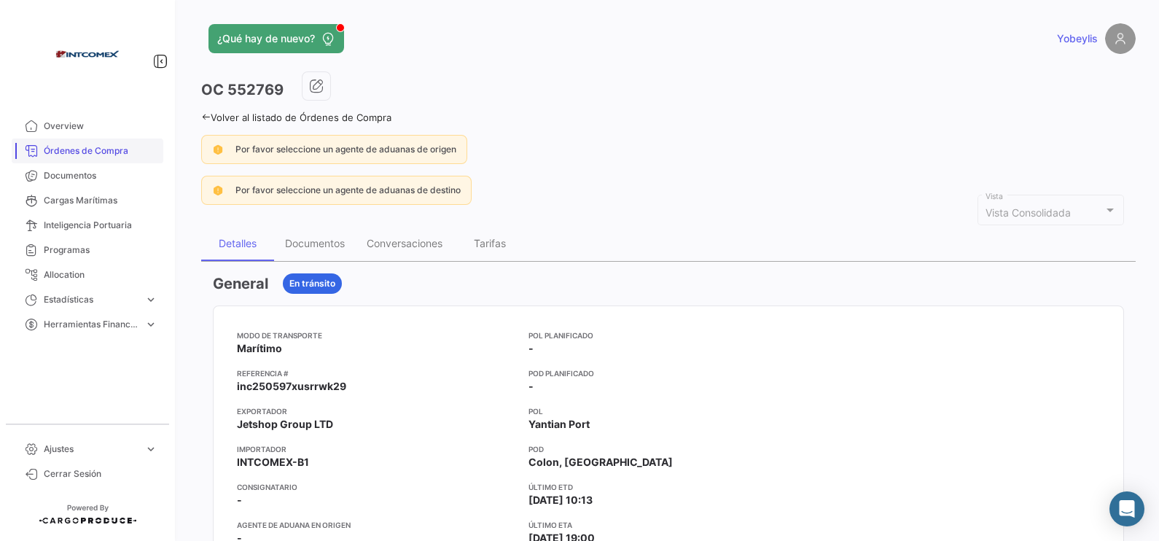
click at [98, 151] on span "Órdenes de Compra" at bounding box center [101, 150] width 114 height 13
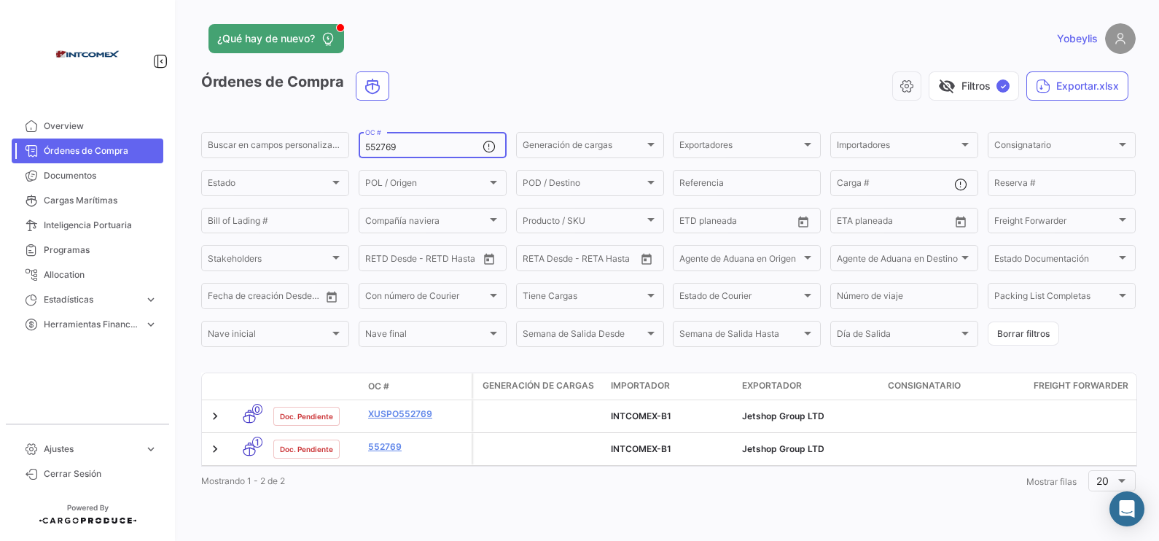
click at [427, 144] on input "552769" at bounding box center [423, 147] width 117 height 10
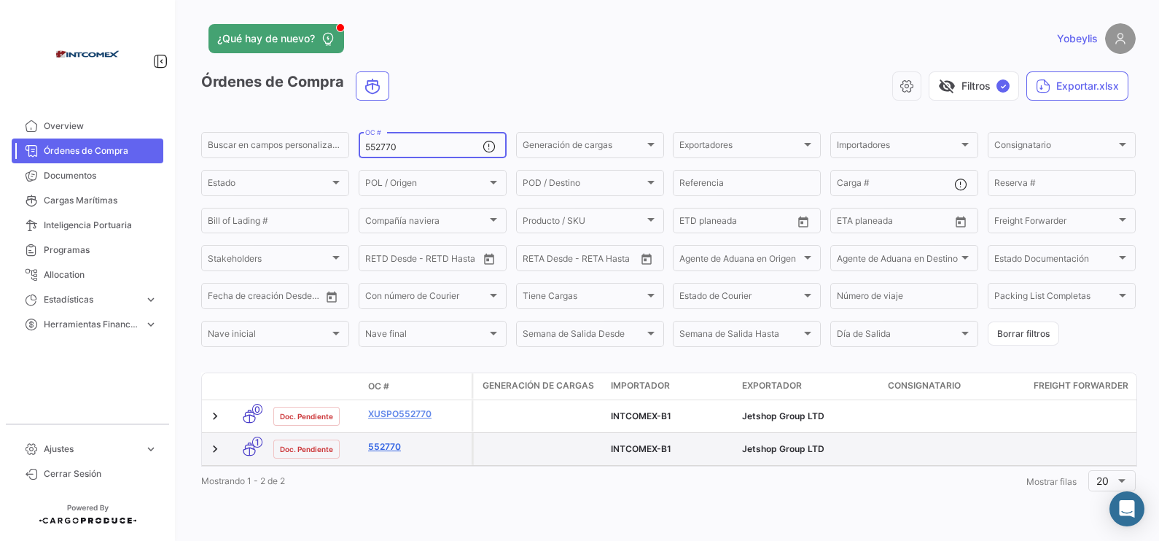
type input "552770"
click at [392, 432] on link "552770" at bounding box center [417, 446] width 98 height 13
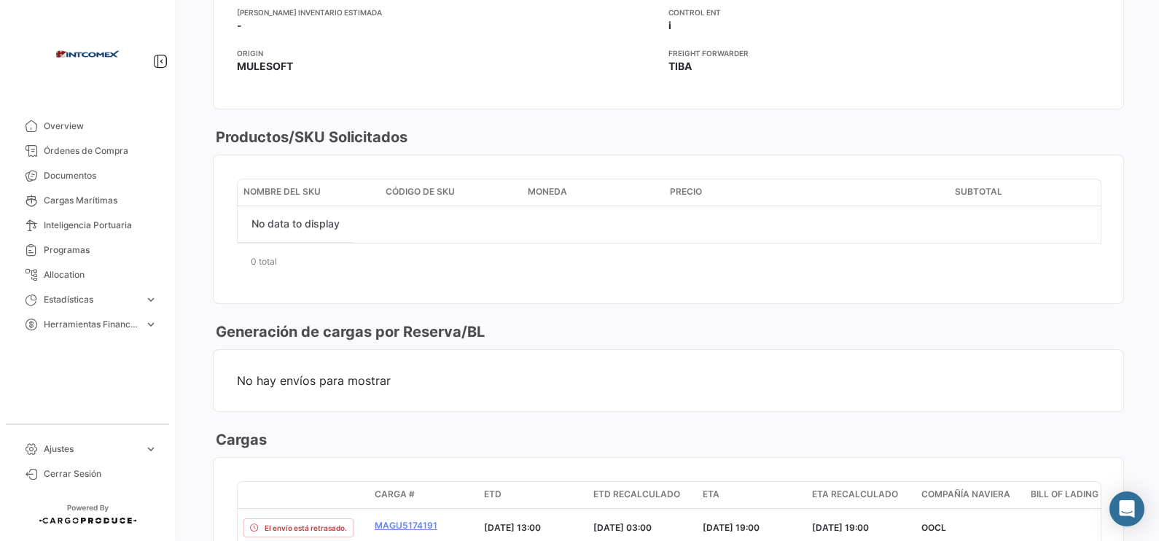
scroll to position [911, 0]
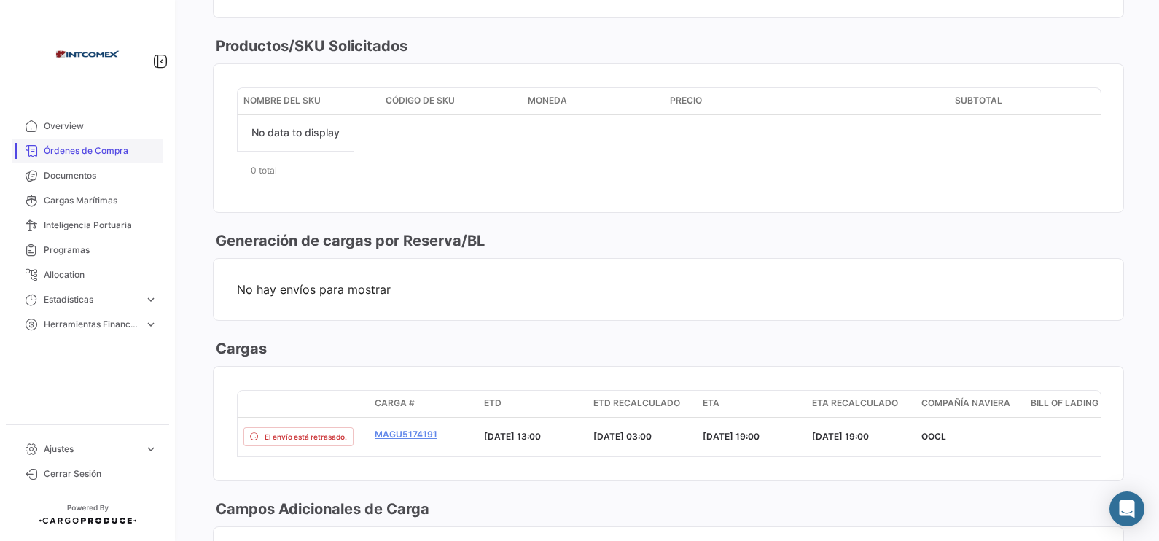
click at [85, 150] on span "Órdenes de Compra" at bounding box center [101, 150] width 114 height 13
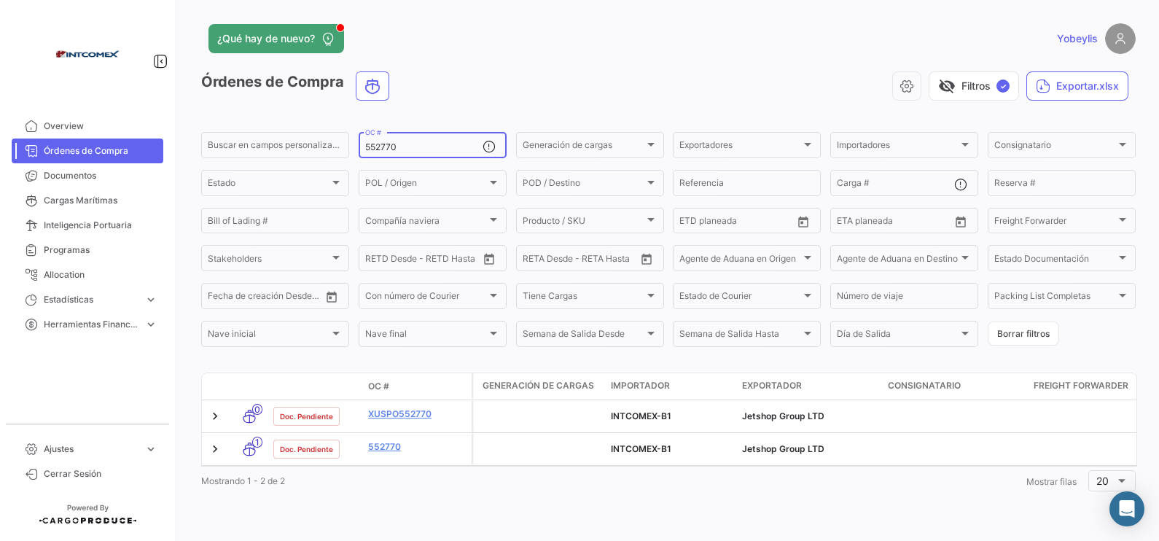
click at [405, 146] on input "552770" at bounding box center [423, 147] width 117 height 10
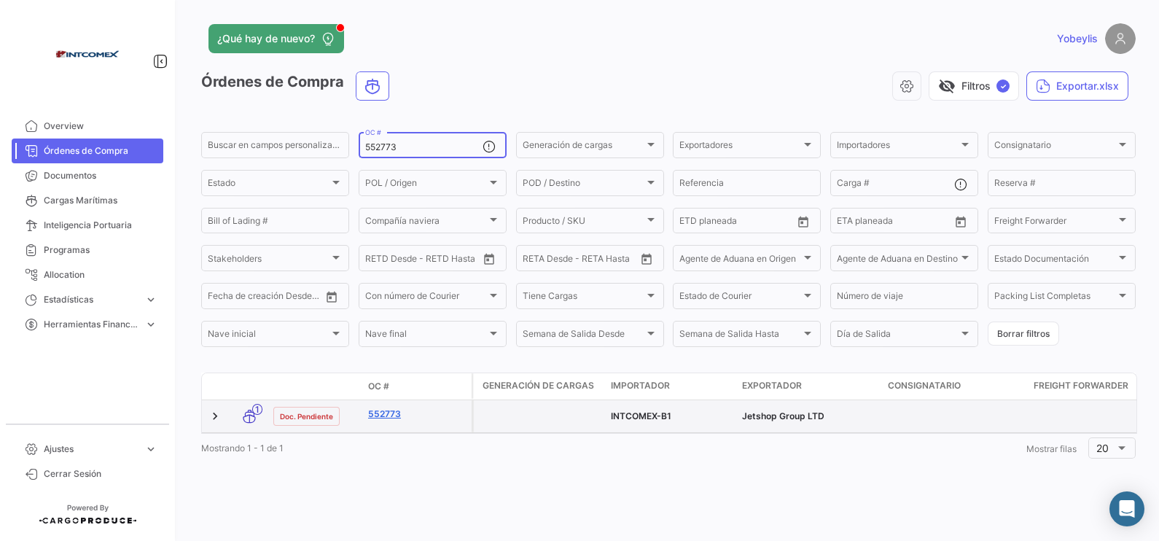
type input "552773"
click at [393, 409] on link "552773" at bounding box center [417, 413] width 98 height 13
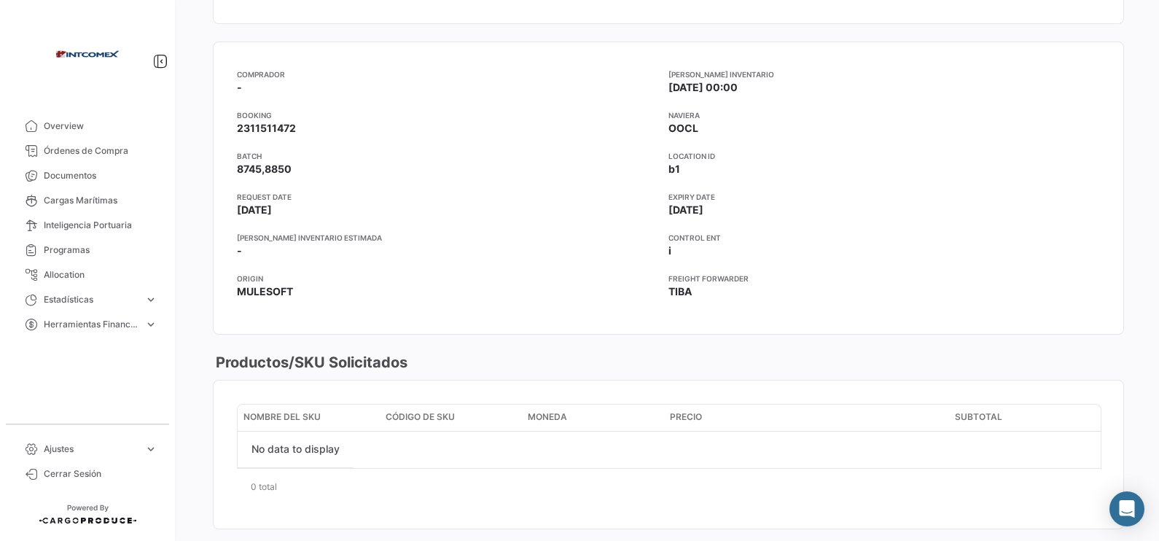
scroll to position [364, 0]
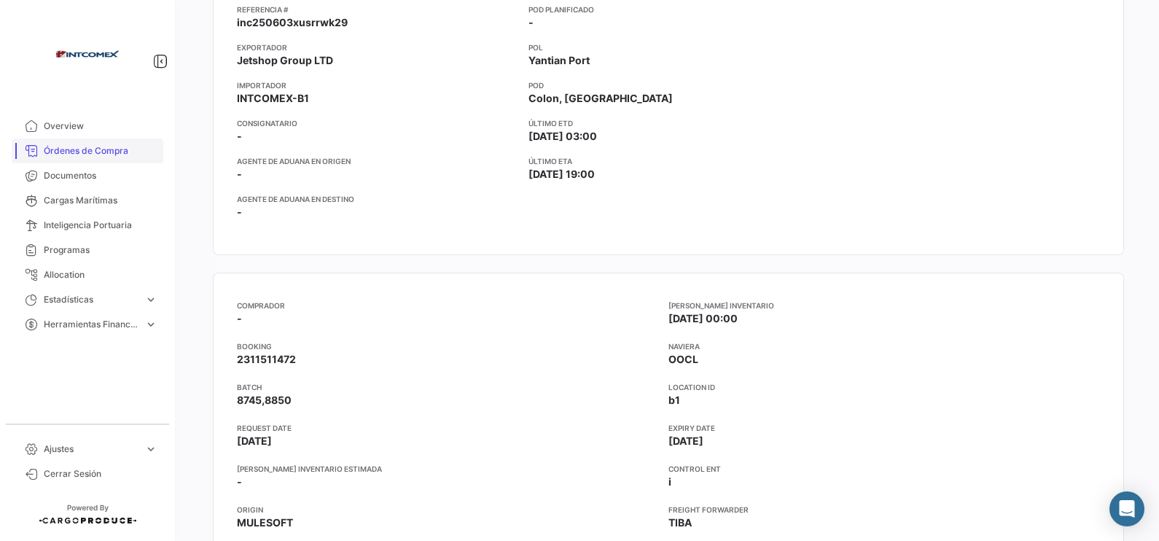
click at [108, 146] on span "Órdenes de Compra" at bounding box center [101, 150] width 114 height 13
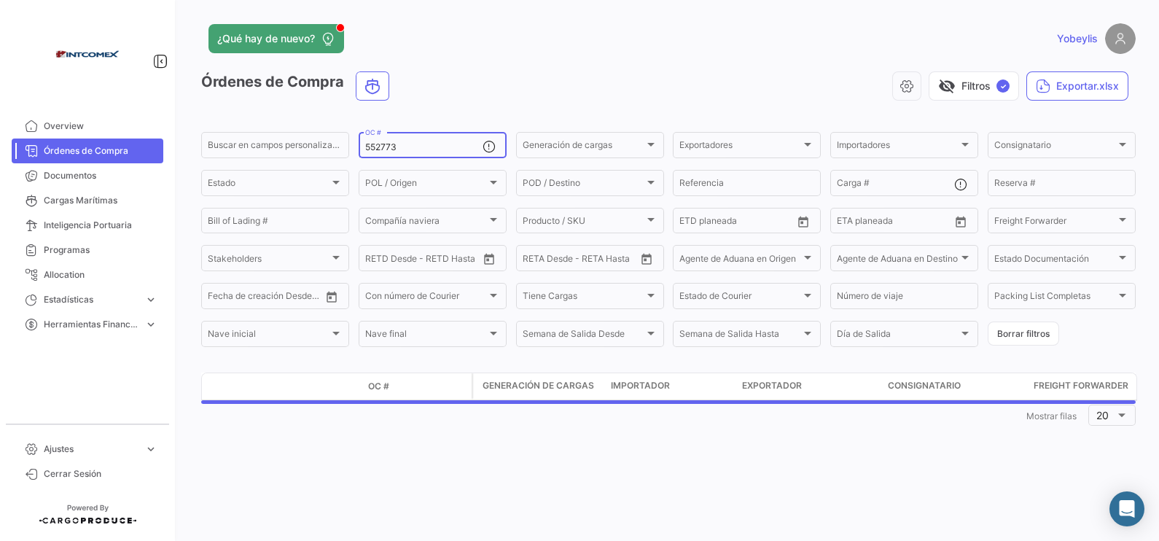
click at [408, 147] on input "552773" at bounding box center [423, 147] width 117 height 10
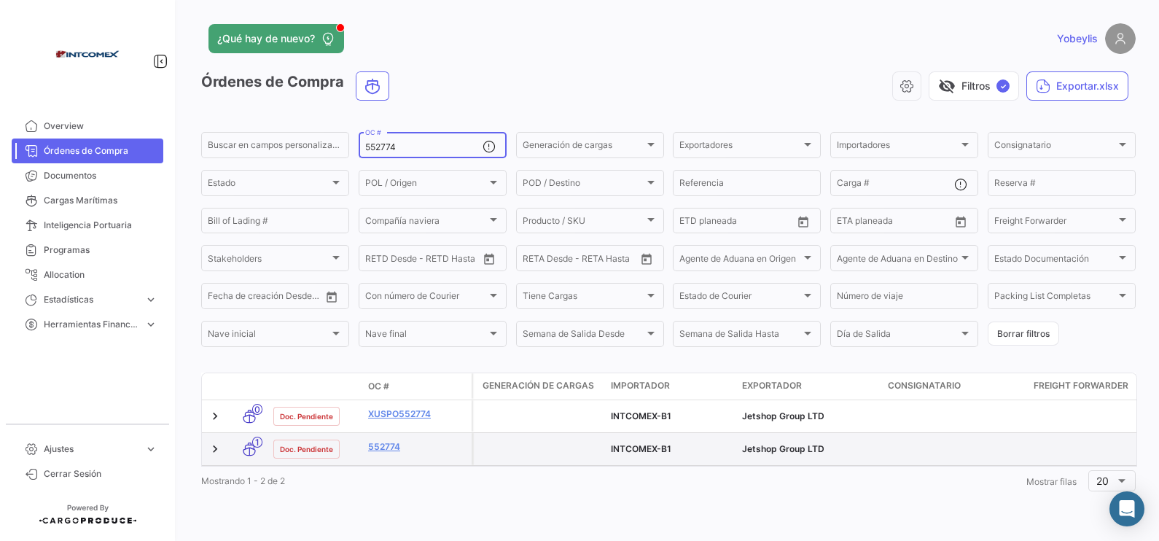
type input "552774"
click at [388, 432] on div "552774" at bounding box center [417, 448] width 98 height 17
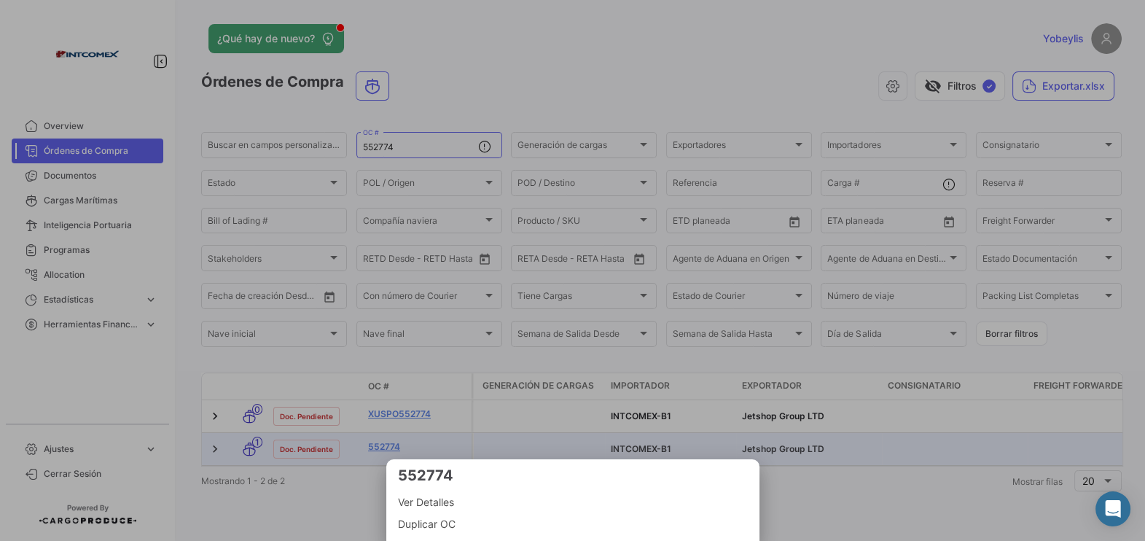
click at [391, 432] on div at bounding box center [572, 270] width 1145 height 541
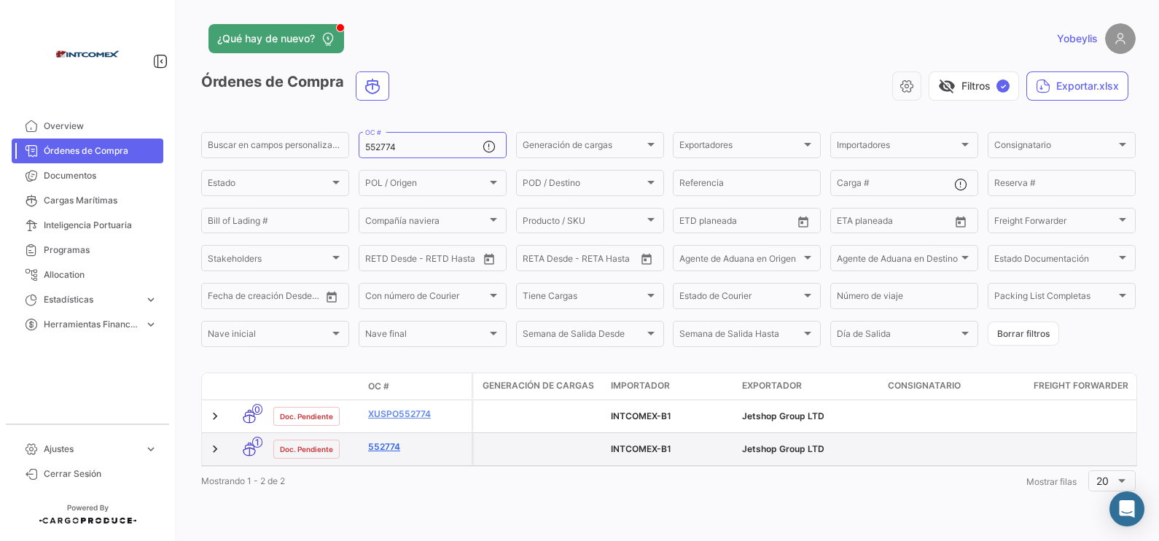
click at [390, 432] on link "552774" at bounding box center [417, 446] width 98 height 13
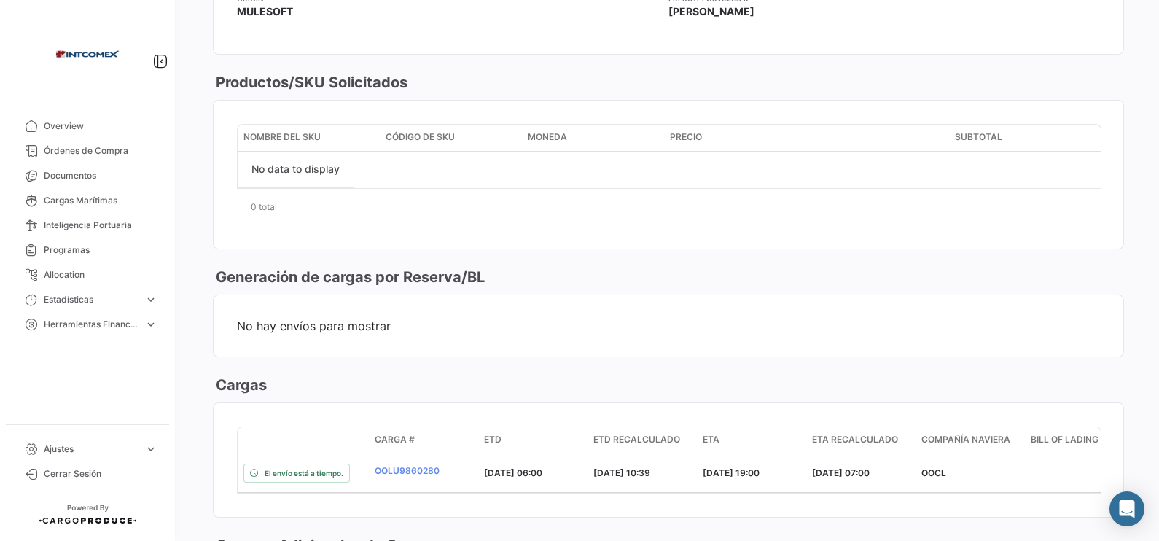
scroll to position [911, 0]
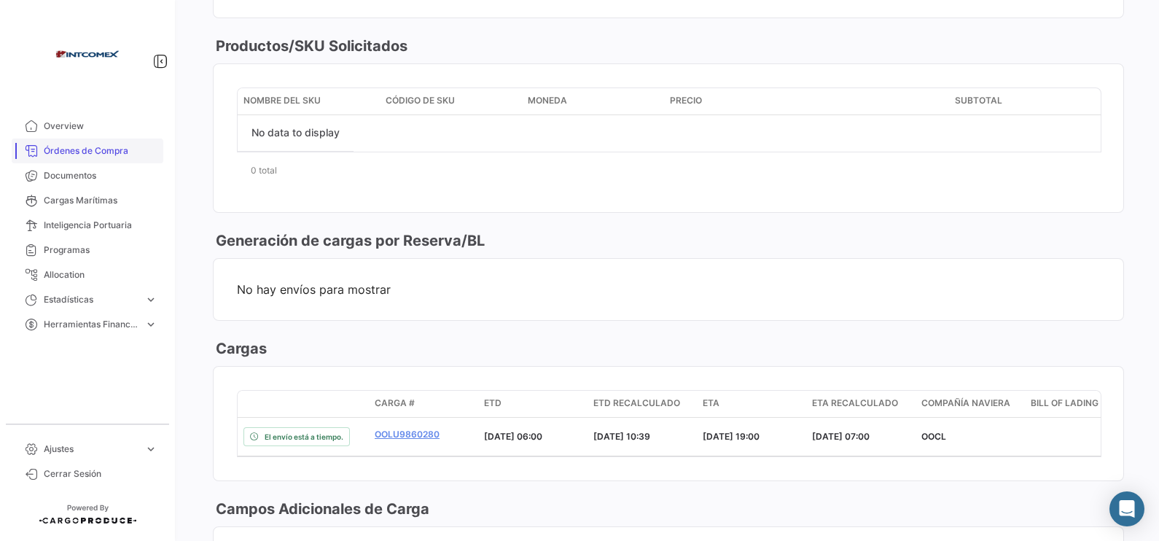
drag, startPoint x: 115, startPoint y: 149, endPoint x: 360, endPoint y: 51, distance: 263.7
click at [115, 149] on span "Órdenes de Compra" at bounding box center [101, 150] width 114 height 13
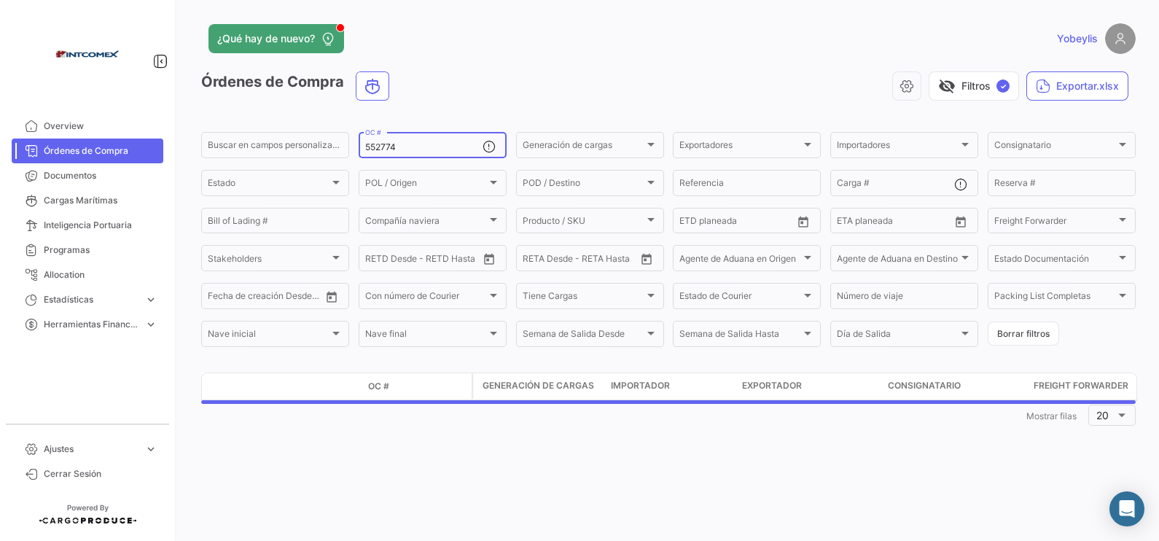
click at [413, 144] on input "552774" at bounding box center [423, 147] width 117 height 10
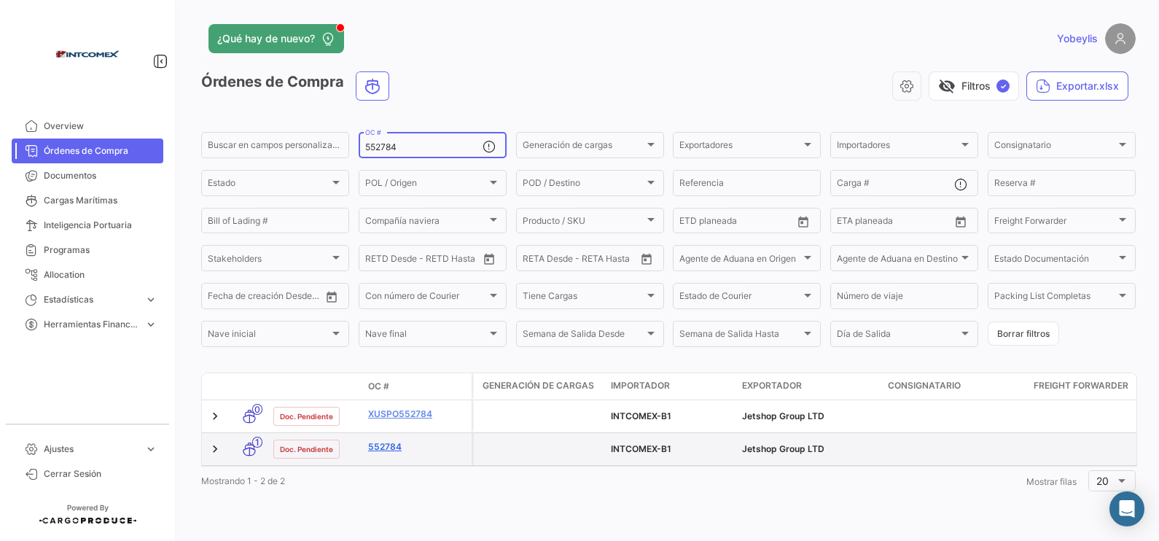
type input "552784"
click at [388, 432] on link "552784" at bounding box center [417, 446] width 98 height 13
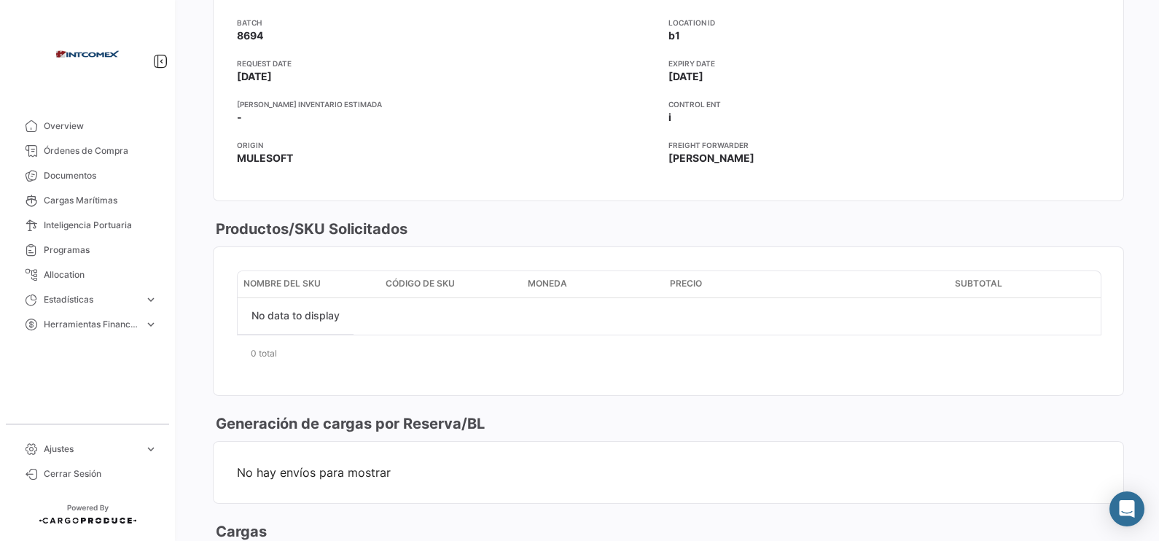
scroll to position [911, 0]
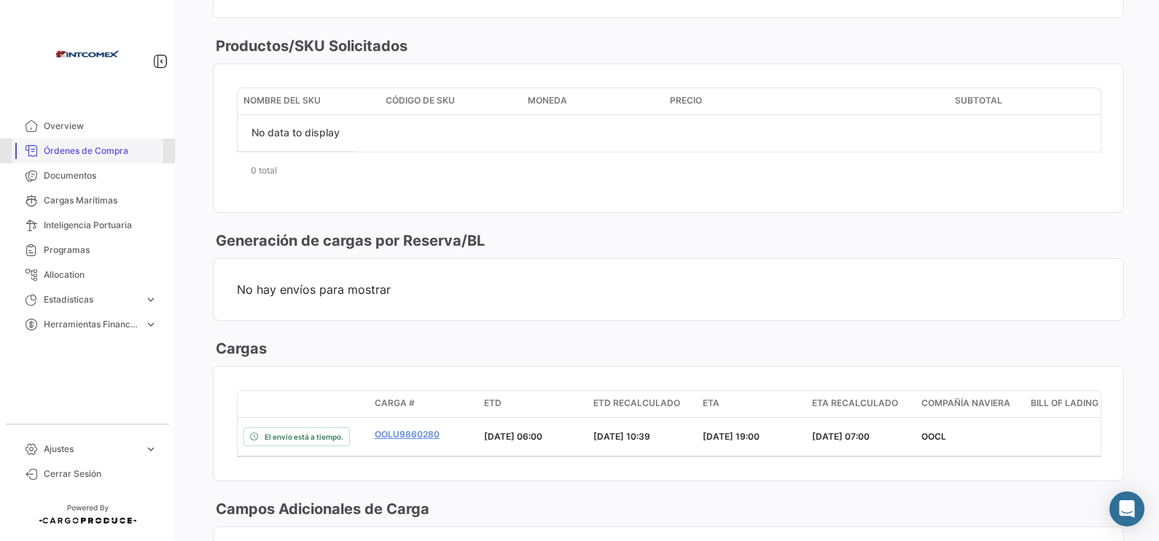
click at [87, 142] on link "Órdenes de Compra" at bounding box center [88, 150] width 152 height 25
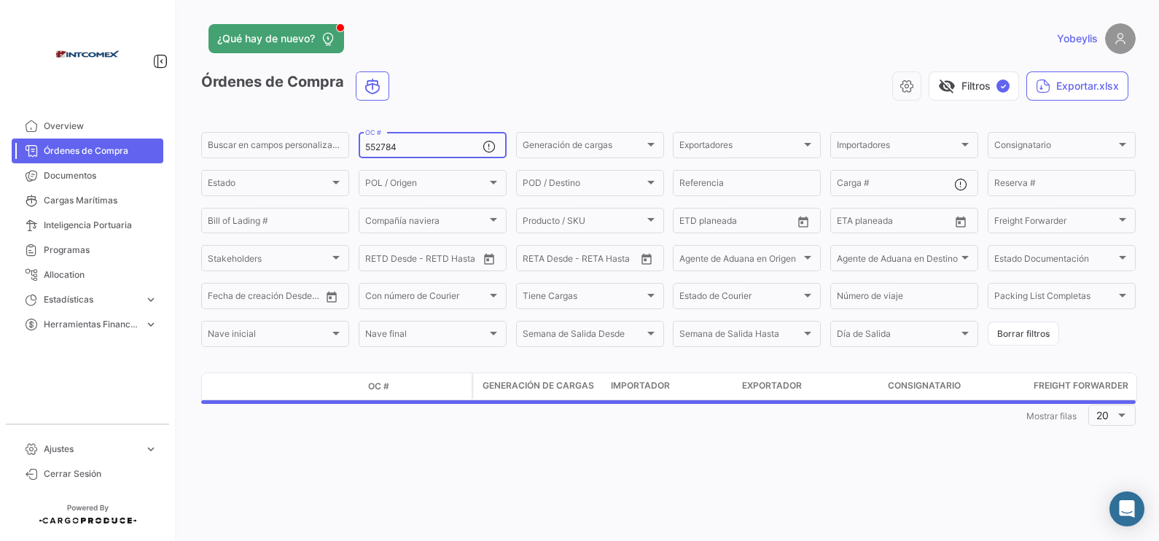
click at [413, 144] on input "552784" at bounding box center [423, 147] width 117 height 10
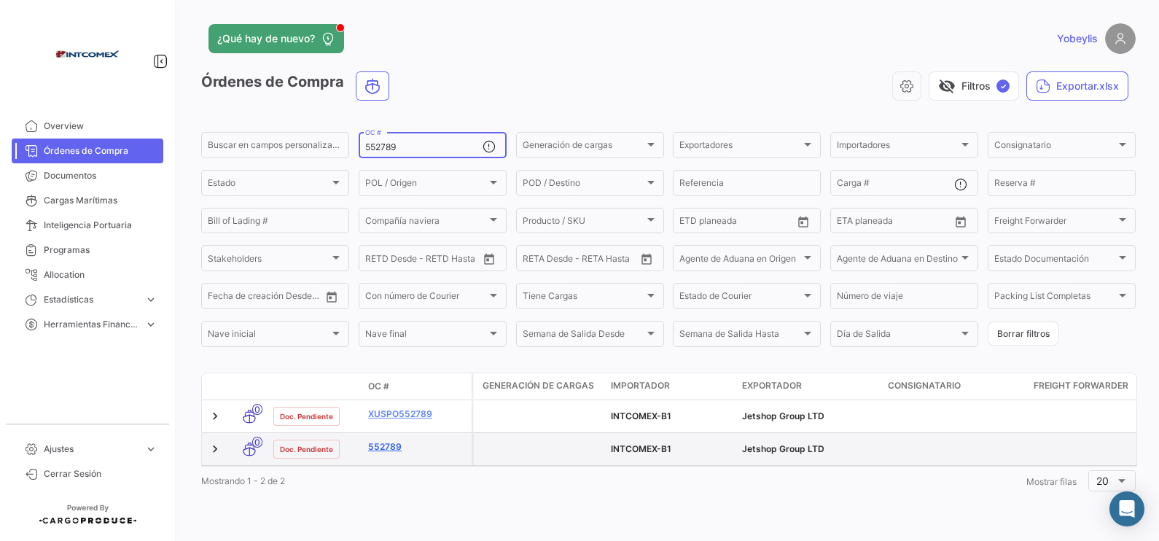
type input "552789"
click at [386, 432] on link "552789" at bounding box center [417, 446] width 98 height 13
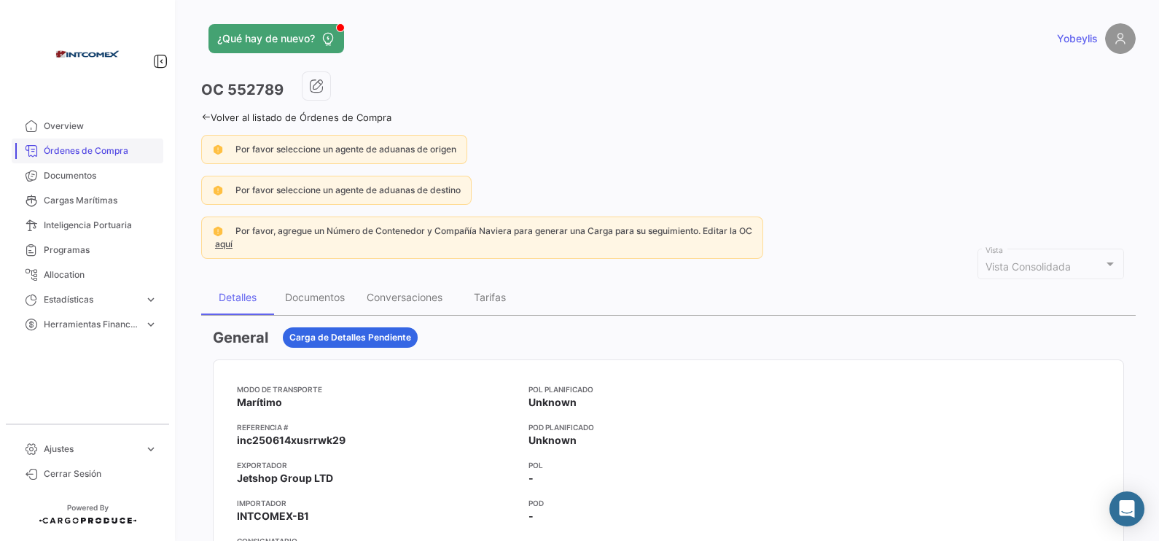
click at [95, 151] on span "Órdenes de Compra" at bounding box center [101, 150] width 114 height 13
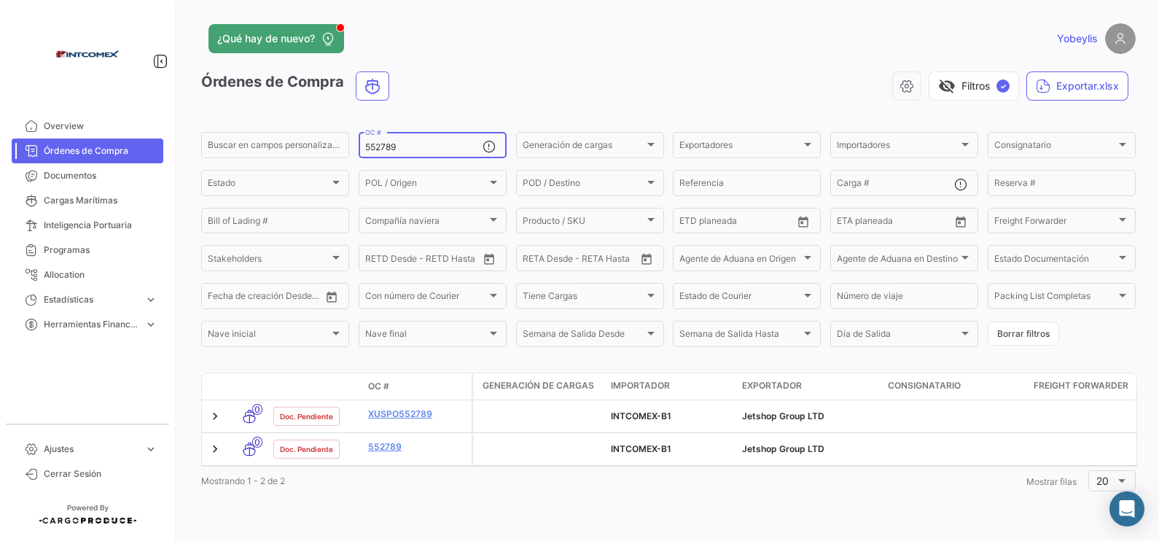
click at [422, 141] on div "552789 OC #" at bounding box center [423, 144] width 117 height 28
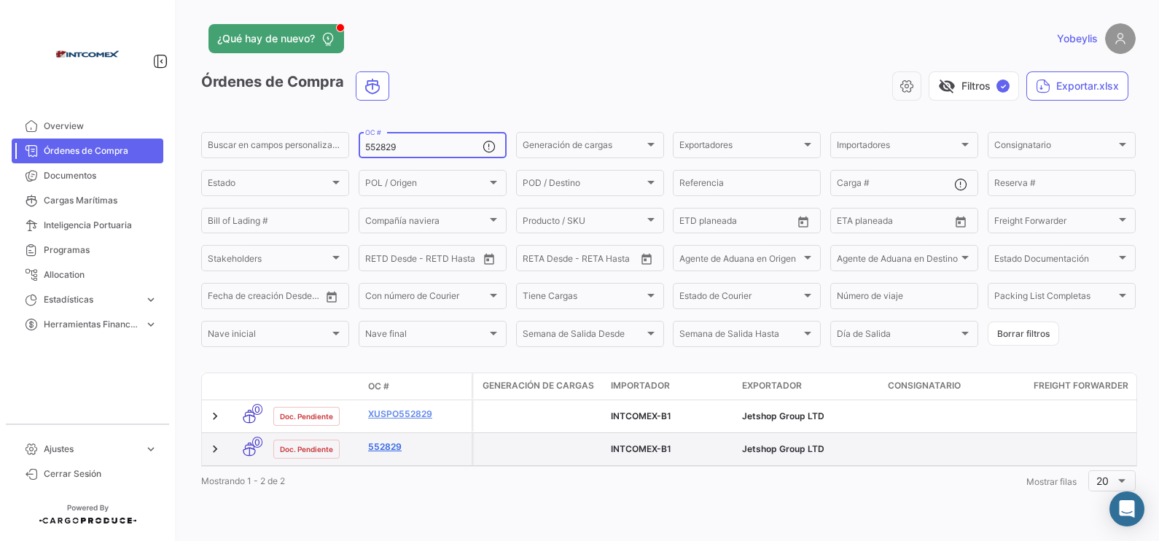
type input "552829"
click at [387, 432] on link "552829" at bounding box center [417, 446] width 98 height 13
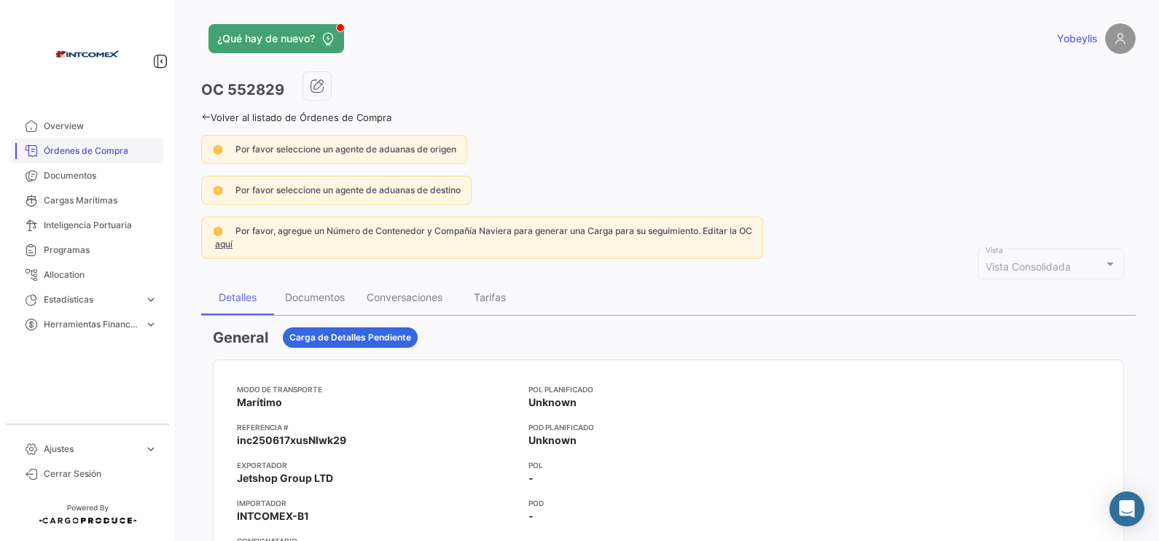
click at [87, 153] on span "Órdenes de Compra" at bounding box center [101, 150] width 114 height 13
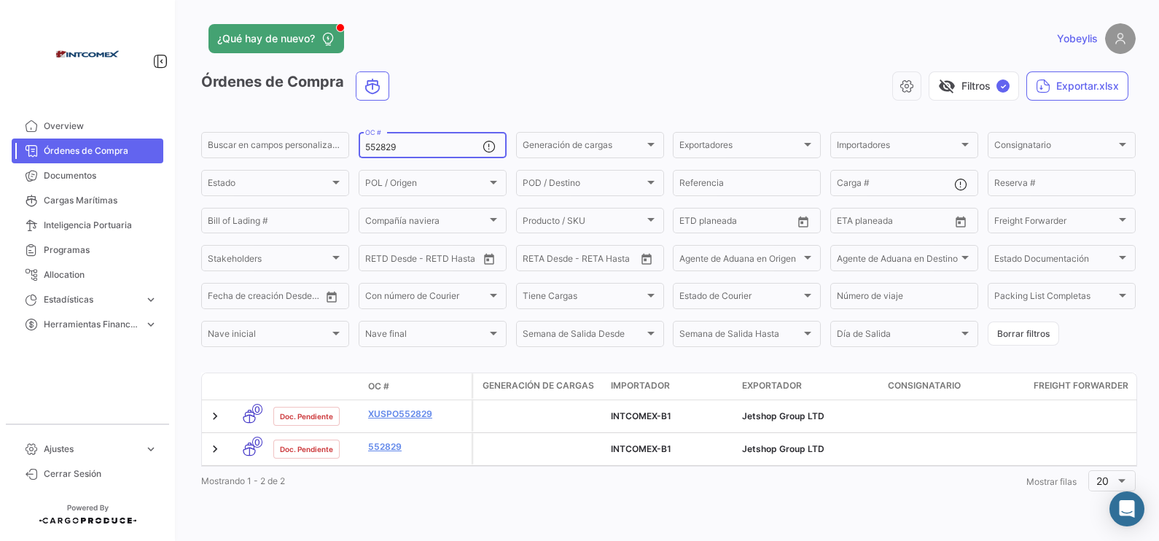
click at [417, 142] on input "552829" at bounding box center [423, 147] width 117 height 10
drag, startPoint x: 417, startPoint y: 142, endPoint x: 332, endPoint y: 130, distance: 86.2
click at [0, 0] on div "Buscar en [PERSON_NAME] personalizados... 552829 OC # Generación [PERSON_NAME] …" at bounding box center [0, 0] width 0 height 0
paste input "31"
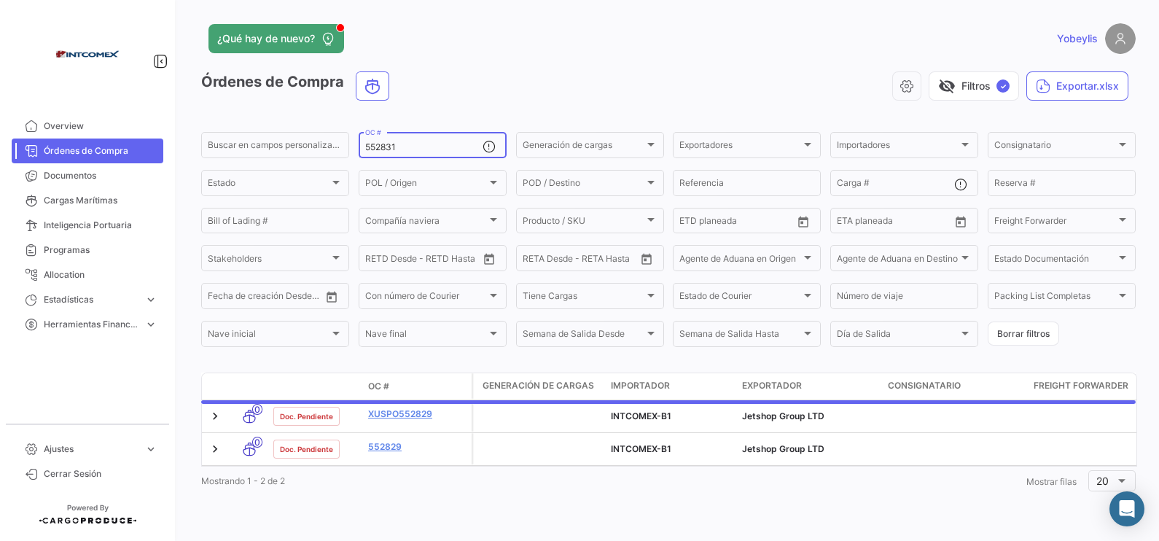
type input "552831"
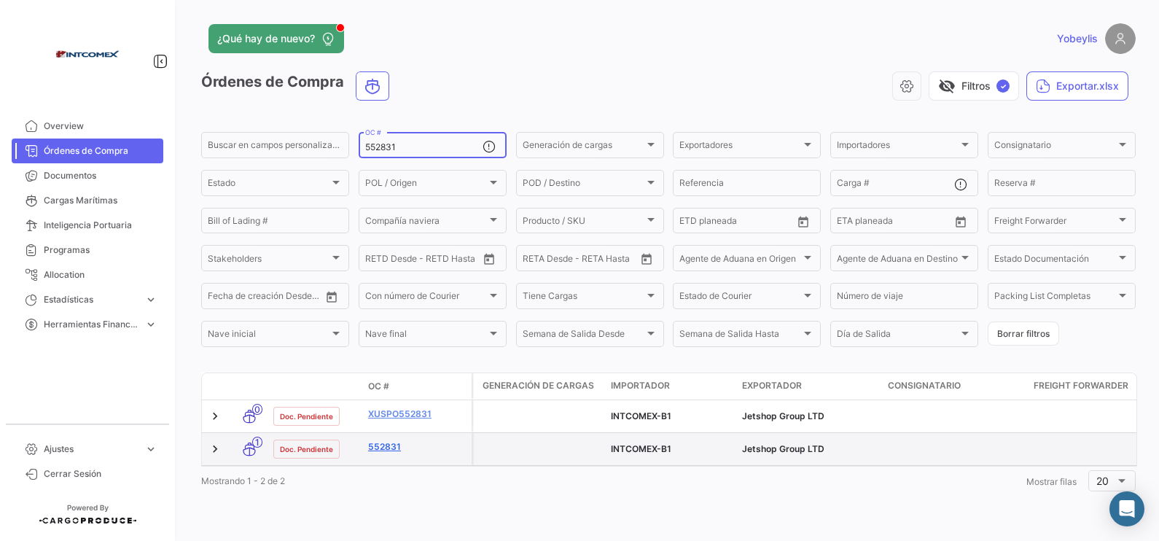
click at [388, 432] on link "552831" at bounding box center [417, 446] width 98 height 13
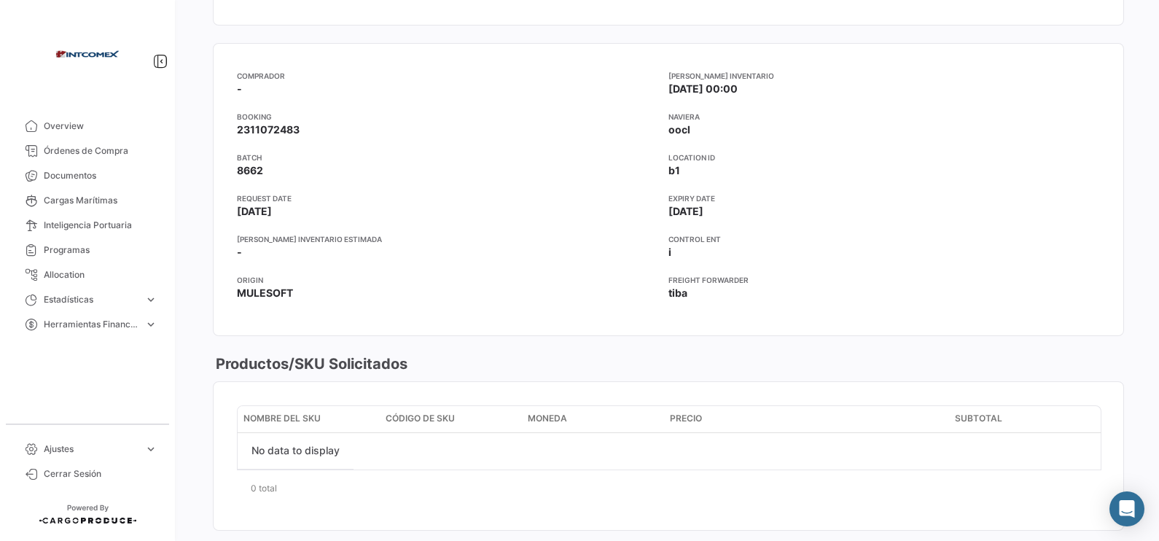
scroll to position [364, 0]
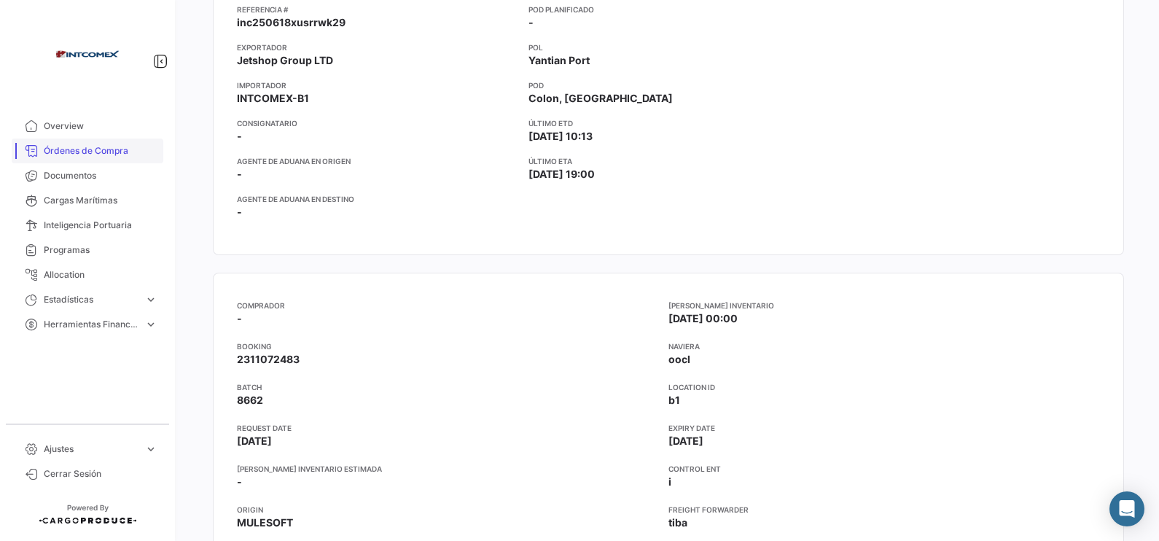
click at [138, 138] on link "Órdenes de Compra" at bounding box center [88, 150] width 152 height 25
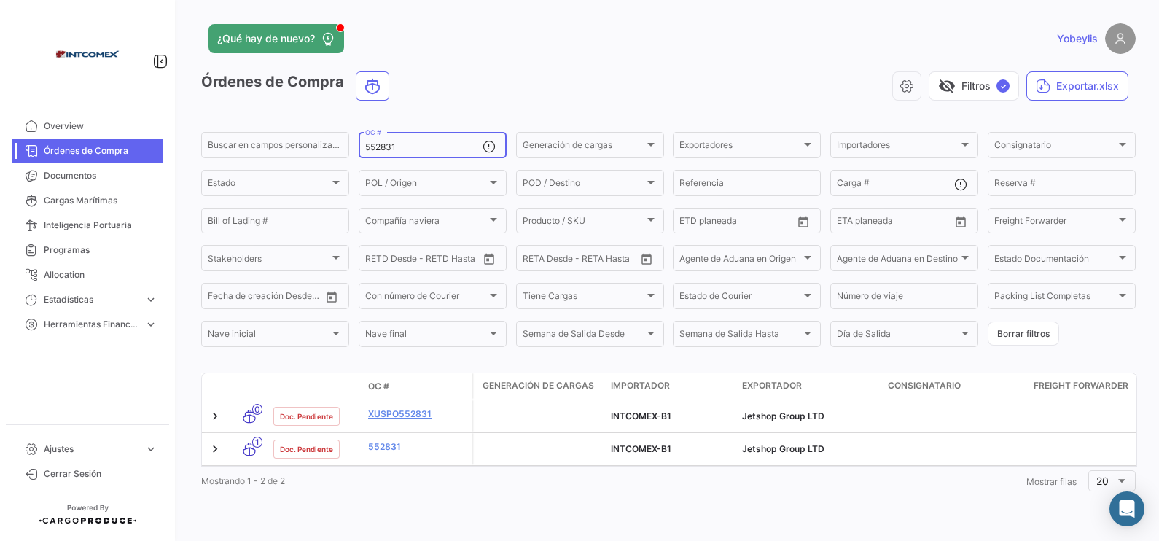
click at [419, 149] on input "552831" at bounding box center [423, 147] width 117 height 10
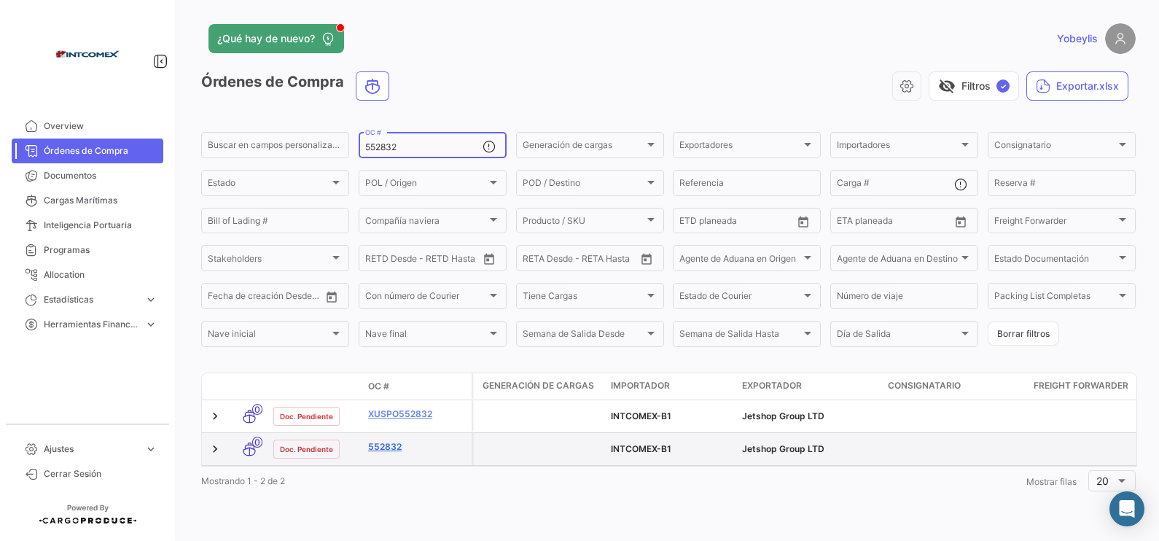
type input "552832"
click at [387, 432] on link "552832" at bounding box center [417, 446] width 98 height 13
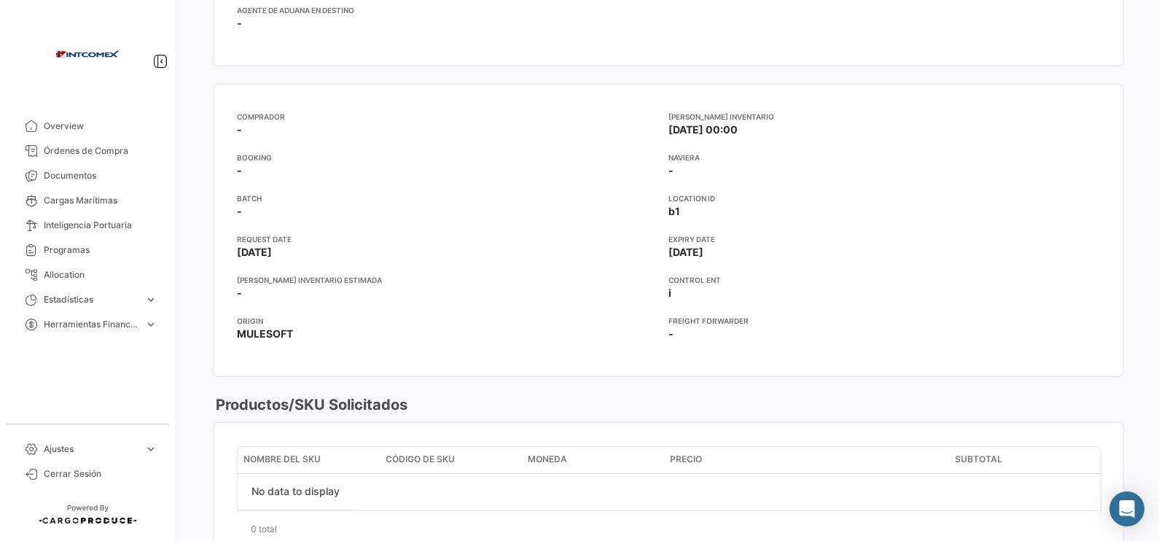
scroll to position [391, 0]
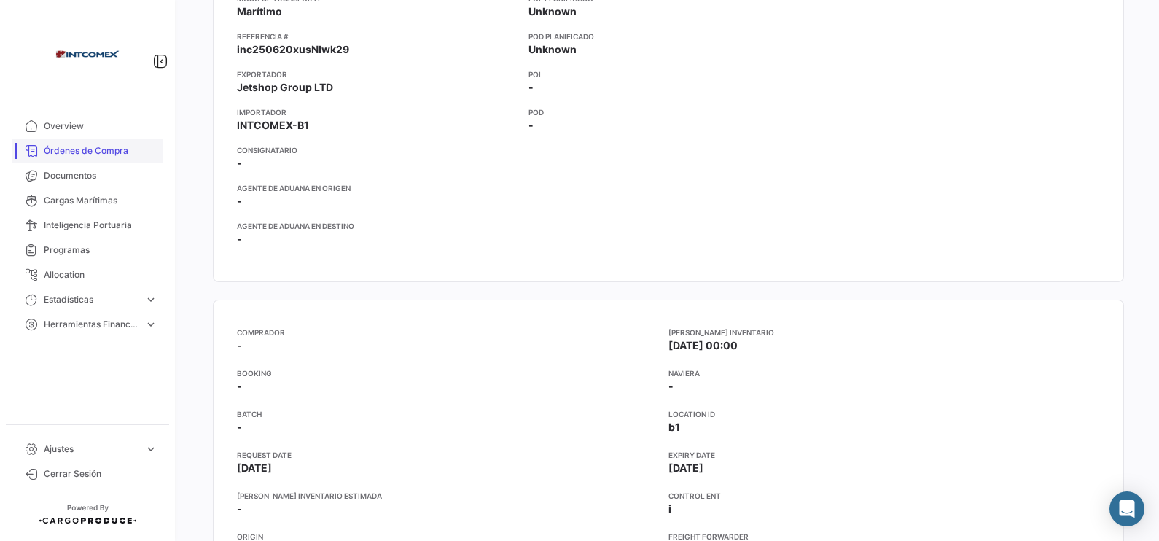
click at [127, 147] on span "Órdenes de Compra" at bounding box center [101, 150] width 114 height 13
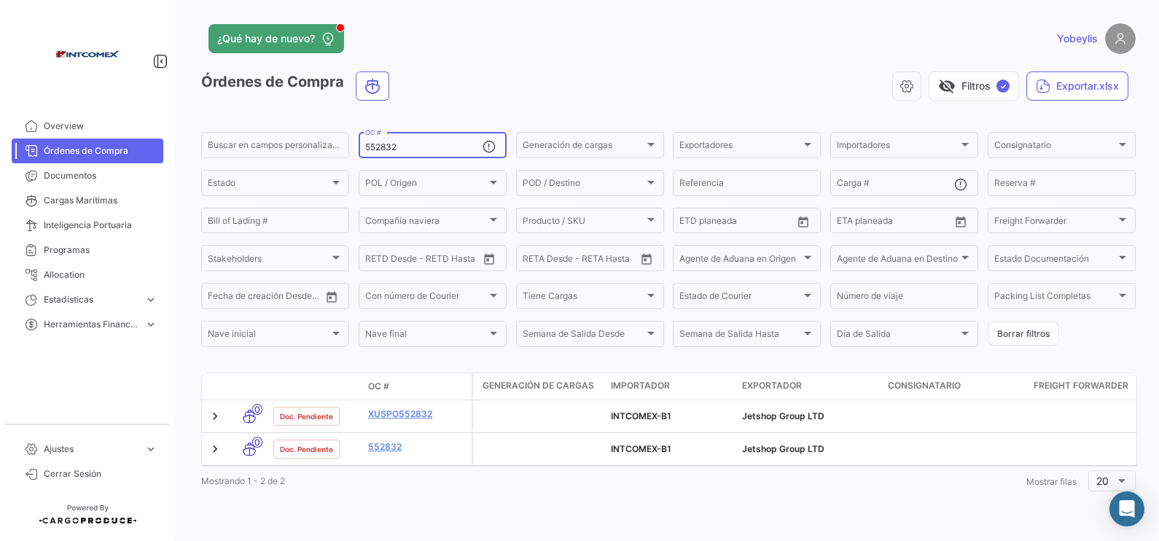
click at [429, 149] on input "552832" at bounding box center [423, 147] width 117 height 10
drag, startPoint x: 428, startPoint y: 151, endPoint x: 302, endPoint y: 126, distance: 127.8
click at [302, 126] on app-list-header "Órdenes de Compra visibility_off Filtros ✓ Exportar.xlsx Buscar en [PERSON_NAME…" at bounding box center [668, 210] width 934 height 278
paste input "957"
type input "552957"
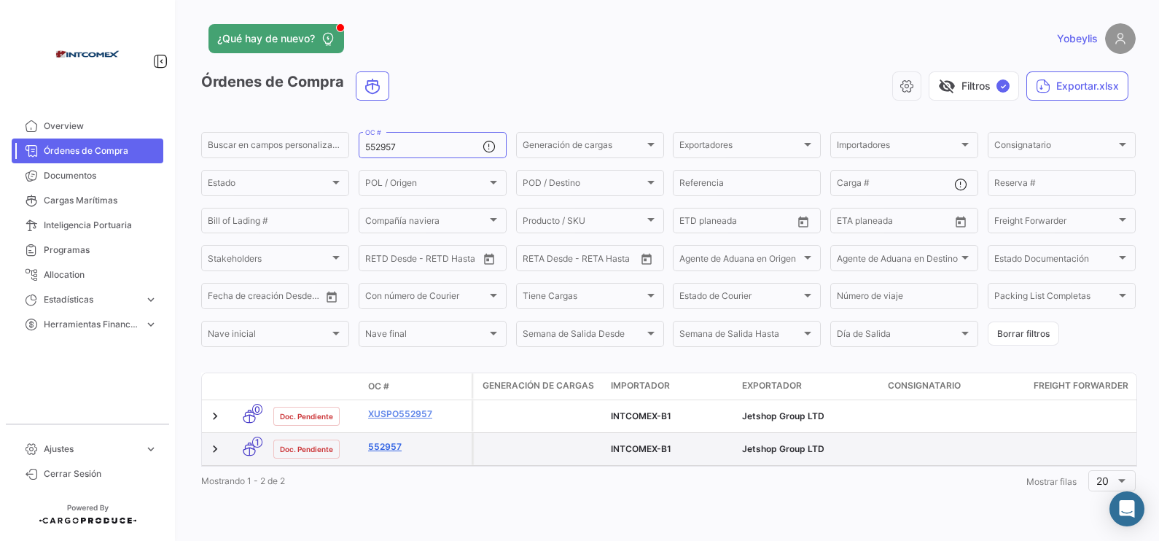
click at [394, 432] on link "552957" at bounding box center [417, 446] width 98 height 13
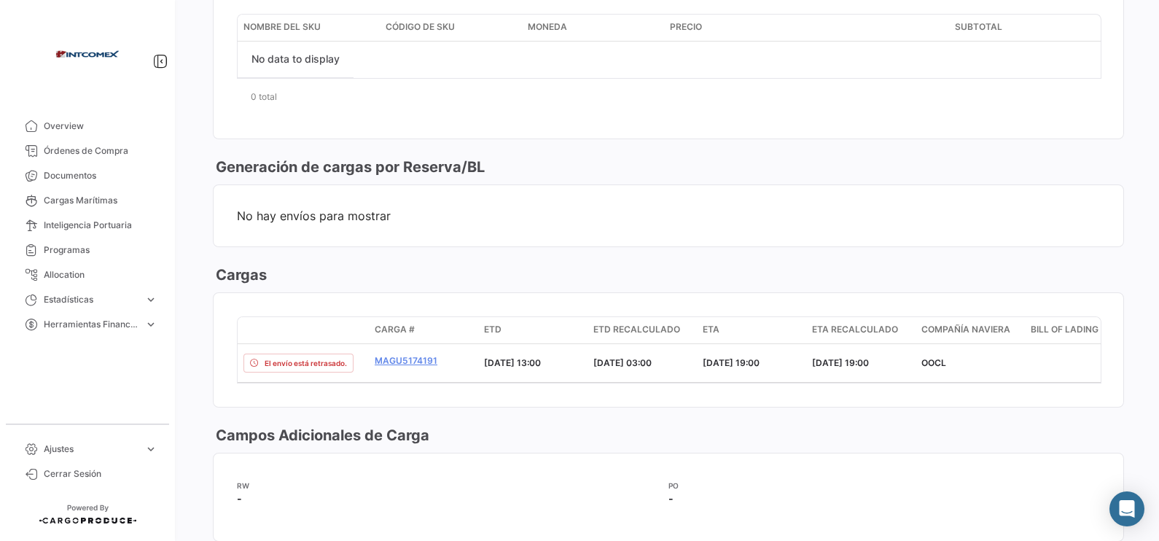
scroll to position [1002, 0]
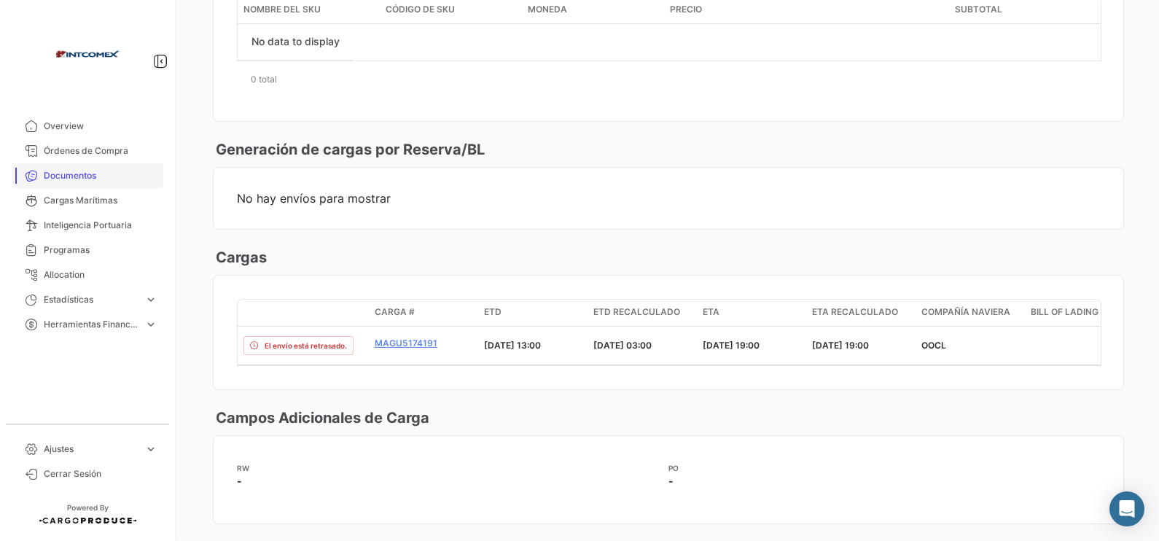
click at [122, 162] on link "Órdenes de Compra" at bounding box center [88, 150] width 152 height 25
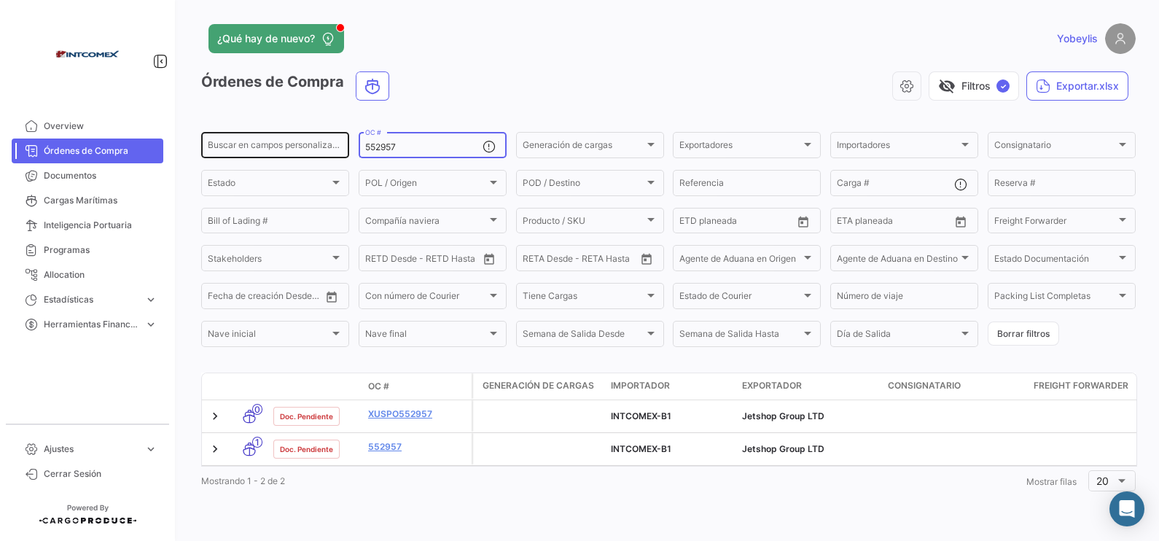
drag, startPoint x: 402, startPoint y: 149, endPoint x: 313, endPoint y: 138, distance: 89.7
click at [0, 0] on div "Buscar en [PERSON_NAME] personalizados... 552957 OC # Generación [PERSON_NAME] …" at bounding box center [0, 0] width 0 height 0
paste input "3013"
type input "553013"
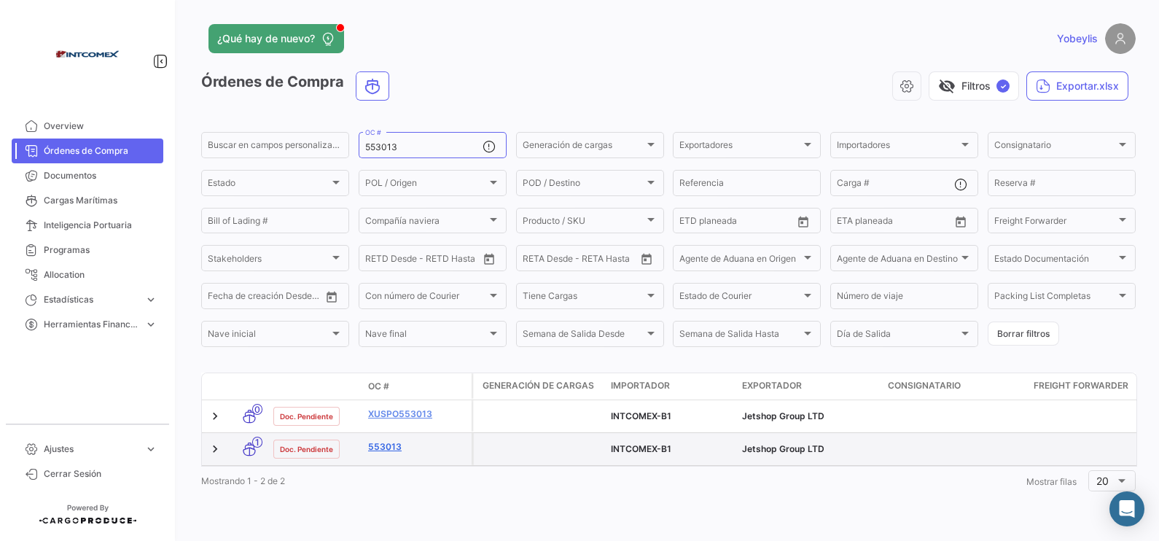
click at [385, 432] on link "553013" at bounding box center [417, 446] width 98 height 13
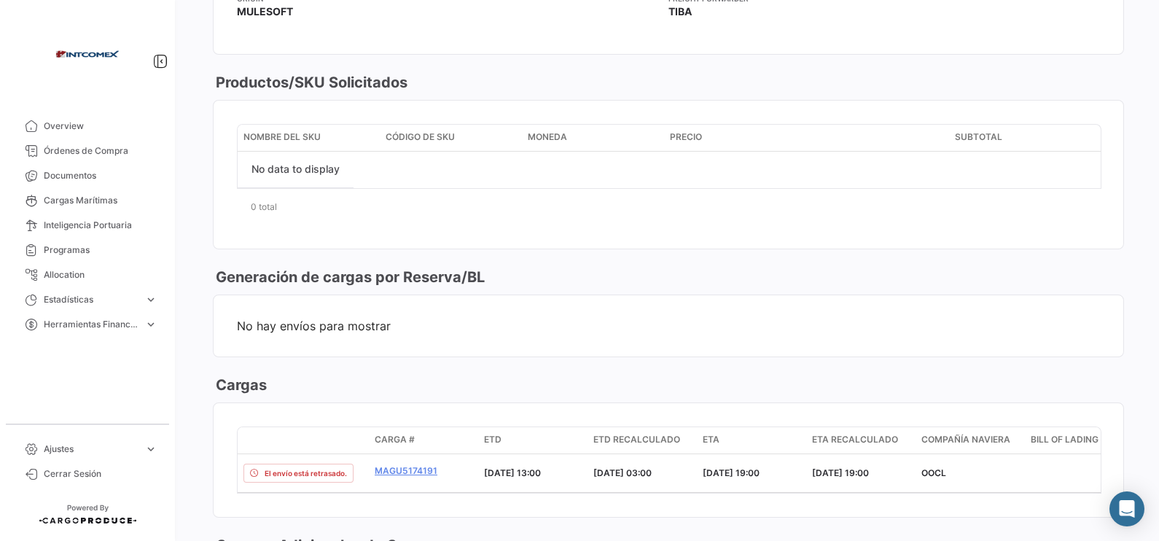
scroll to position [1002, 0]
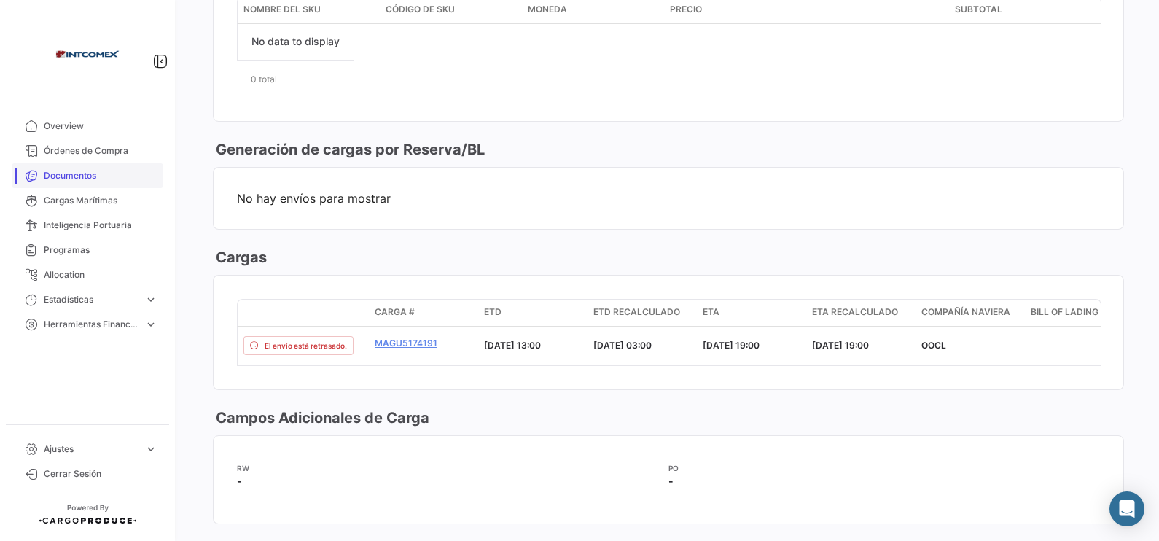
click at [90, 163] on link "Documentos" at bounding box center [88, 175] width 152 height 25
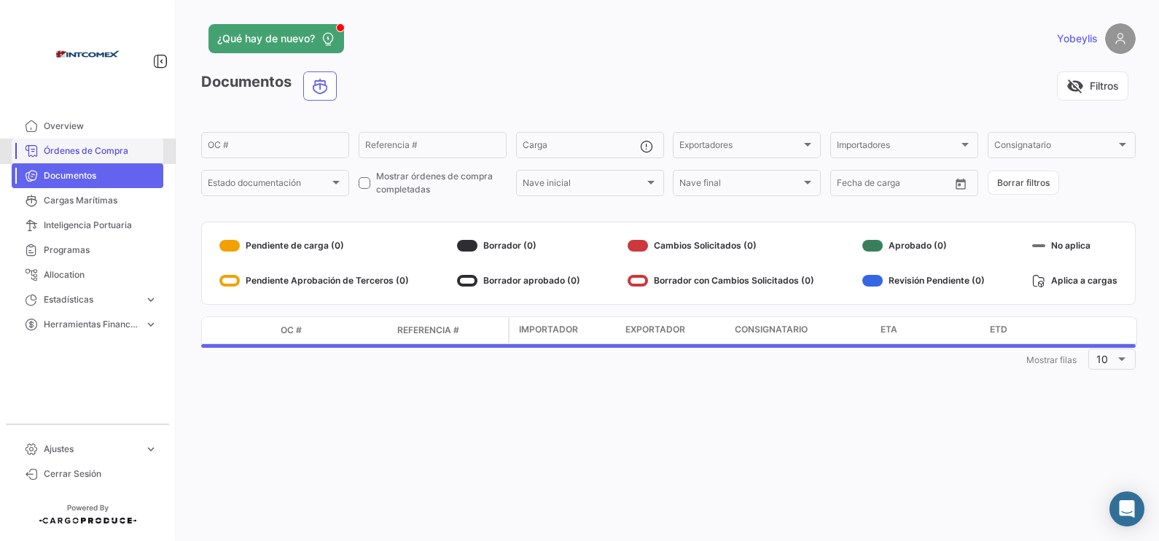
click at [93, 153] on span "Órdenes de Compra" at bounding box center [101, 150] width 114 height 13
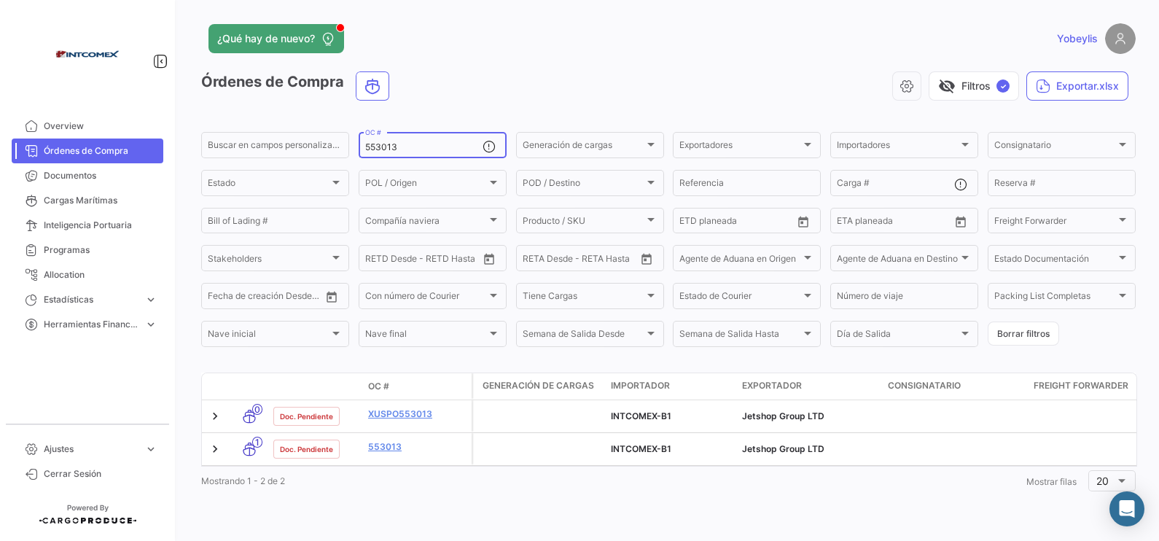
drag, startPoint x: 404, startPoint y: 149, endPoint x: 294, endPoint y: 123, distance: 112.3
click at [296, 124] on app-list-header "Órdenes de Compra visibility_off Filtros ✓ Exportar.xlsx Buscar en [PERSON_NAME…" at bounding box center [668, 210] width 934 height 278
paste input "200"
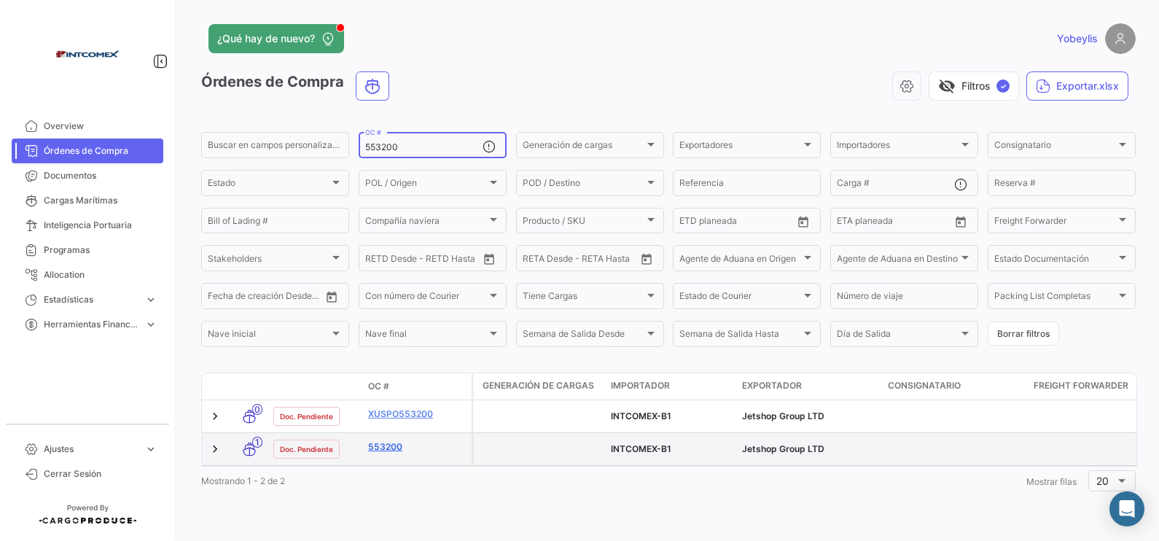
type input "553200"
click at [394, 432] on link "553200" at bounding box center [417, 446] width 98 height 13
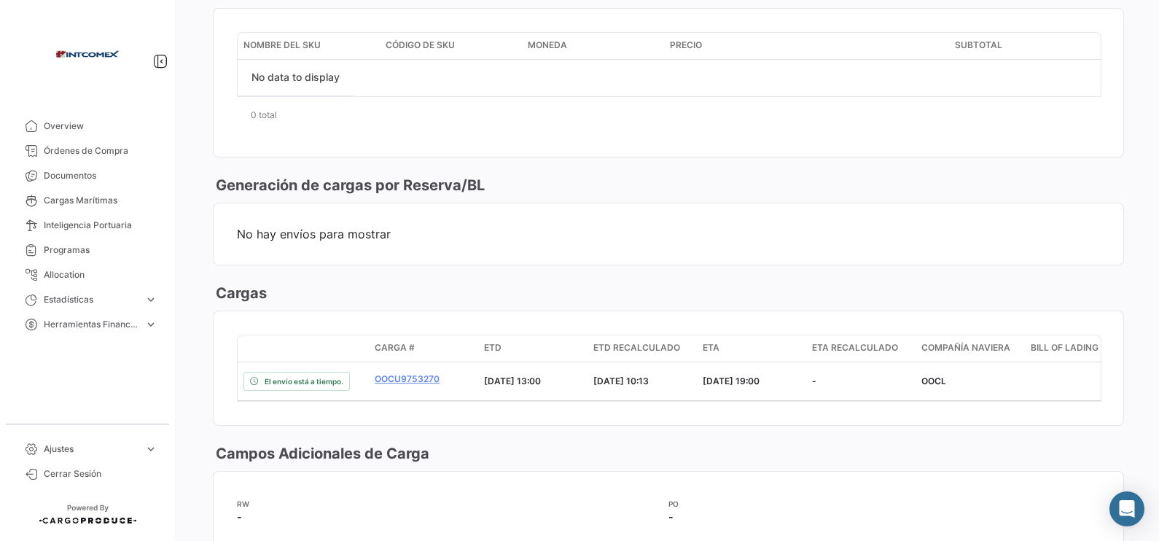
scroll to position [1093, 0]
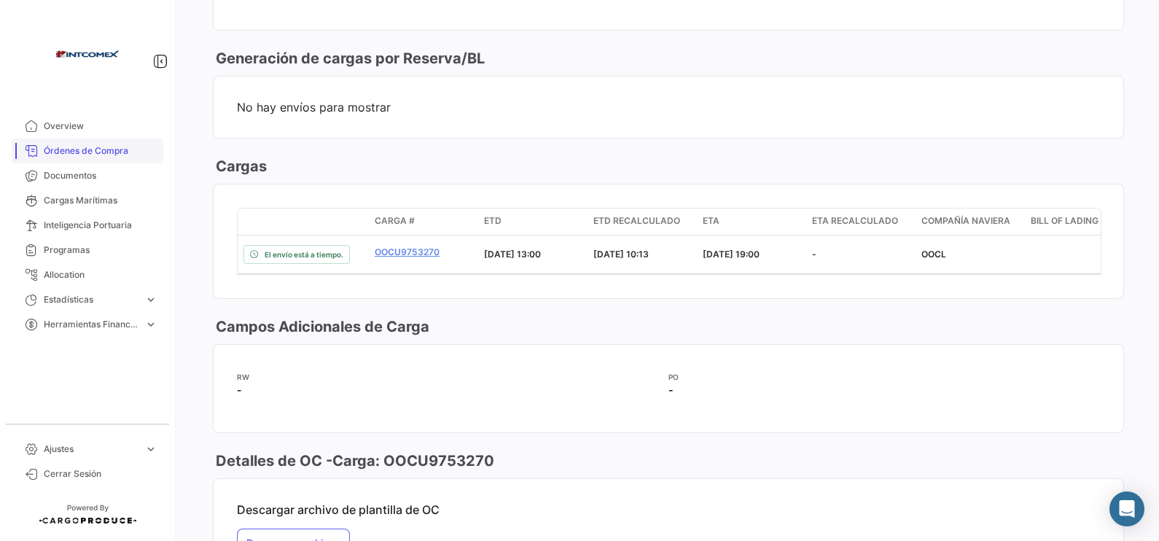
click at [95, 145] on span "Órdenes de Compra" at bounding box center [101, 150] width 114 height 13
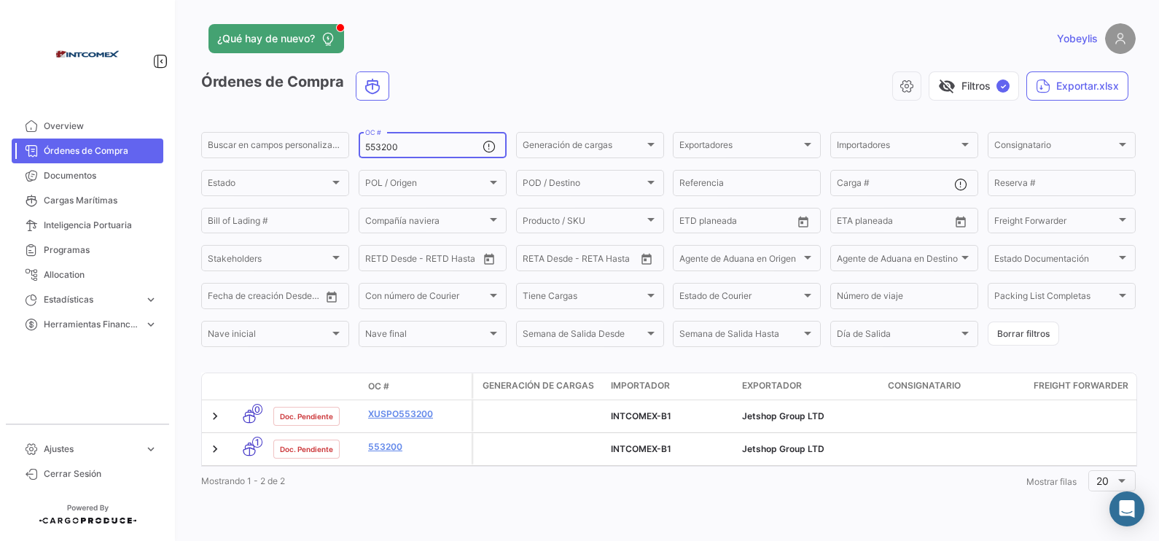
click at [439, 144] on input "553200" at bounding box center [423, 147] width 117 height 10
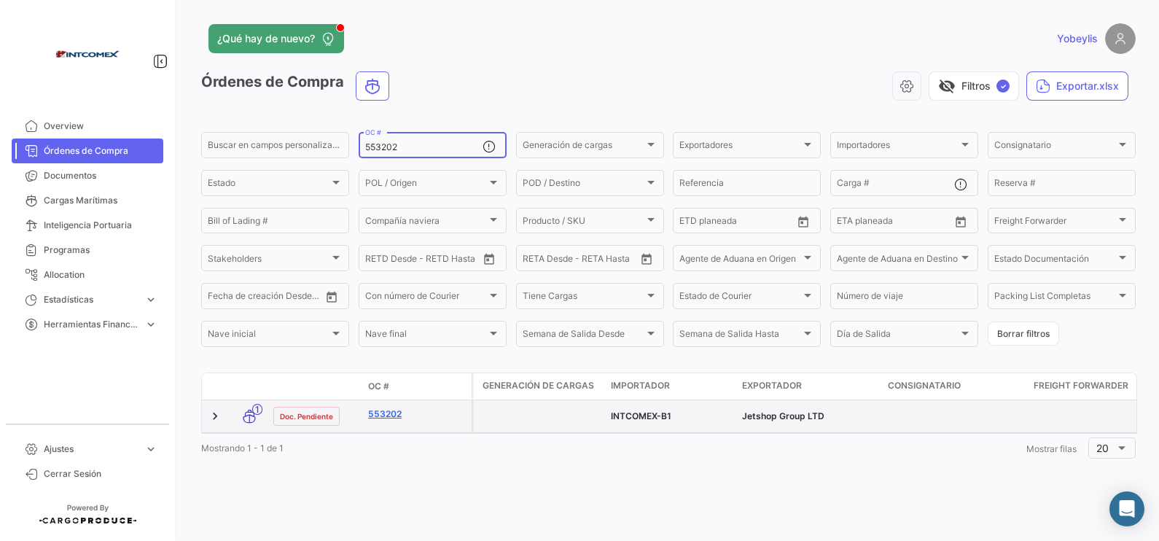
type input "553202"
click at [386, 413] on link "553202" at bounding box center [417, 413] width 98 height 13
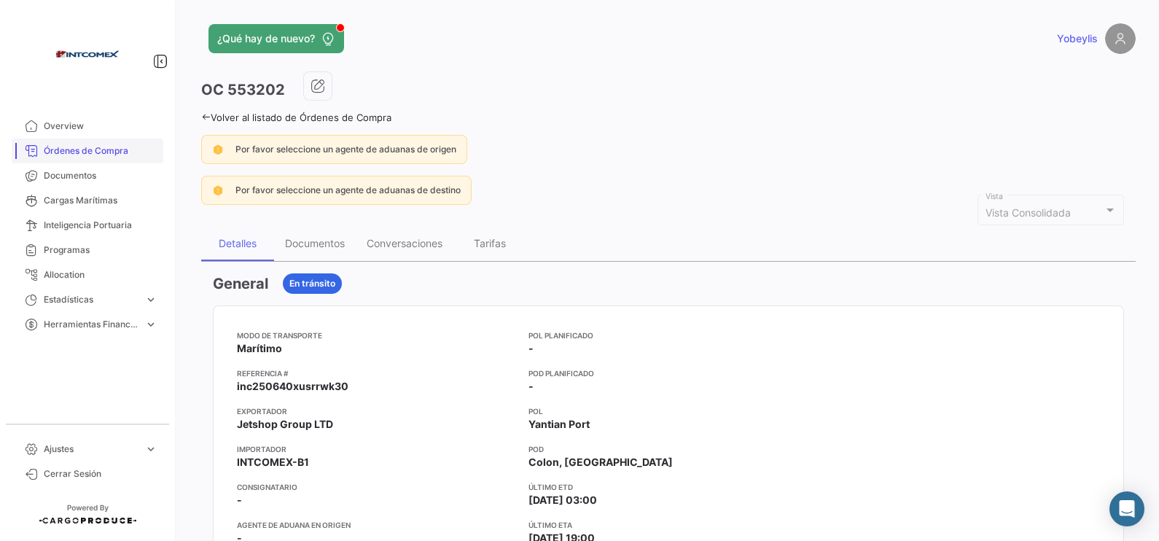
click at [94, 147] on span "Órdenes de Compra" at bounding box center [101, 150] width 114 height 13
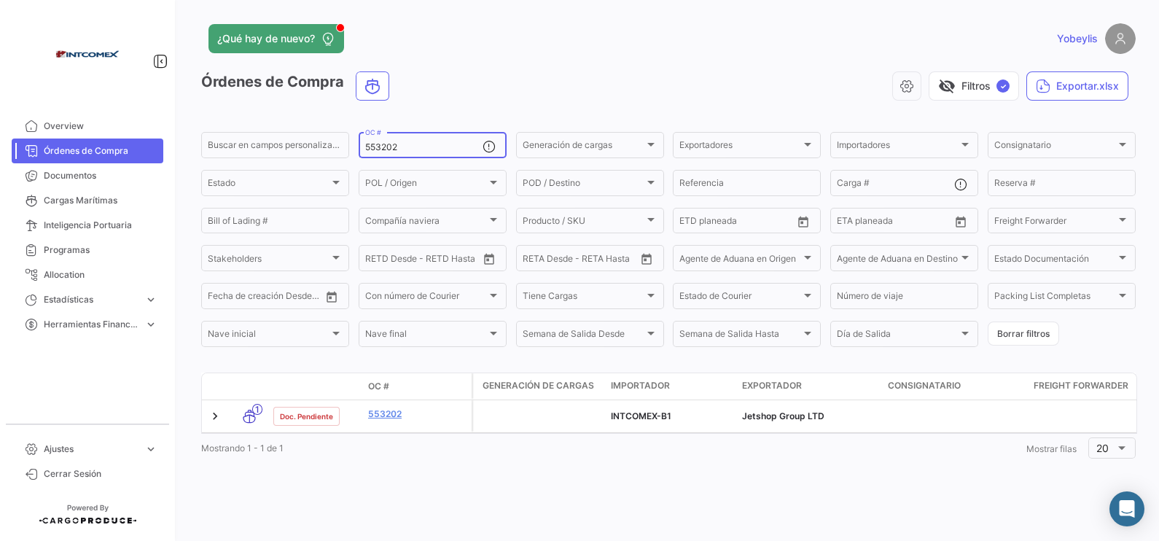
click at [418, 146] on input "553202" at bounding box center [423, 147] width 117 height 10
drag, startPoint x: 418, startPoint y: 146, endPoint x: 314, endPoint y: 141, distance: 104.3
click at [0, 0] on div "Buscar en [PERSON_NAME] personalizados... 553202 OC # Generación [PERSON_NAME] …" at bounding box center [0, 0] width 0 height 0
paste input "44527"
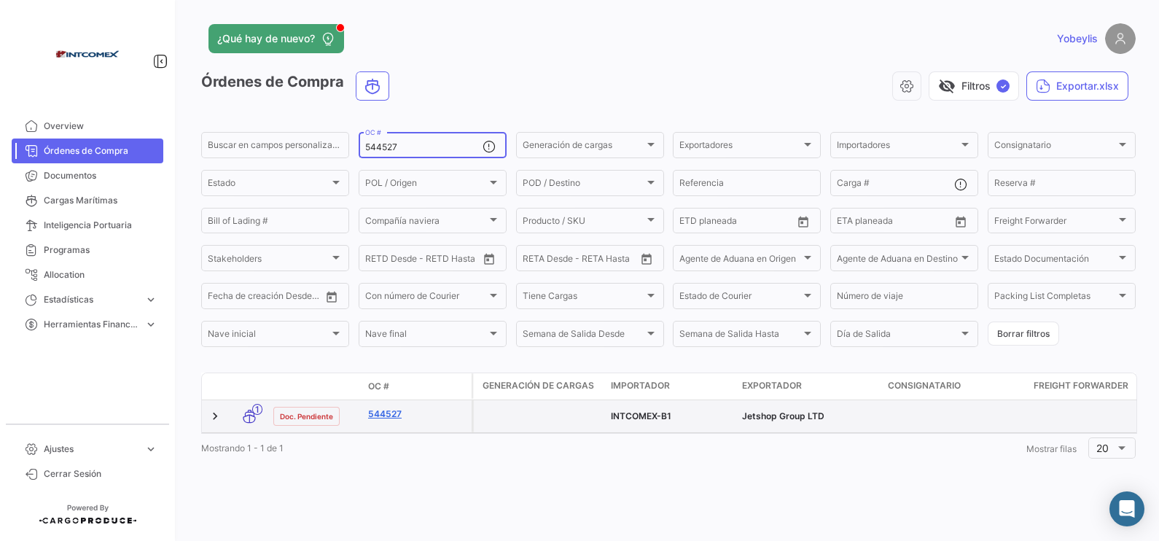
type input "544527"
click at [393, 413] on link "544527" at bounding box center [417, 413] width 98 height 13
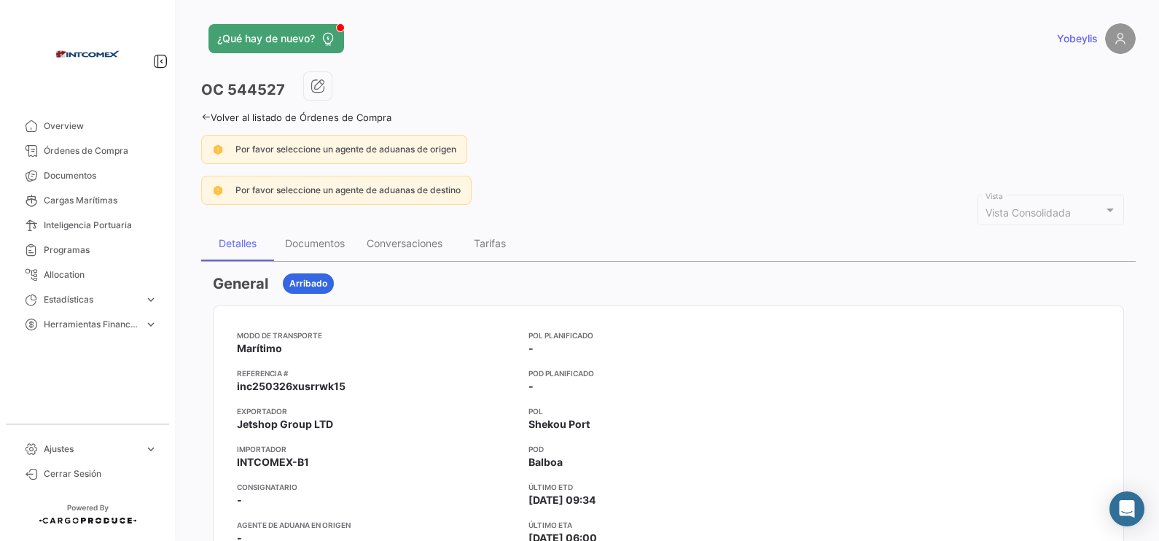
drag, startPoint x: 102, startPoint y: 145, endPoint x: 983, endPoint y: 37, distance: 887.8
click at [102, 145] on span "Órdenes de Compra" at bounding box center [101, 150] width 114 height 13
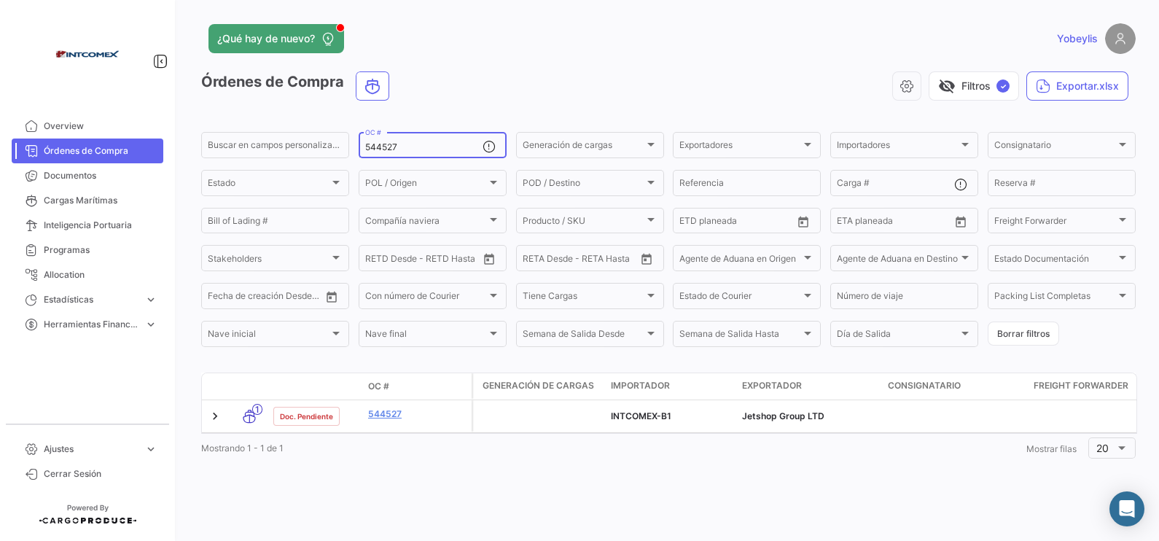
click at [405, 148] on input "544527" at bounding box center [423, 147] width 117 height 10
drag, startPoint x: 404, startPoint y: 148, endPoint x: 313, endPoint y: 146, distance: 91.1
click at [0, 0] on div "Buscar en [PERSON_NAME] personalizados... 544527 OC # Generación [PERSON_NAME] …" at bounding box center [0, 0] width 0 height 0
paste input "50898"
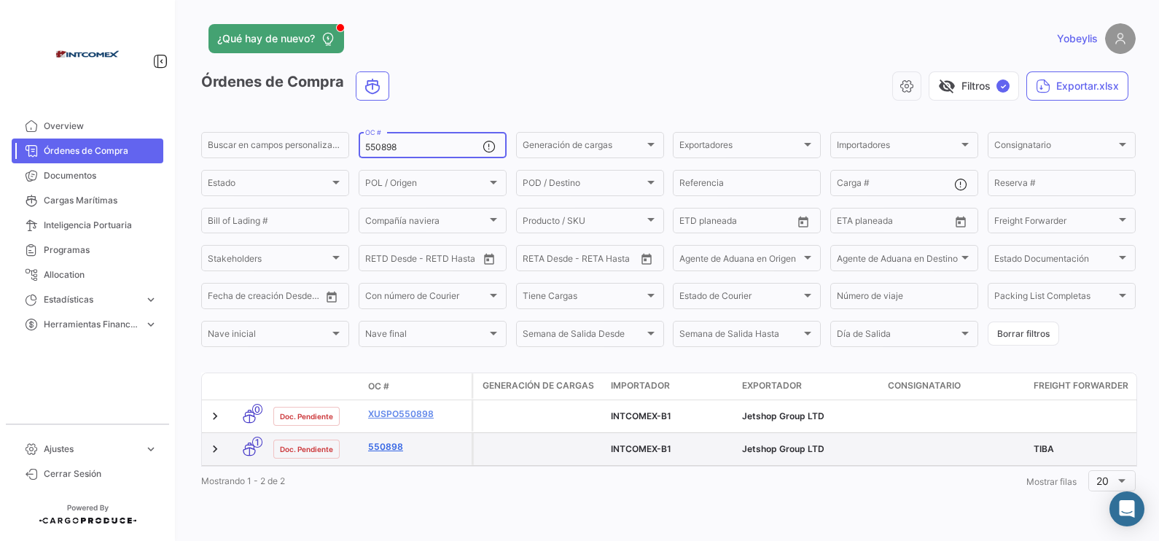
type input "550898"
click at [380, 432] on link "550898" at bounding box center [417, 446] width 98 height 13
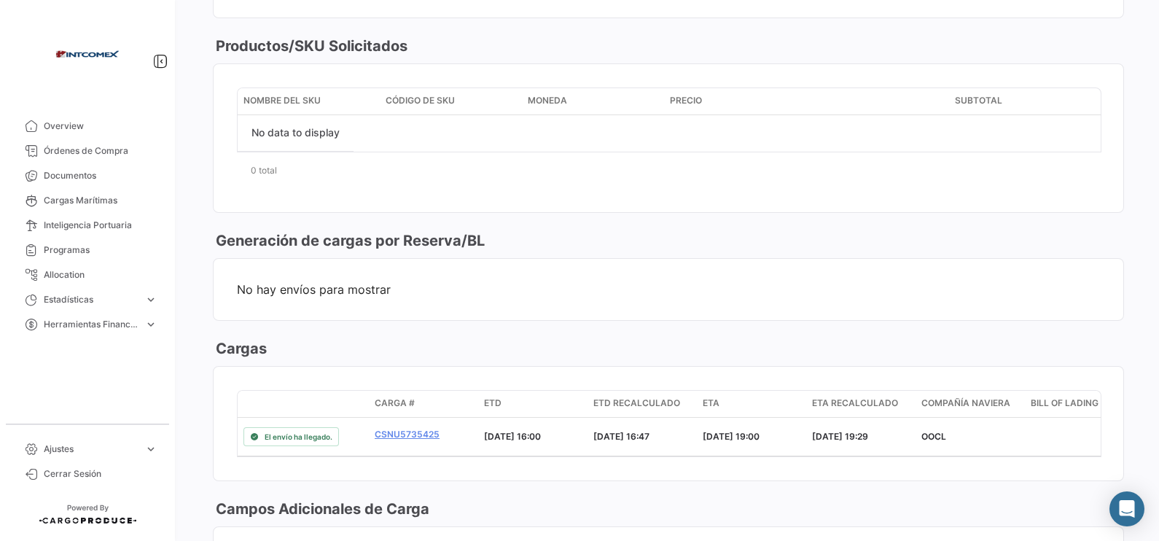
scroll to position [637, 0]
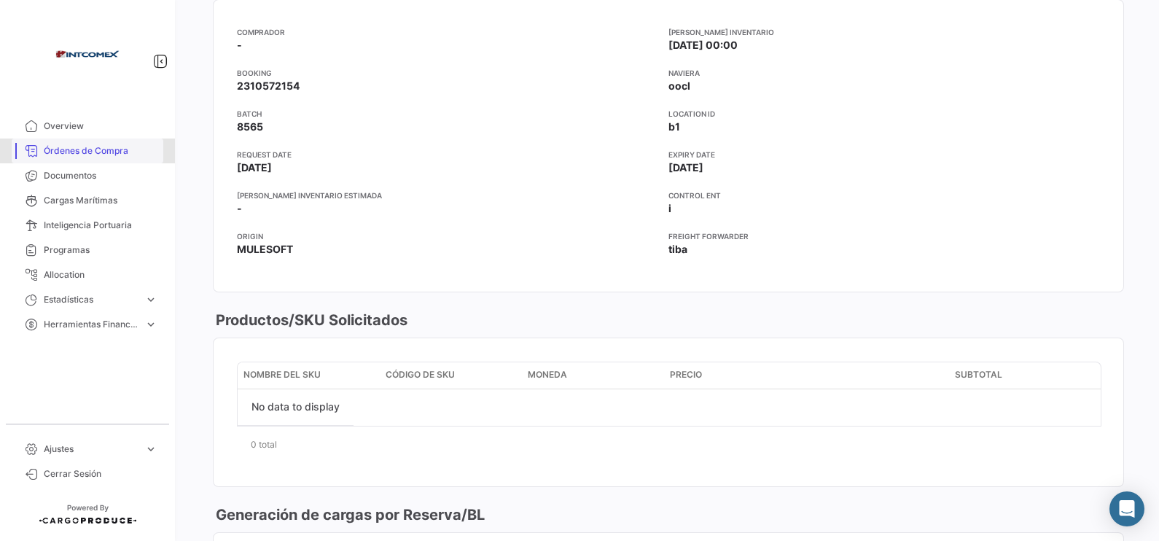
click at [112, 150] on span "Órdenes de Compra" at bounding box center [101, 150] width 114 height 13
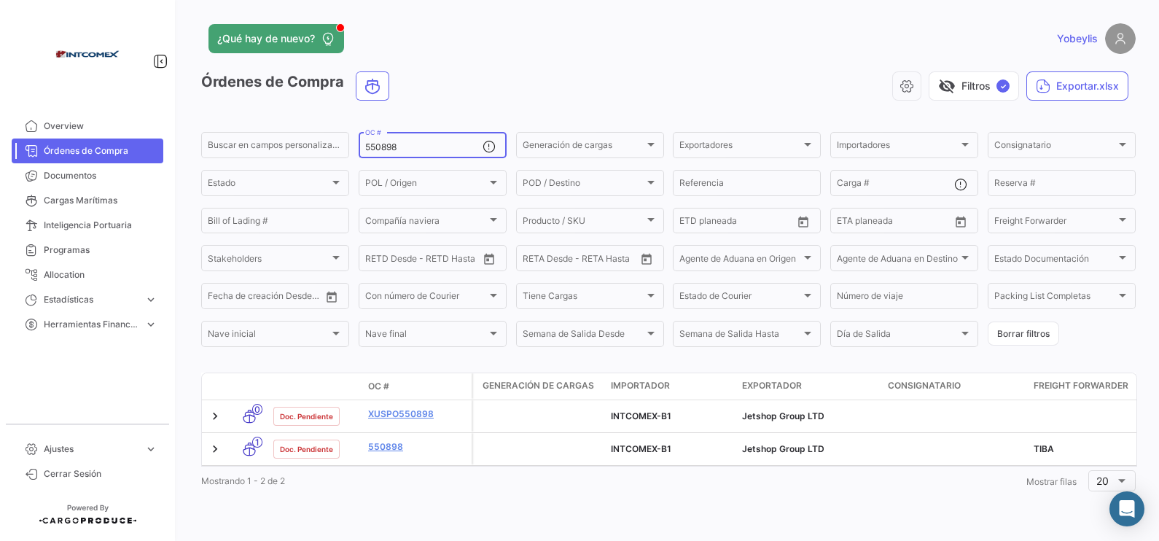
click at [424, 146] on input "550898" at bounding box center [423, 147] width 117 height 10
drag, startPoint x: 423, startPoint y: 146, endPoint x: 310, endPoint y: 138, distance: 113.3
click at [0, 0] on div "Buscar en [PERSON_NAME] personalizados... 550898 OC # Generación [PERSON_NAME] …" at bounding box center [0, 0] width 0 height 0
paste input "2825"
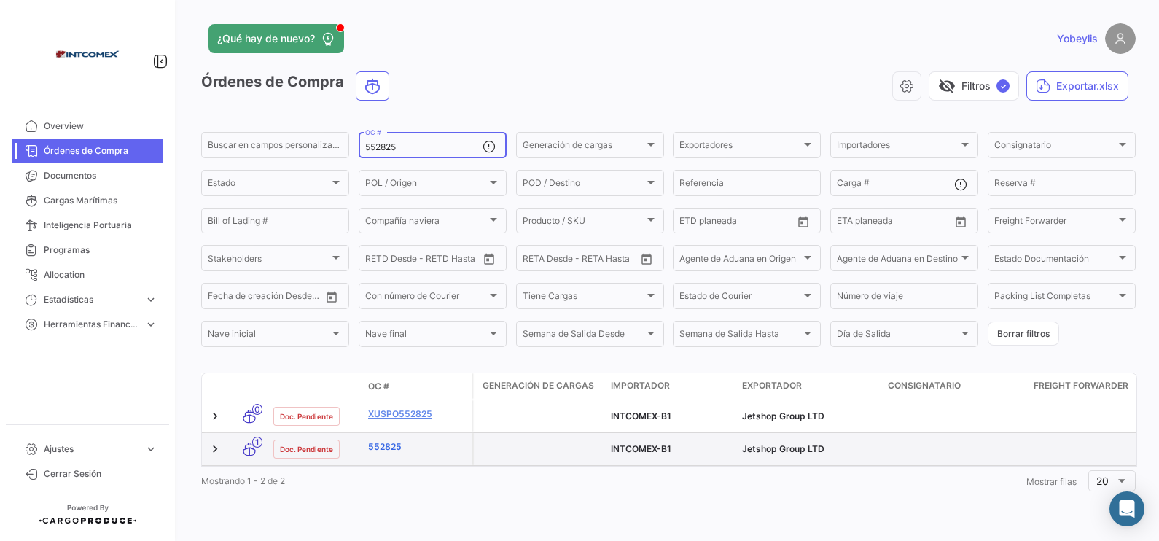
type input "552825"
click at [378, 432] on link "552825" at bounding box center [417, 446] width 98 height 13
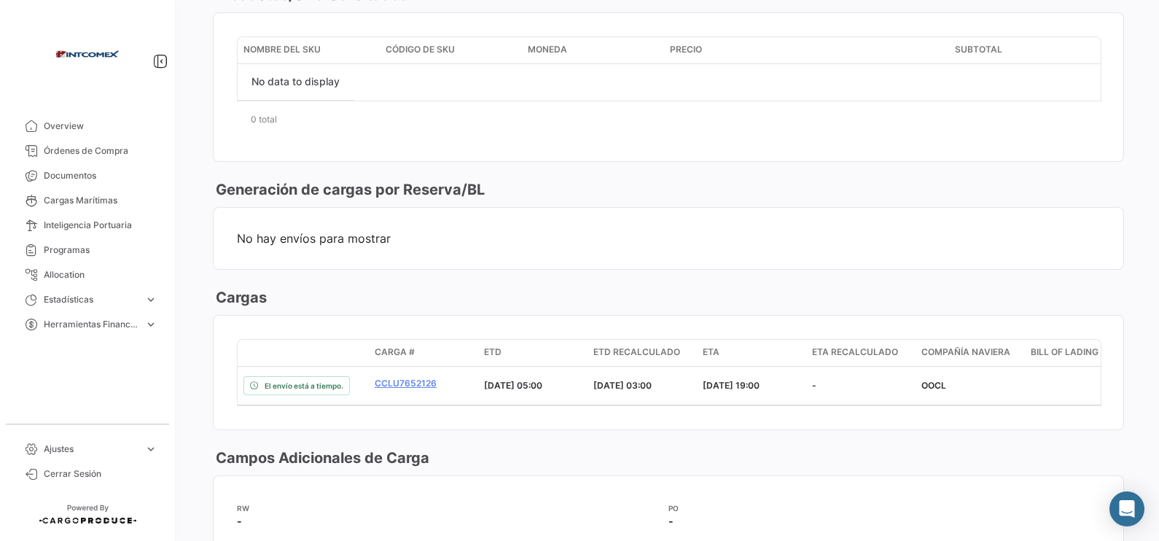
scroll to position [1002, 0]
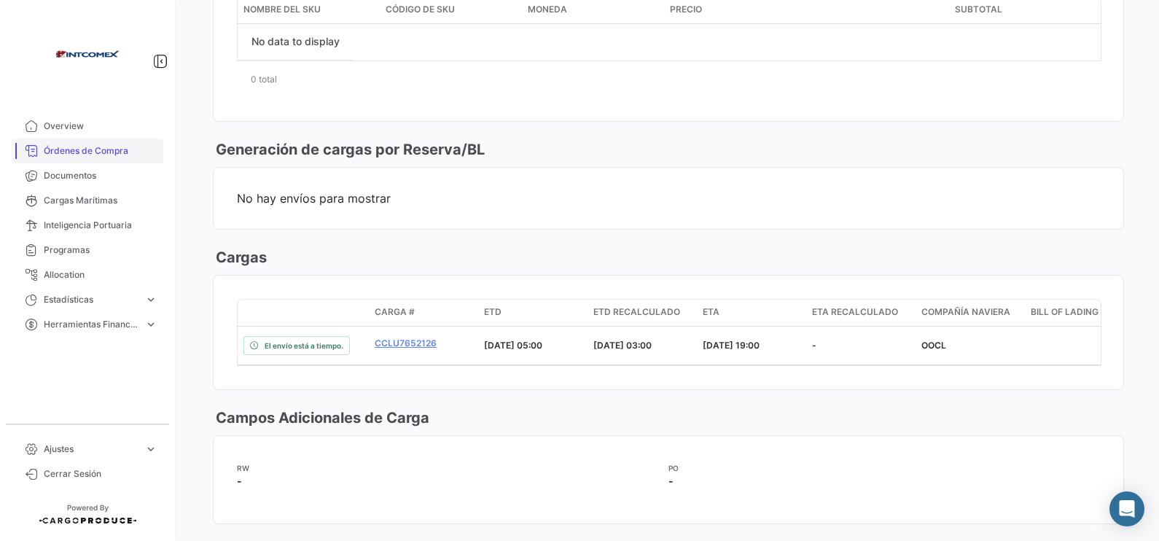
click at [98, 154] on span "Órdenes de Compra" at bounding box center [101, 150] width 114 height 13
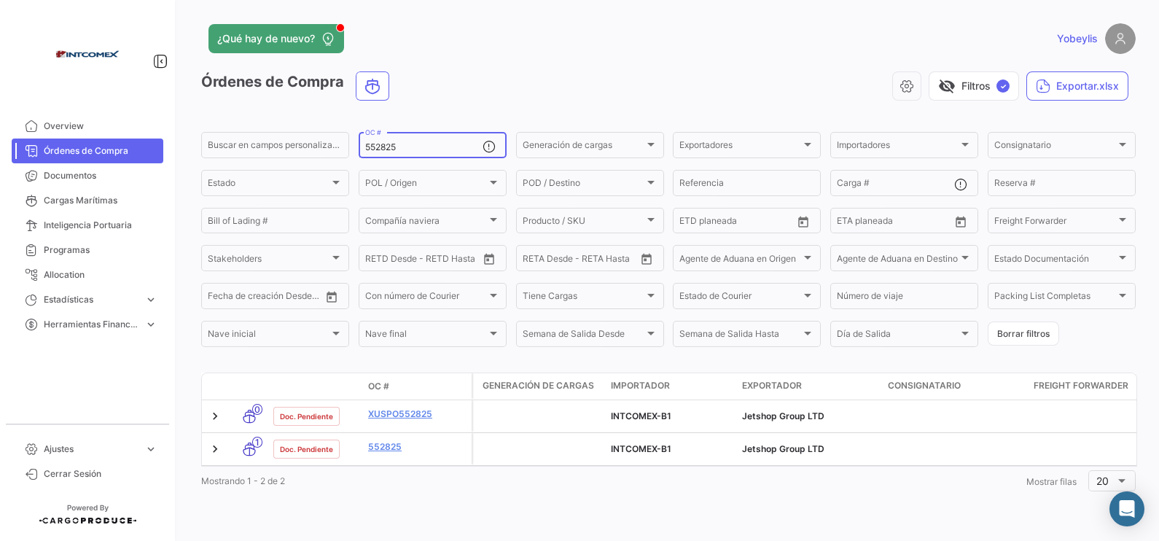
click at [407, 142] on input "552825" at bounding box center [423, 147] width 117 height 10
drag, startPoint x: 394, startPoint y: 142, endPoint x: 326, endPoint y: 133, distance: 69.1
click at [0, 0] on div "Buscar en [PERSON_NAME] personalizados... 552825 OC # Generación [PERSON_NAME] …" at bounding box center [0, 0] width 0 height 0
paste input "3197"
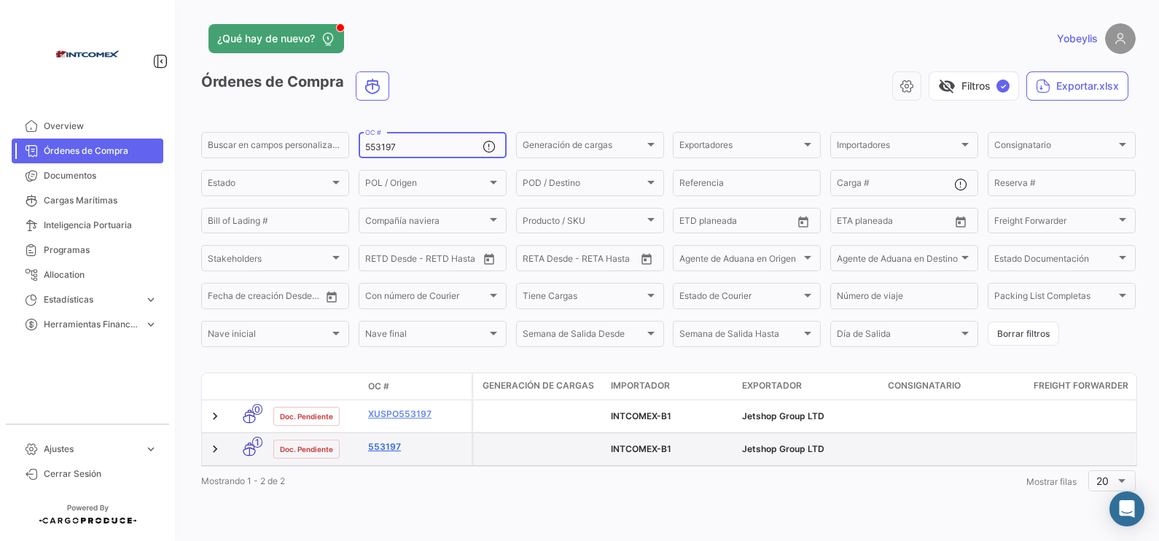
type input "553197"
click at [381, 432] on link "553197" at bounding box center [417, 446] width 98 height 13
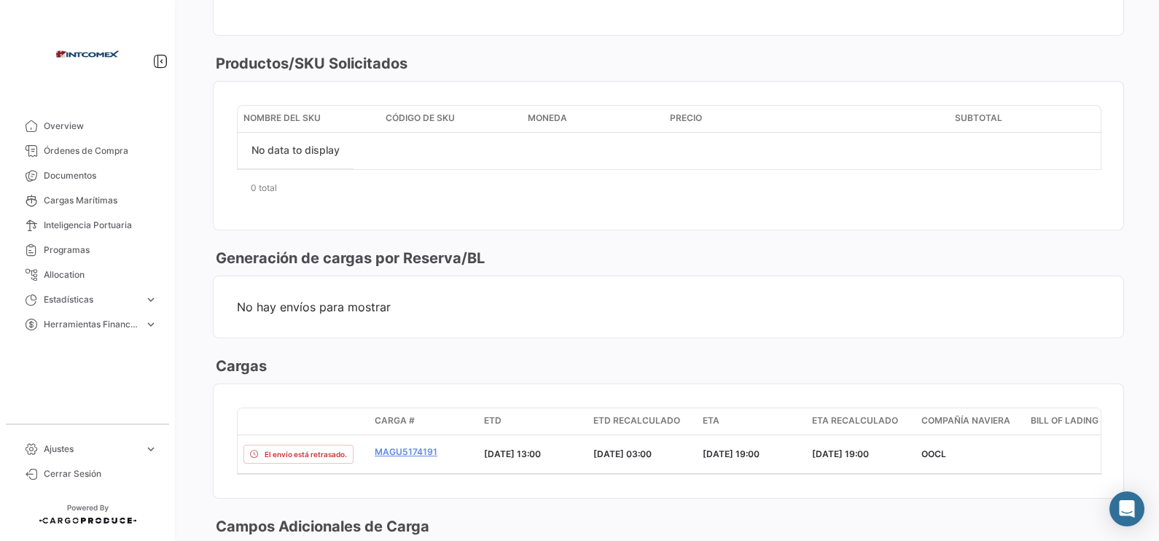
scroll to position [911, 0]
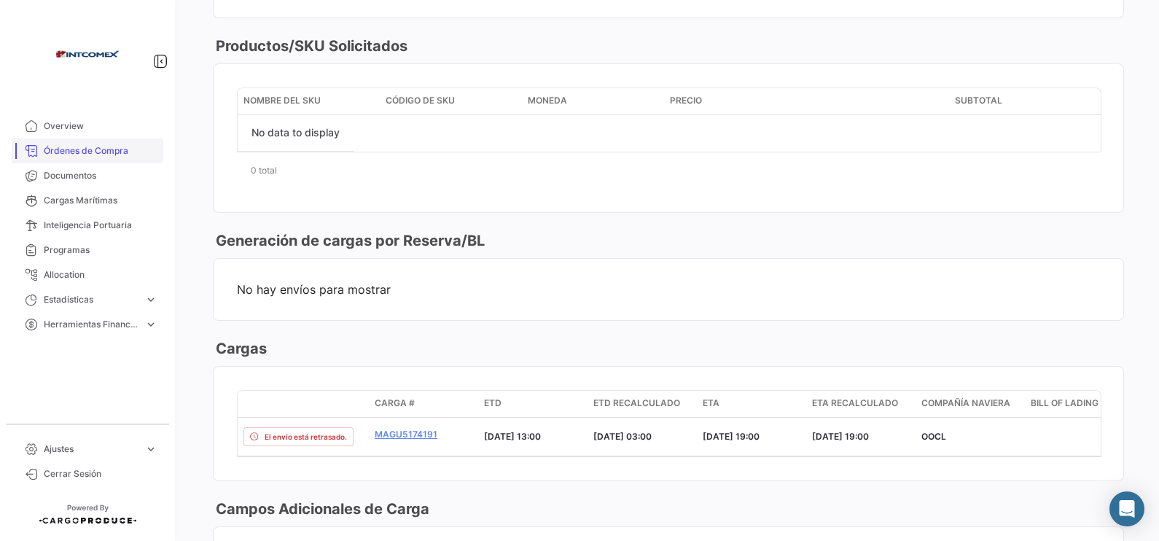
click at [128, 146] on span "Órdenes de Compra" at bounding box center [101, 150] width 114 height 13
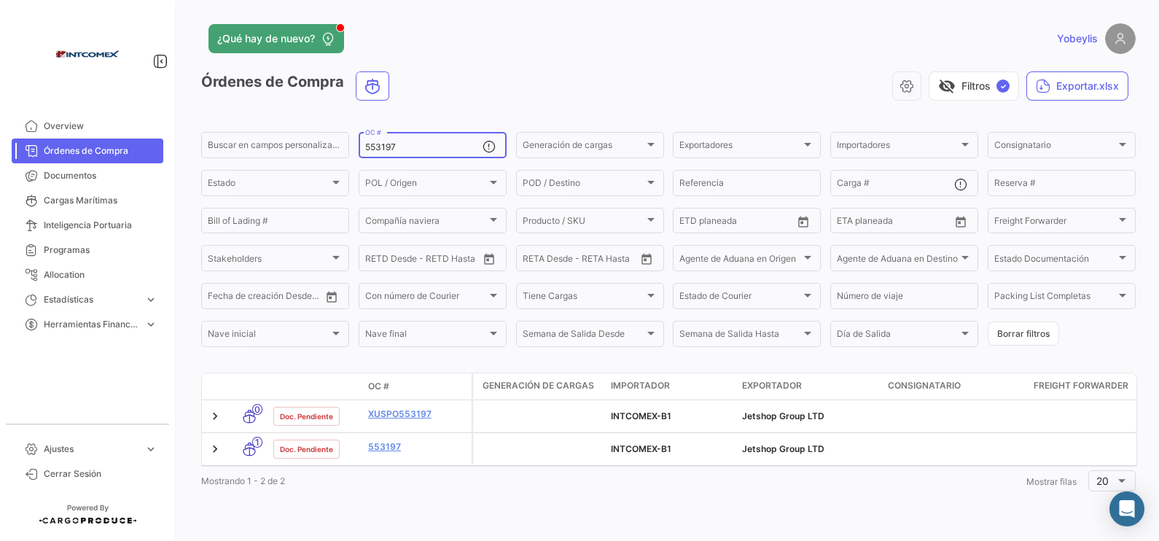
click at [407, 146] on input "553197" at bounding box center [423, 147] width 117 height 10
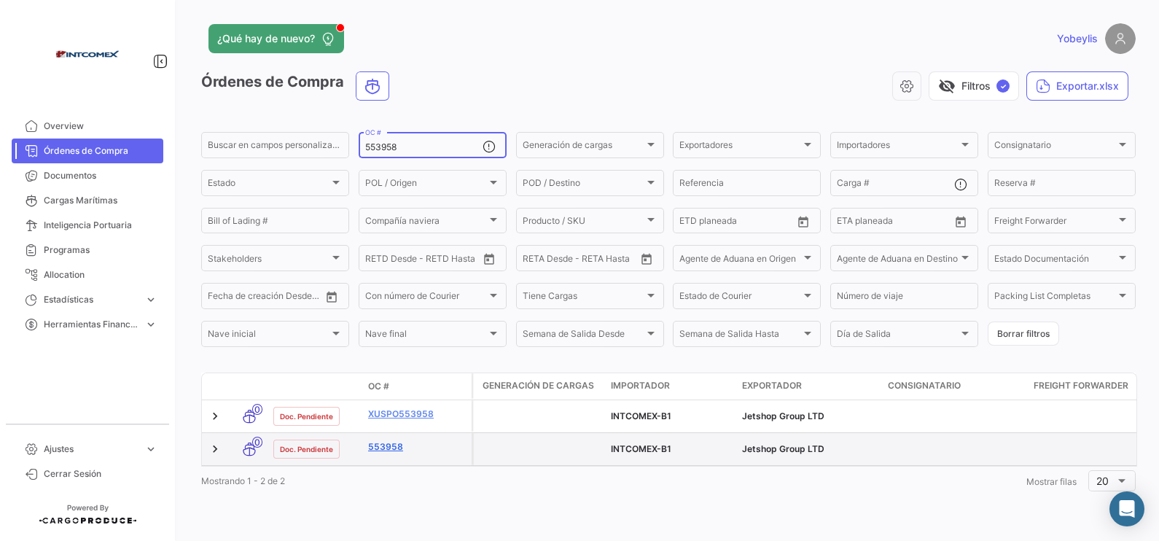
type input "553958"
click at [390, 432] on link "553958" at bounding box center [417, 446] width 98 height 13
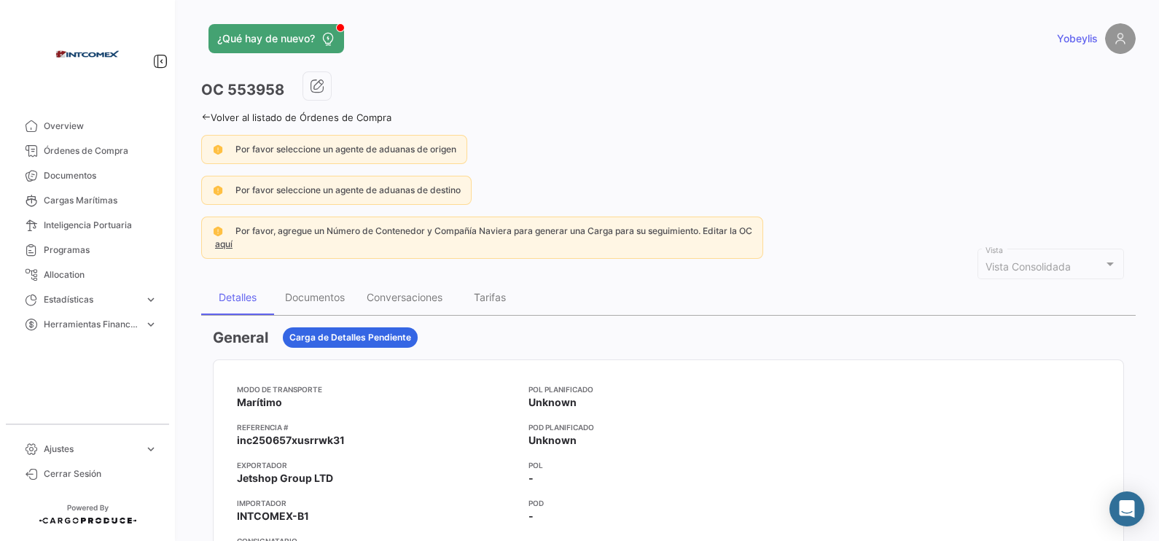
drag, startPoint x: 120, startPoint y: 152, endPoint x: 594, endPoint y: 12, distance: 494.0
click at [120, 152] on span "Órdenes de Compra" at bounding box center [101, 150] width 114 height 13
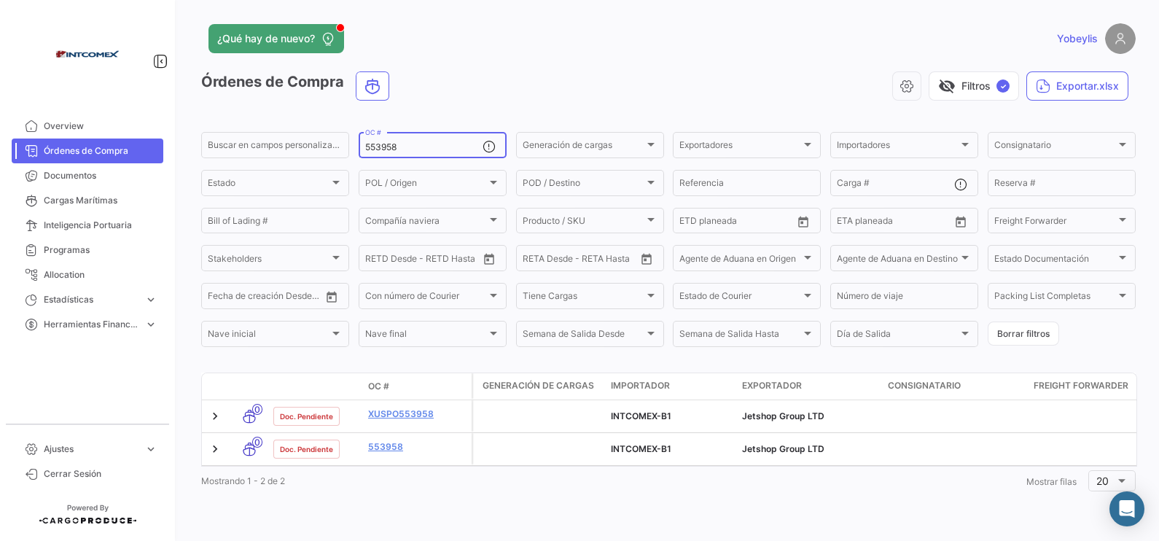
click at [427, 153] on div "553958 OC #" at bounding box center [423, 144] width 117 height 28
drag, startPoint x: 419, startPoint y: 144, endPoint x: 332, endPoint y: 138, distance: 87.0
click at [0, 0] on div "Buscar en [PERSON_NAME] personalizados... 553958 OC # Generación [PERSON_NAME] …" at bounding box center [0, 0] width 0 height 0
paste input "61"
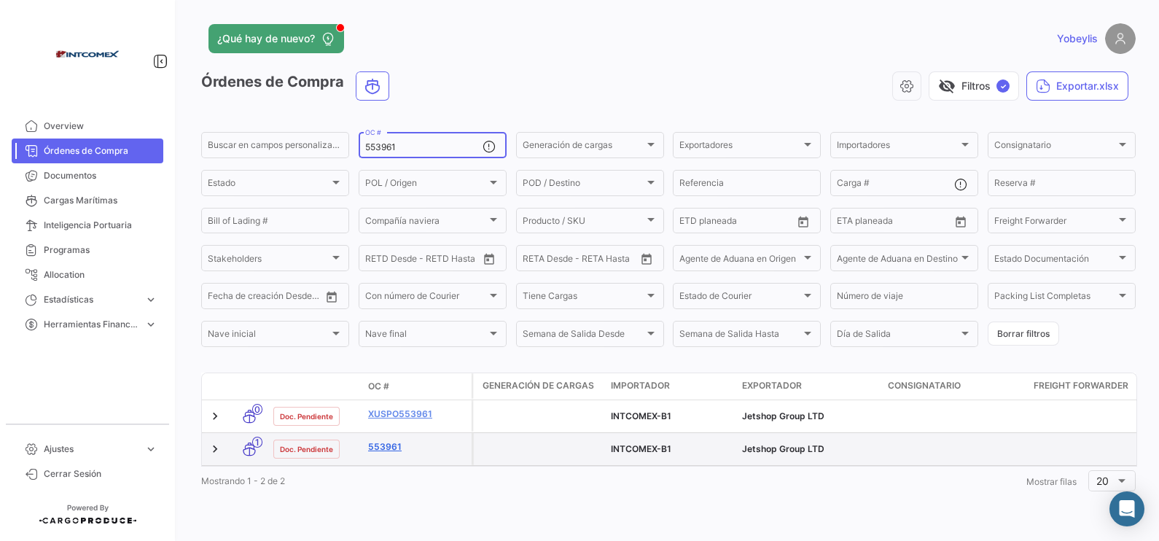
type input "553961"
click at [390, 432] on link "553961" at bounding box center [417, 446] width 98 height 13
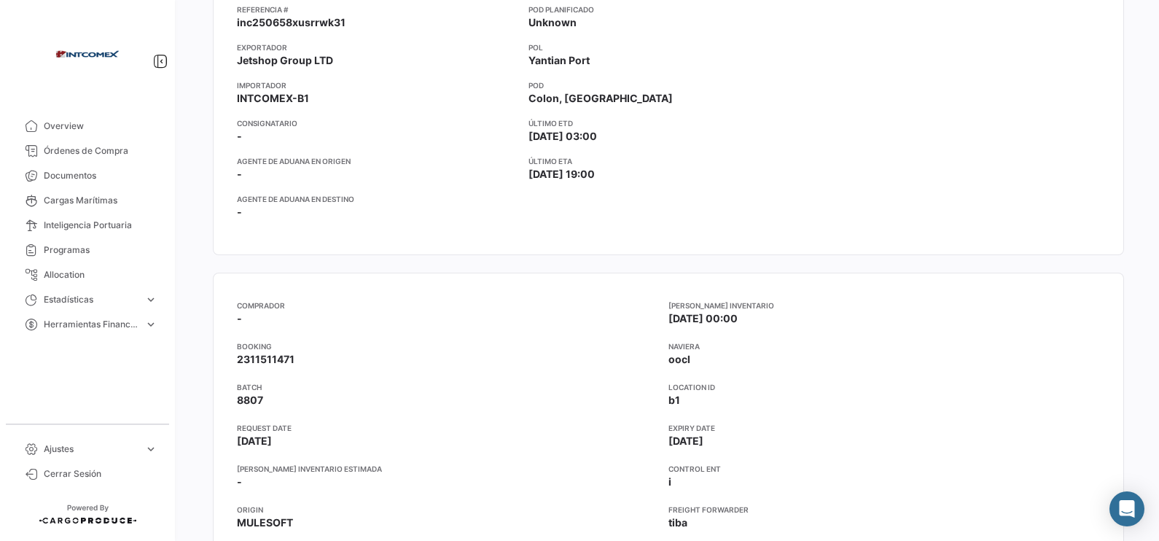
scroll to position [456, 0]
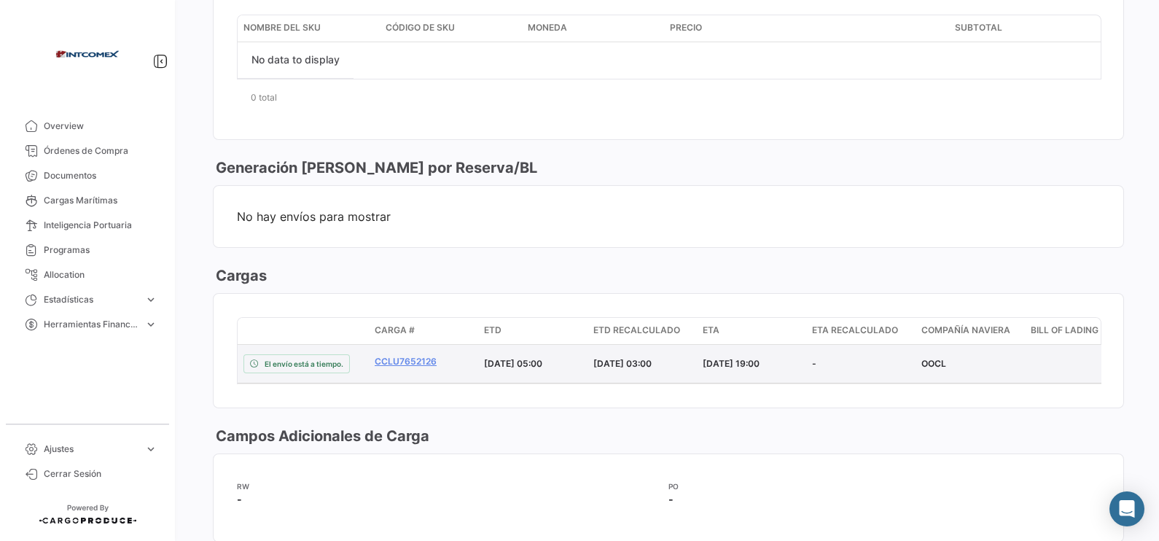
scroll to position [1002, 0]
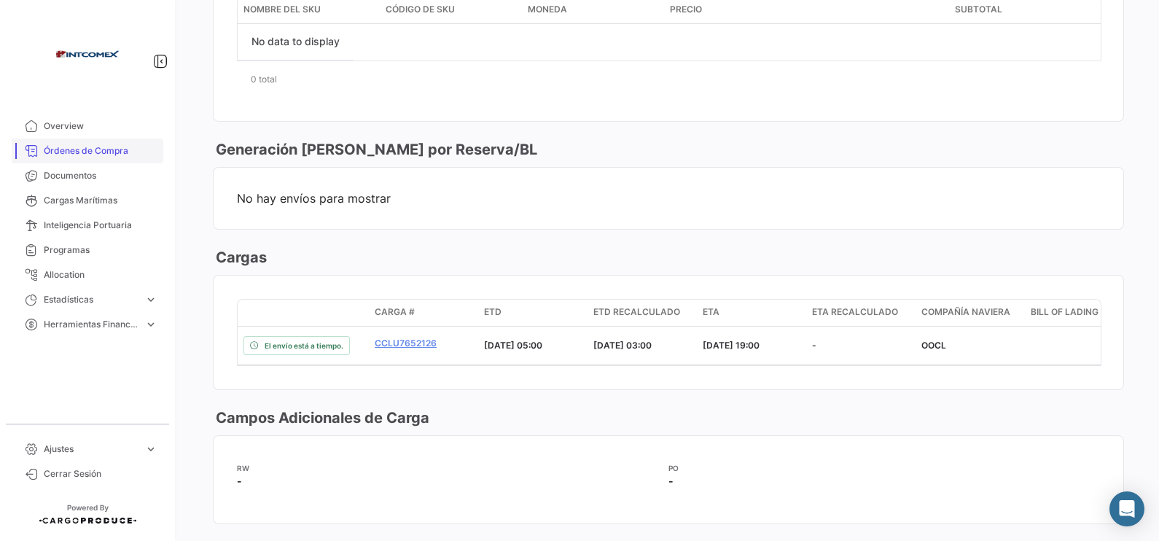
click at [71, 149] on span "Órdenes de Compra" at bounding box center [101, 150] width 114 height 13
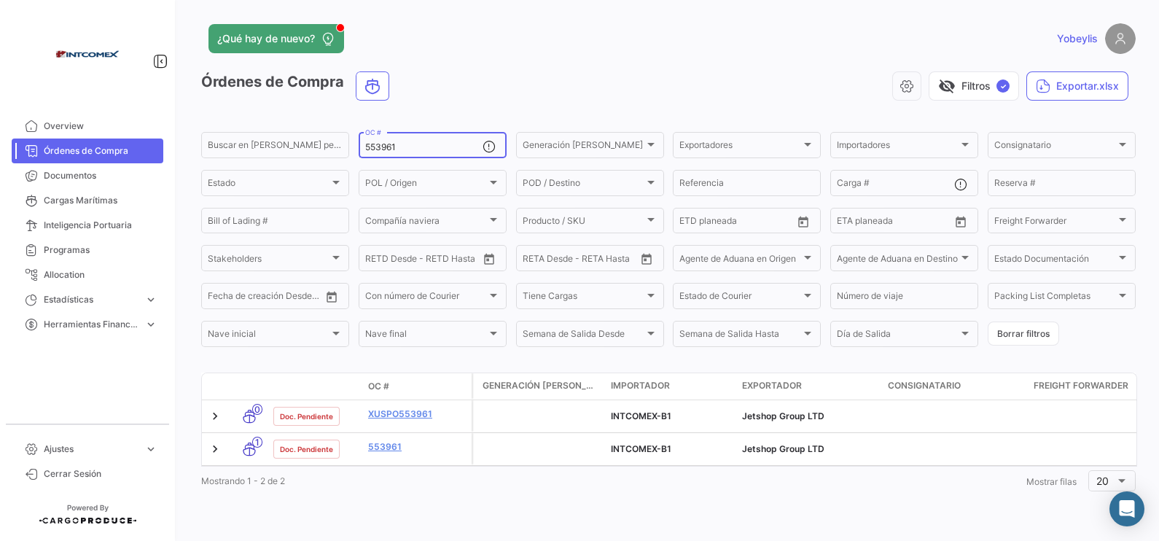
click at [428, 146] on input "553961" at bounding box center [423, 147] width 117 height 10
click at [0, 0] on div "Buscar en [PERSON_NAME] personalizados... 553961 OC # Generación [PERSON_NAME] …" at bounding box center [0, 0] width 0 height 0
paste input "77"
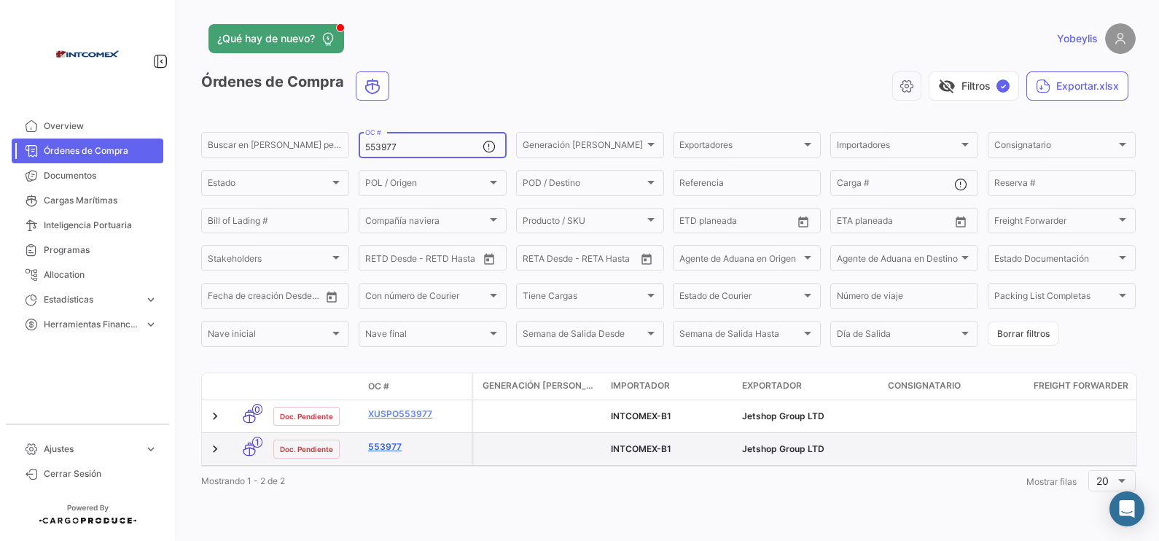
type input "553977"
click at [385, 442] on link "553977" at bounding box center [417, 446] width 98 height 13
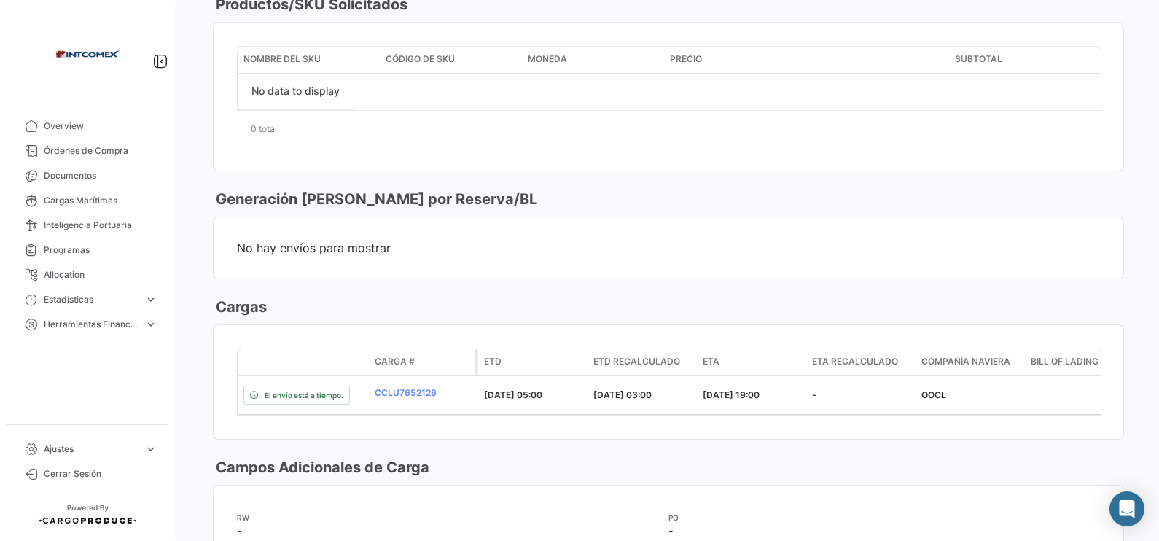
scroll to position [911, 0]
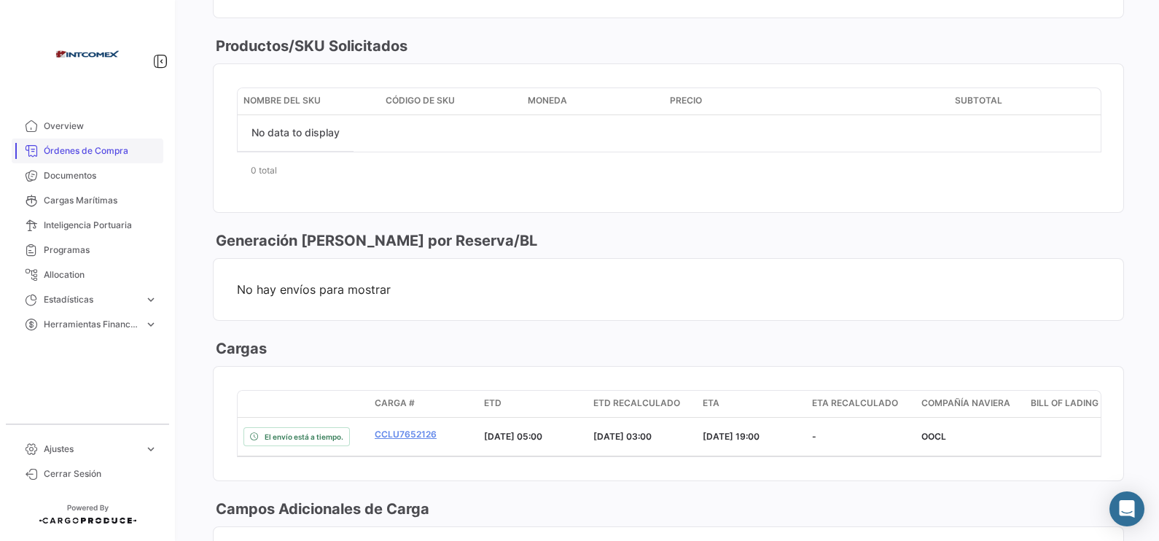
click at [91, 151] on span "Órdenes de Compra" at bounding box center [101, 150] width 114 height 13
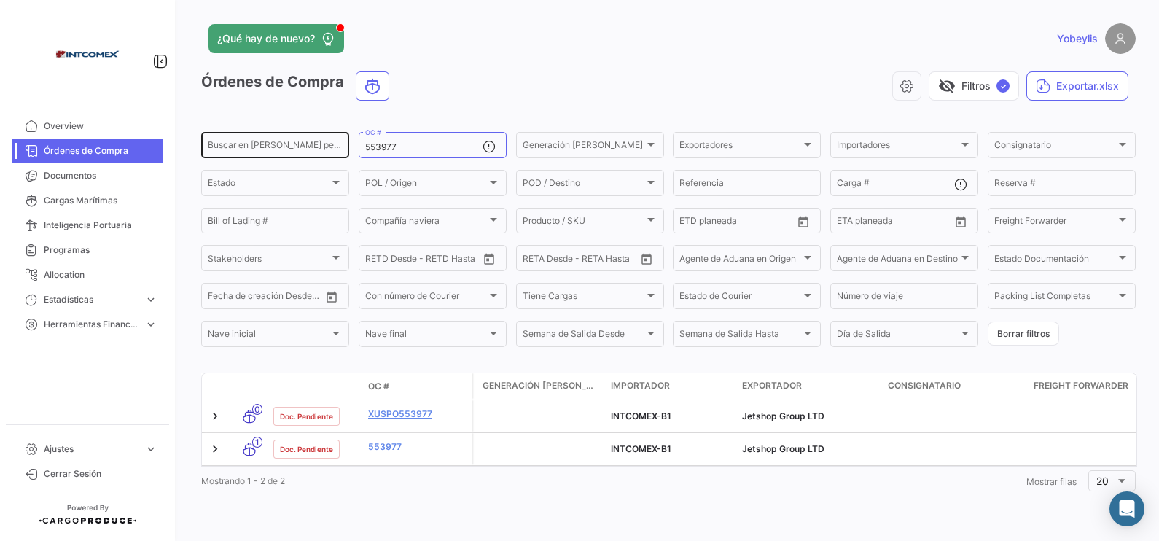
drag, startPoint x: 426, startPoint y: 151, endPoint x: 308, endPoint y: 144, distance: 118.3
click at [0, 0] on div "Buscar en campos personalizados... 553977 OC # Generación de cargas Generación …" at bounding box center [0, 0] width 0 height 0
paste input "4120"
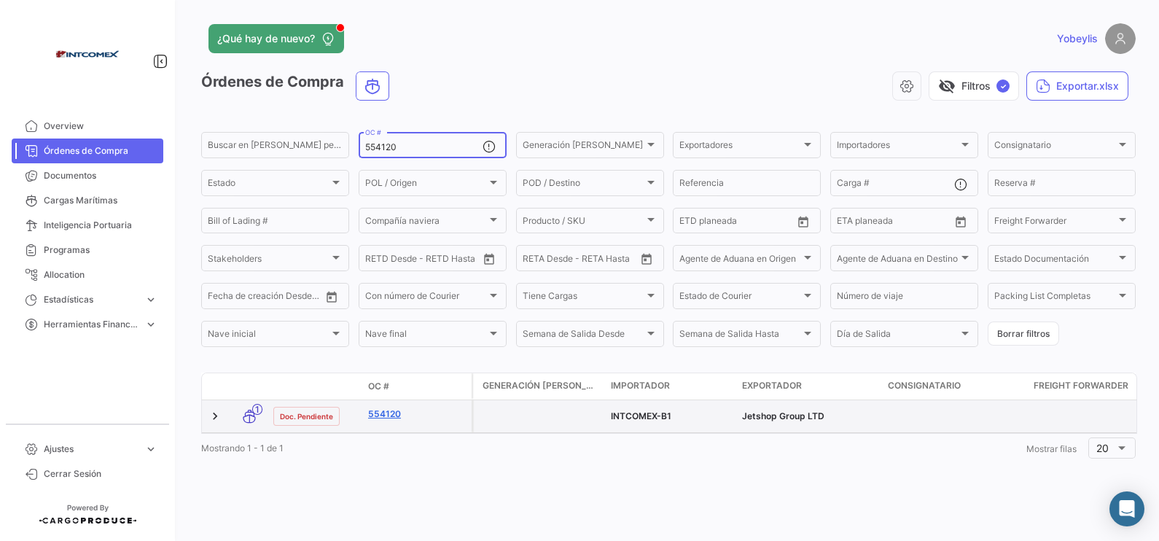
type input "554120"
click at [396, 412] on link "554120" at bounding box center [417, 413] width 98 height 13
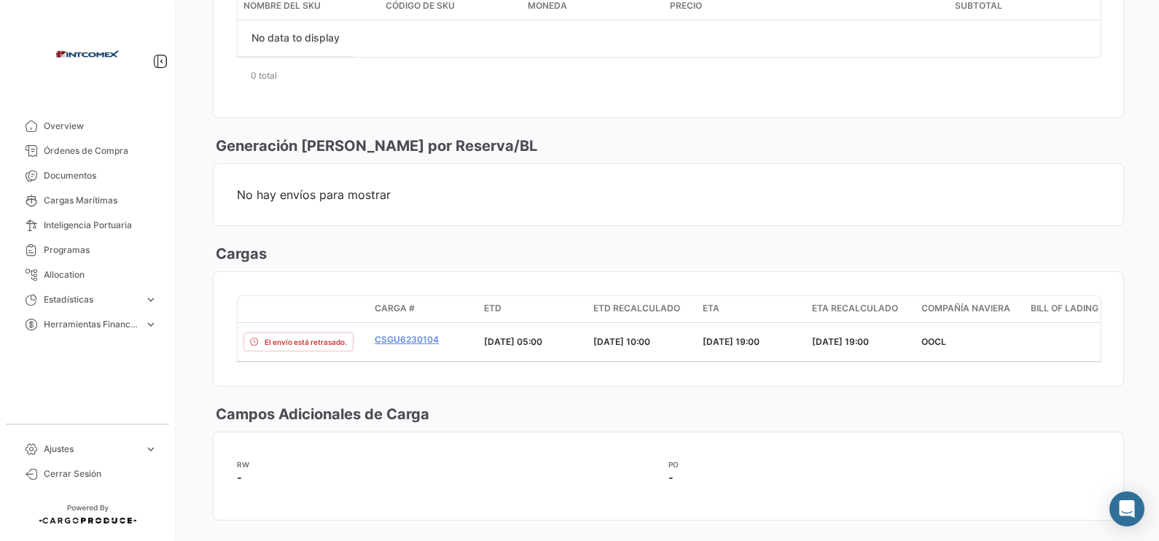
scroll to position [1093, 0]
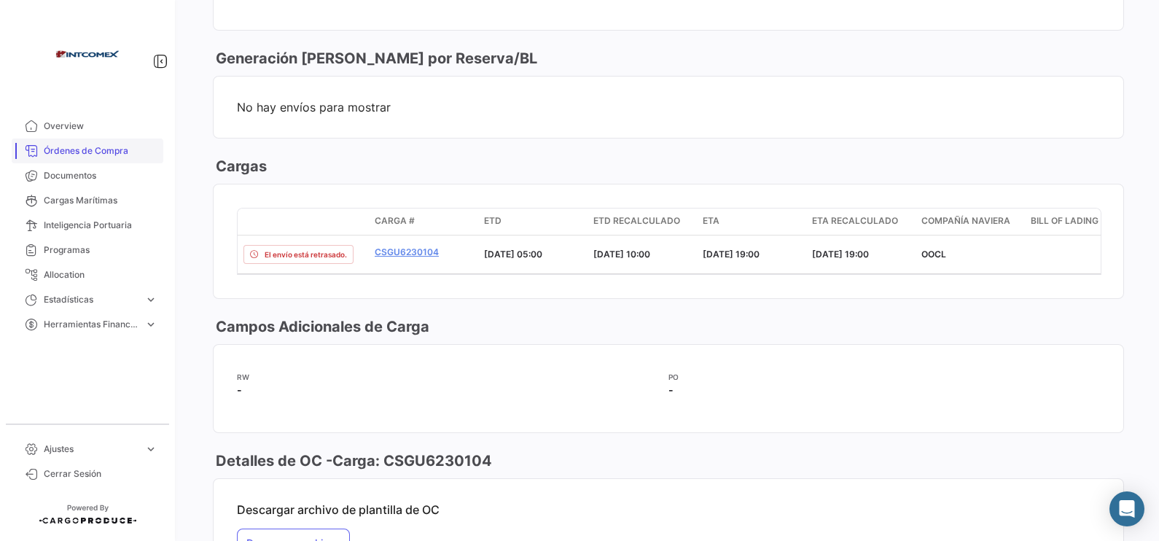
click at [84, 151] on span "Órdenes de Compra" at bounding box center [101, 150] width 114 height 13
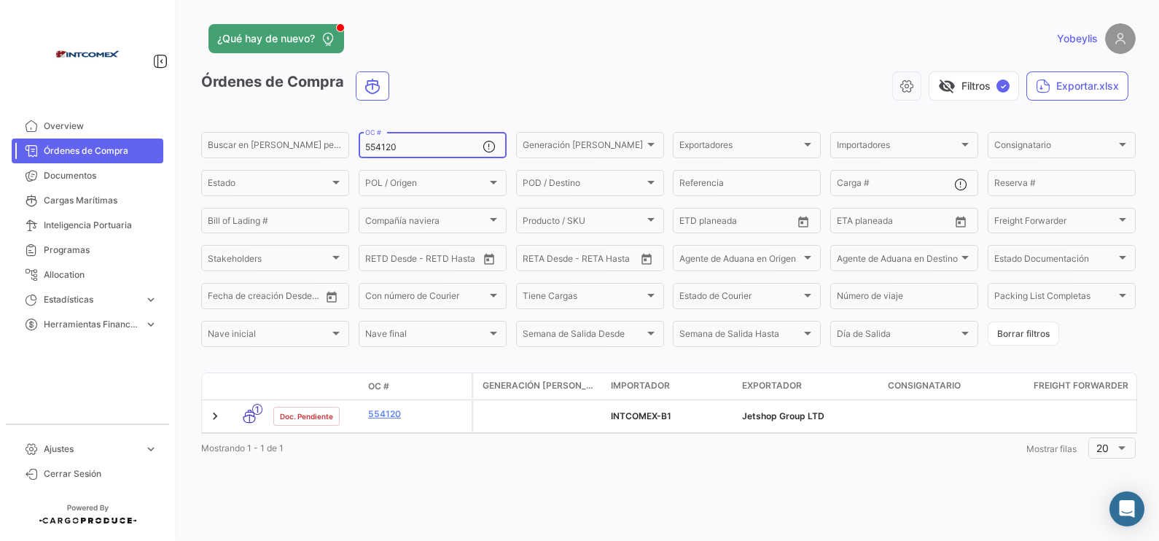
drag, startPoint x: 402, startPoint y: 151, endPoint x: 318, endPoint y: 128, distance: 87.5
click at [318, 128] on app-list-header "Órdenes de Compra visibility_off Filtros ✓ Exportar.xlsx Buscar en campos perso…" at bounding box center [668, 210] width 934 height 278
paste input "18"
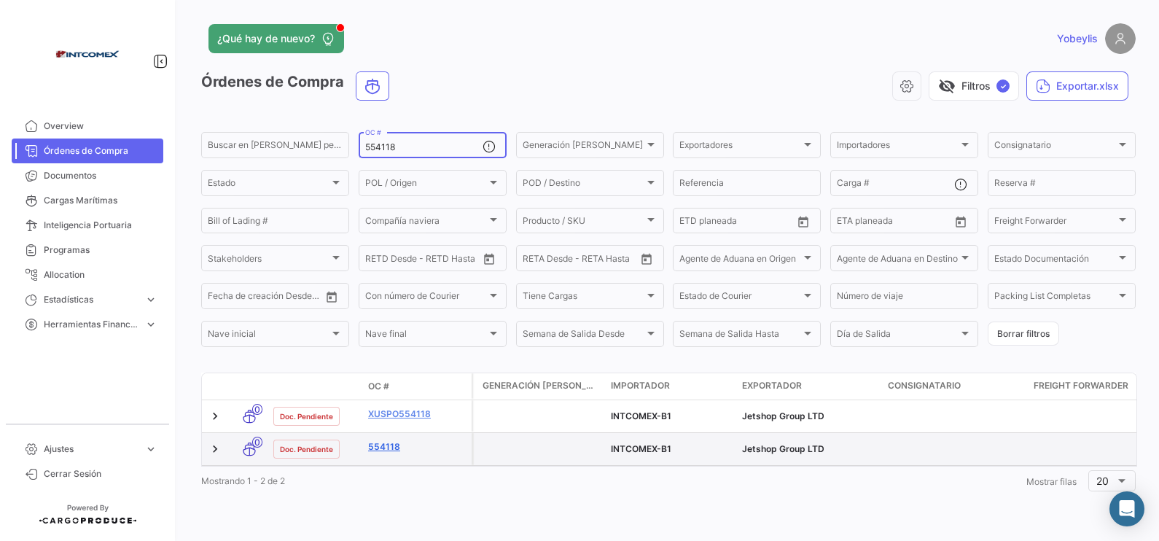
type input "554118"
click at [389, 440] on link "554118" at bounding box center [417, 446] width 98 height 13
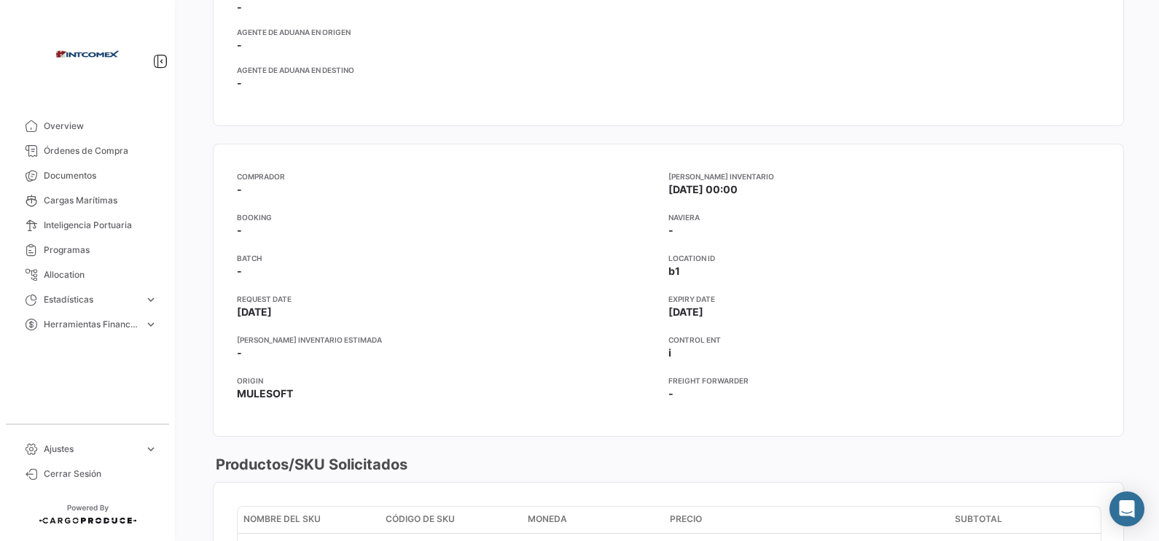
scroll to position [1093, 0]
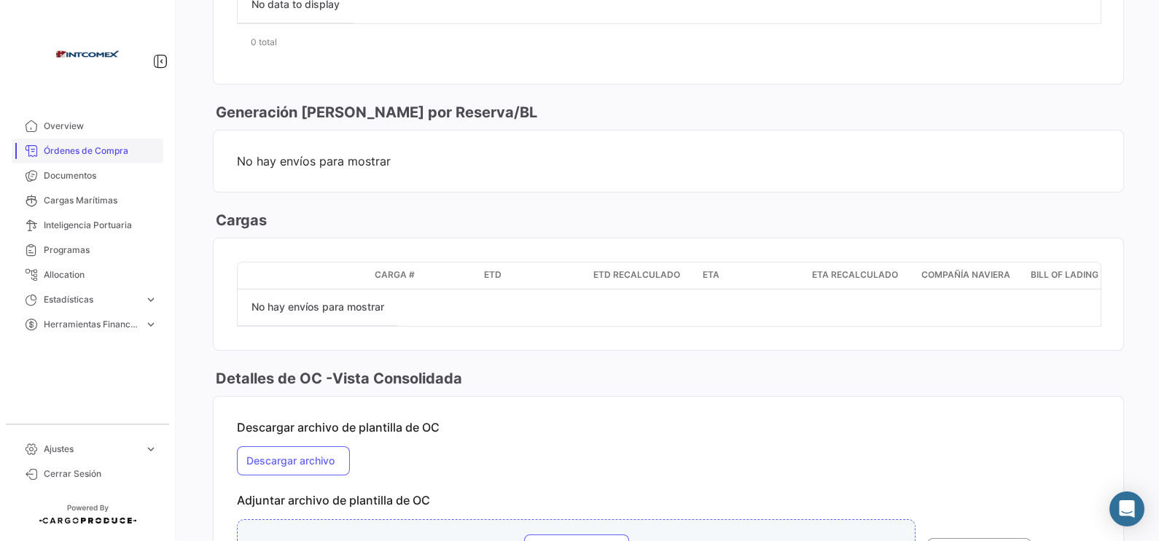
click at [70, 148] on span "Órdenes de Compra" at bounding box center [101, 150] width 114 height 13
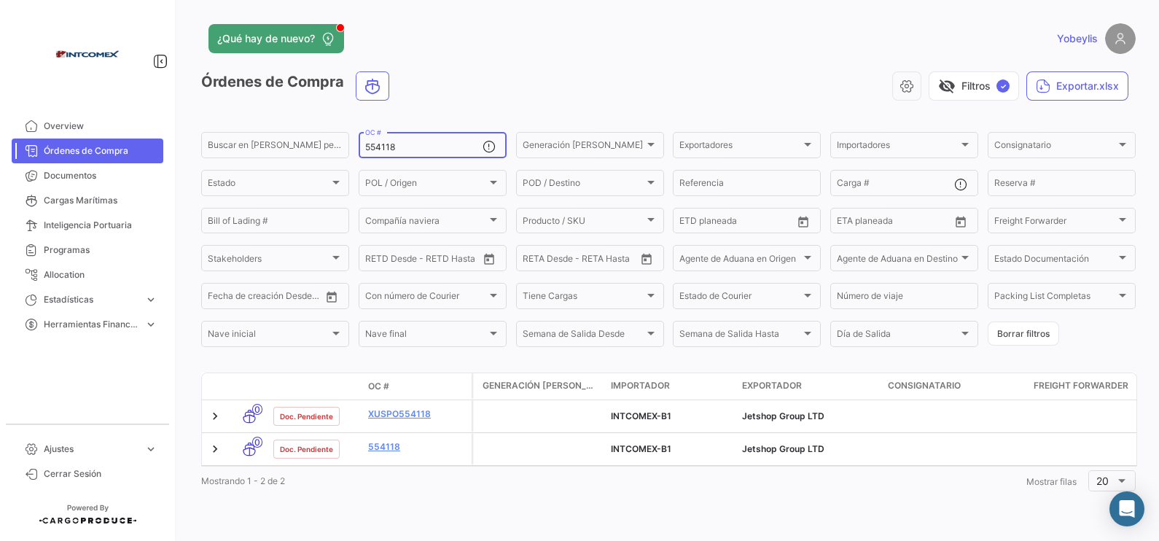
click at [448, 146] on input "554118" at bounding box center [423, 147] width 117 height 10
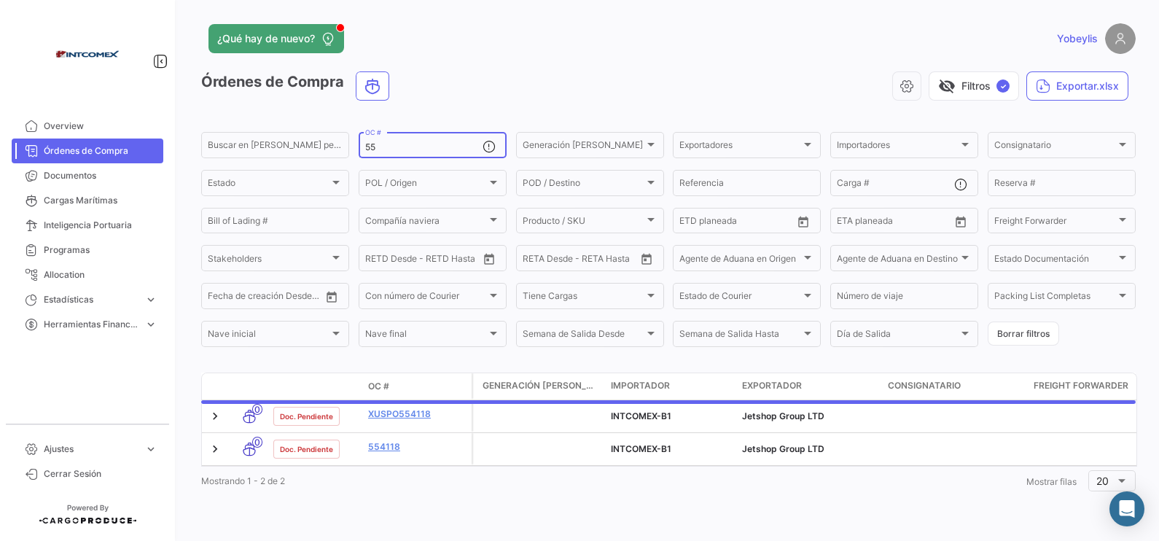
type input "5"
click at [966, 153] on div "Importadores Importadores" at bounding box center [904, 144] width 148 height 28
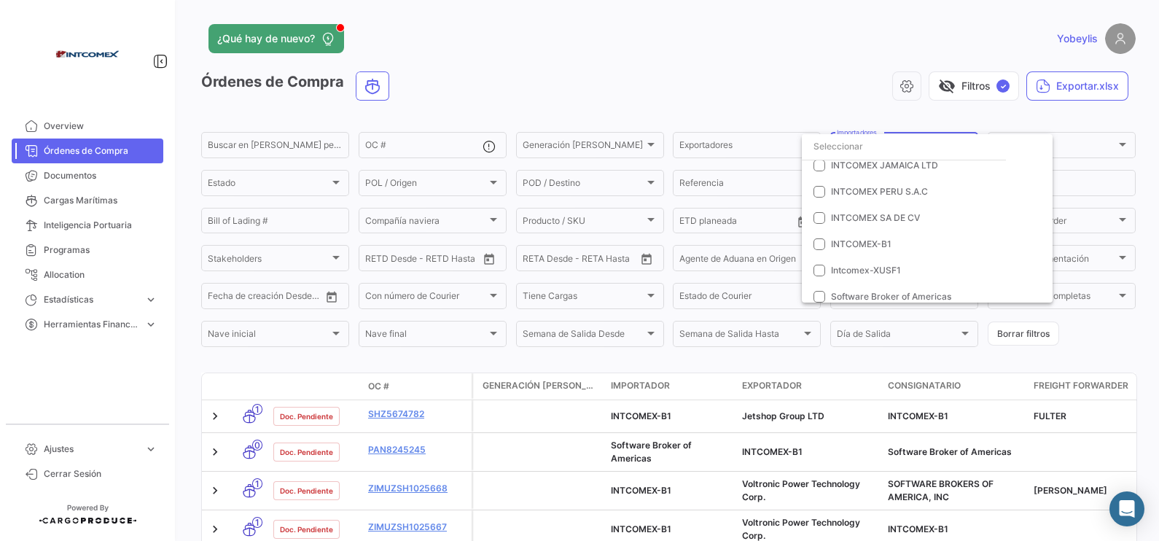
scroll to position [273, 0]
click at [889, 215] on span "INTCOMEX-B1" at bounding box center [861, 214] width 60 height 11
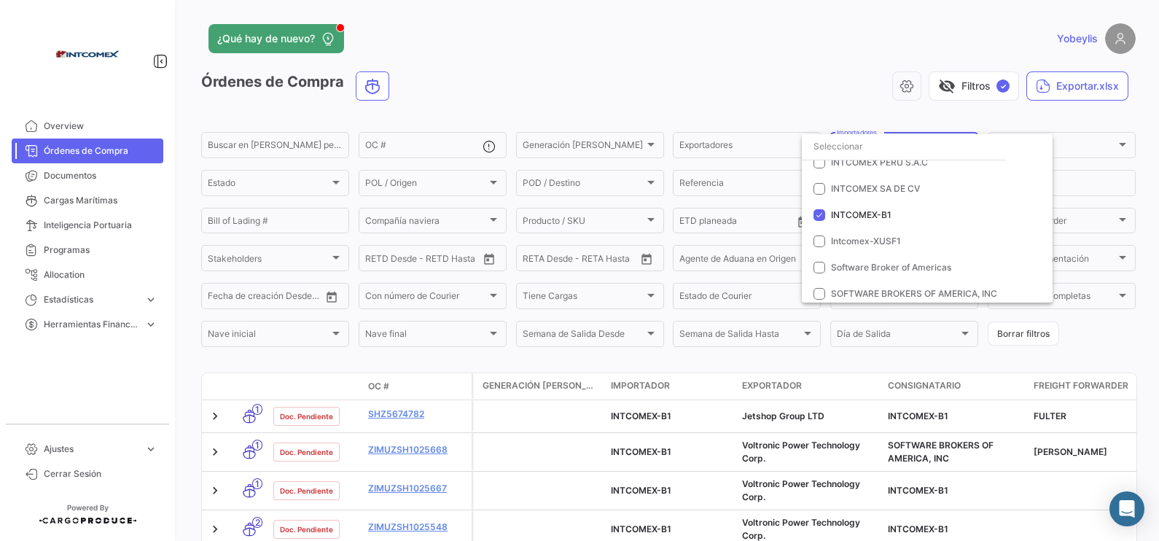
click at [335, 181] on div at bounding box center [579, 270] width 1159 height 541
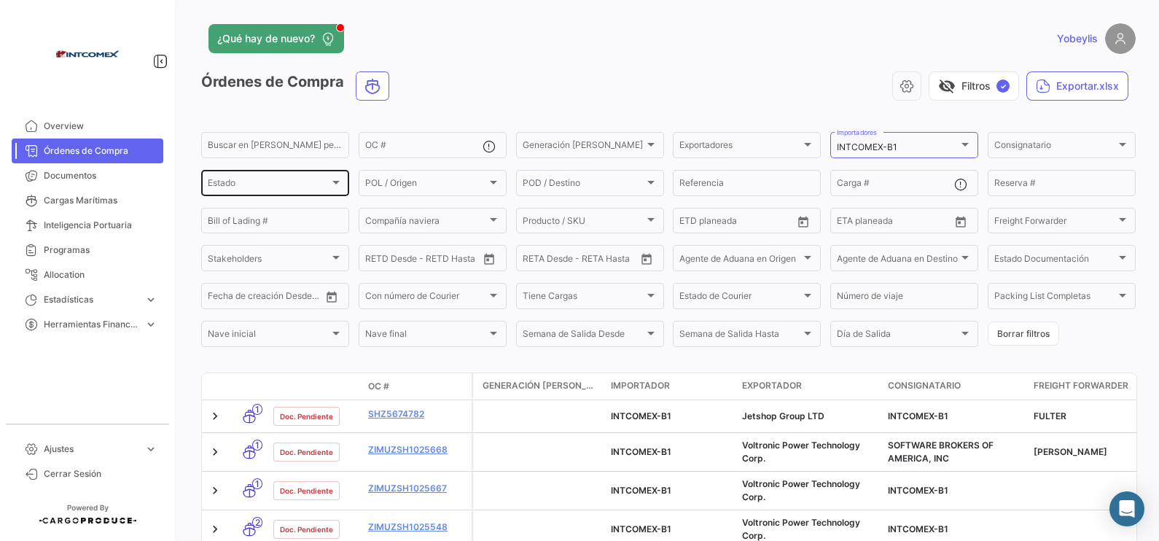
click at [336, 181] on div at bounding box center [335, 183] width 7 height 4
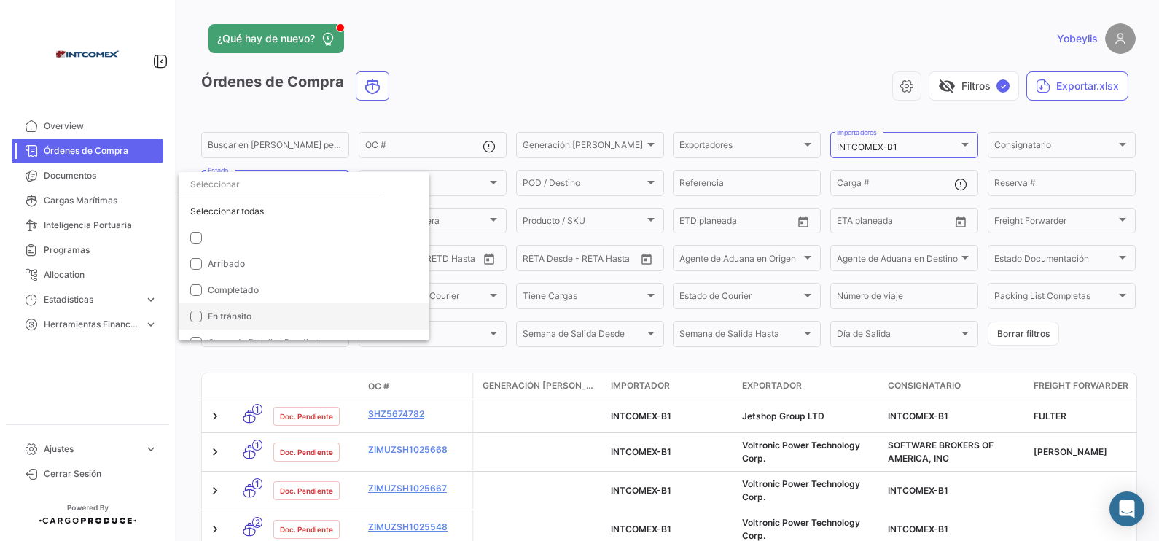
click at [252, 310] on span "En tránsito" at bounding box center [313, 316] width 210 height 13
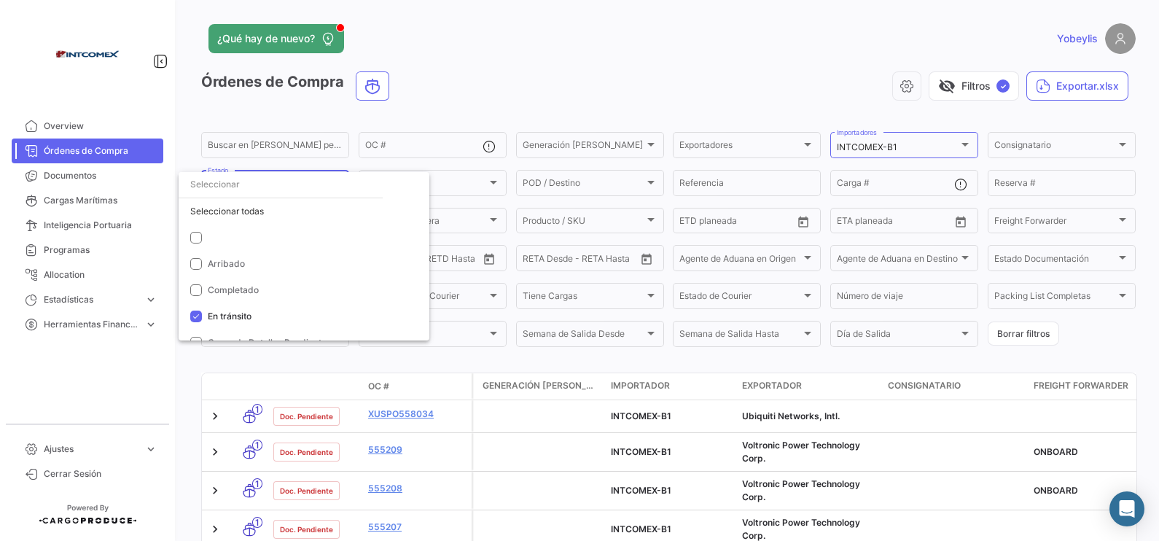
click at [641, 261] on div at bounding box center [579, 270] width 1159 height 541
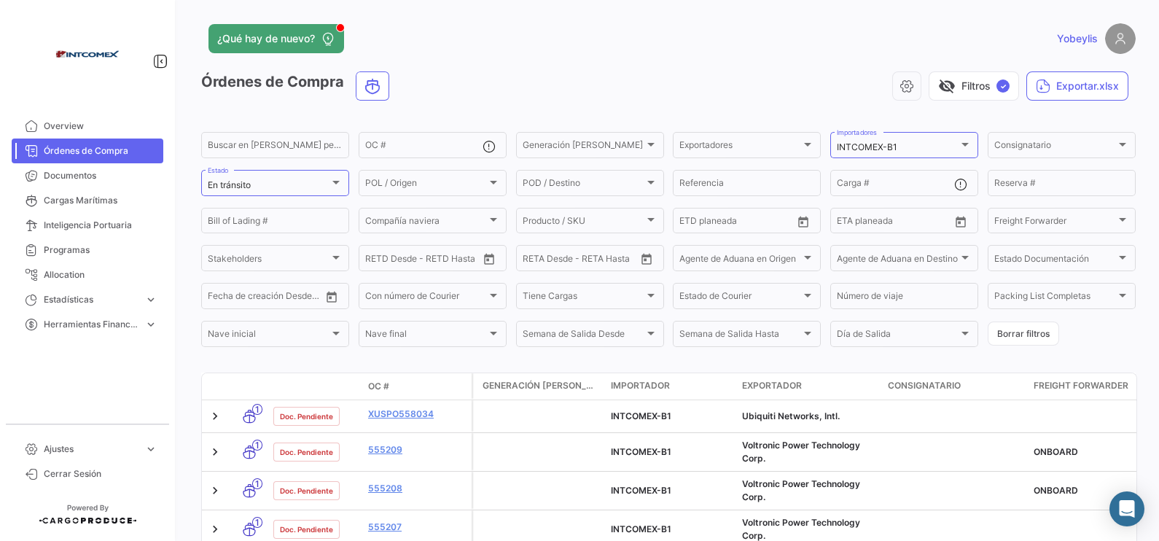
click at [641, 261] on icon "Open calendar" at bounding box center [646, 259] width 10 height 11
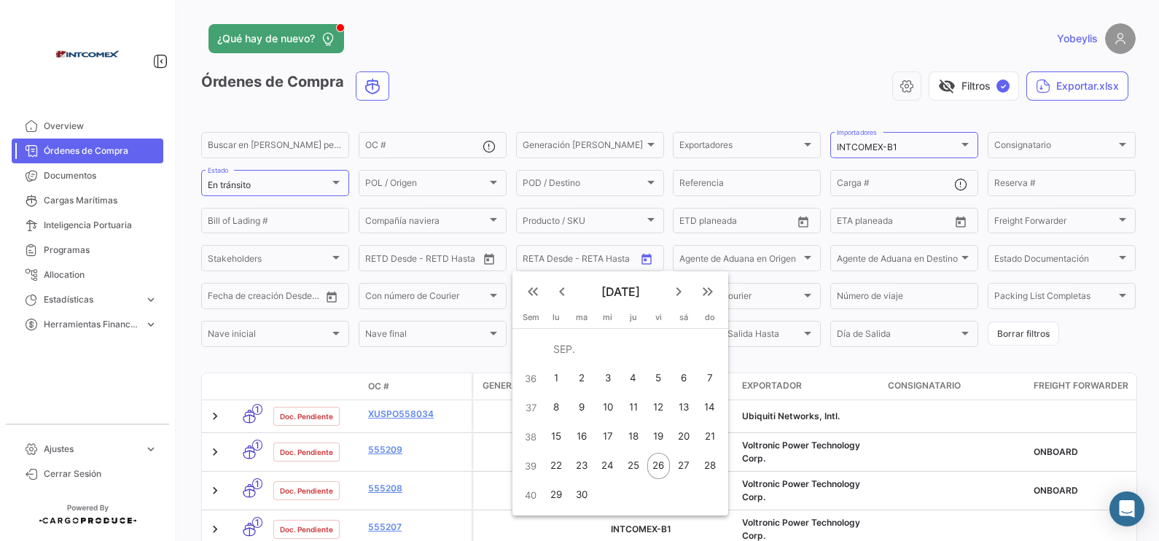
drag, startPoint x: 688, startPoint y: 467, endPoint x: 712, endPoint y: 467, distance: 24.1
click at [712, 467] on tr "39 22 23 24 25 26 27 28" at bounding box center [620, 465] width 204 height 29
click at [686, 472] on div "27" at bounding box center [683, 466] width 23 height 26
type input "27/9/2025"
drag, startPoint x: 689, startPoint y: 466, endPoint x: 587, endPoint y: 498, distance: 107.4
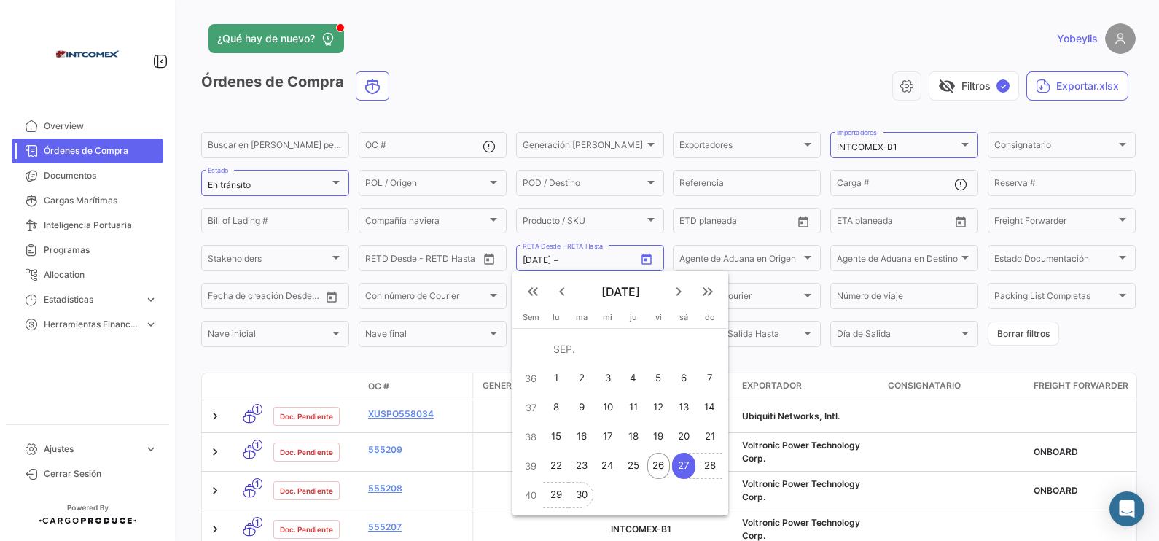
click at [587, 498] on tbody "SEP. 36 1 2 3 4 5 6 7 37 8 9 10 11 12 13 14 38 15 16 17 18 19 20 21 39 22 23 24…" at bounding box center [620, 422] width 204 height 175
click at [683, 288] on mat-icon "keyboard_arrow_right" at bounding box center [678, 291] width 17 height 17
click at [684, 381] on div "4" at bounding box center [683, 378] width 23 height 26
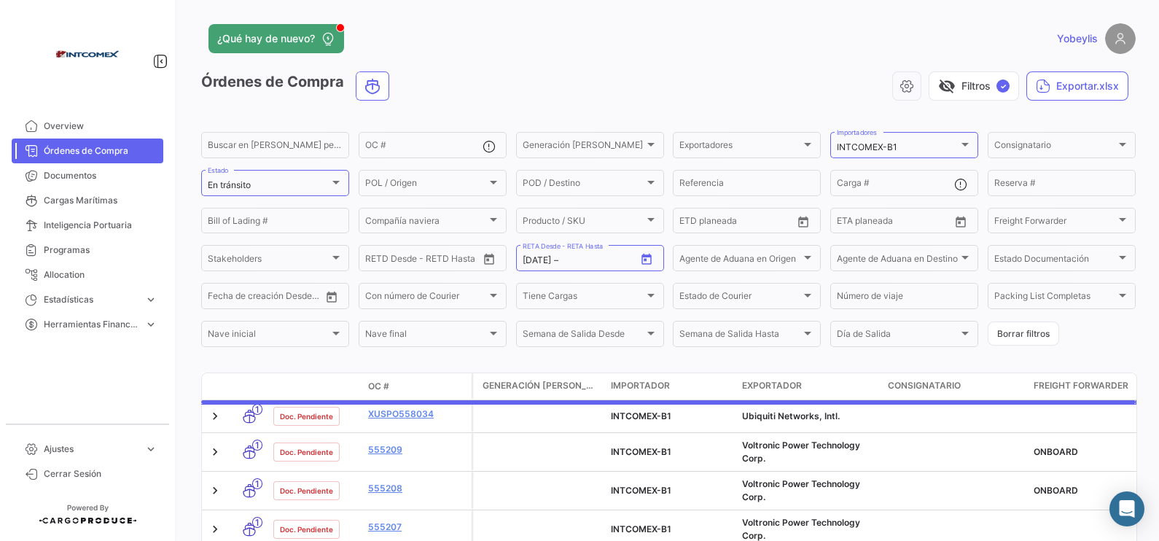
type input "4/10/2025"
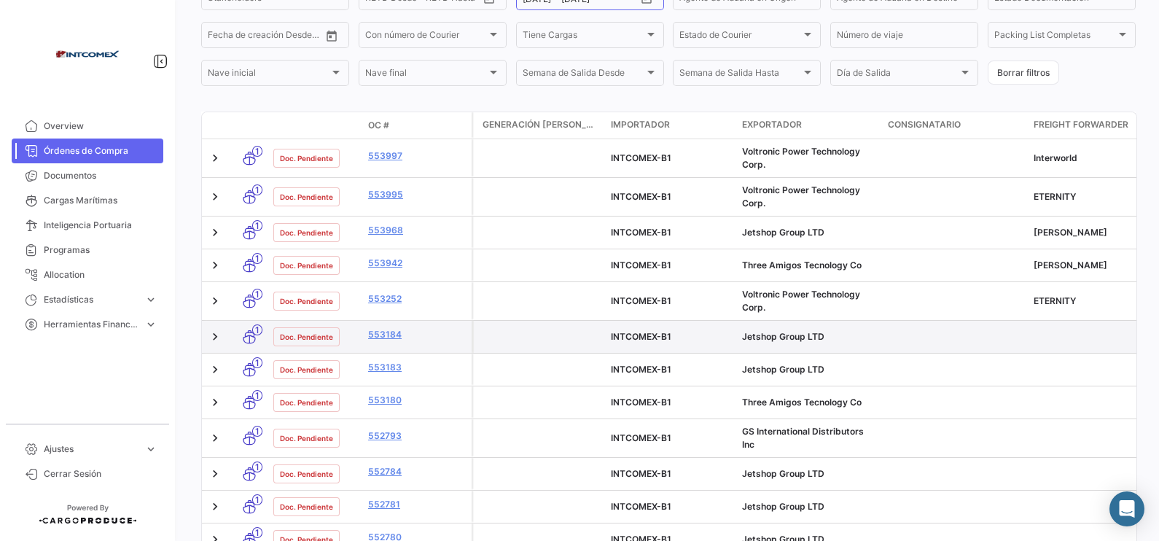
scroll to position [0, 0]
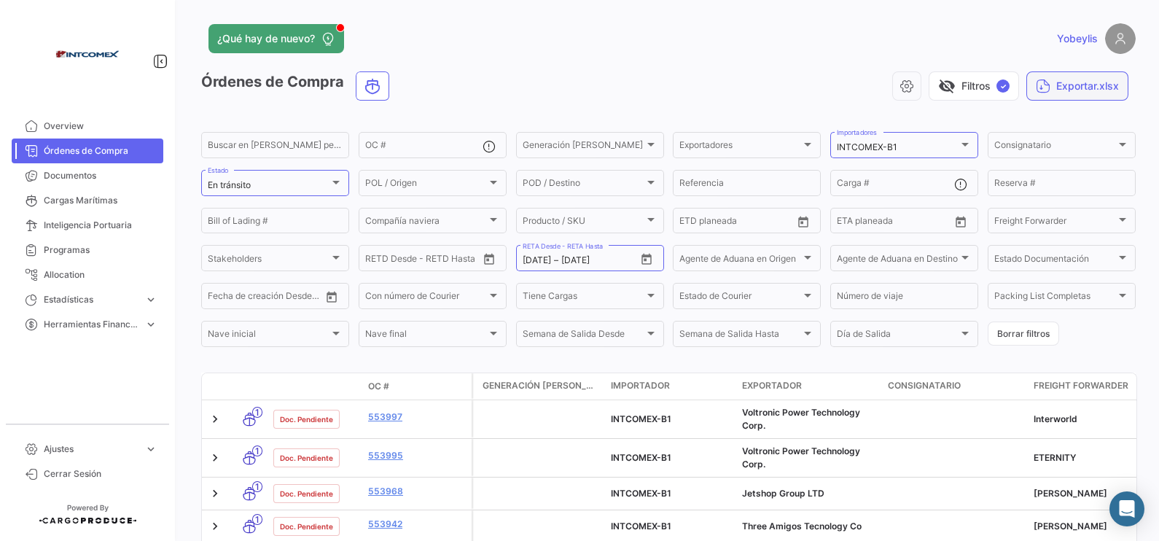
click at [1067, 87] on button "Exportar.xlsx" at bounding box center [1077, 85] width 102 height 29
click at [1024, 123] on button "Exportar OC's" at bounding box center [1017, 122] width 204 height 26
